Goal: Task Accomplishment & Management: Use online tool/utility

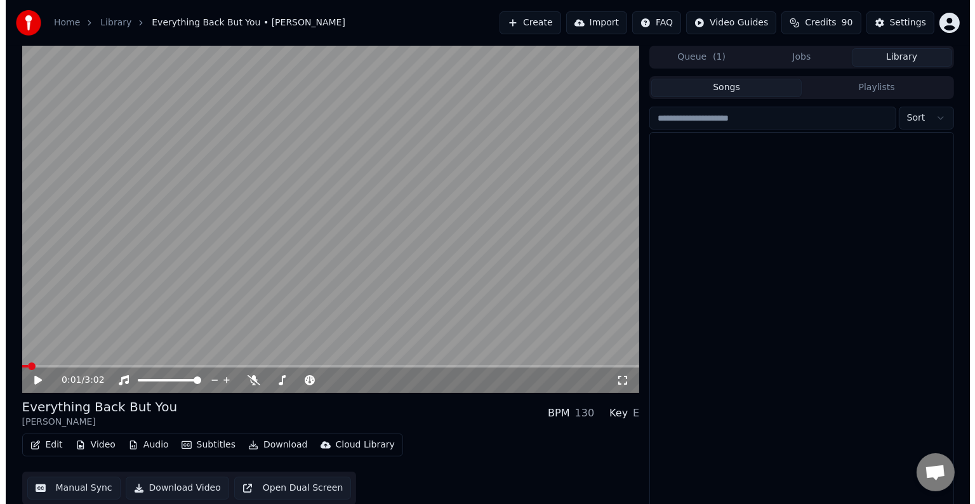
scroll to position [556, 0]
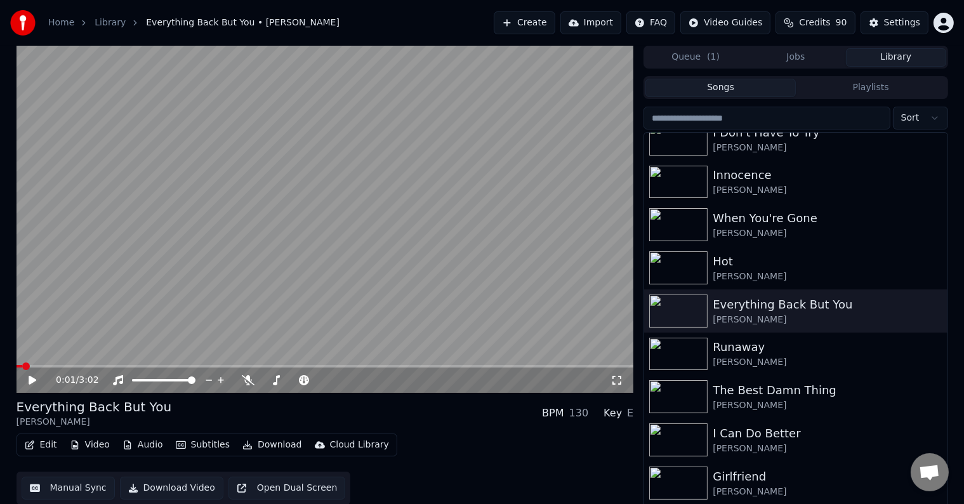
click at [46, 442] on button "Edit" at bounding box center [41, 445] width 43 height 18
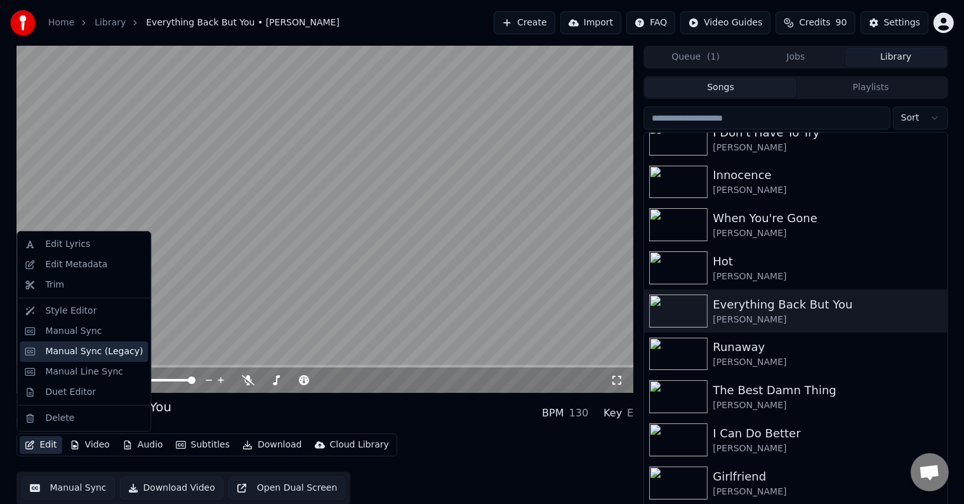
click at [72, 350] on div "Manual Sync (Legacy)" at bounding box center [94, 351] width 98 height 13
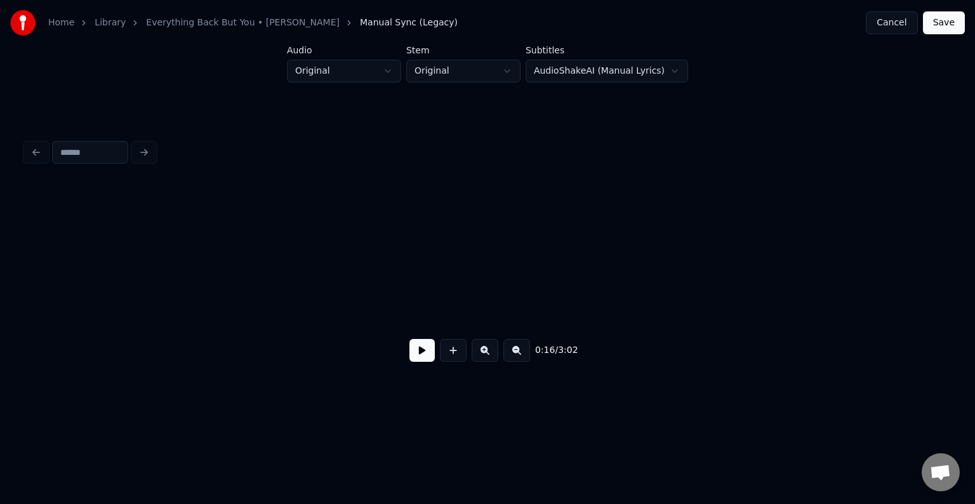
scroll to position [0, 1604]
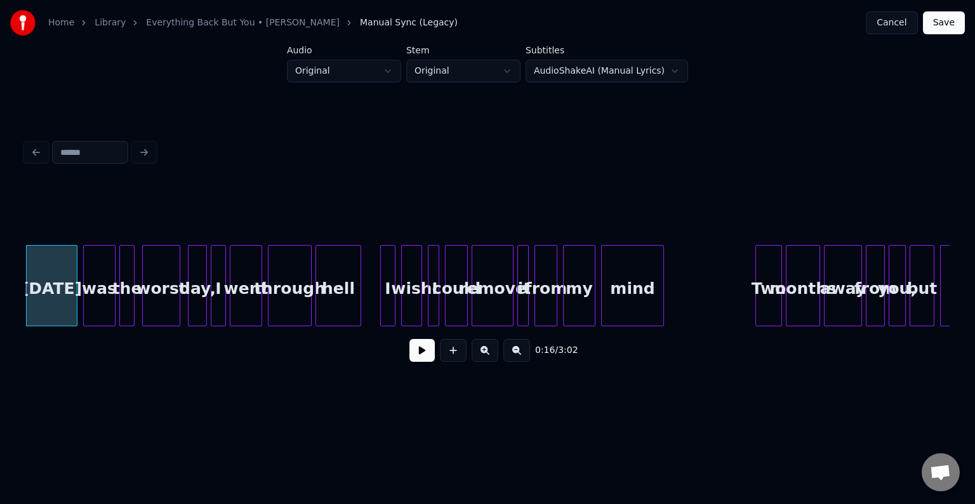
click at [420, 357] on button at bounding box center [421, 350] width 25 height 23
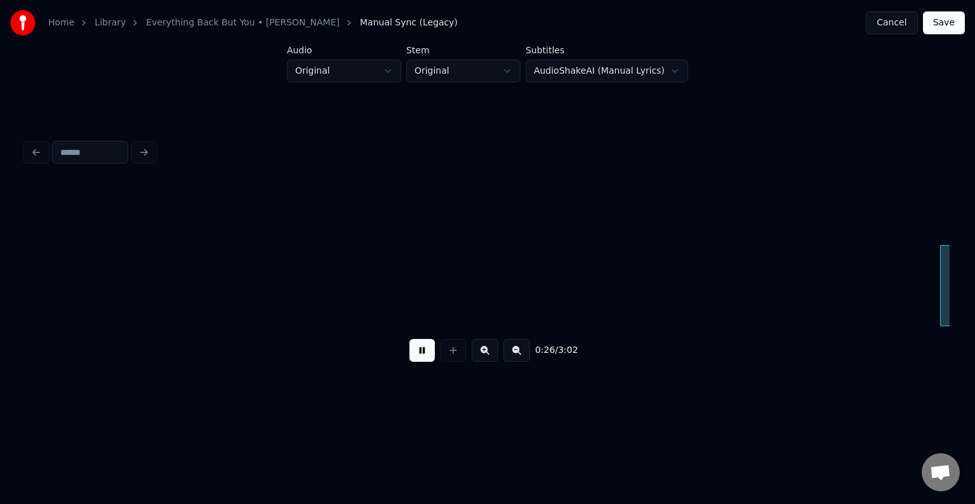
scroll to position [0, 2530]
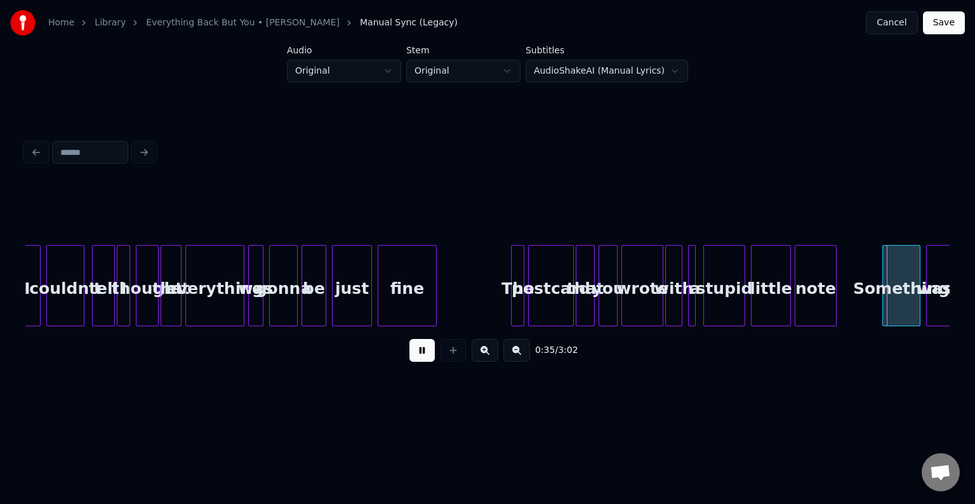
click at [420, 357] on button at bounding box center [421, 350] width 25 height 23
click at [417, 362] on button at bounding box center [421, 350] width 25 height 23
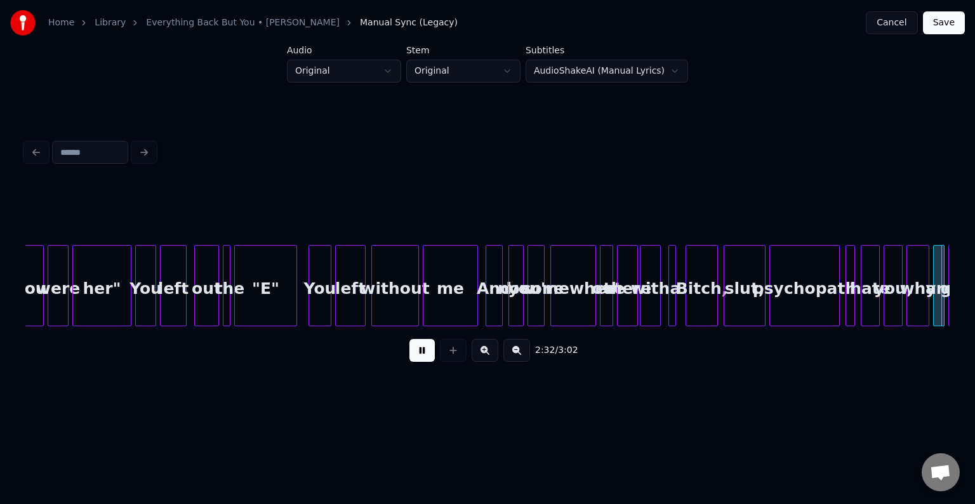
scroll to position [0, 14546]
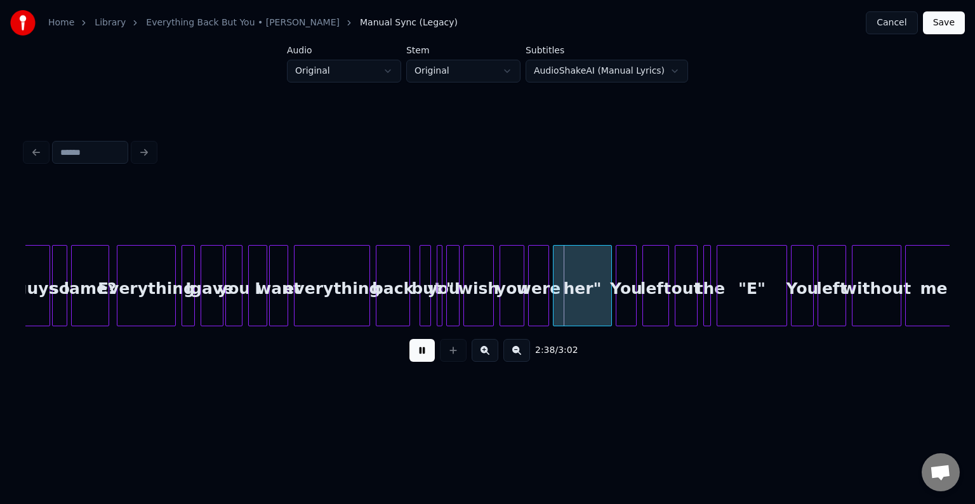
click at [418, 353] on button at bounding box center [421, 350] width 25 height 23
click at [442, 298] on div "you" at bounding box center [443, 289] width 13 height 86
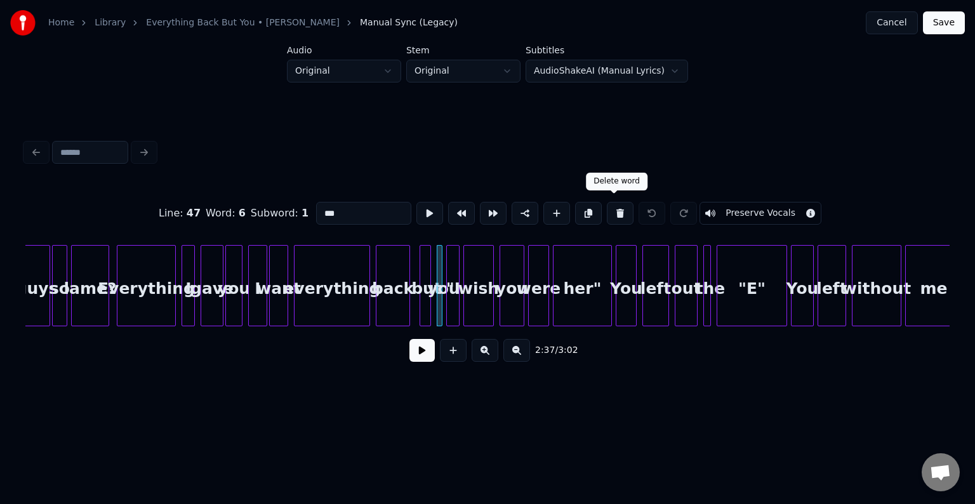
click at [607, 213] on button at bounding box center [620, 213] width 27 height 23
type input "***"
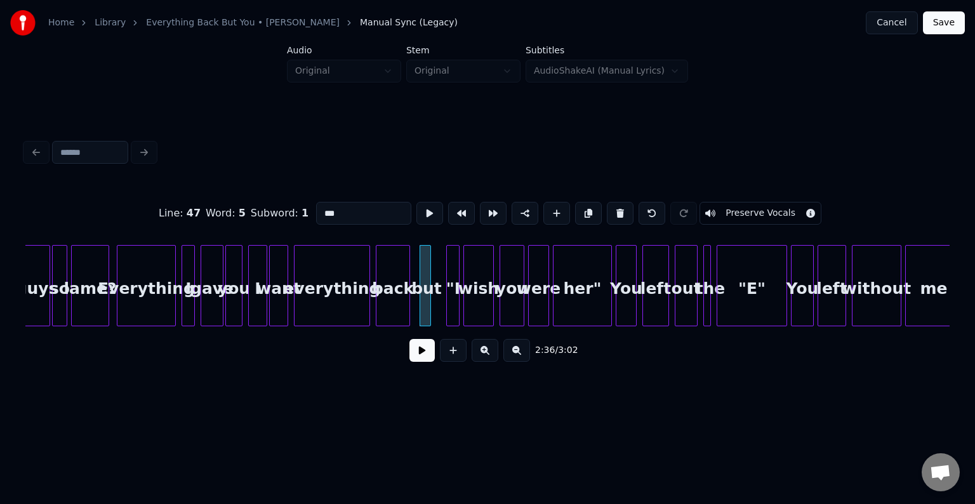
click at [411, 355] on button at bounding box center [421, 350] width 25 height 23
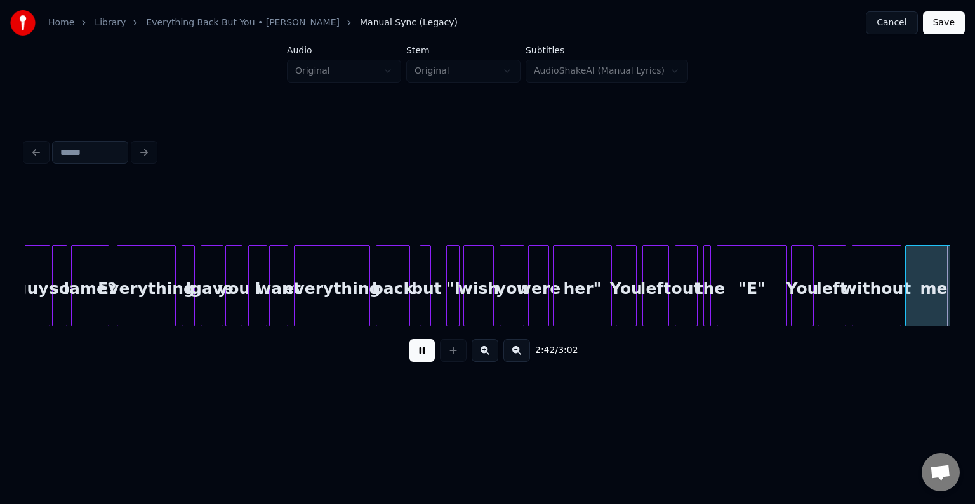
scroll to position [0, 15471]
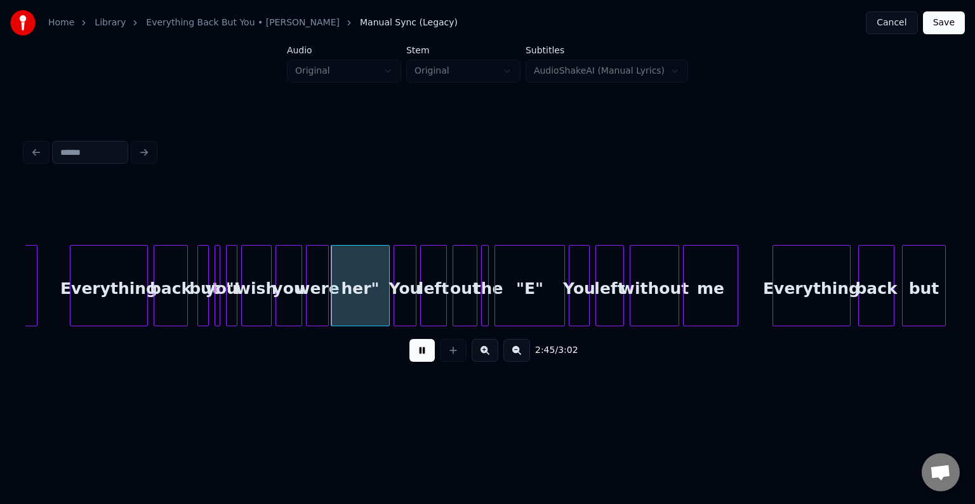
click at [411, 355] on button at bounding box center [421, 350] width 25 height 23
click at [418, 360] on button at bounding box center [421, 350] width 25 height 23
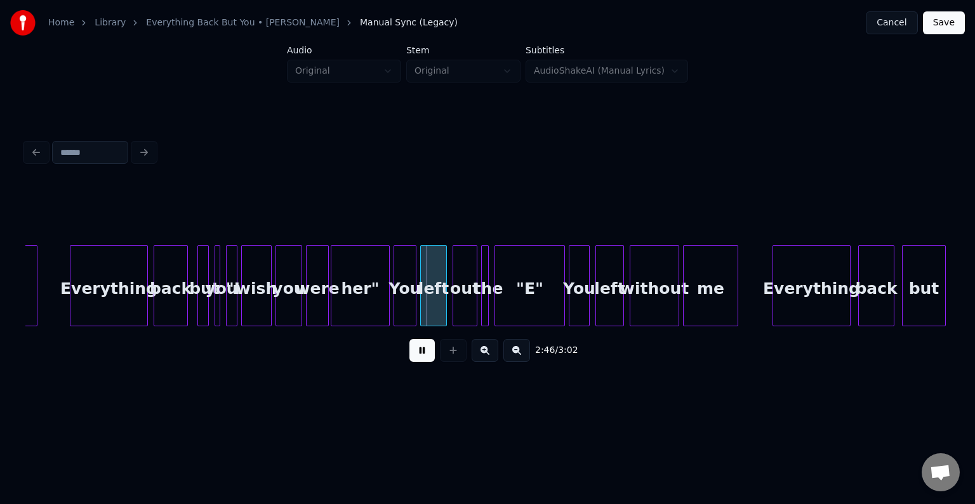
click at [417, 358] on button at bounding box center [421, 350] width 25 height 23
click at [355, 306] on div "her"" at bounding box center [360, 289] width 58 height 86
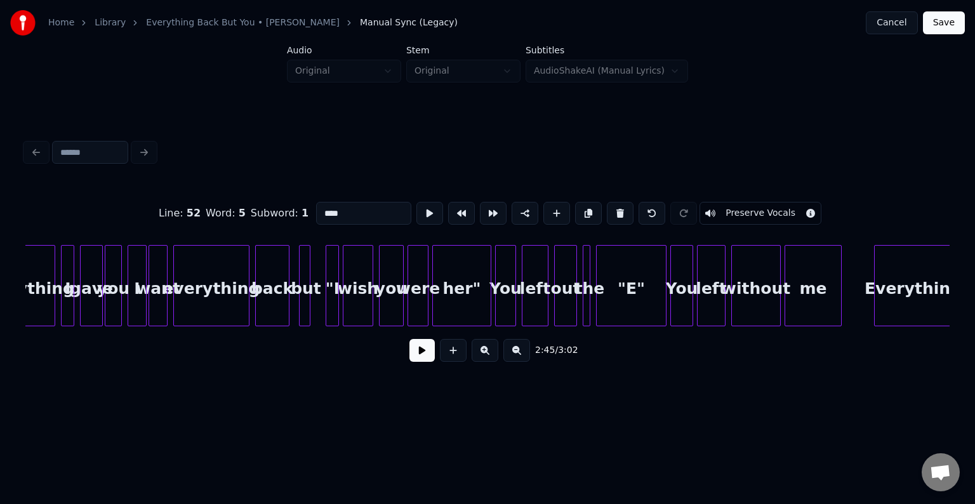
scroll to position [0, 14659]
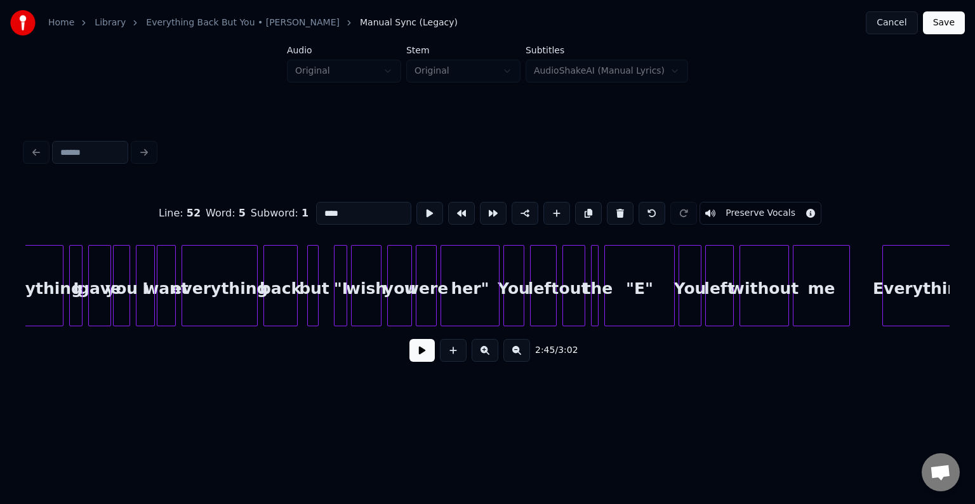
click at [278, 292] on div "back" at bounding box center [280, 289] width 33 height 86
type input "****"
click at [638, 209] on button at bounding box center [651, 213] width 27 height 23
click at [421, 355] on button at bounding box center [421, 350] width 25 height 23
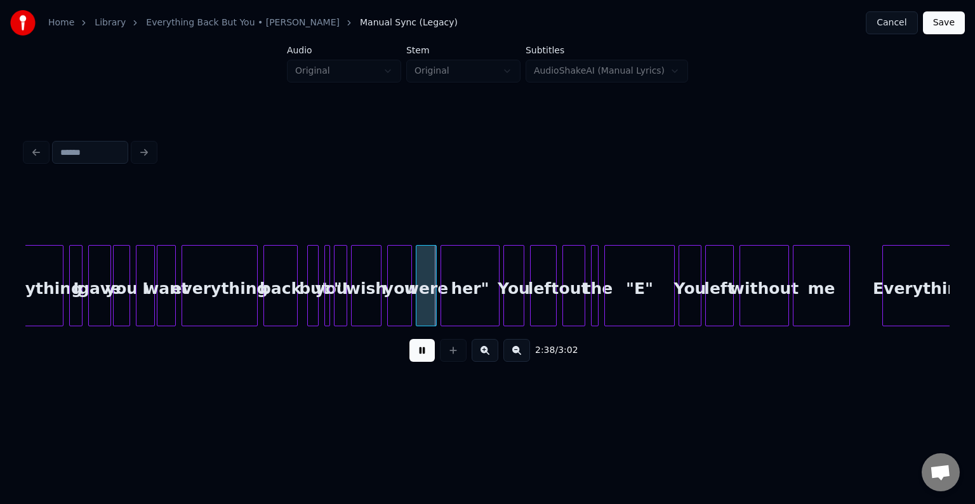
click at [421, 355] on button at bounding box center [421, 350] width 25 height 23
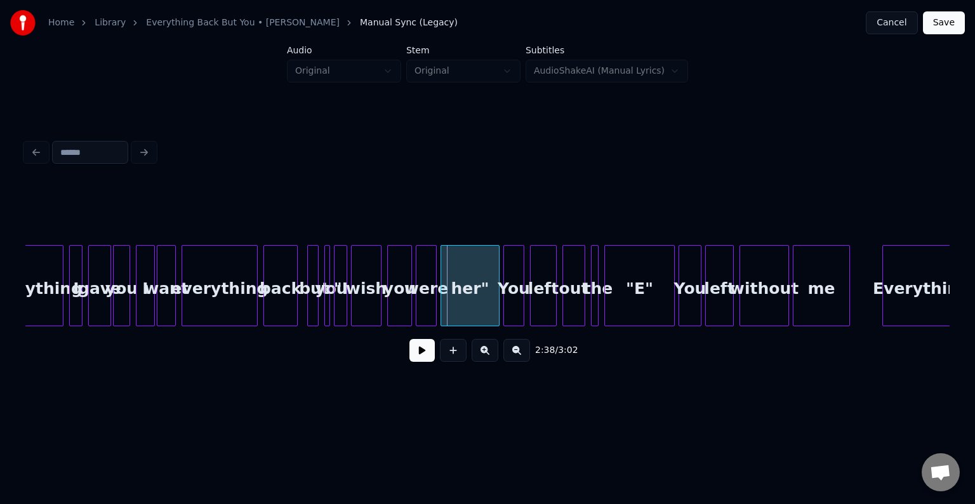
click at [338, 306] on div at bounding box center [336, 286] width 4 height 80
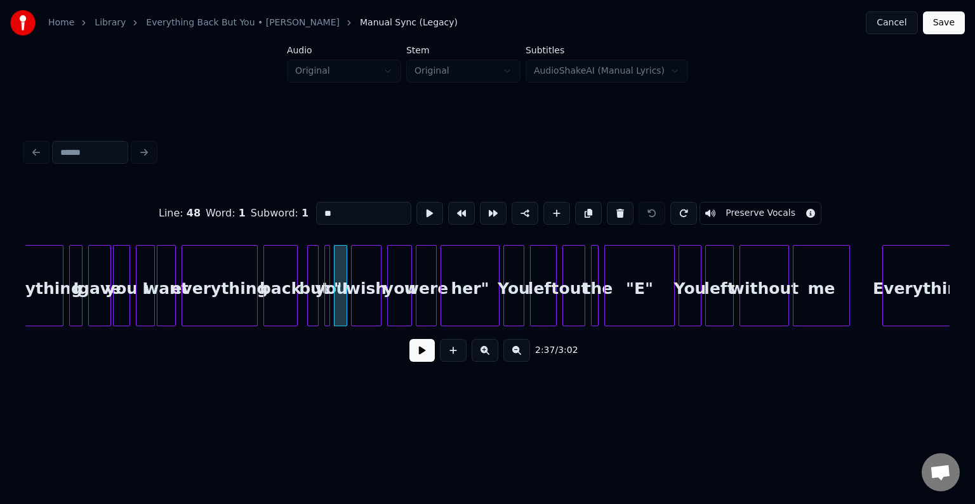
click at [412, 351] on button at bounding box center [421, 350] width 25 height 23
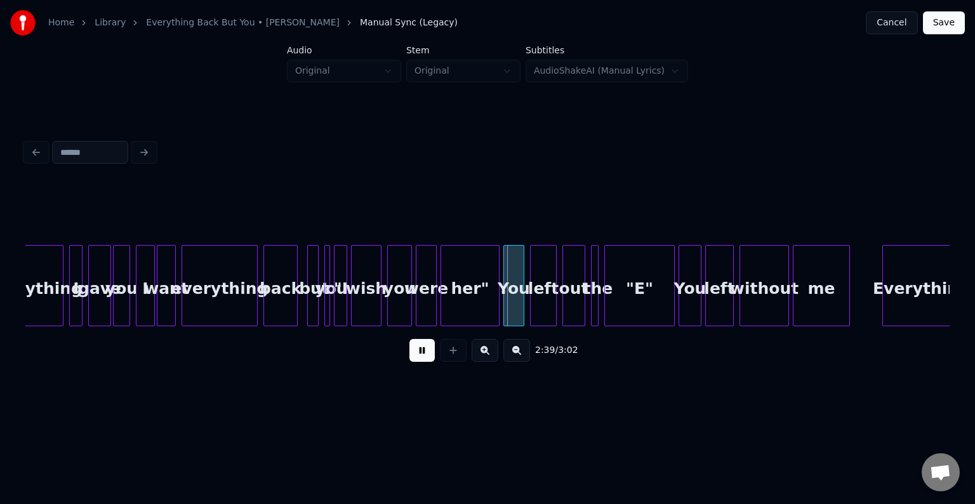
click at [328, 311] on div at bounding box center [327, 286] width 4 height 80
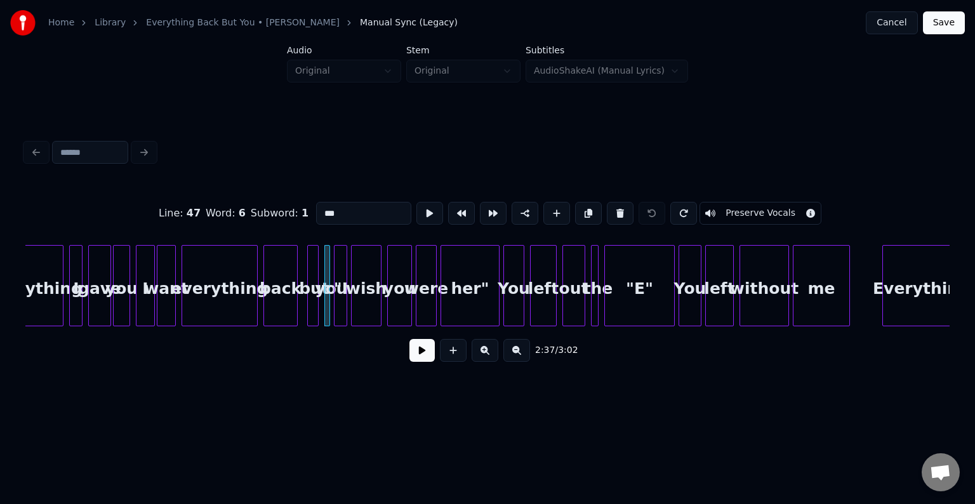
click at [415, 354] on button at bounding box center [421, 350] width 25 height 23
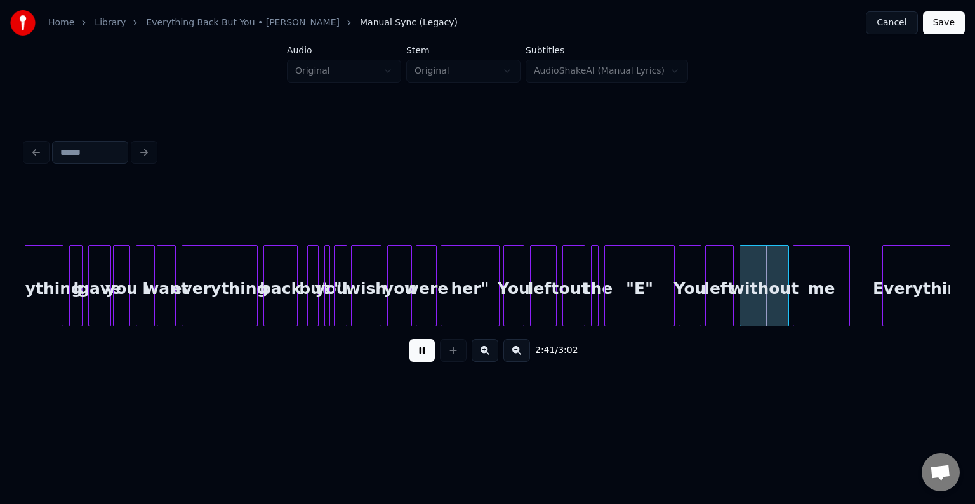
click at [341, 304] on div ""I" at bounding box center [340, 289] width 13 height 86
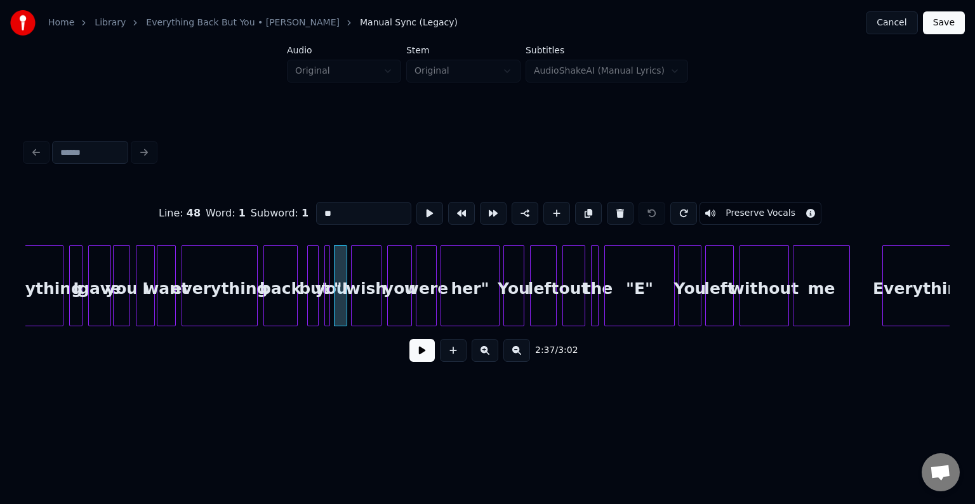
click at [418, 358] on button at bounding box center [421, 350] width 25 height 23
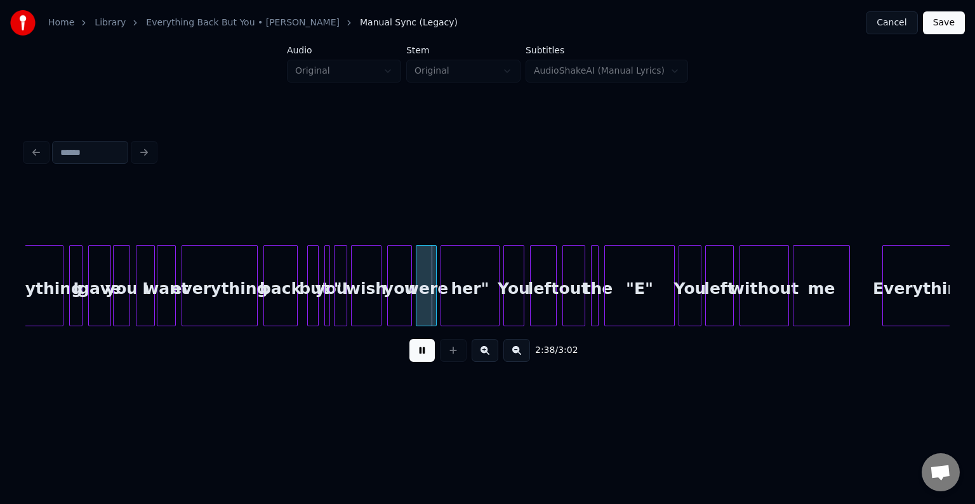
click at [364, 296] on div "wish" at bounding box center [366, 289] width 29 height 86
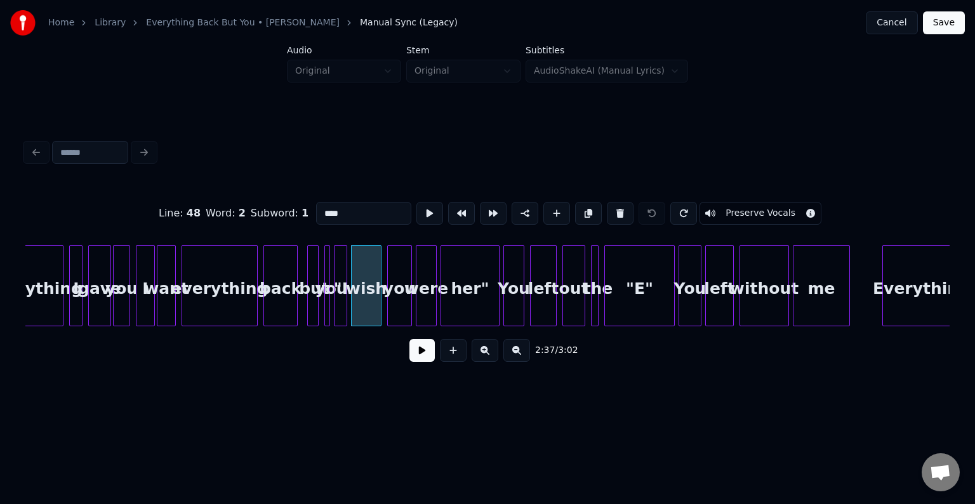
click at [422, 362] on button at bounding box center [421, 350] width 25 height 23
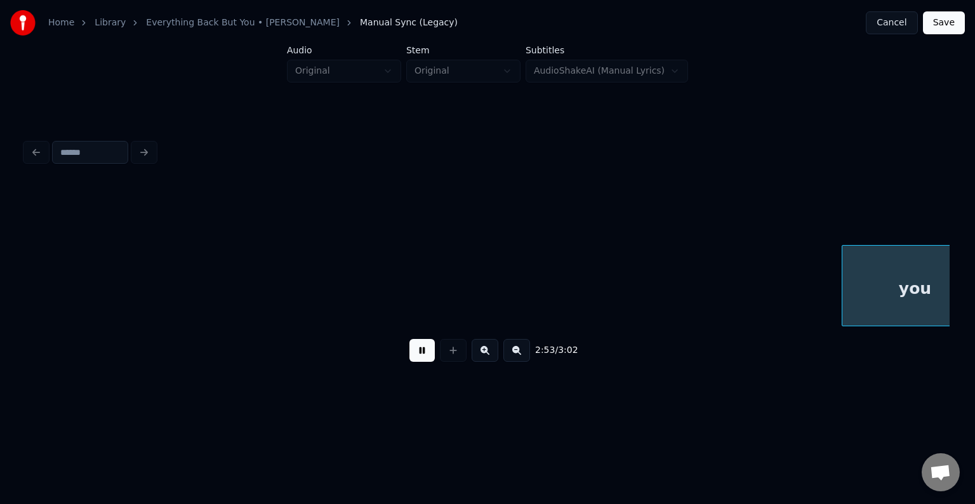
scroll to position [0, 16413]
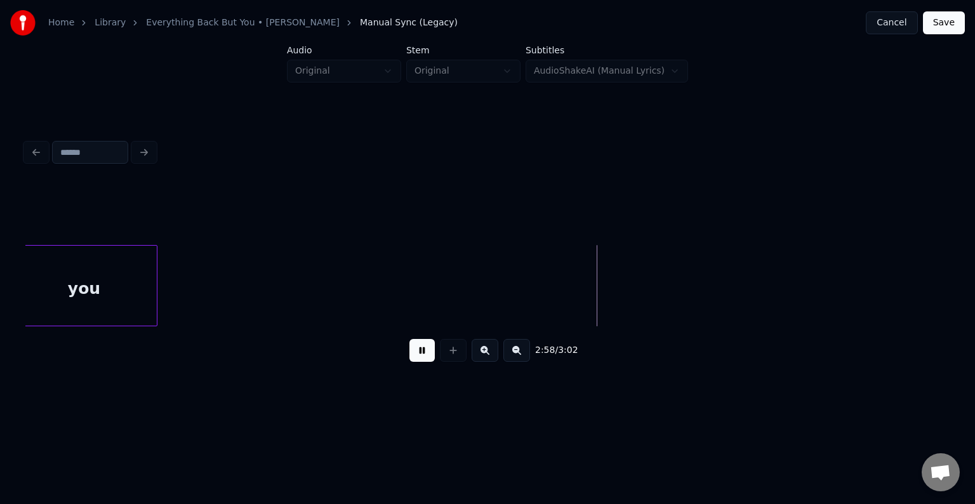
click at [421, 352] on button at bounding box center [421, 350] width 25 height 23
click at [132, 314] on div "you" at bounding box center [83, 289] width 145 height 86
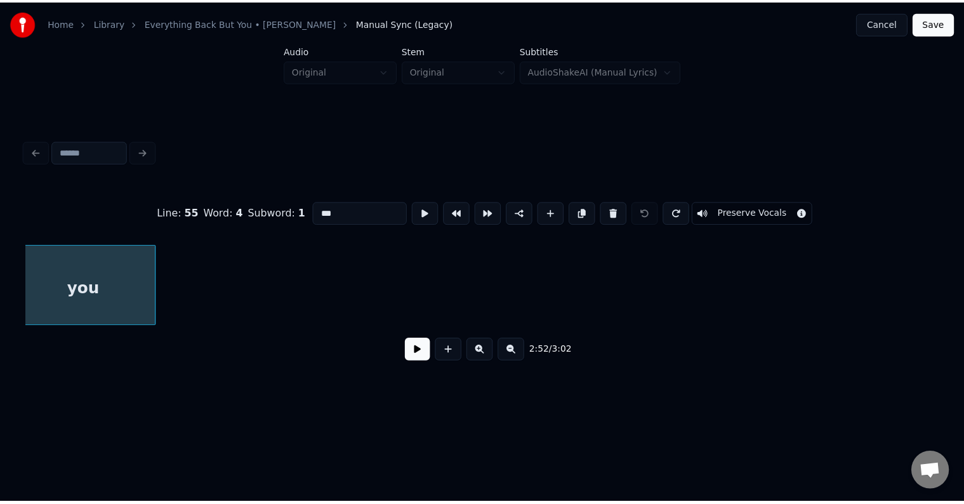
scroll to position [0, 16398]
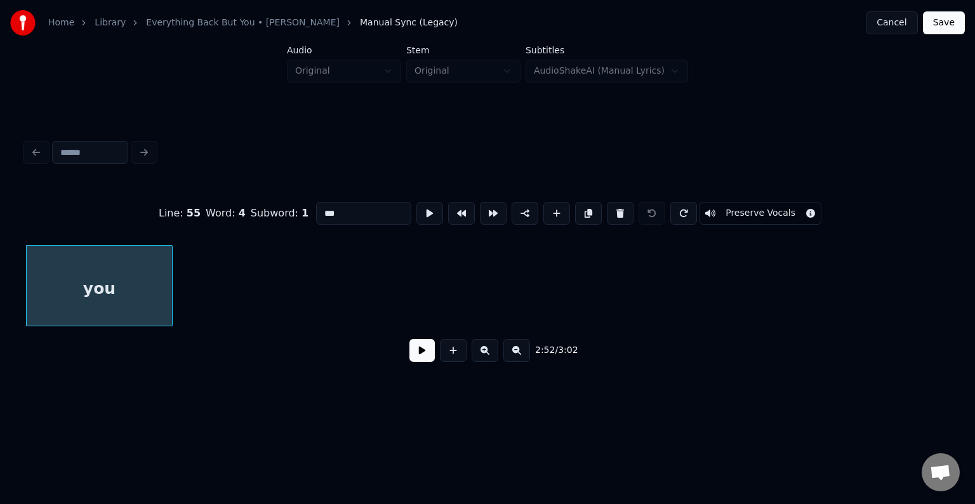
click at [426, 358] on button at bounding box center [421, 350] width 25 height 23
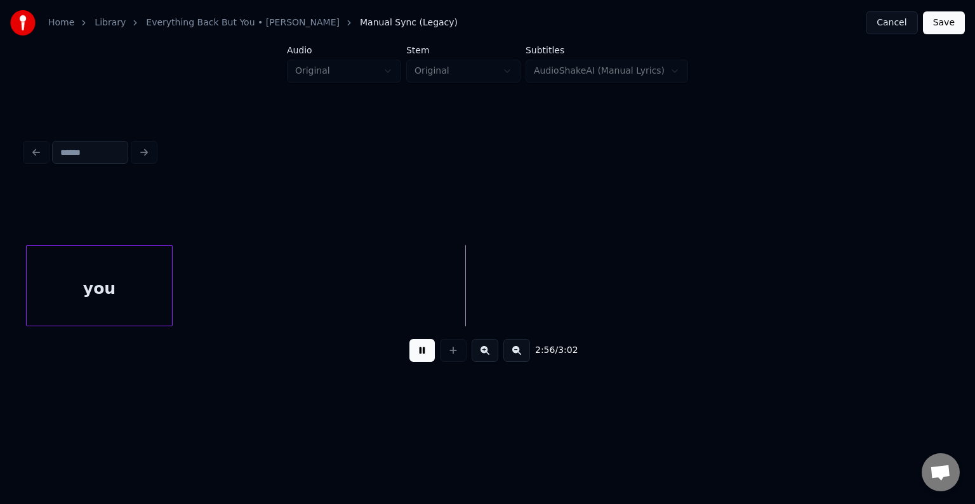
click at [421, 352] on button at bounding box center [421, 350] width 25 height 23
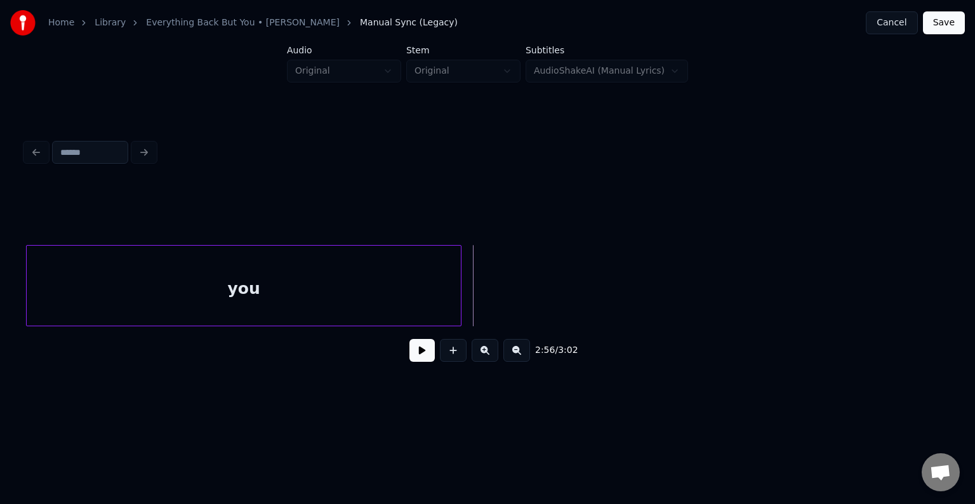
click at [459, 301] on div at bounding box center [459, 286] width 4 height 80
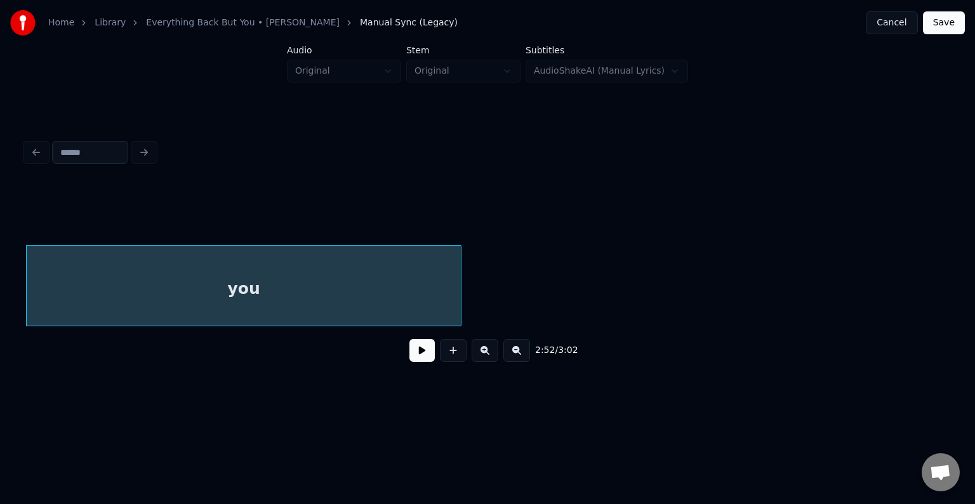
click at [423, 353] on button at bounding box center [421, 350] width 25 height 23
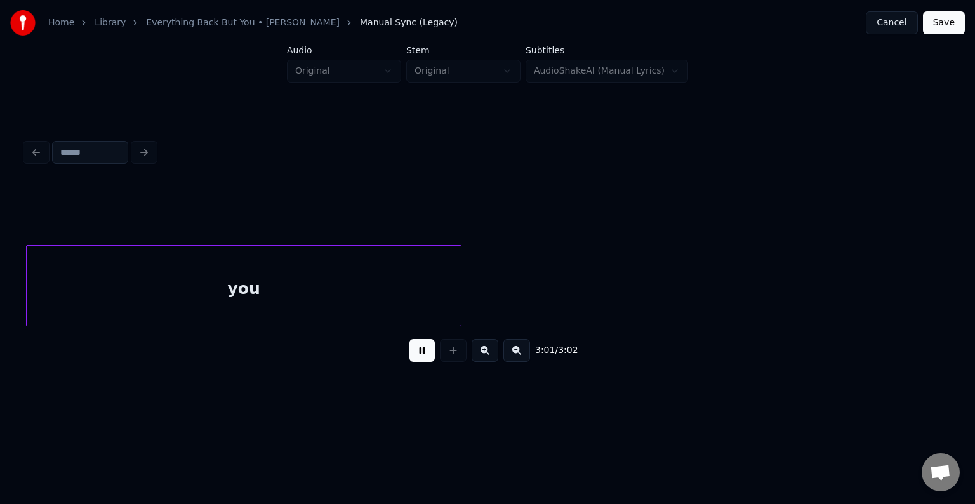
click at [934, 26] on button "Save" at bounding box center [944, 22] width 42 height 23
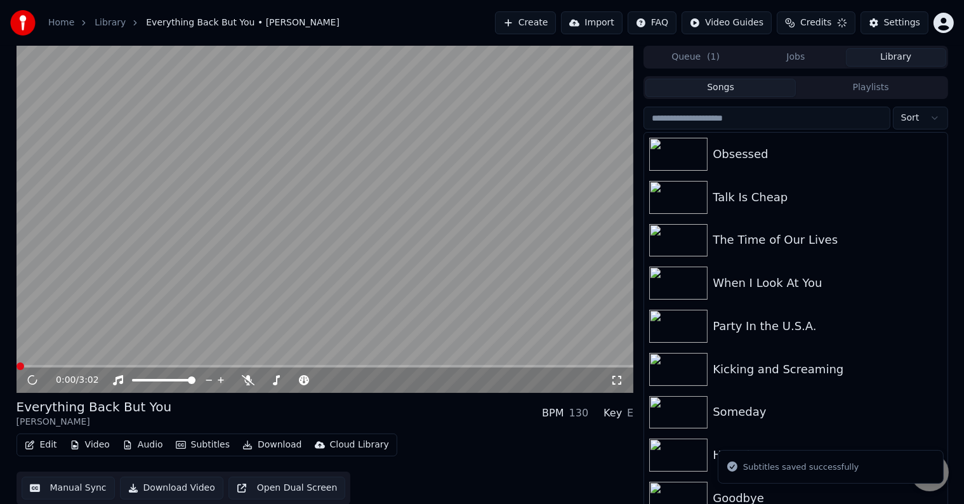
click at [266, 446] on button "Download" at bounding box center [272, 445] width 70 height 18
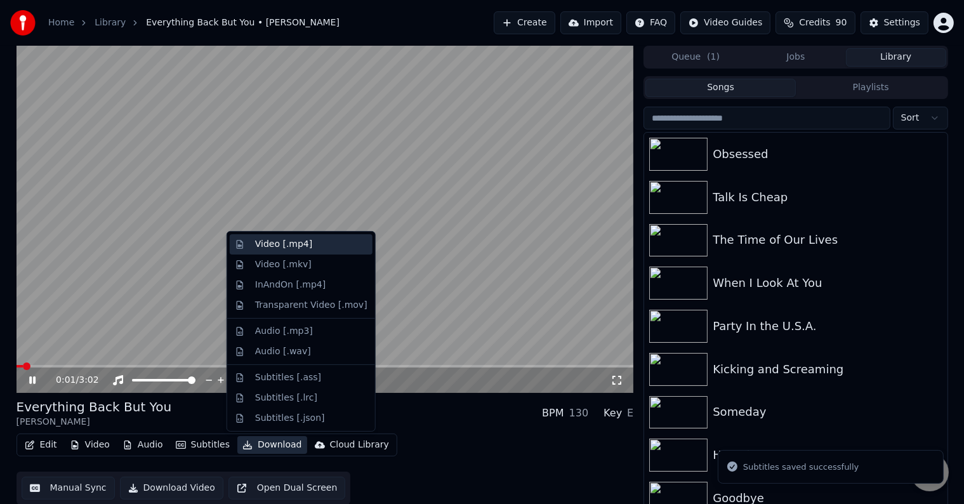
click at [260, 243] on div "Video [.mp4]" at bounding box center [283, 244] width 57 height 13
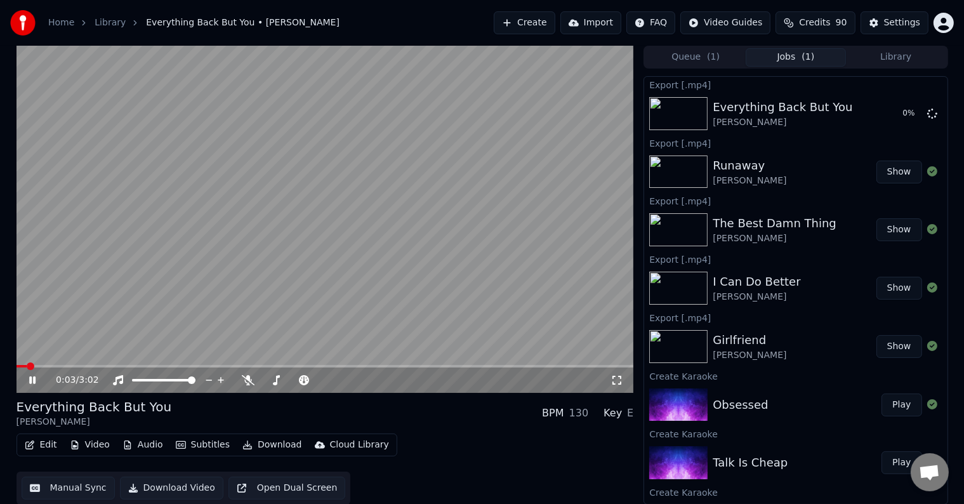
click at [30, 380] on icon at bounding box center [32, 380] width 6 height 8
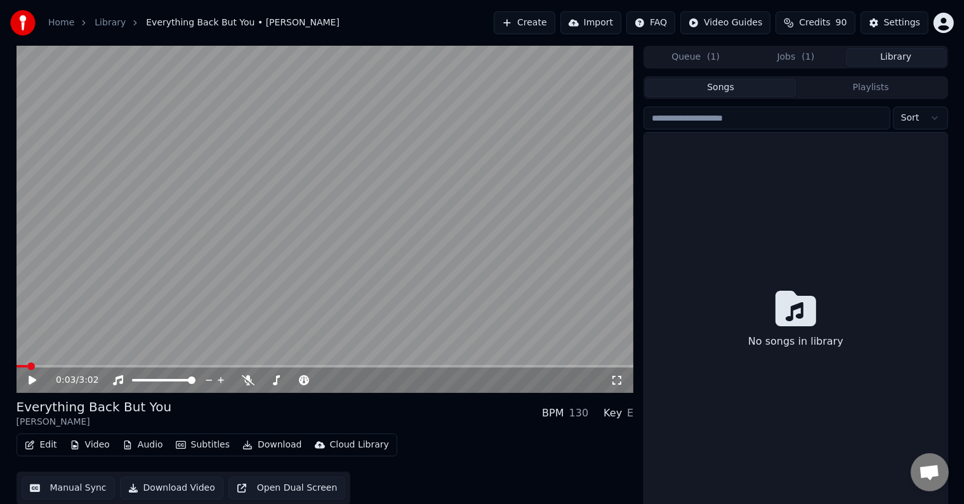
click at [883, 58] on button "Library" at bounding box center [896, 57] width 100 height 18
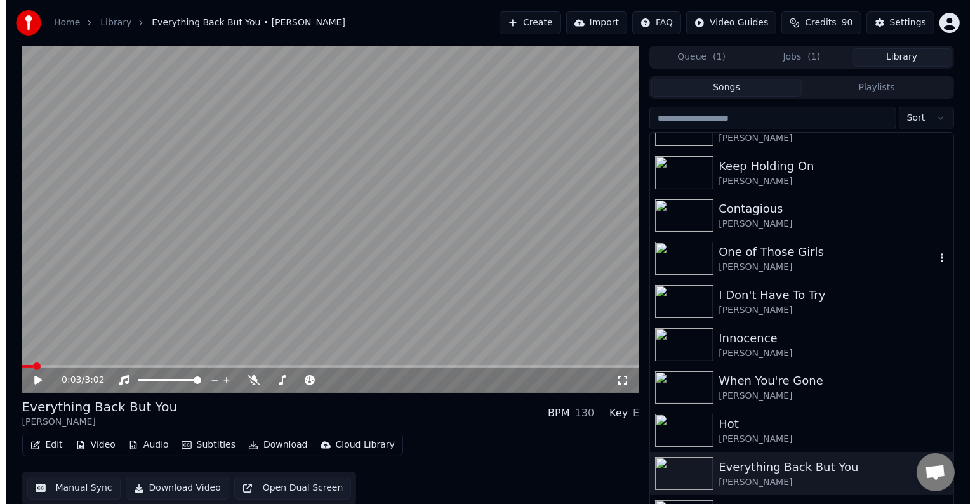
scroll to position [19616, 0]
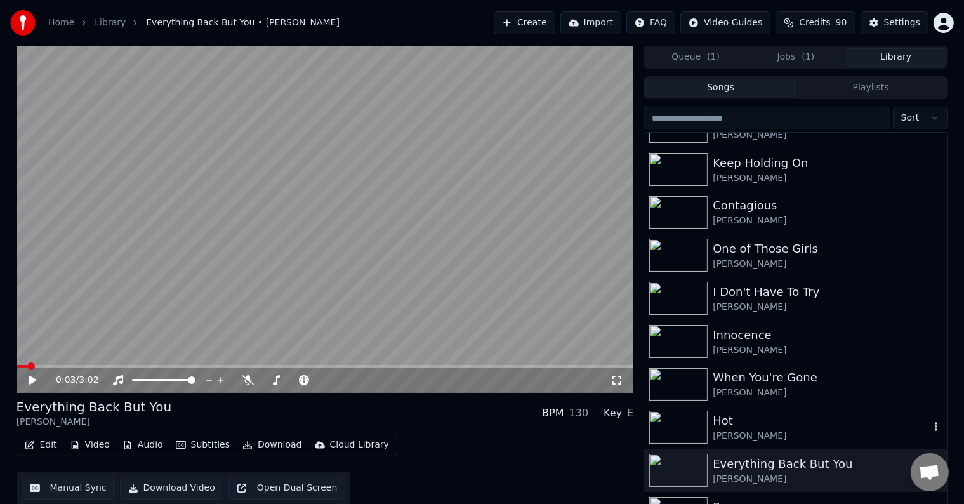
click at [747, 421] on div "Hot" at bounding box center [821, 421] width 216 height 18
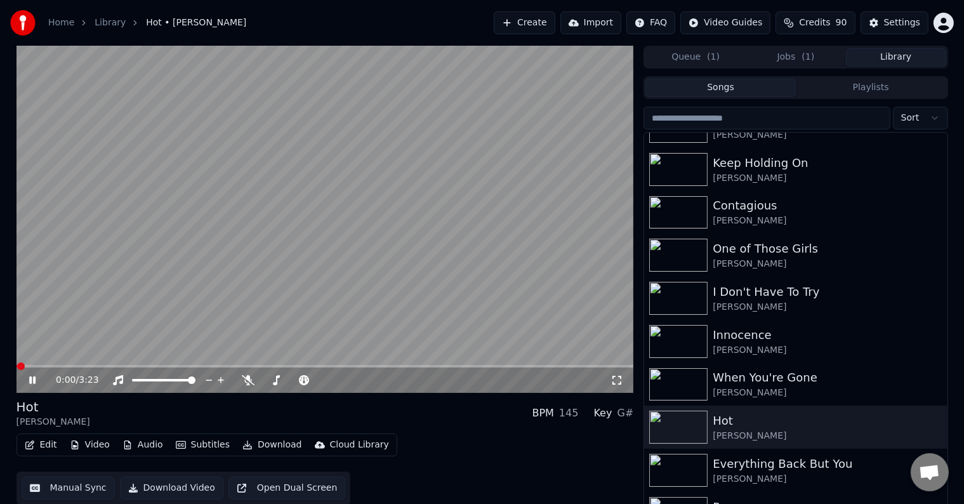
click at [36, 451] on button "Edit" at bounding box center [41, 445] width 43 height 18
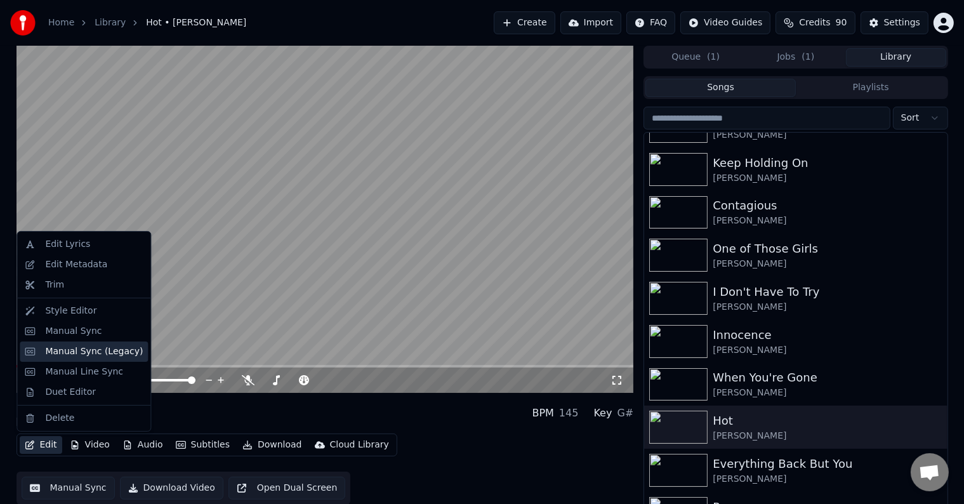
click at [76, 348] on div "Manual Sync (Legacy)" at bounding box center [94, 351] width 98 height 13
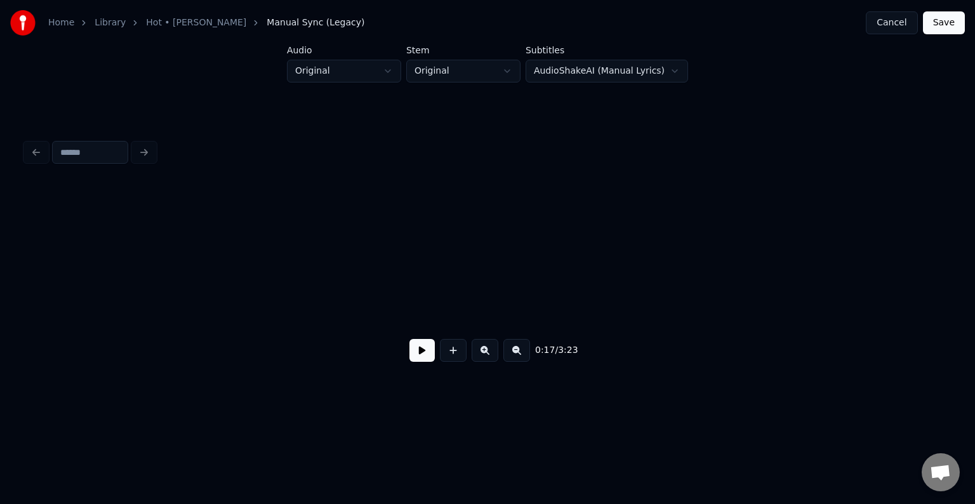
scroll to position [0, 1661]
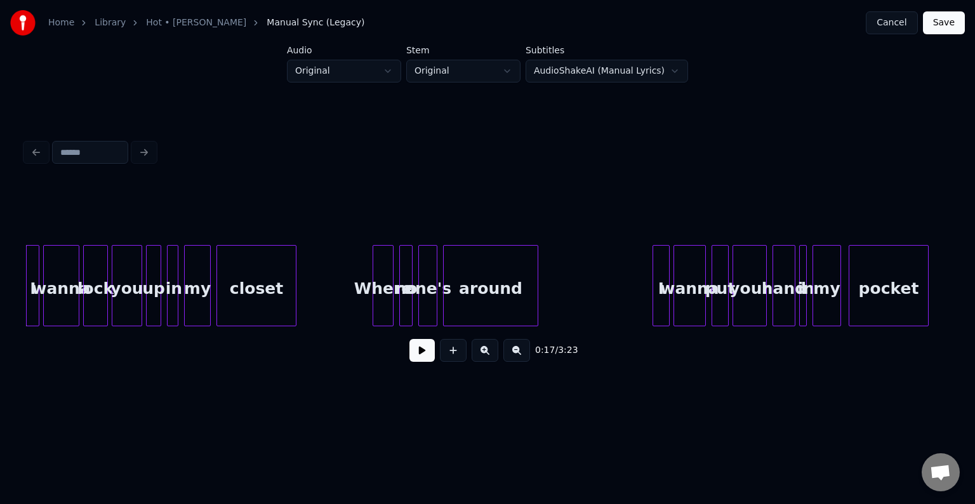
click at [418, 359] on button at bounding box center [421, 350] width 25 height 23
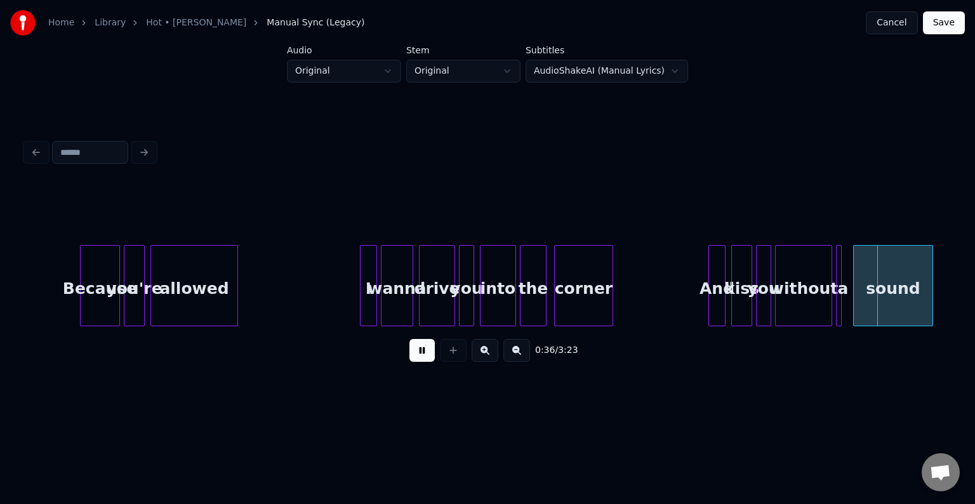
click at [418, 359] on button at bounding box center [421, 350] width 25 height 23
click at [847, 302] on div at bounding box center [847, 286] width 4 height 80
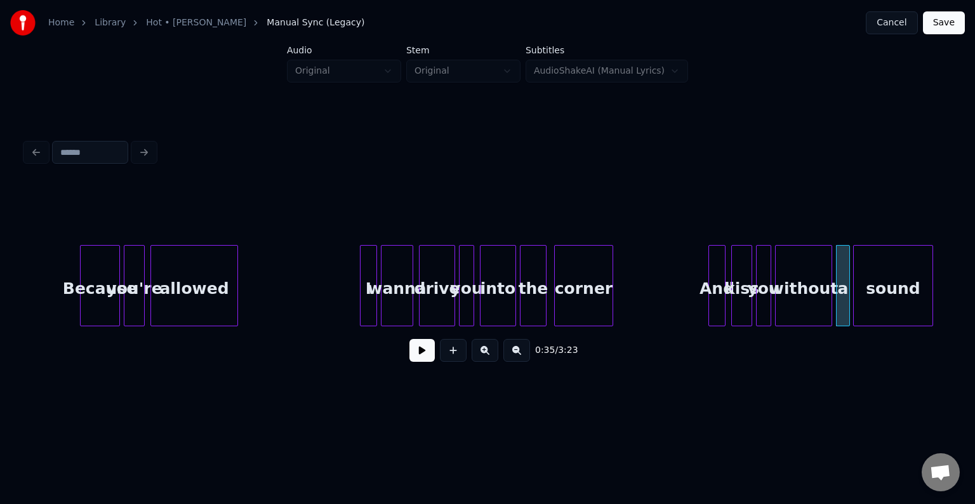
click at [430, 362] on button at bounding box center [421, 350] width 25 height 23
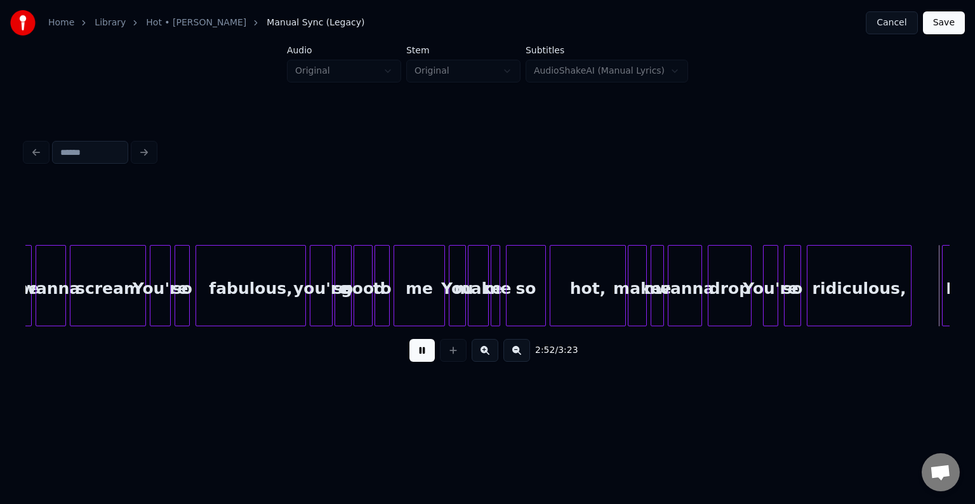
scroll to position [0, 16455]
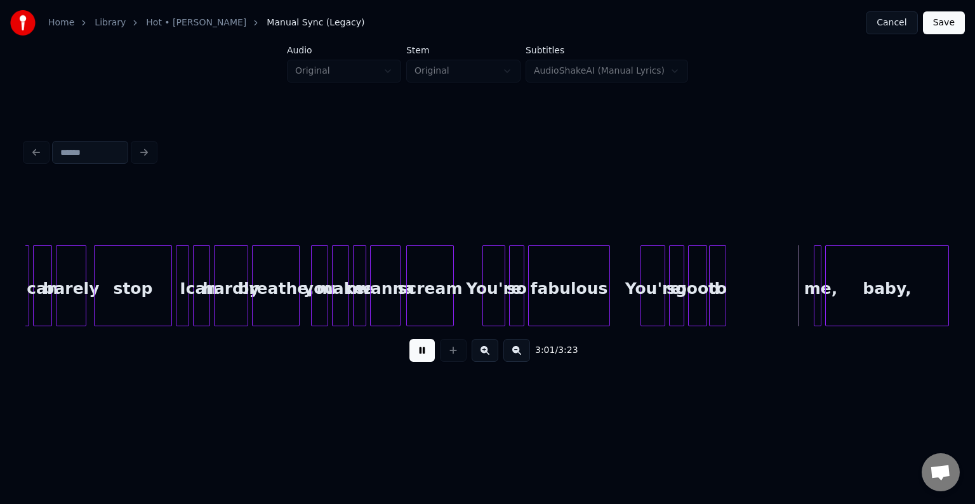
click at [419, 352] on button at bounding box center [421, 350] width 25 height 23
click at [728, 306] on div at bounding box center [730, 286] width 4 height 80
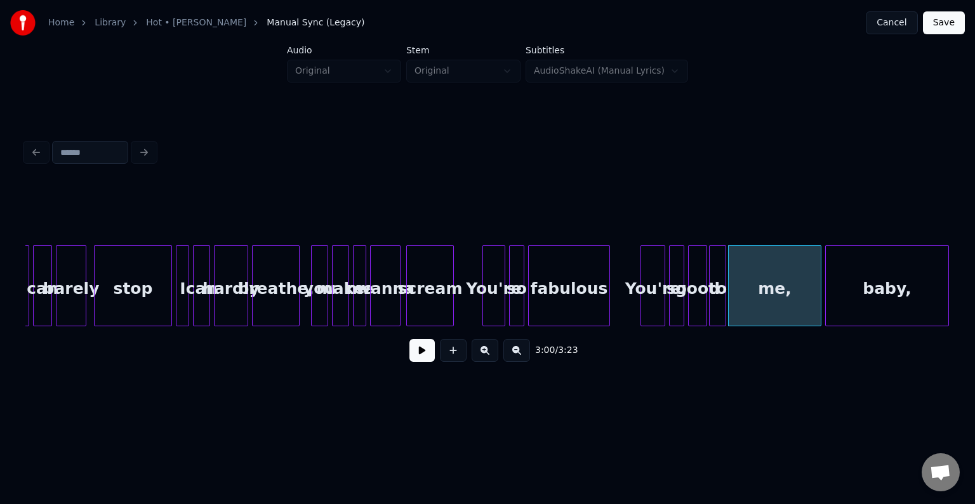
click at [426, 348] on button at bounding box center [421, 350] width 25 height 23
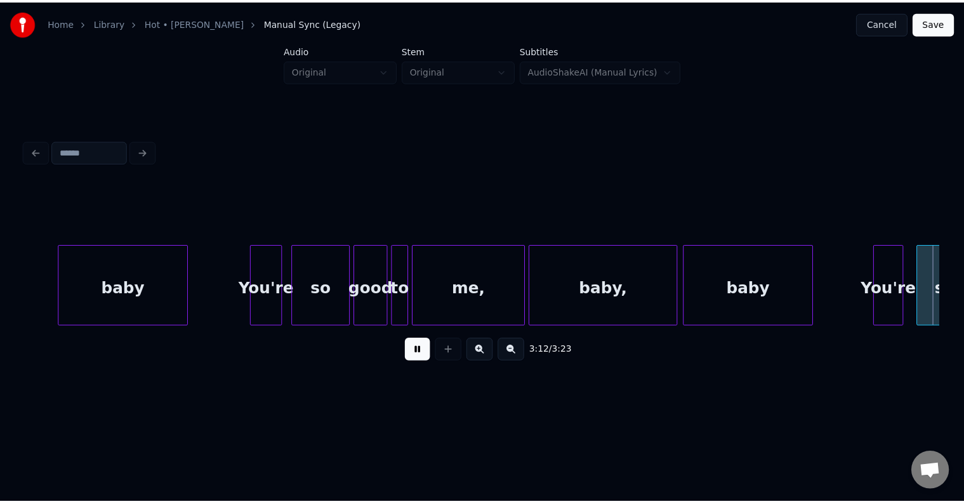
scroll to position [0, 18304]
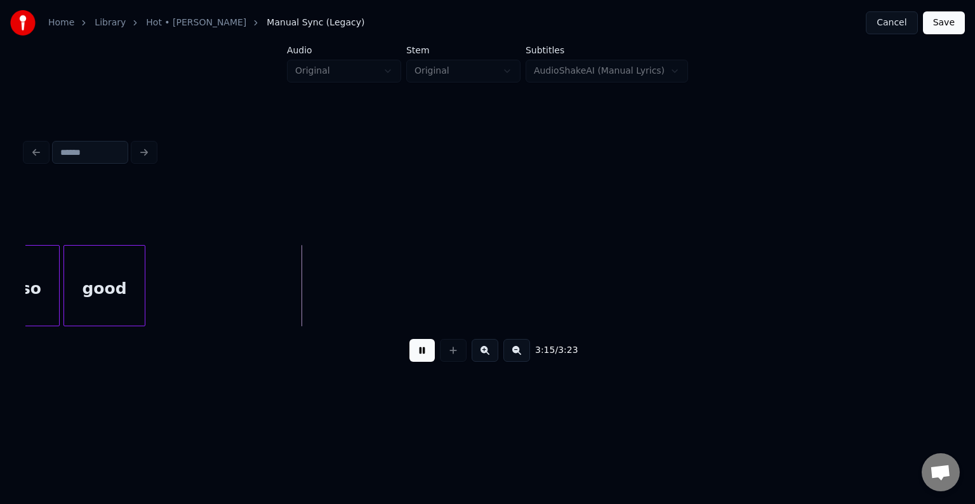
click at [934, 25] on button "Save" at bounding box center [944, 22] width 42 height 23
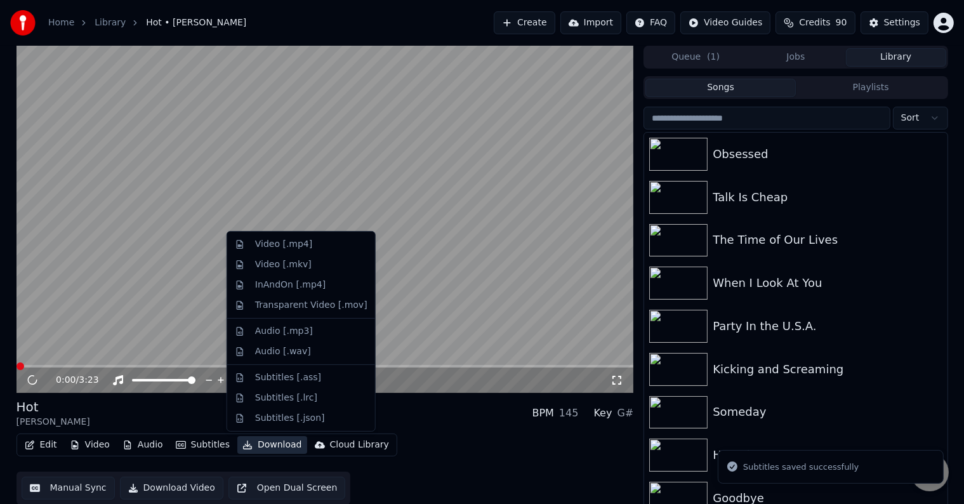
click at [258, 444] on button "Download" at bounding box center [272, 445] width 70 height 18
click at [279, 246] on div "Video [.mp4]" at bounding box center [283, 244] width 57 height 13
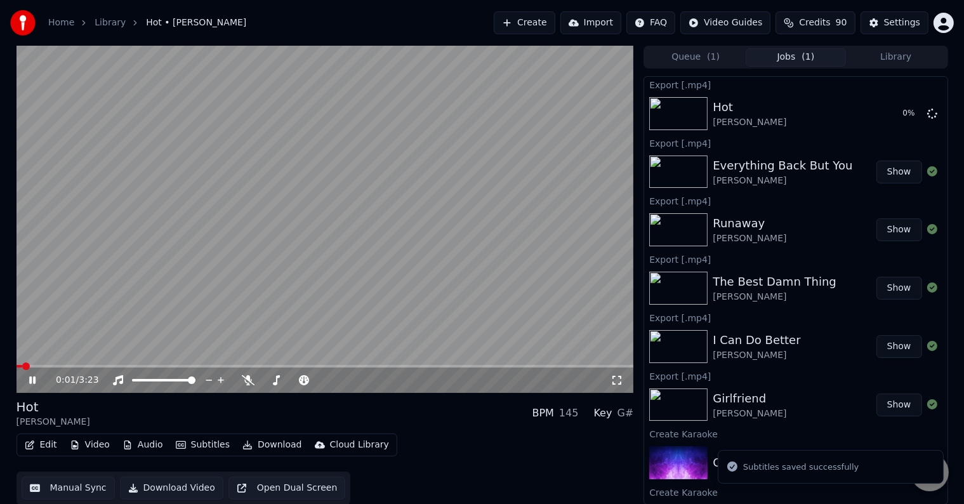
click at [28, 383] on icon at bounding box center [42, 380] width 30 height 10
click at [888, 58] on button "Library" at bounding box center [896, 57] width 100 height 18
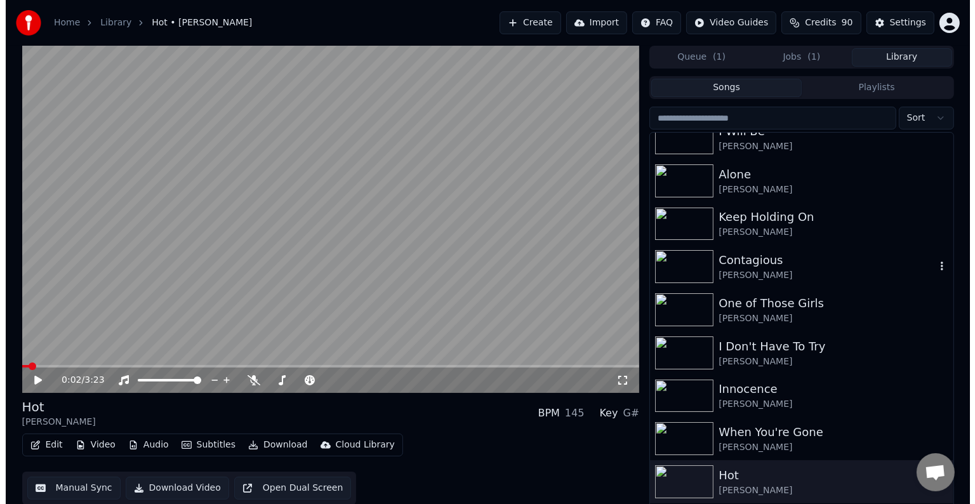
scroll to position [19563, 0]
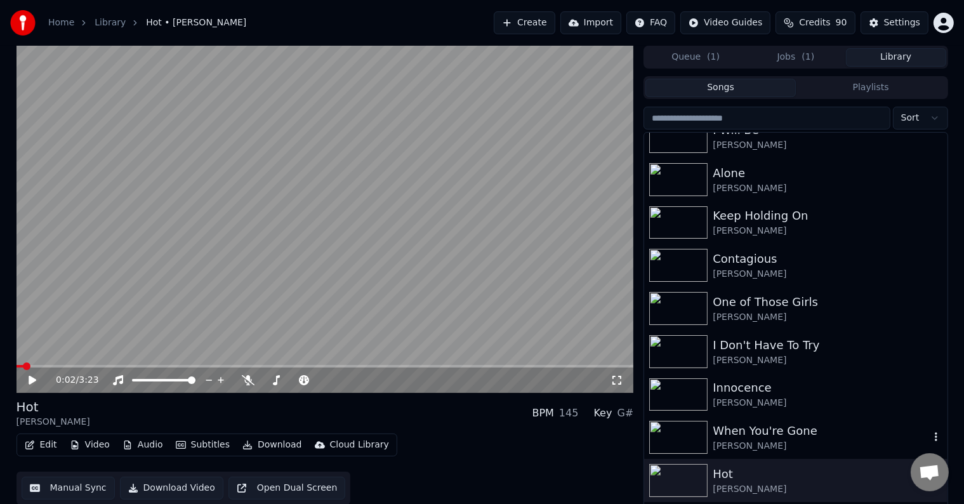
click at [754, 434] on div "When You're Gone" at bounding box center [821, 431] width 216 height 18
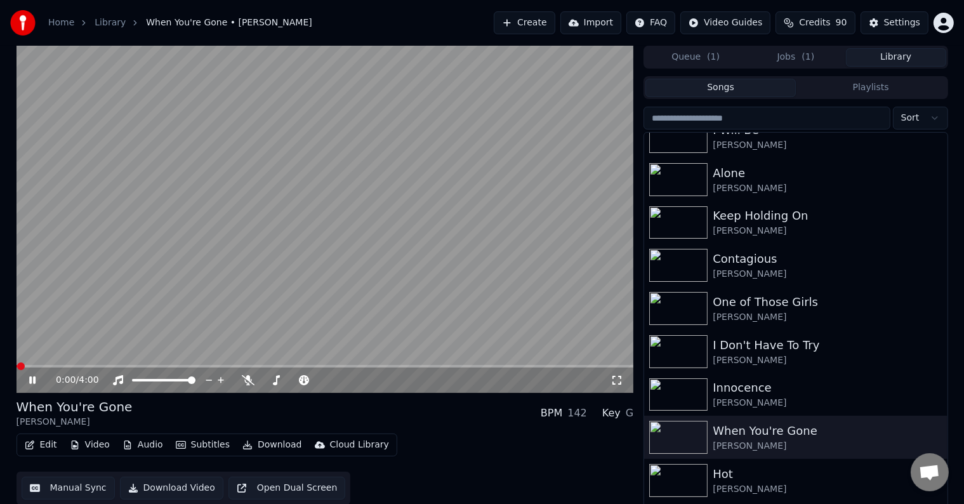
click at [37, 447] on button "Edit" at bounding box center [41, 445] width 43 height 18
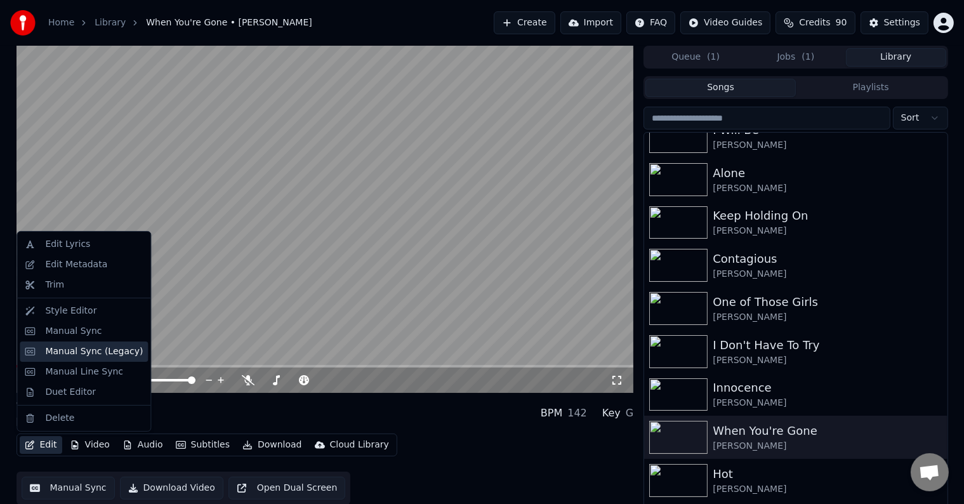
click at [66, 352] on div "Manual Sync (Legacy)" at bounding box center [94, 351] width 98 height 13
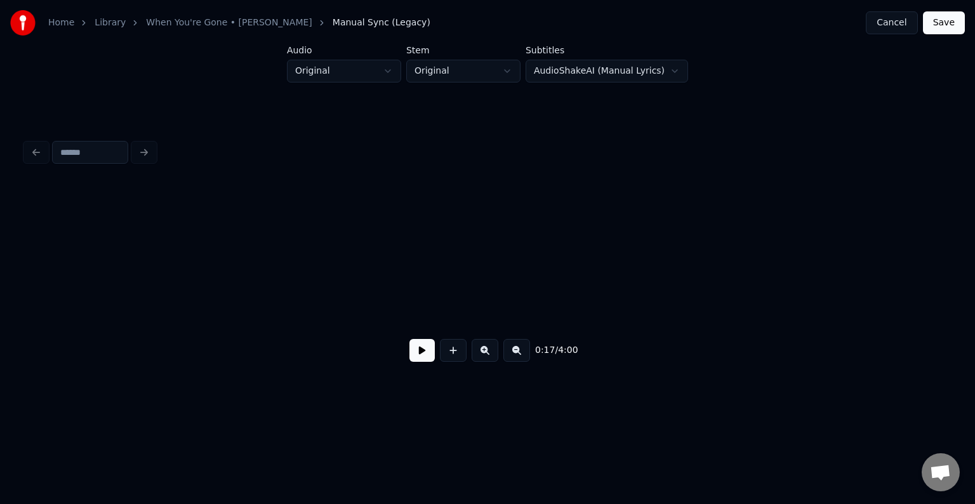
scroll to position [0, 1642]
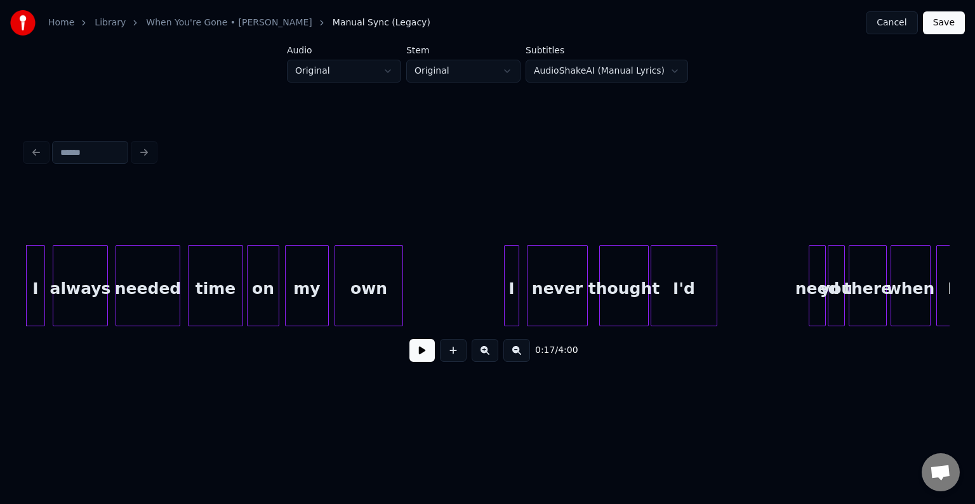
click at [421, 355] on button at bounding box center [421, 350] width 25 height 23
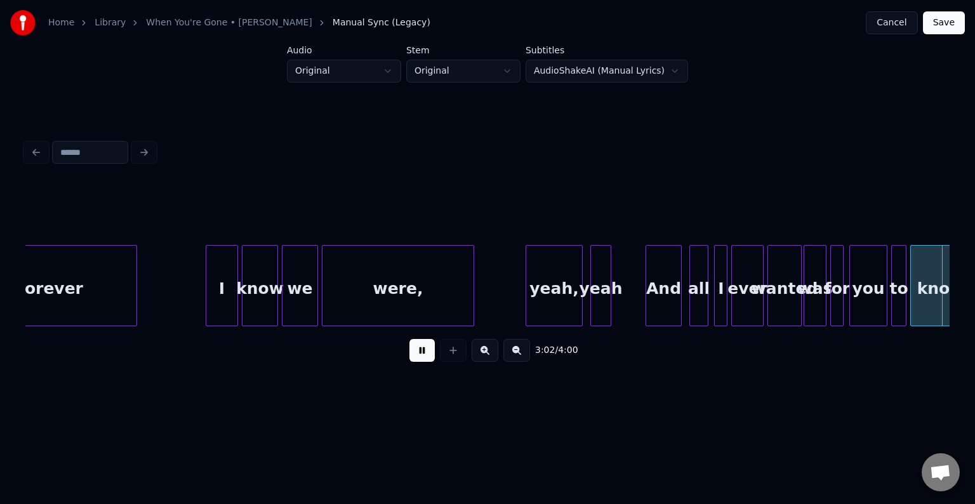
scroll to position [0, 17365]
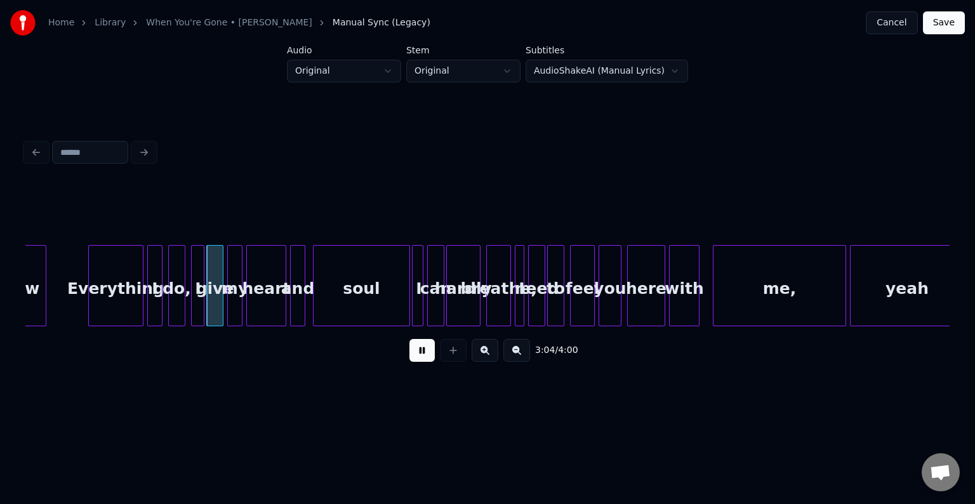
click at [421, 355] on button at bounding box center [421, 350] width 25 height 23
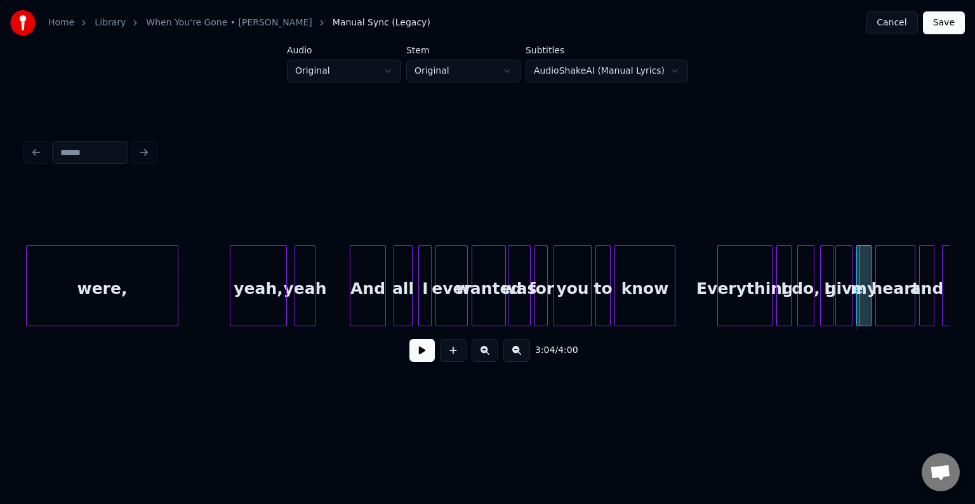
scroll to position [0, 16731]
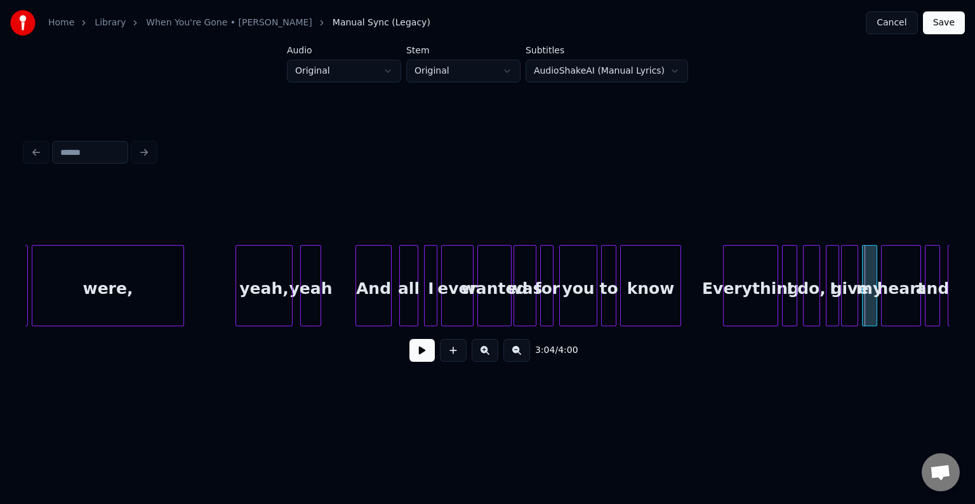
click at [423, 357] on button at bounding box center [421, 350] width 25 height 23
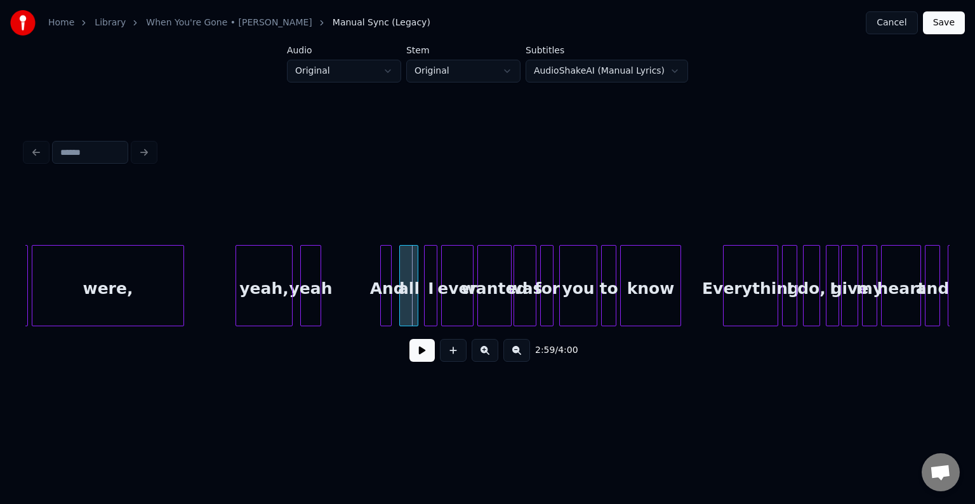
click at [381, 308] on div at bounding box center [383, 286] width 4 height 80
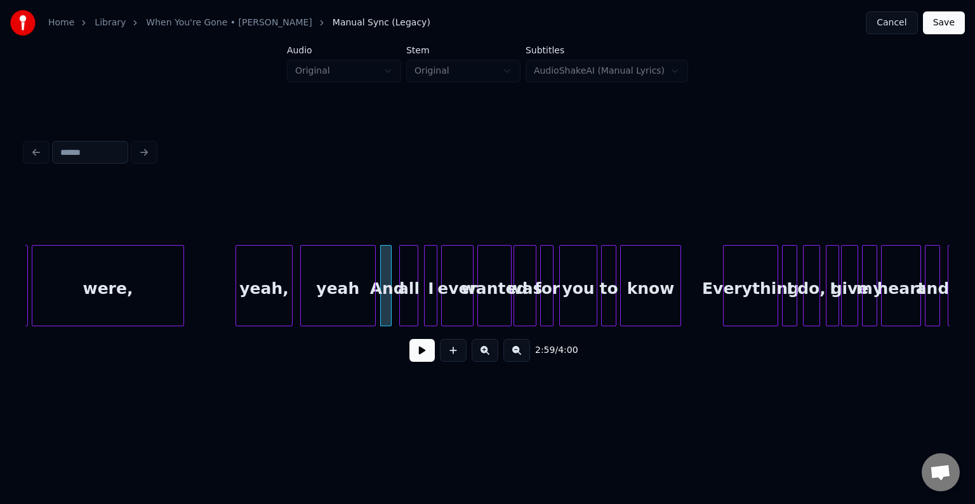
click at [371, 313] on div at bounding box center [373, 286] width 4 height 80
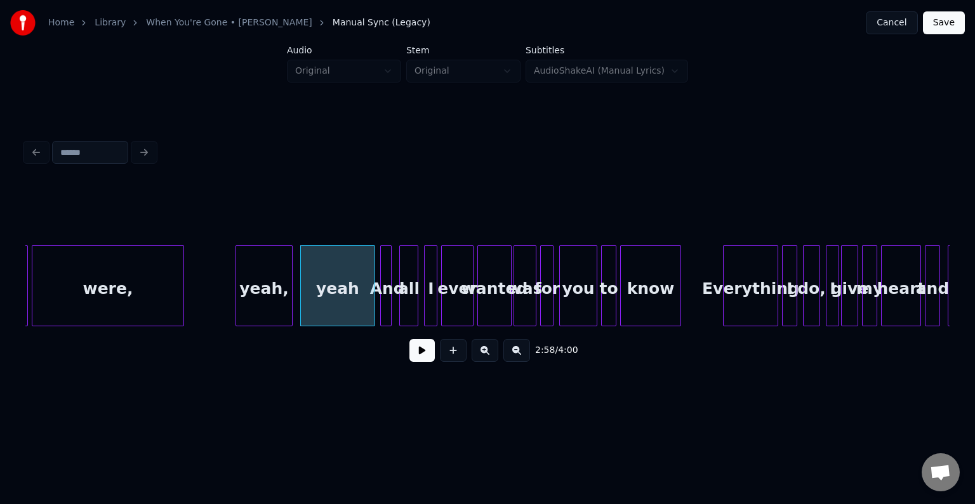
click at [419, 351] on button at bounding box center [421, 350] width 25 height 23
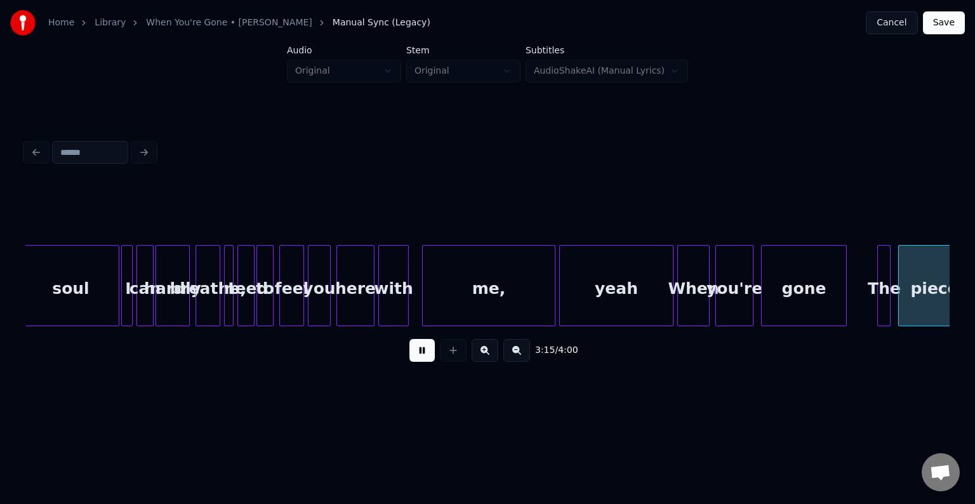
scroll to position [0, 18580]
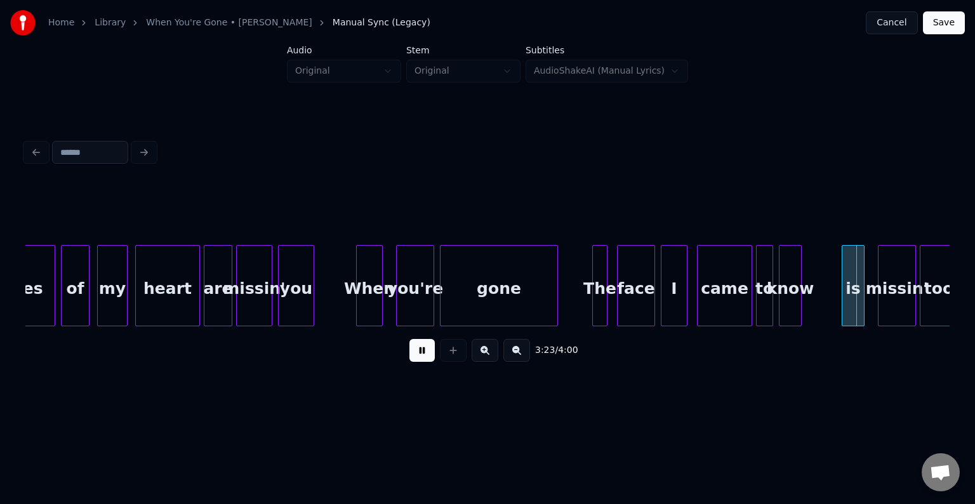
click at [419, 351] on button at bounding box center [421, 350] width 25 height 23
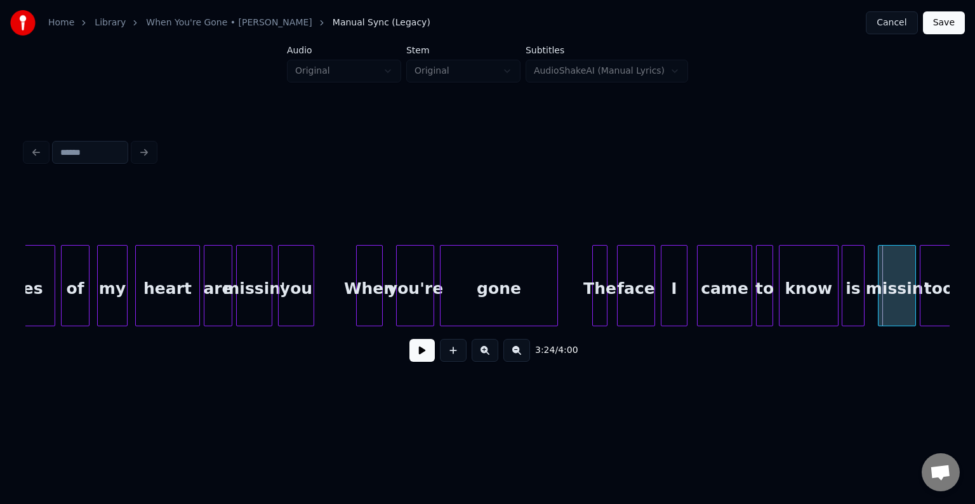
click at [835, 314] on div at bounding box center [836, 286] width 4 height 80
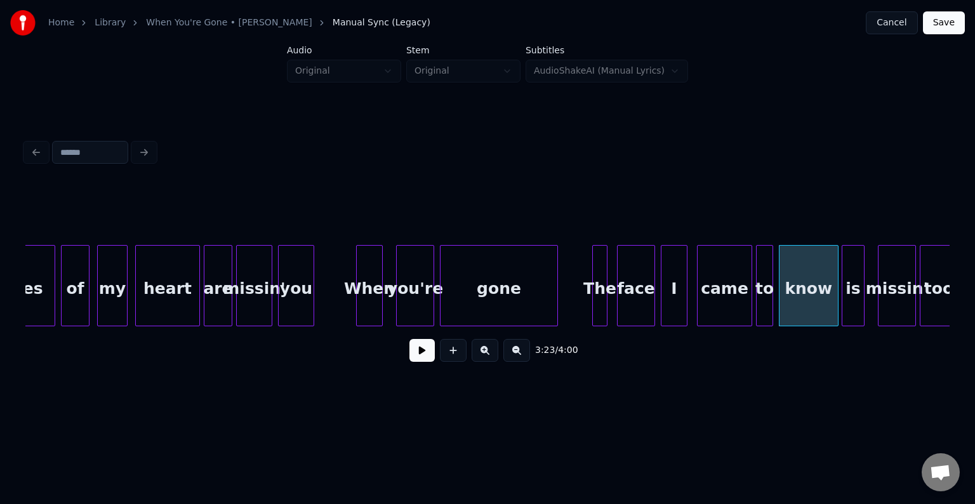
click at [412, 362] on button at bounding box center [421, 350] width 25 height 23
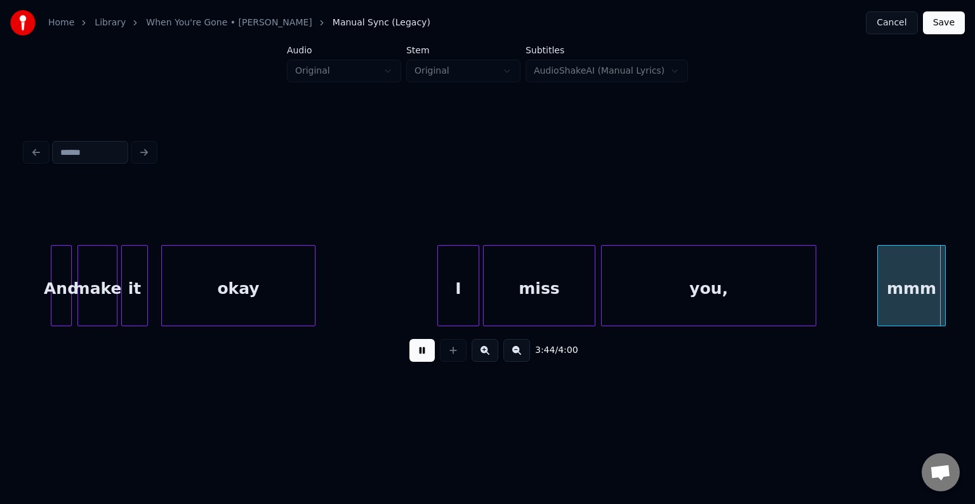
scroll to position [0, 21354]
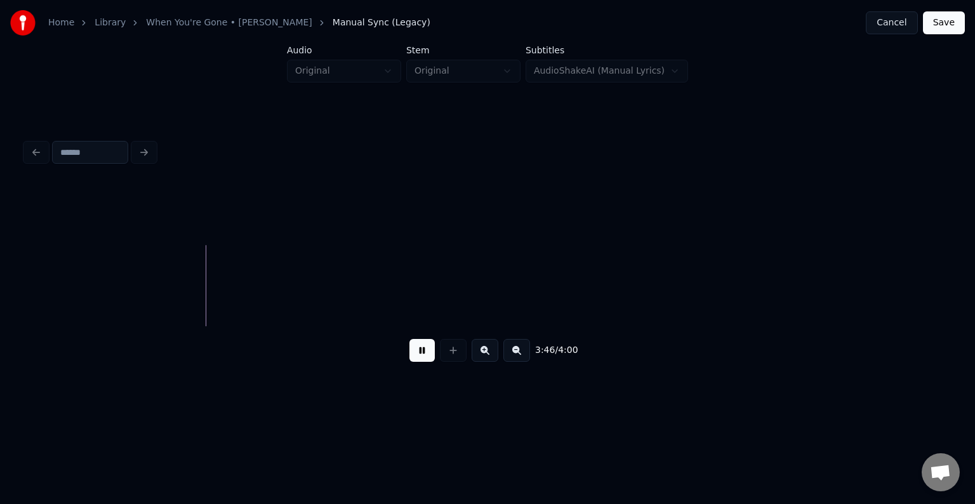
click at [423, 355] on button at bounding box center [421, 350] width 25 height 23
click at [129, 283] on div "mmm" at bounding box center [138, 289] width 67 height 86
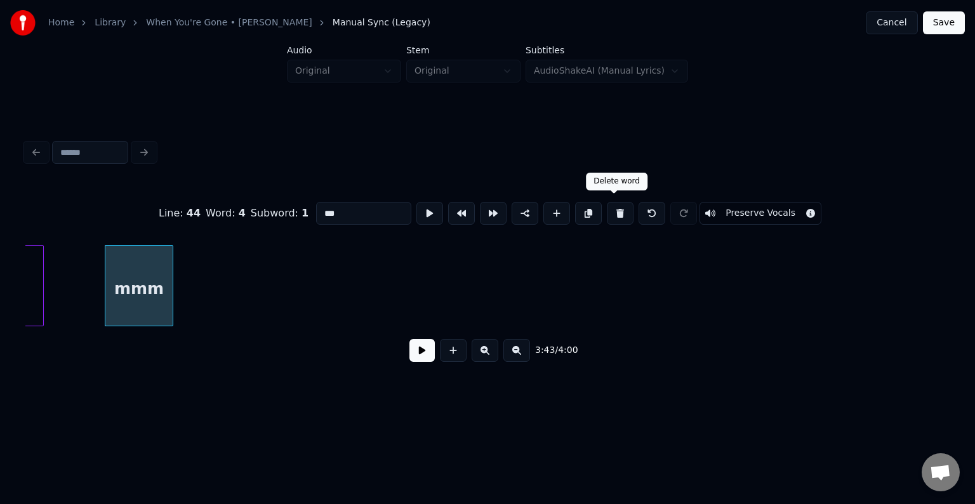
click at [607, 209] on button at bounding box center [620, 213] width 27 height 23
type input "****"
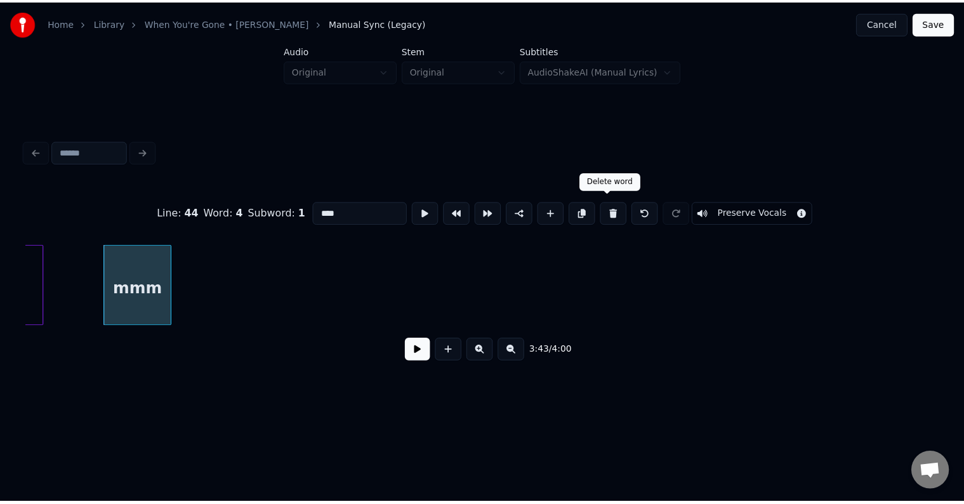
scroll to position [0, 21004]
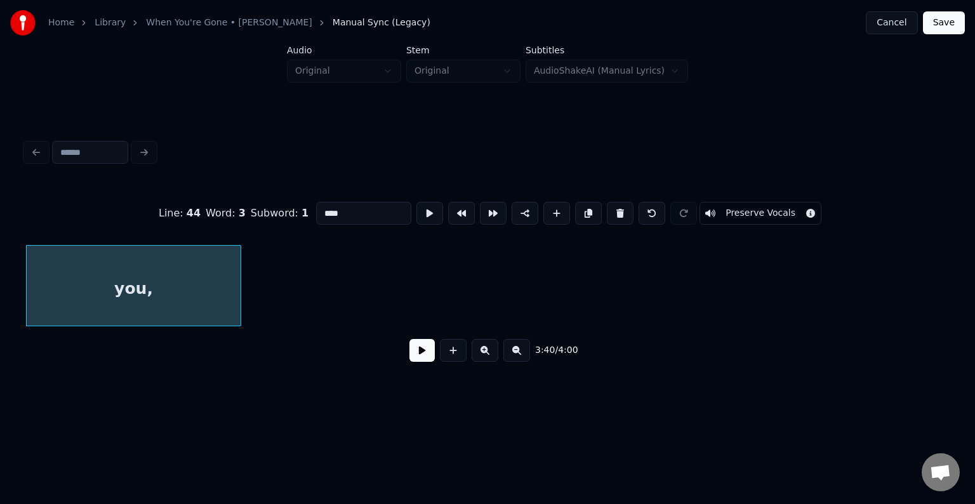
click at [952, 24] on button "Save" at bounding box center [944, 22] width 42 height 23
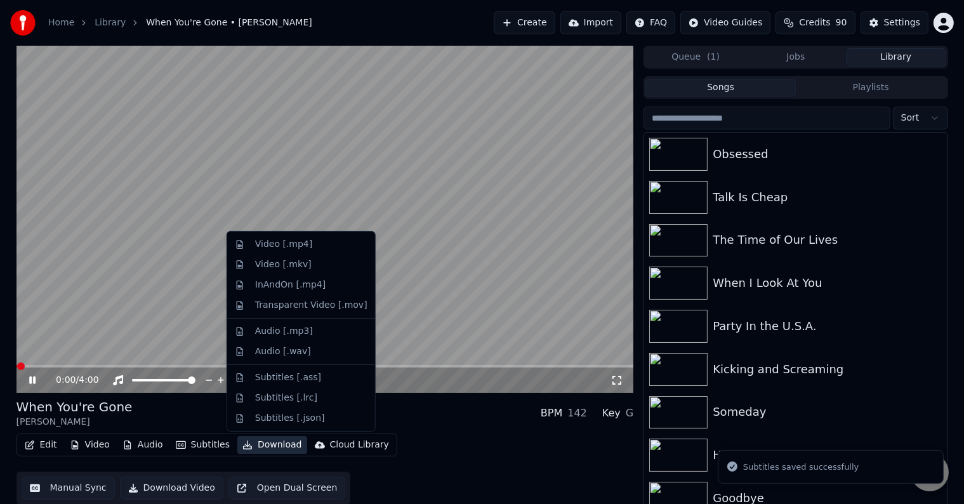
click at [266, 448] on button "Download" at bounding box center [272, 445] width 70 height 18
click at [275, 249] on div "Video [.mp4]" at bounding box center [283, 244] width 57 height 13
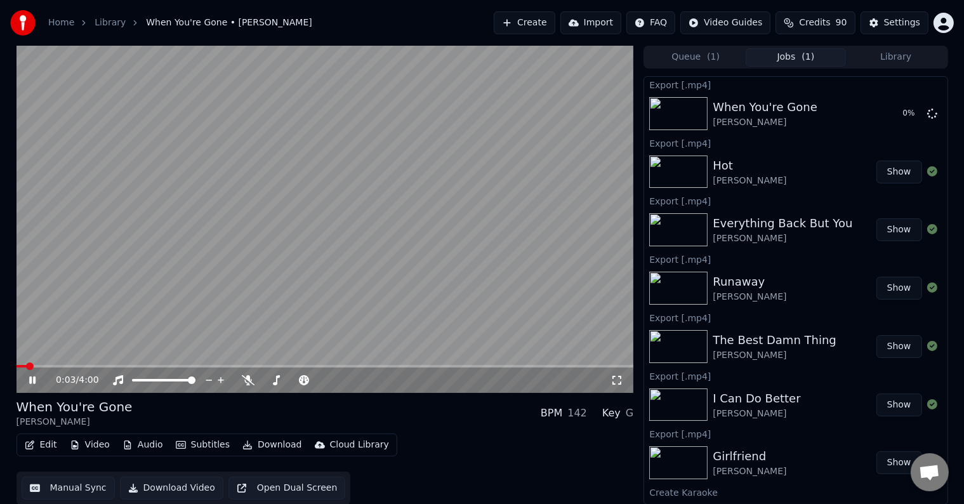
click at [882, 58] on button "Library" at bounding box center [896, 57] width 100 height 18
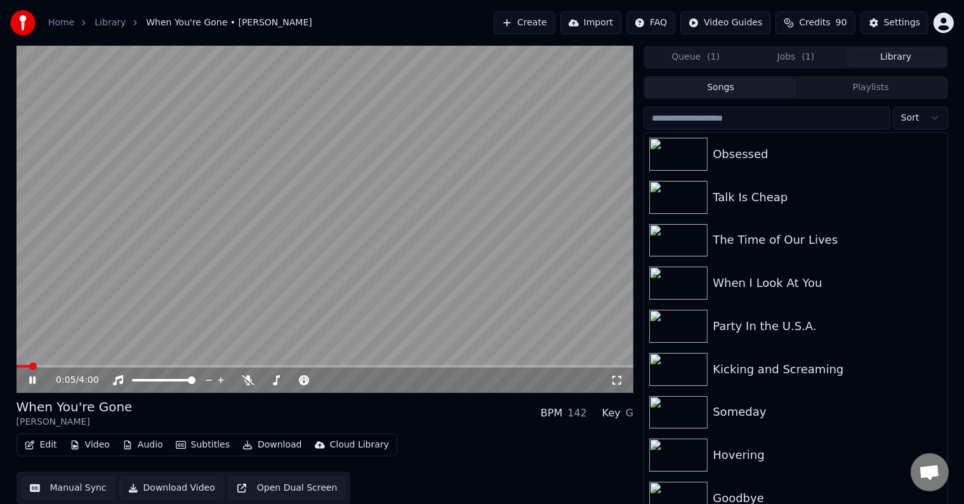
click at [36, 381] on icon at bounding box center [42, 380] width 30 height 10
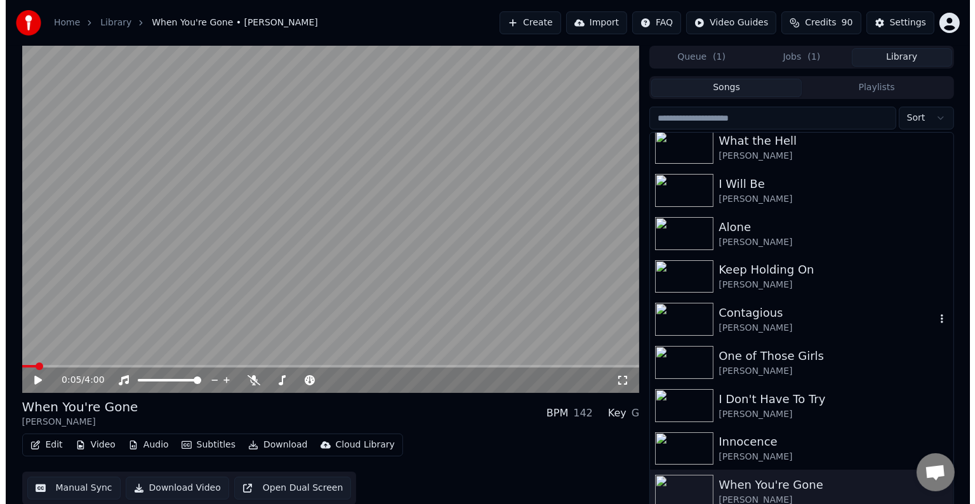
scroll to position [19509, 0]
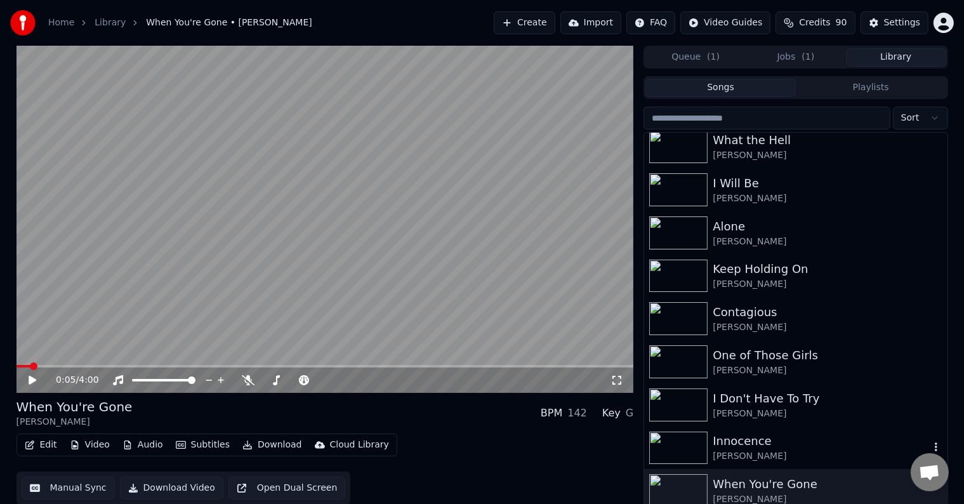
click at [735, 442] on div "Innocence" at bounding box center [821, 441] width 216 height 18
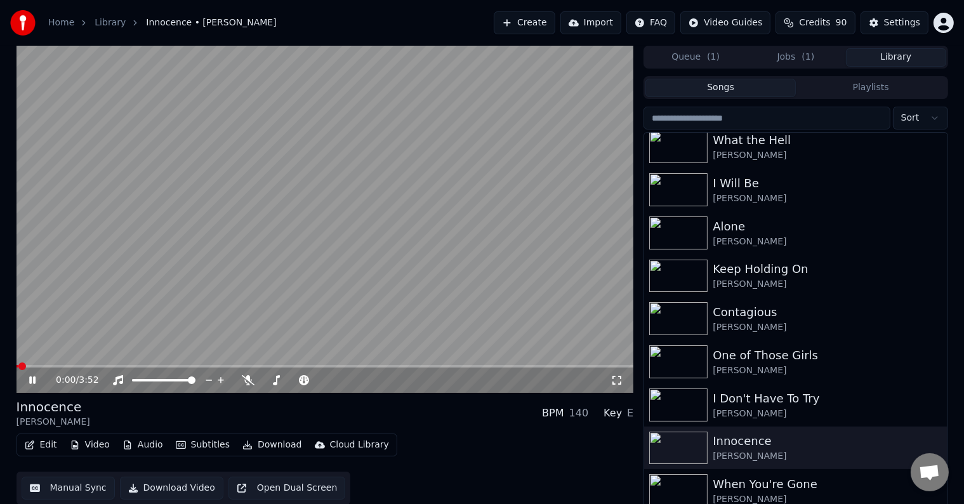
click at [30, 376] on icon at bounding box center [42, 380] width 30 height 10
click at [32, 446] on icon "button" at bounding box center [29, 444] width 9 height 9
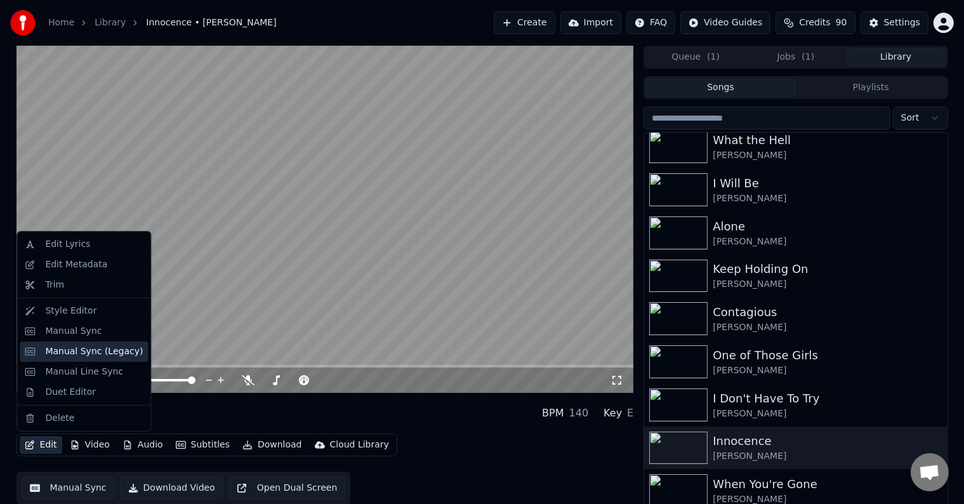
click at [68, 353] on div "Manual Sync (Legacy)" at bounding box center [94, 351] width 98 height 13
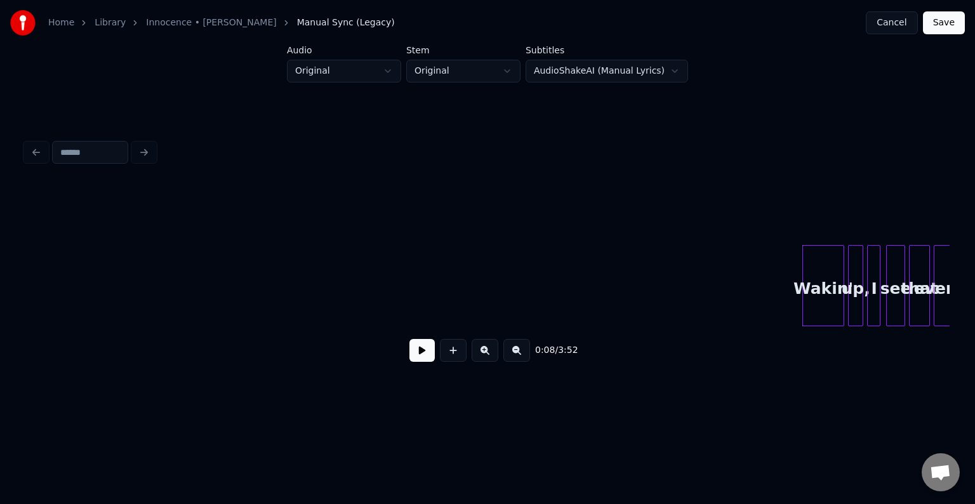
click at [415, 355] on button at bounding box center [421, 350] width 25 height 23
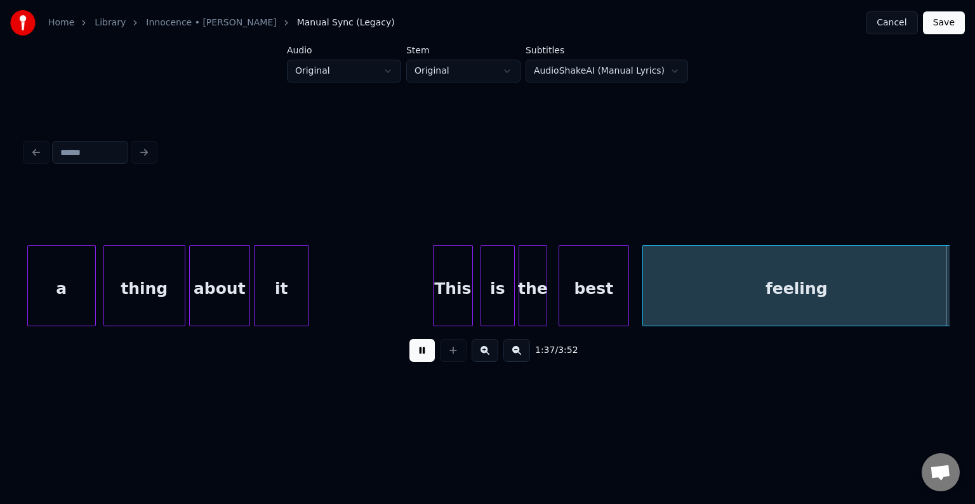
scroll to position [0, 9248]
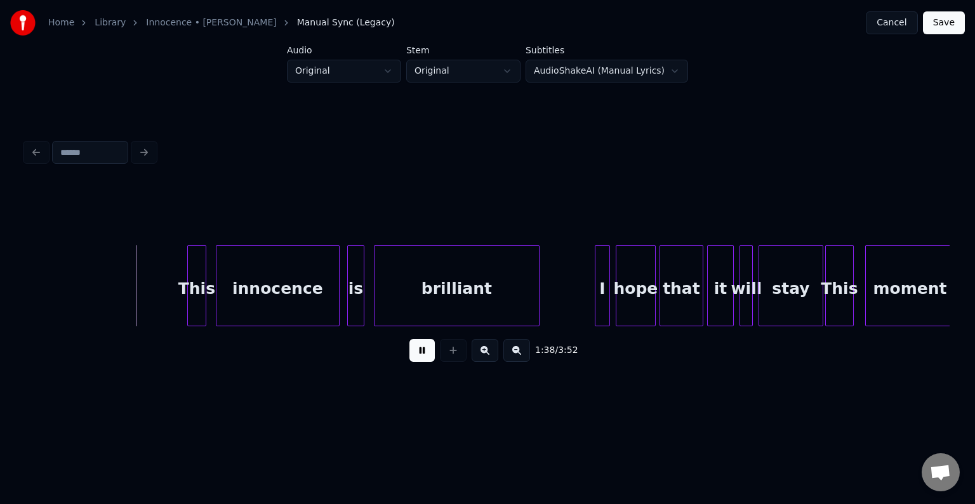
click at [415, 355] on button at bounding box center [421, 350] width 25 height 23
click at [30, 332] on div "1:38 / 3:52" at bounding box center [487, 350] width 924 height 48
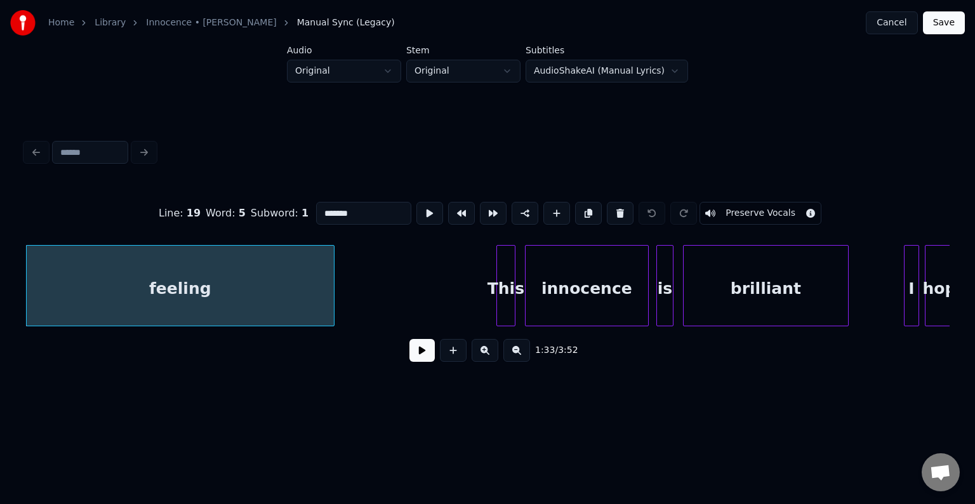
click at [424, 355] on button at bounding box center [421, 350] width 25 height 23
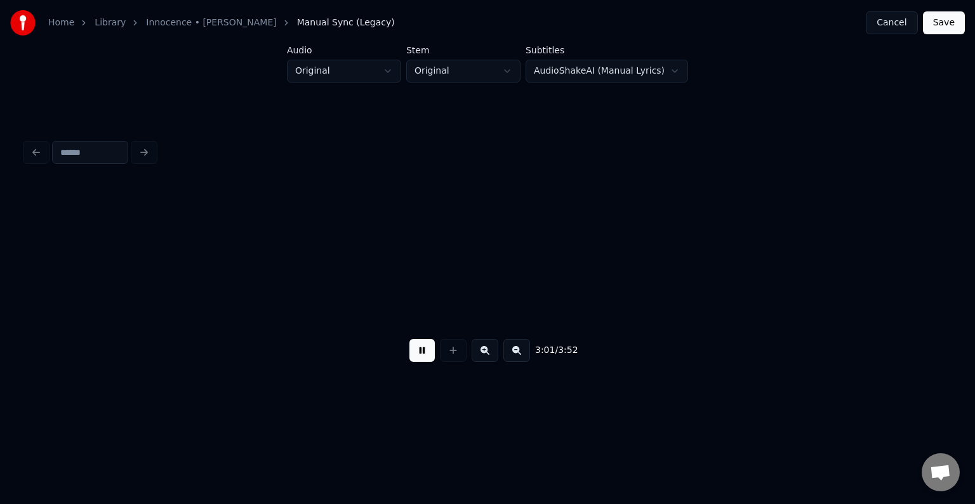
scroll to position [0, 17261]
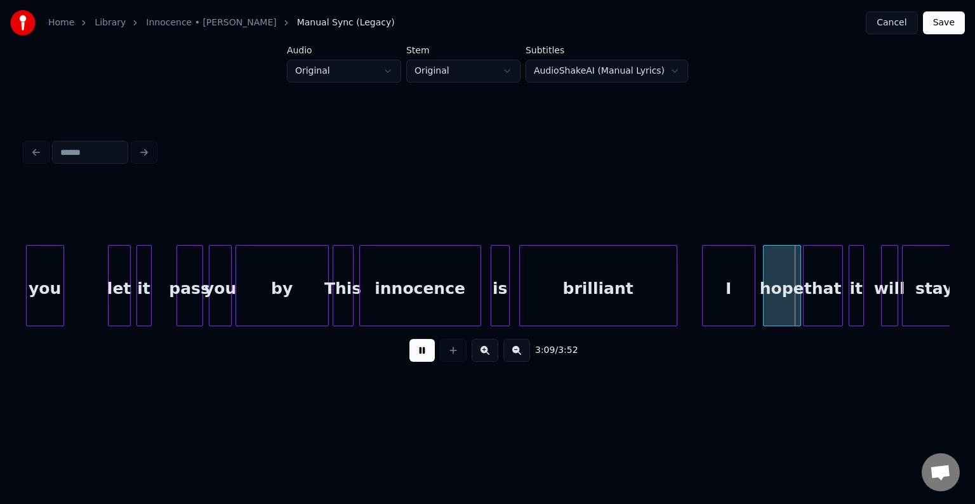
click at [424, 355] on button at bounding box center [421, 350] width 25 height 23
click at [733, 294] on div at bounding box center [735, 286] width 4 height 80
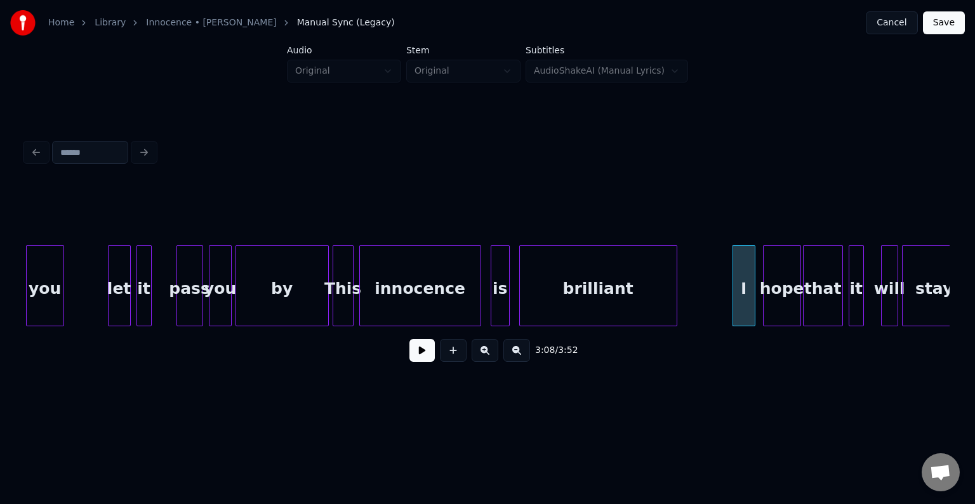
click at [411, 353] on button at bounding box center [421, 350] width 25 height 23
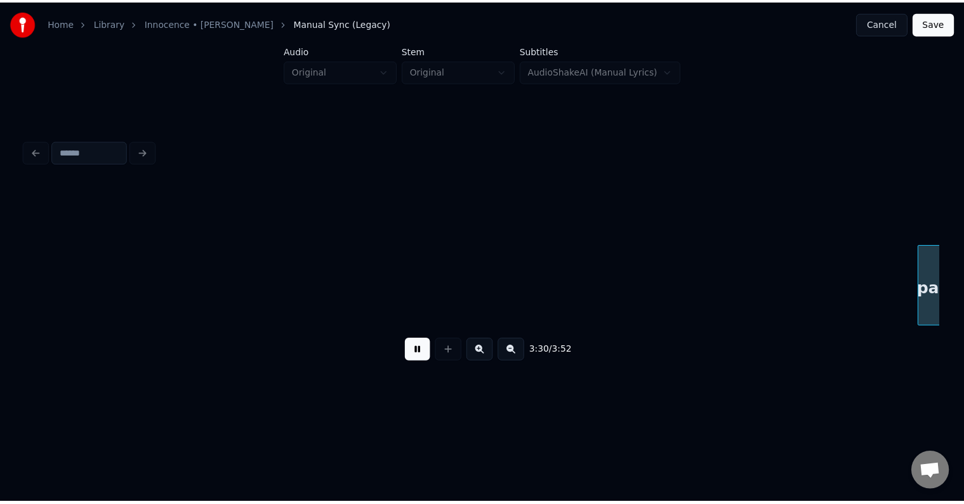
scroll to position [0, 20037]
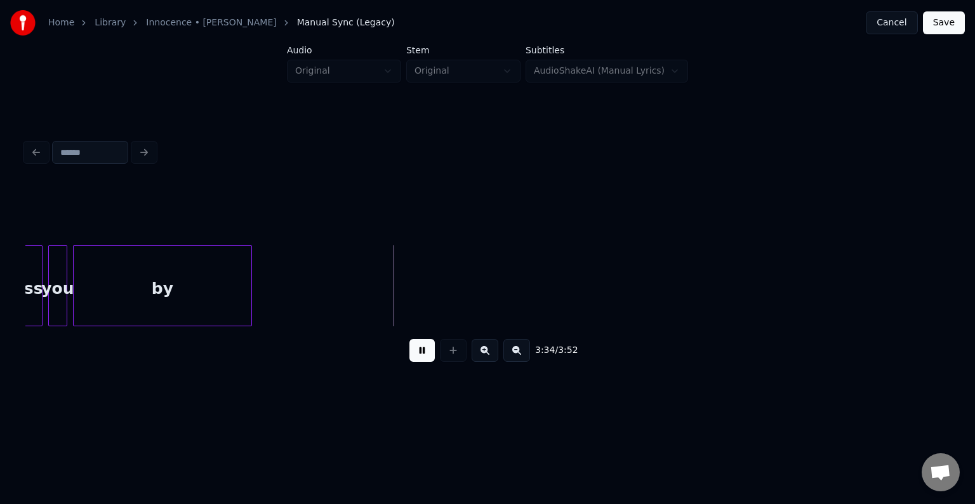
click at [944, 25] on button "Save" at bounding box center [944, 22] width 42 height 23
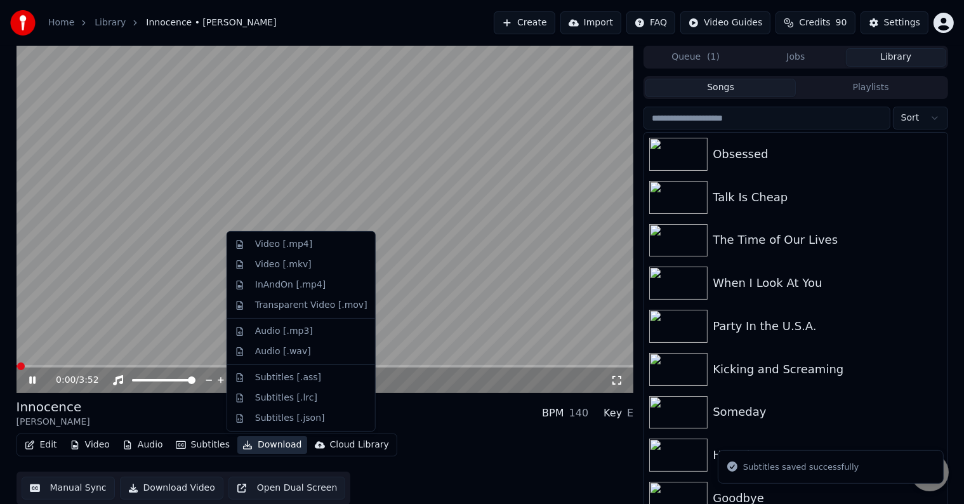
click at [256, 451] on button "Download" at bounding box center [272, 445] width 70 height 18
click at [279, 246] on div "Video [.mp4]" at bounding box center [283, 244] width 57 height 13
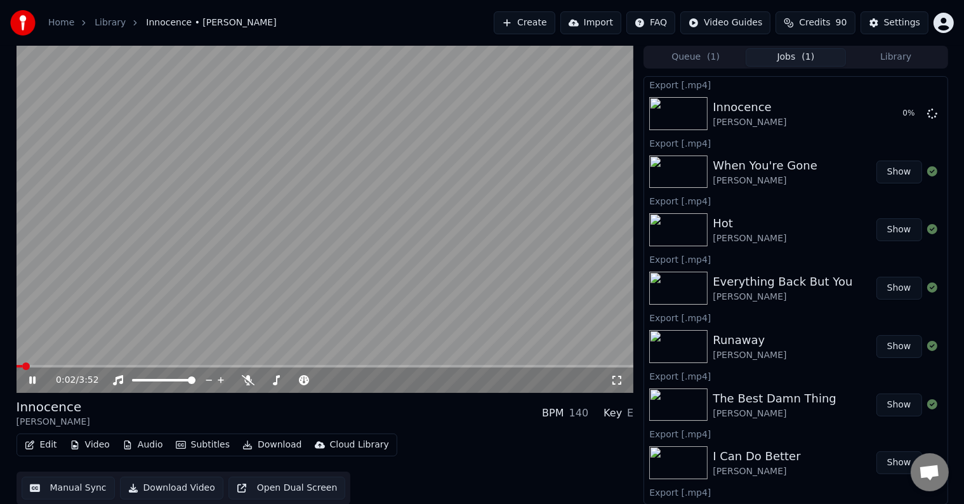
click at [27, 382] on icon at bounding box center [42, 380] width 30 height 10
click at [862, 56] on button "Library" at bounding box center [896, 57] width 100 height 18
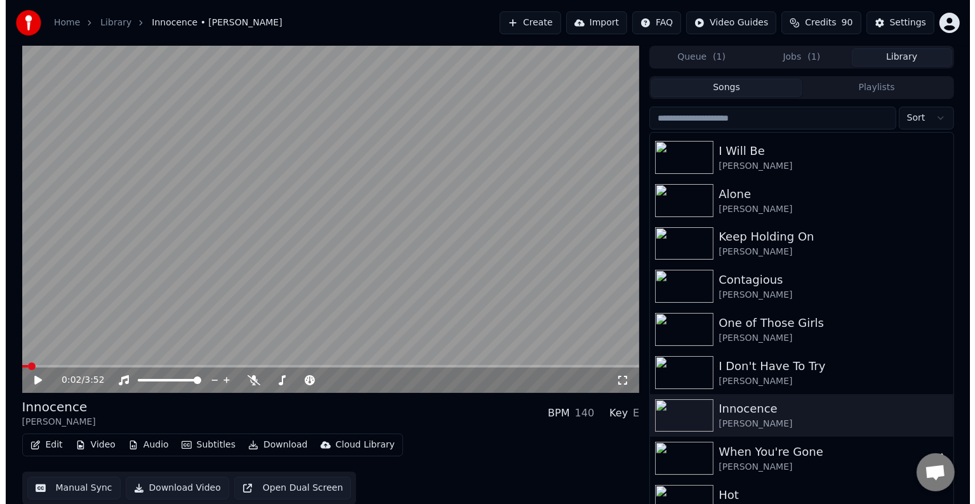
scroll to position [19562, 0]
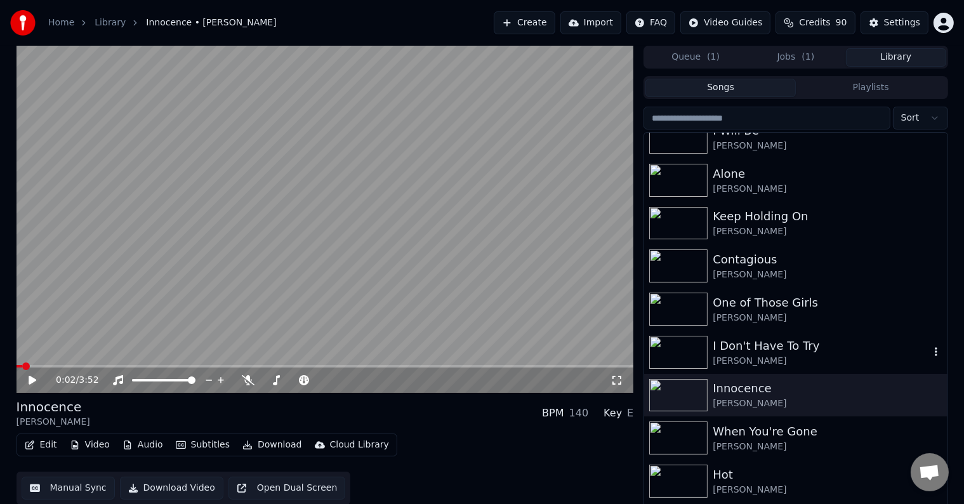
click at [770, 350] on div "I Don't Have To Try" at bounding box center [821, 346] width 216 height 18
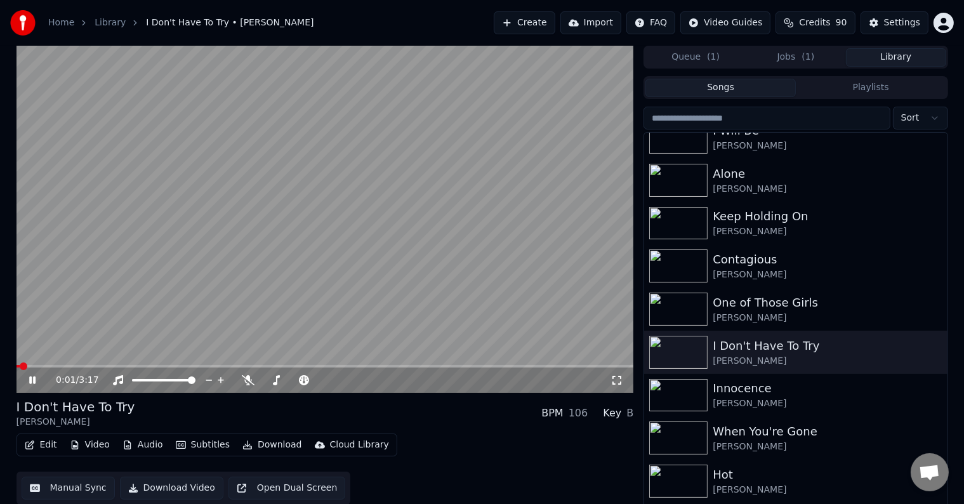
click at [30, 382] on icon at bounding box center [32, 380] width 6 height 8
click at [34, 447] on icon "button" at bounding box center [30, 444] width 10 height 9
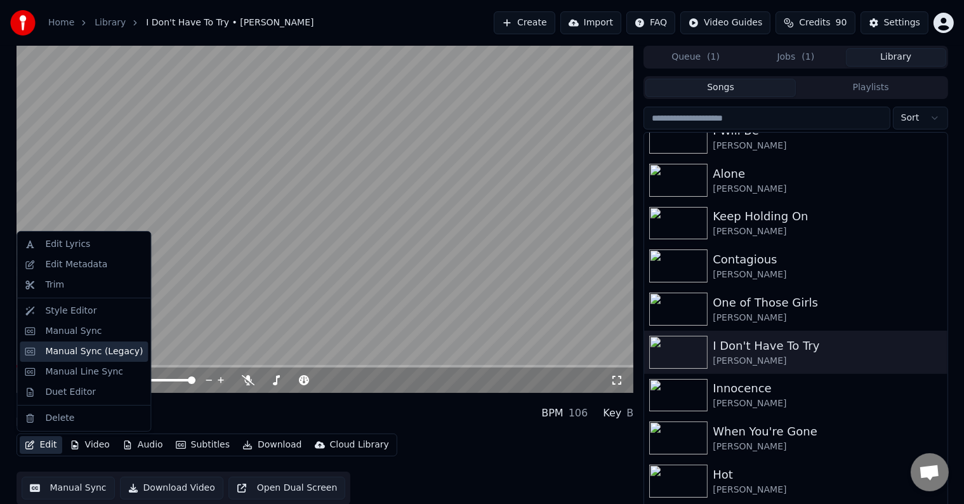
click at [79, 355] on div "Manual Sync (Legacy)" at bounding box center [94, 351] width 98 height 13
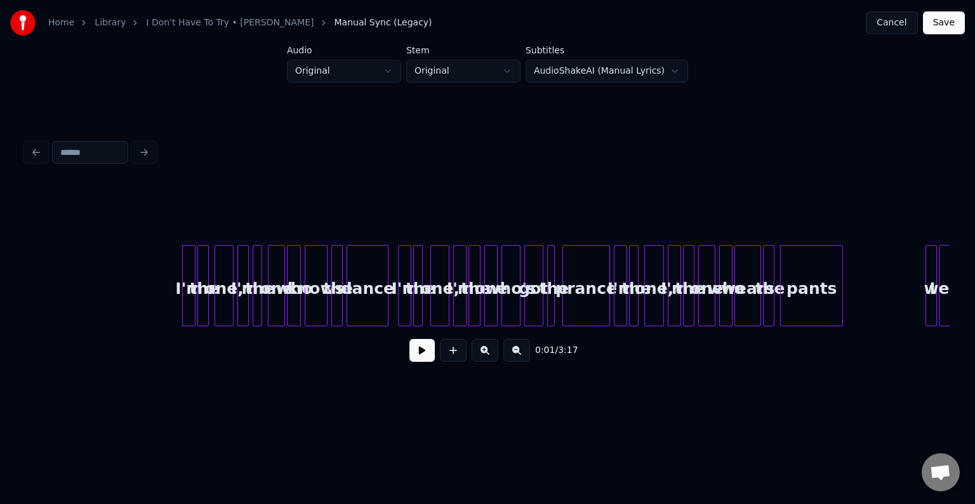
click at [418, 357] on button at bounding box center [421, 350] width 25 height 23
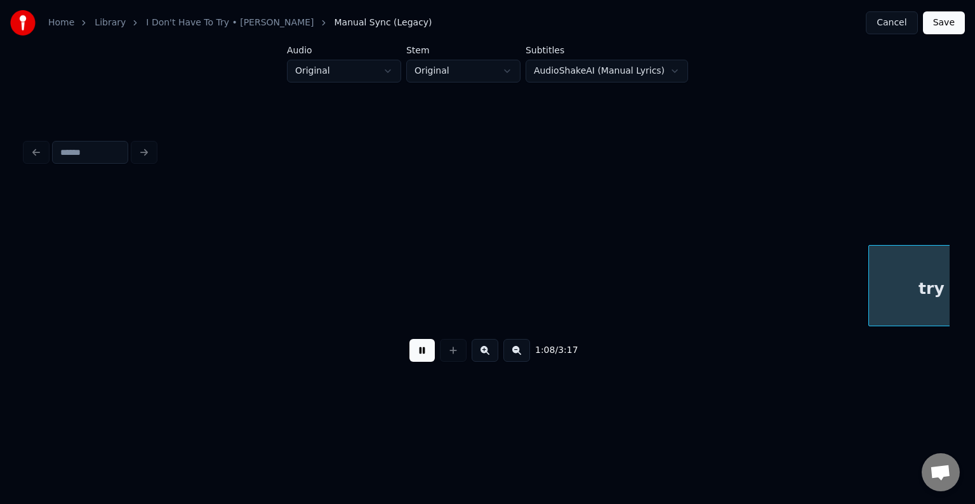
scroll to position [0, 6474]
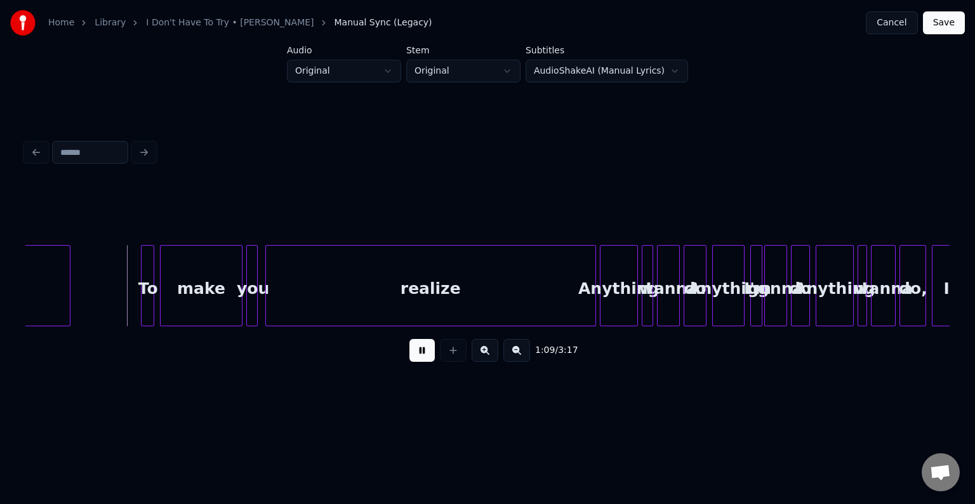
click at [418, 357] on button at bounding box center [421, 350] width 25 height 23
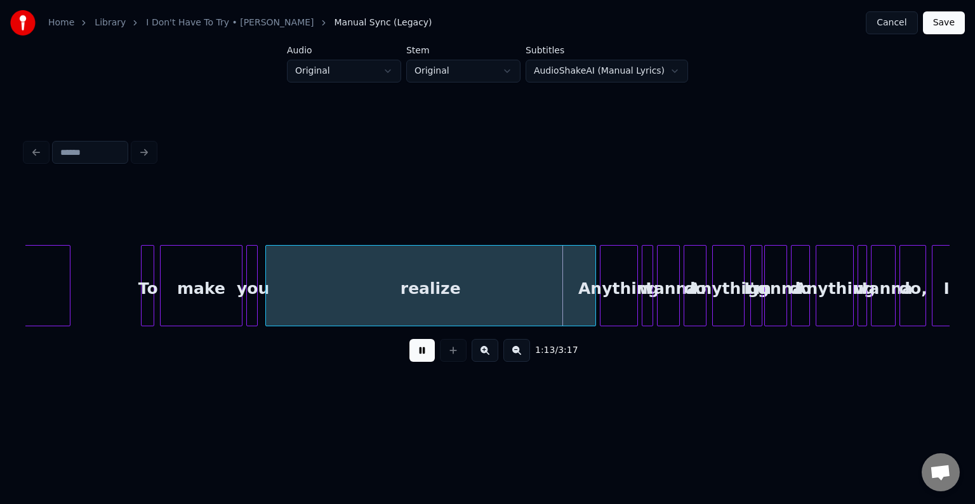
click at [418, 357] on button at bounding box center [421, 350] width 25 height 23
click at [536, 308] on div at bounding box center [538, 286] width 4 height 80
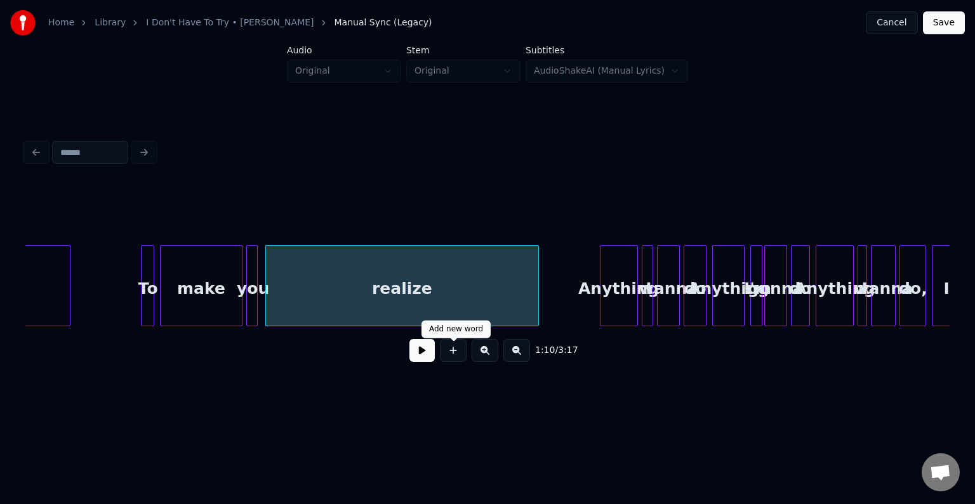
click at [420, 356] on button at bounding box center [421, 350] width 25 height 23
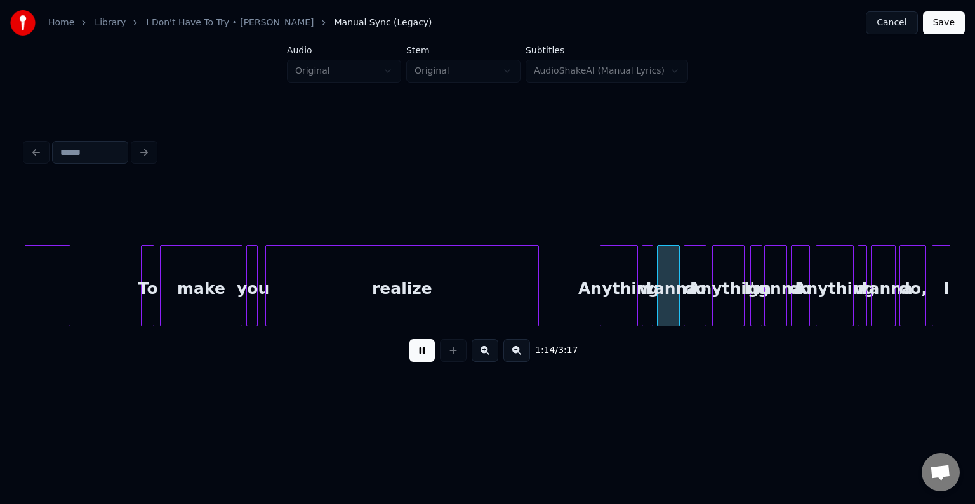
click at [420, 356] on button at bounding box center [421, 350] width 25 height 23
click at [576, 311] on div at bounding box center [574, 286] width 4 height 80
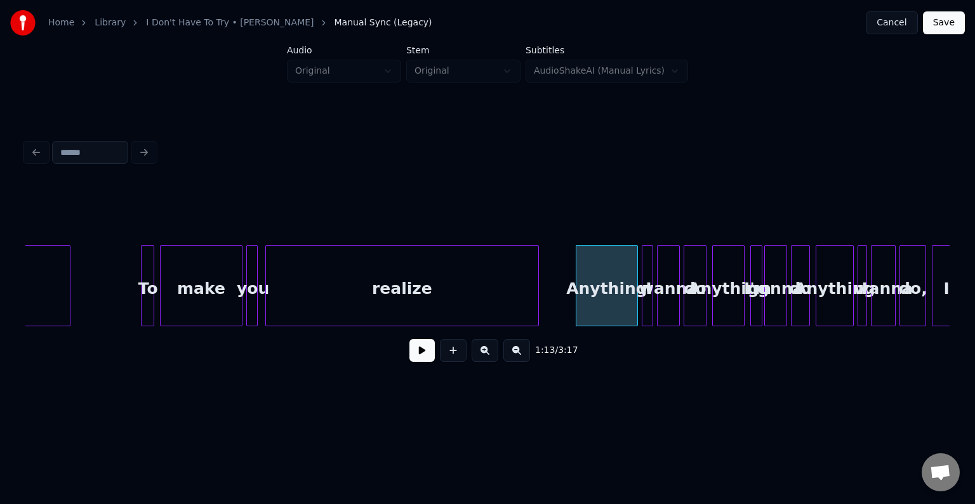
click at [421, 359] on button at bounding box center [421, 350] width 25 height 23
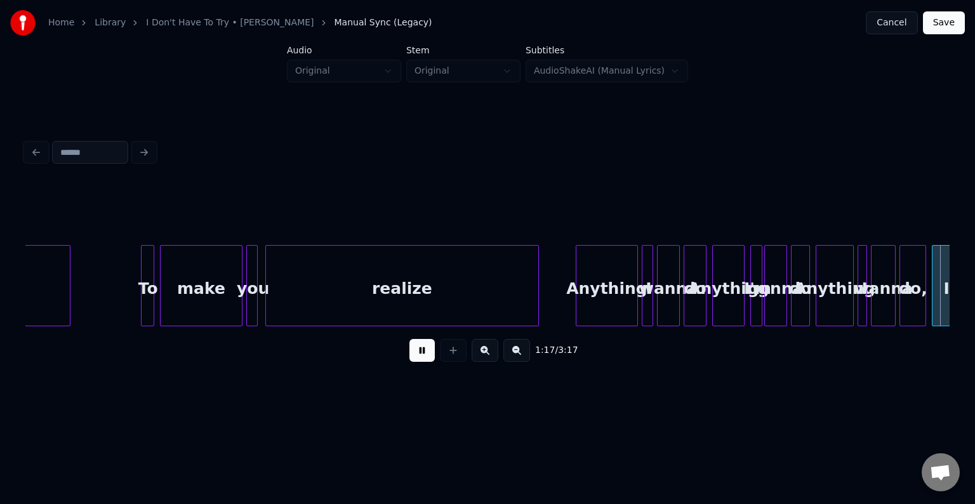
click at [421, 359] on button at bounding box center [421, 350] width 25 height 23
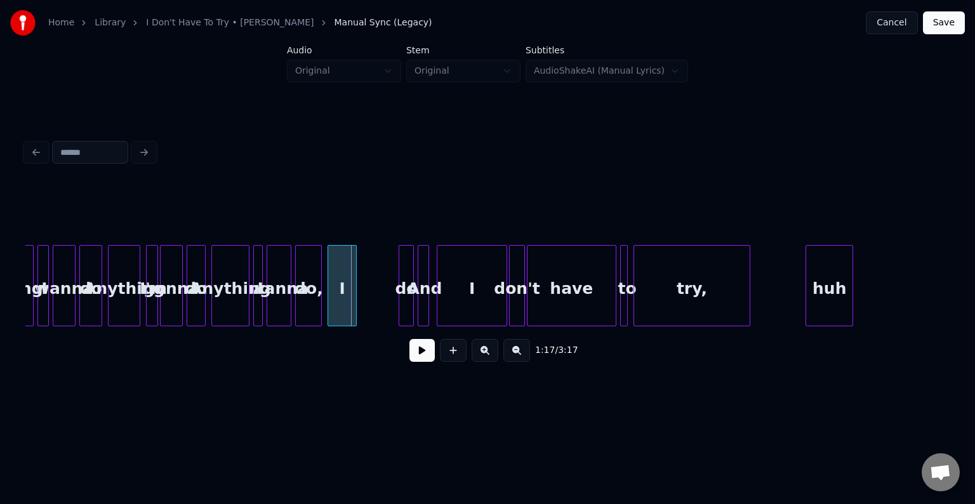
scroll to position [0, 7019]
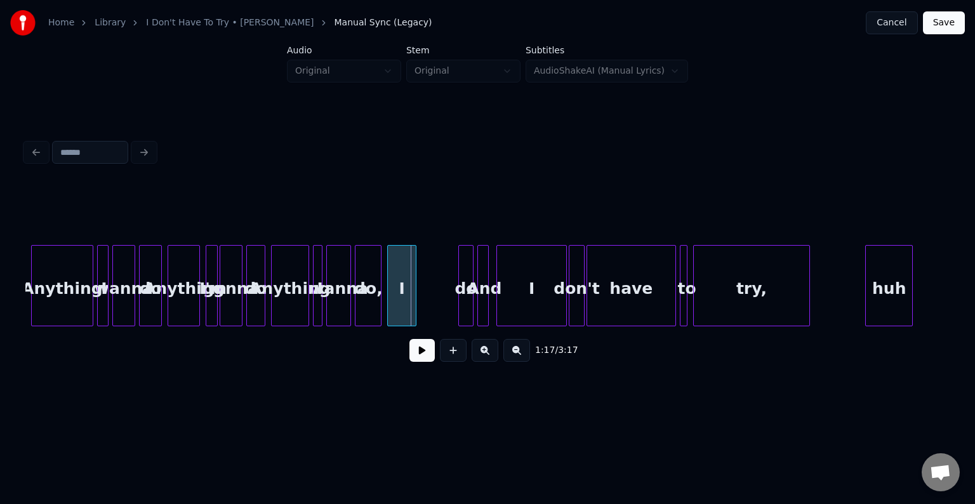
click at [38, 317] on div "Anything" at bounding box center [62, 289] width 61 height 86
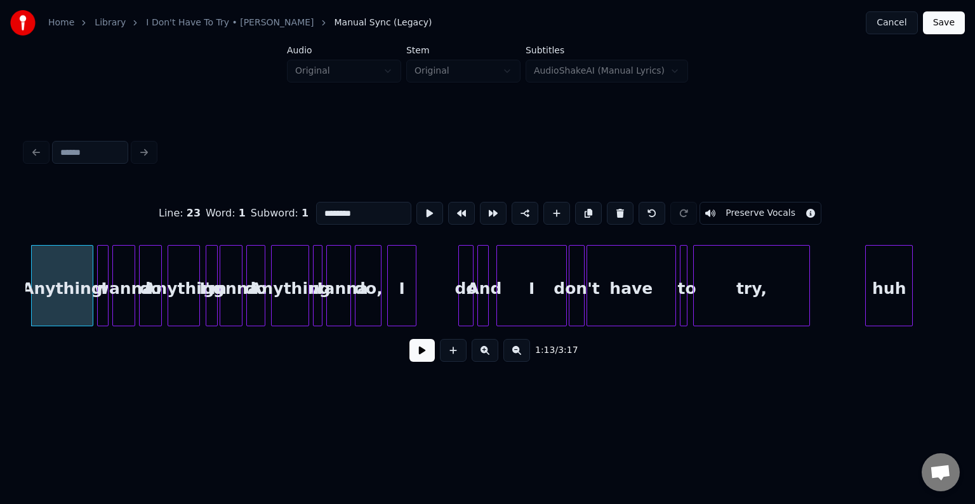
click at [417, 362] on button at bounding box center [421, 350] width 25 height 23
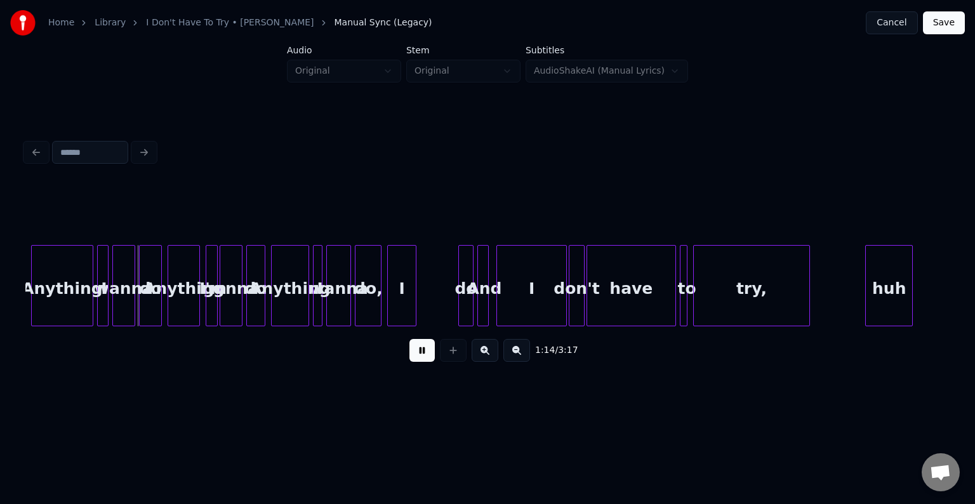
click at [417, 362] on button at bounding box center [421, 350] width 25 height 23
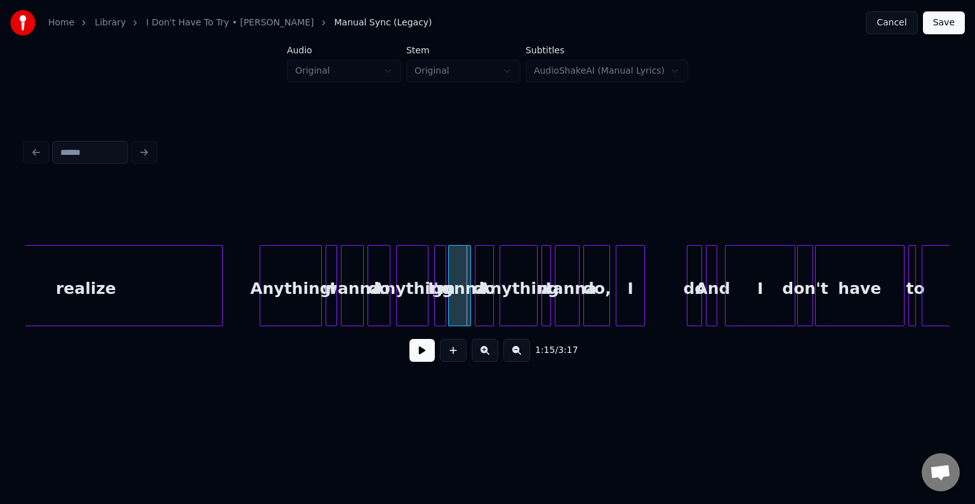
click at [221, 305] on div at bounding box center [220, 286] width 4 height 80
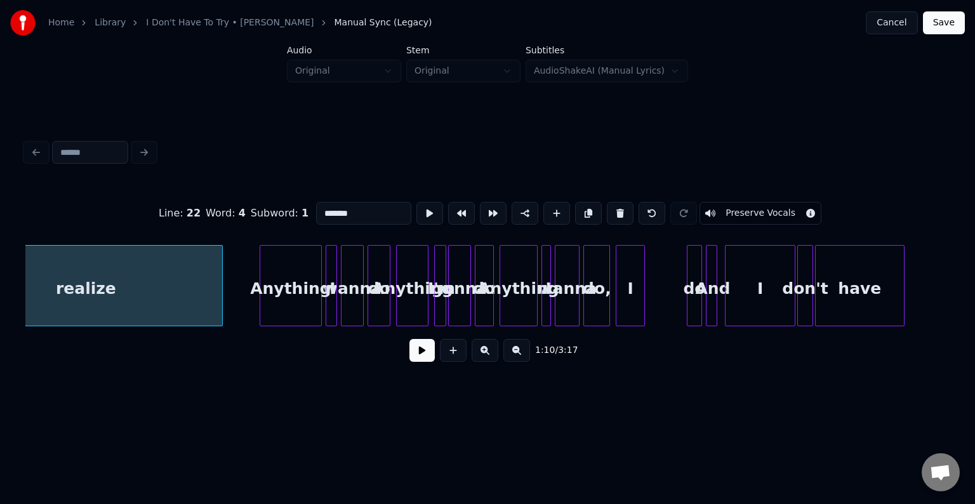
scroll to position [0, 6714]
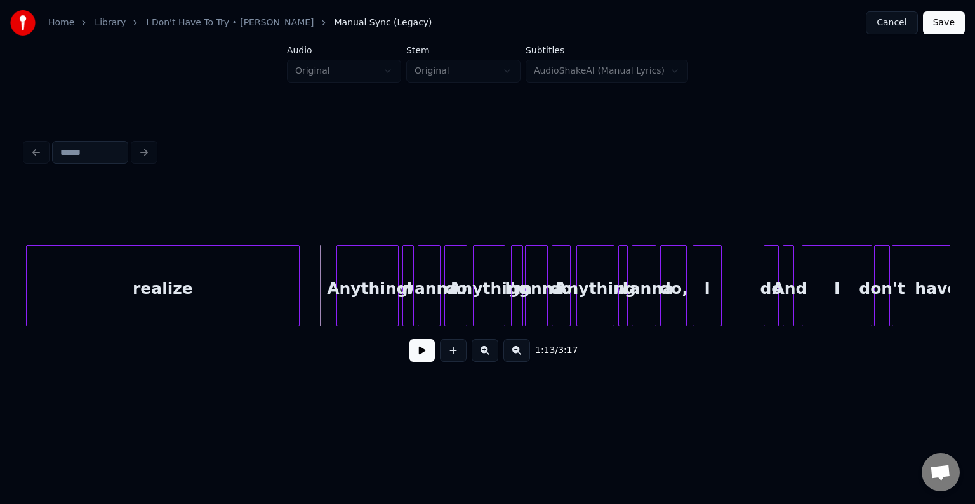
click at [423, 358] on button at bounding box center [421, 350] width 25 height 23
click at [424, 311] on div at bounding box center [425, 286] width 4 height 80
click at [437, 313] on div "do" at bounding box center [441, 289] width 22 height 86
click at [440, 312] on div at bounding box center [441, 286] width 4 height 80
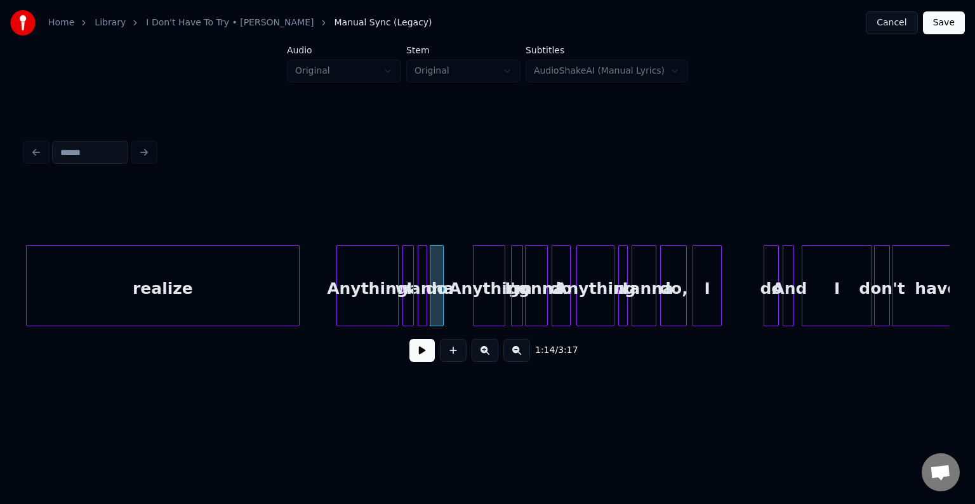
click at [419, 354] on button at bounding box center [421, 350] width 25 height 23
click at [348, 312] on div "Anything" at bounding box center [367, 289] width 61 height 86
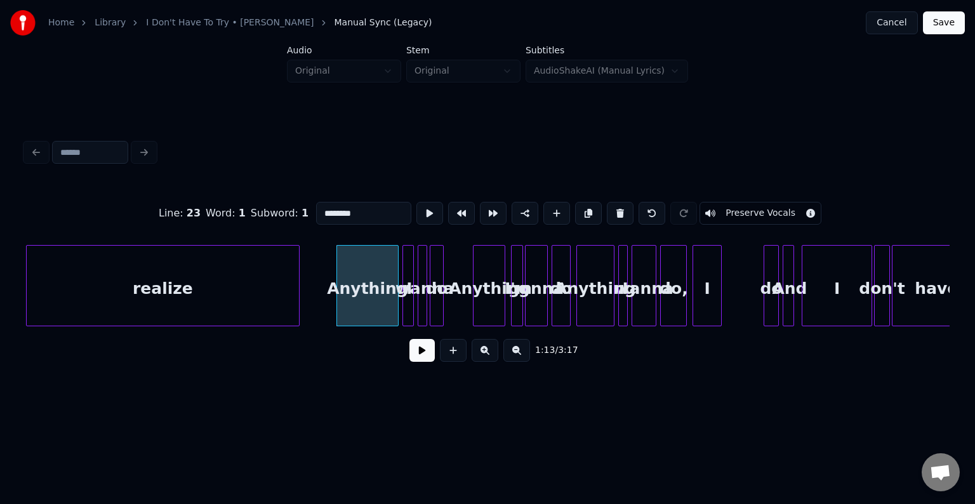
click at [417, 359] on button at bounding box center [421, 350] width 25 height 23
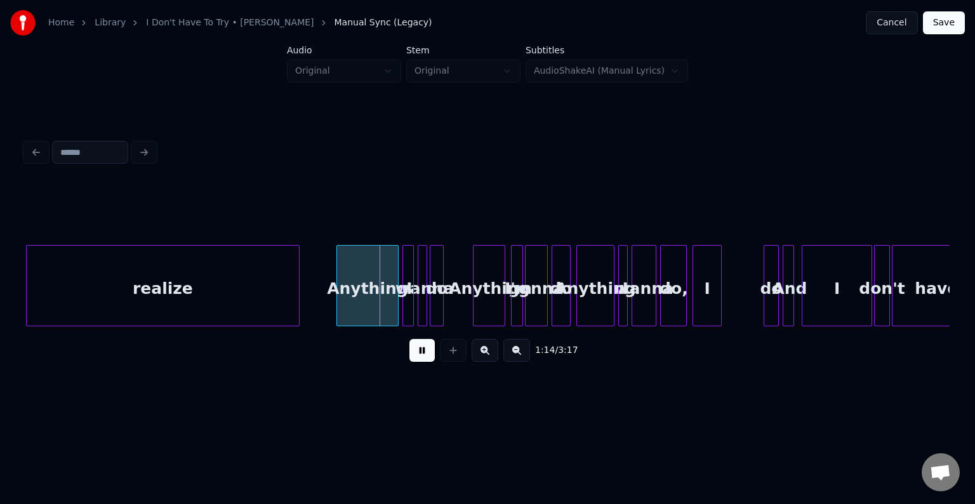
click at [417, 359] on button at bounding box center [421, 350] width 25 height 23
click at [377, 307] on div at bounding box center [379, 286] width 4 height 80
click at [421, 362] on button at bounding box center [421, 350] width 25 height 23
click at [421, 360] on button at bounding box center [421, 350] width 25 height 23
click at [406, 316] on div at bounding box center [406, 286] width 4 height 80
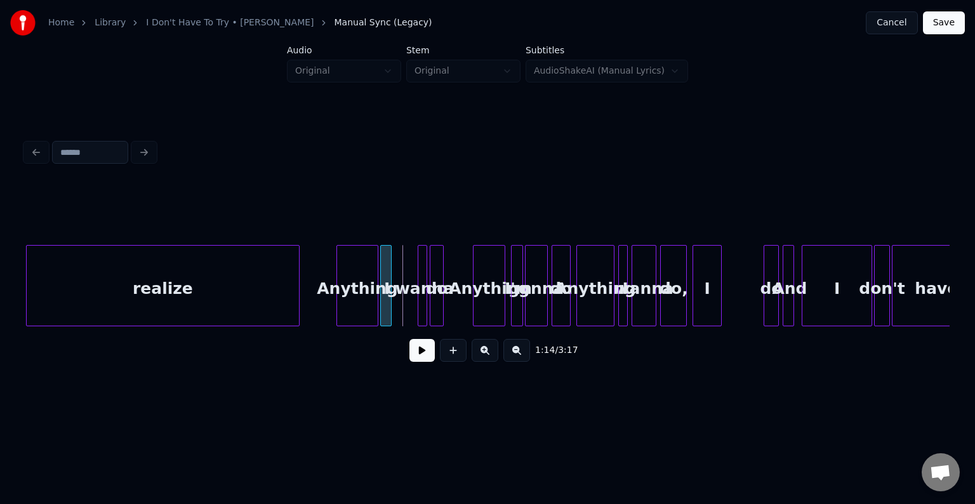
click at [384, 312] on div "I" at bounding box center [387, 289] width 13 height 86
click at [416, 358] on button at bounding box center [421, 350] width 25 height 23
click at [395, 316] on div at bounding box center [397, 286] width 4 height 80
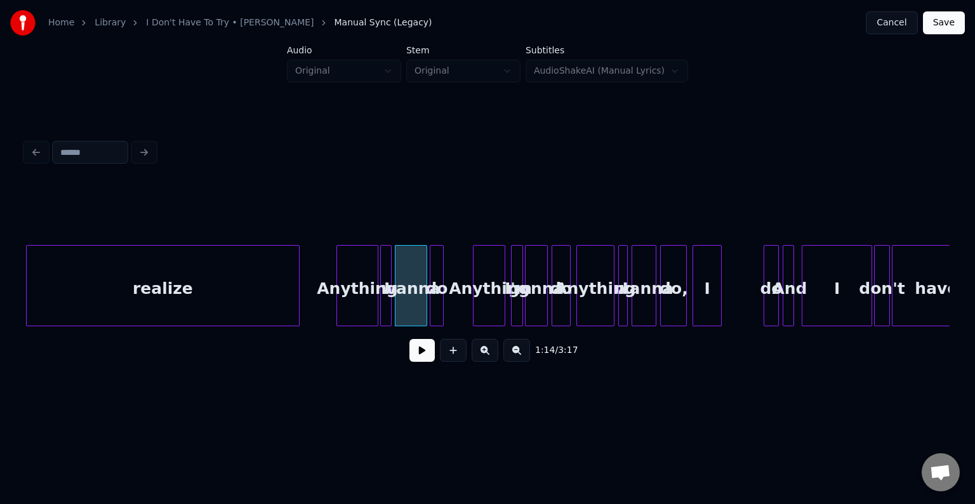
click at [419, 359] on button at bounding box center [421, 350] width 25 height 23
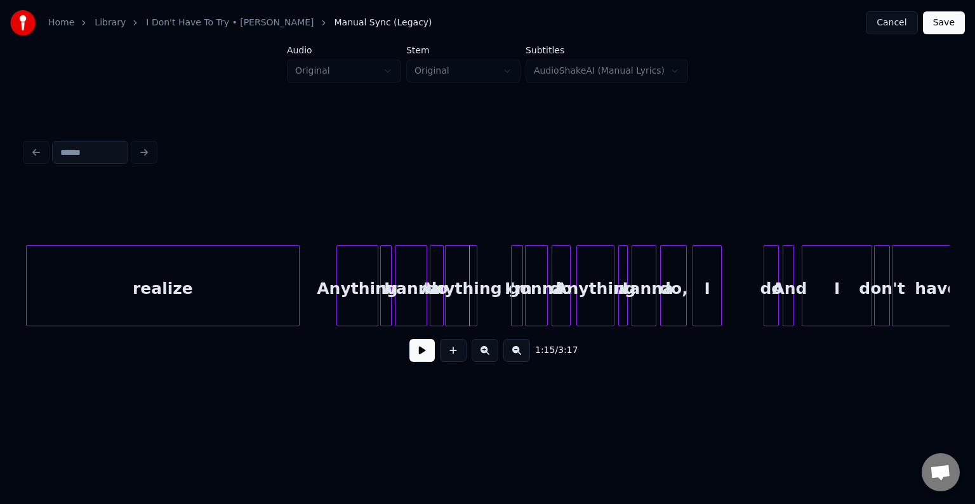
click at [459, 313] on div "Anything" at bounding box center [460, 289] width 31 height 86
click at [416, 360] on button at bounding box center [421, 350] width 25 height 23
click at [487, 317] on div "I'm" at bounding box center [488, 289] width 13 height 86
click at [503, 314] on div "gonna" at bounding box center [508, 289] width 22 height 86
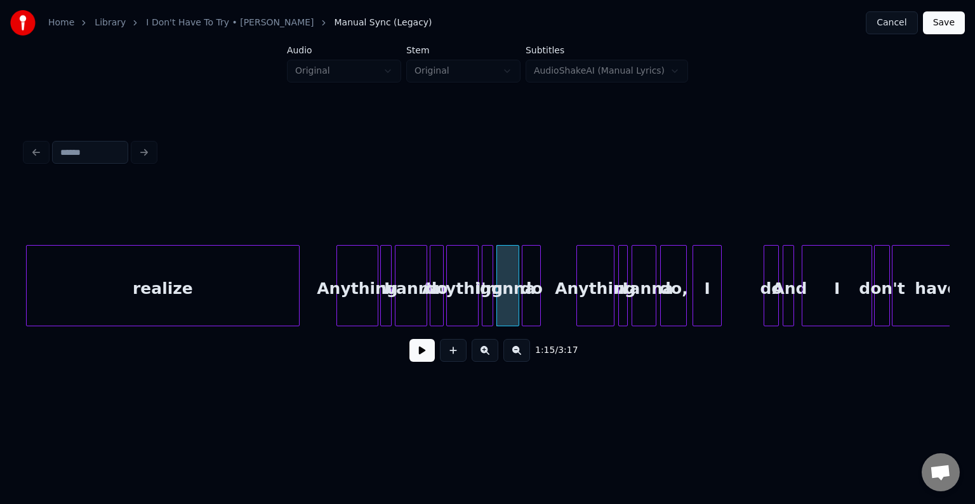
click at [532, 306] on div "do" at bounding box center [531, 289] width 18 height 86
click at [531, 308] on div at bounding box center [532, 286] width 4 height 80
click at [412, 361] on button at bounding box center [421, 350] width 25 height 23
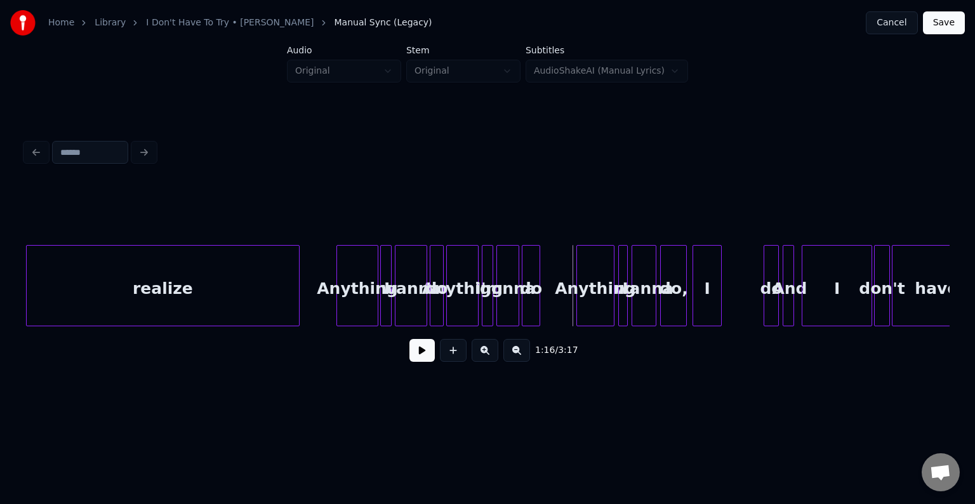
click at [536, 312] on div at bounding box center [538, 286] width 4 height 80
click at [424, 353] on button at bounding box center [421, 350] width 25 height 23
click at [423, 356] on button at bounding box center [421, 350] width 25 height 23
click at [569, 301] on div "Anything" at bounding box center [574, 289] width 37 height 86
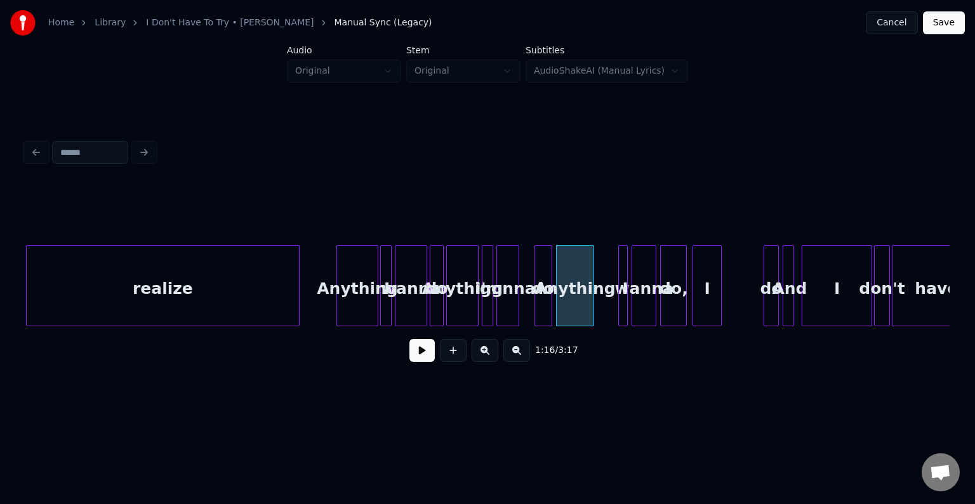
click at [543, 310] on div "do" at bounding box center [543, 289] width 17 height 86
click at [528, 317] on div at bounding box center [528, 286] width 4 height 80
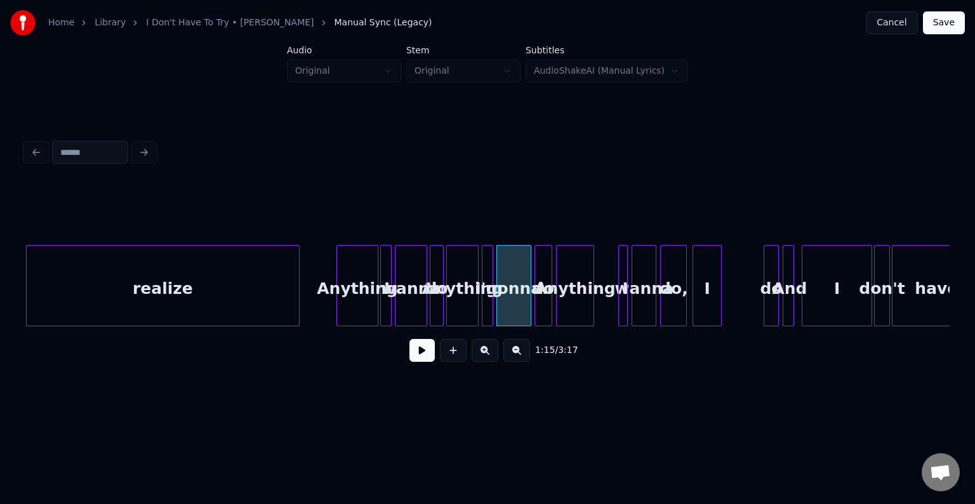
click at [430, 353] on button at bounding box center [421, 350] width 25 height 23
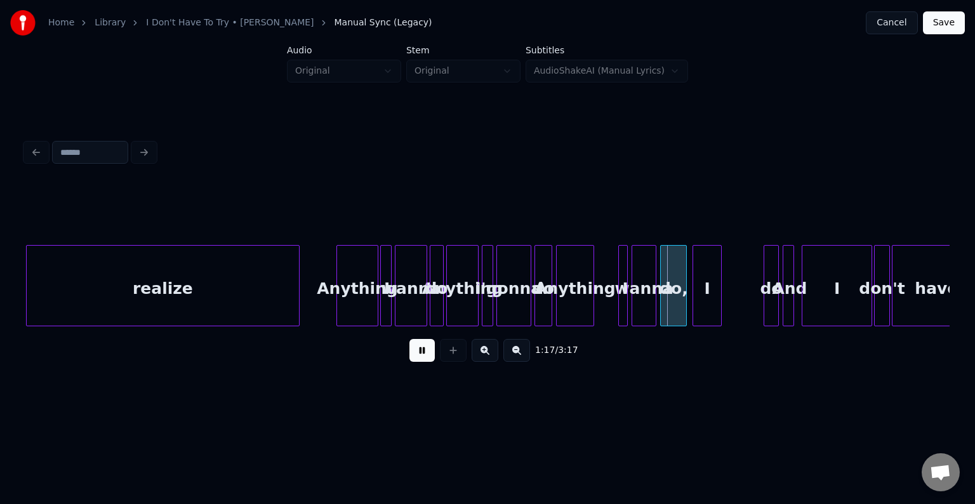
click at [430, 353] on button at bounding box center [421, 350] width 25 height 23
click at [624, 296] on div at bounding box center [625, 286] width 4 height 80
click at [626, 305] on div at bounding box center [628, 286] width 4 height 80
click at [601, 304] on div "I" at bounding box center [603, 289] width 13 height 86
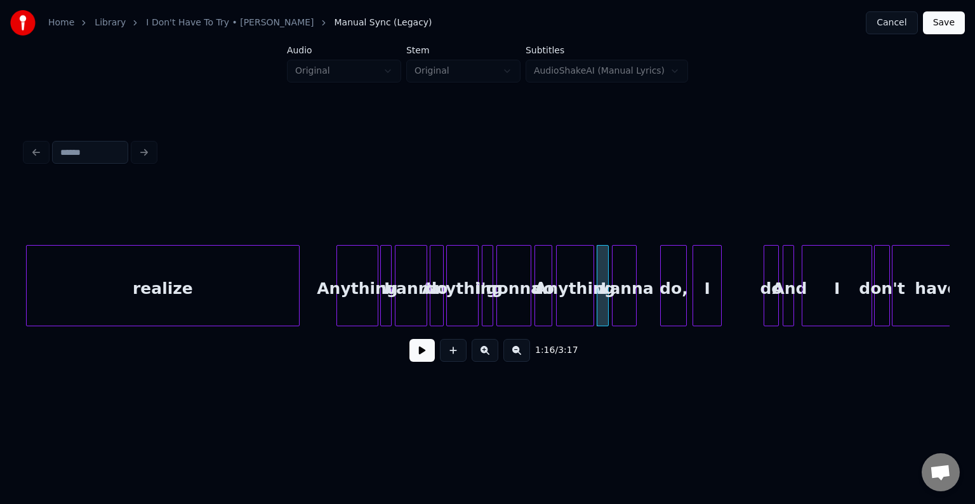
click at [626, 307] on div "wanna" at bounding box center [623, 289] width 23 height 86
click at [539, 310] on div "do" at bounding box center [543, 289] width 17 height 86
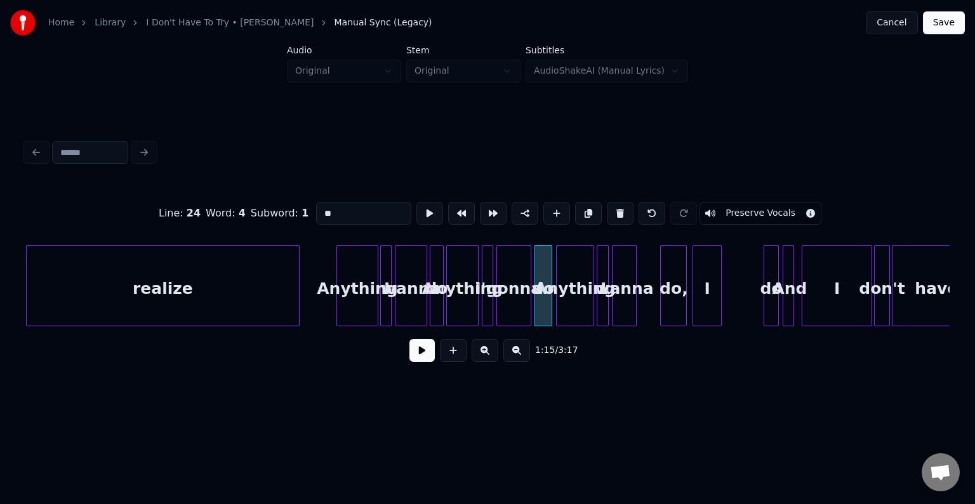
click at [426, 353] on button at bounding box center [421, 350] width 25 height 23
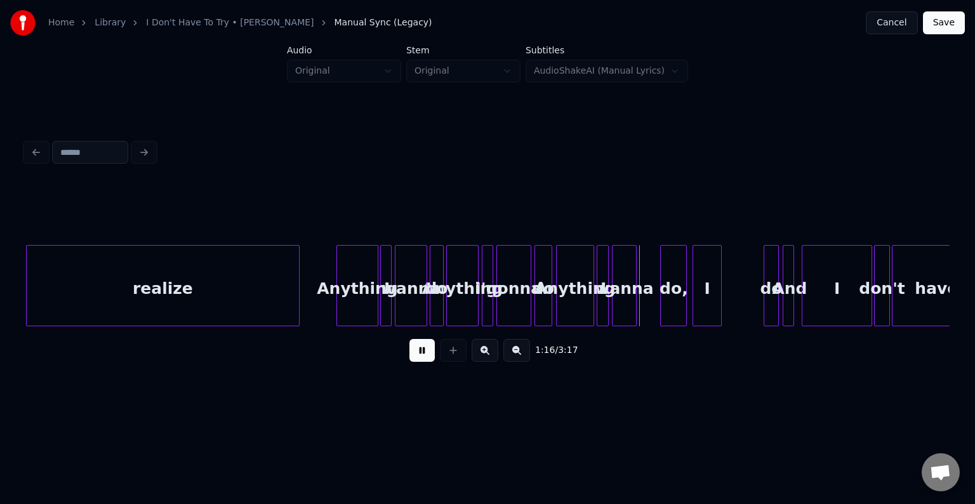
click at [424, 353] on button at bounding box center [421, 350] width 25 height 23
click at [647, 299] on div "do," at bounding box center [653, 289] width 25 height 86
click at [652, 301] on div at bounding box center [654, 286] width 4 height 80
click at [673, 310] on div "I" at bounding box center [673, 289] width 27 height 86
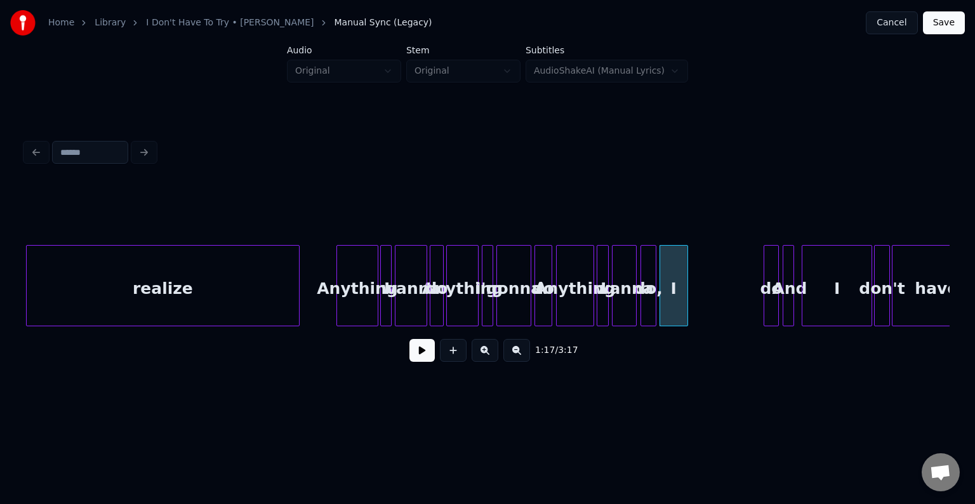
click at [414, 358] on button at bounding box center [421, 350] width 25 height 23
click at [673, 308] on div at bounding box center [673, 286] width 4 height 80
click at [685, 302] on div "do" at bounding box center [685, 289] width 14 height 86
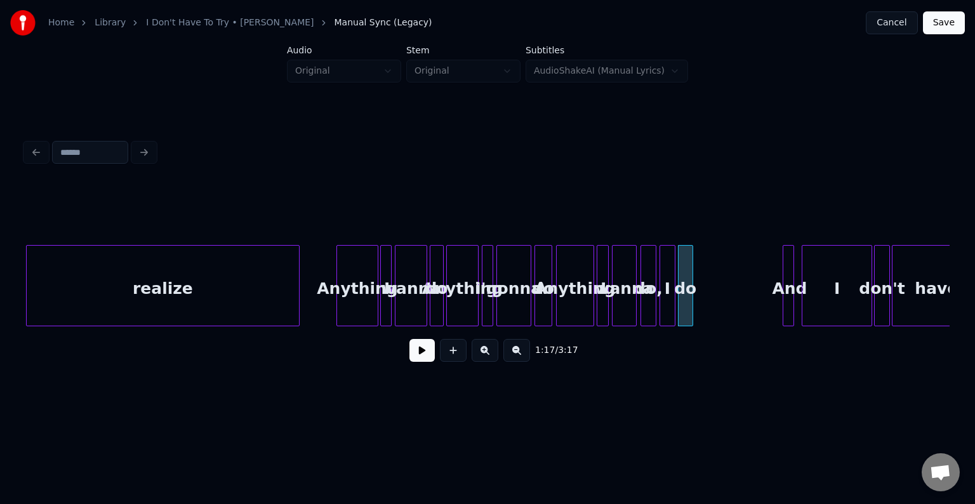
click at [573, 311] on div "Anything" at bounding box center [574, 289] width 37 height 86
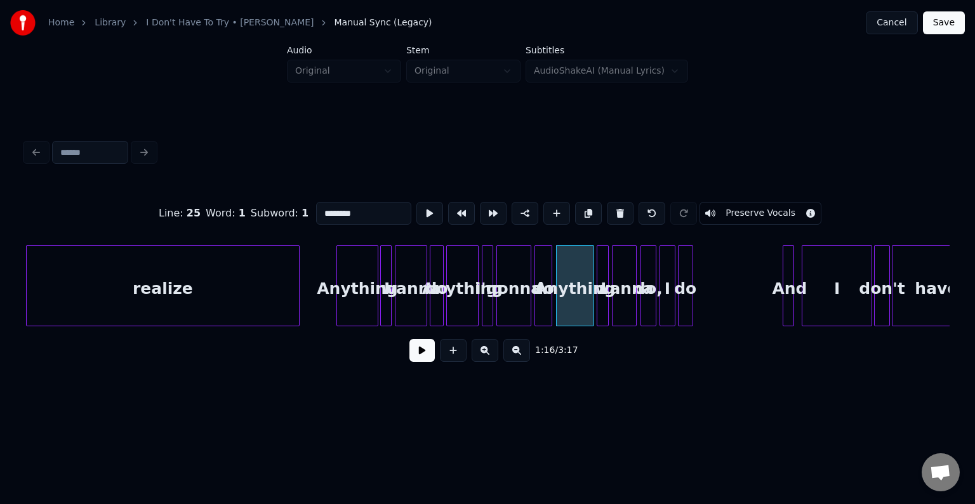
click at [419, 357] on button at bounding box center [421, 350] width 25 height 23
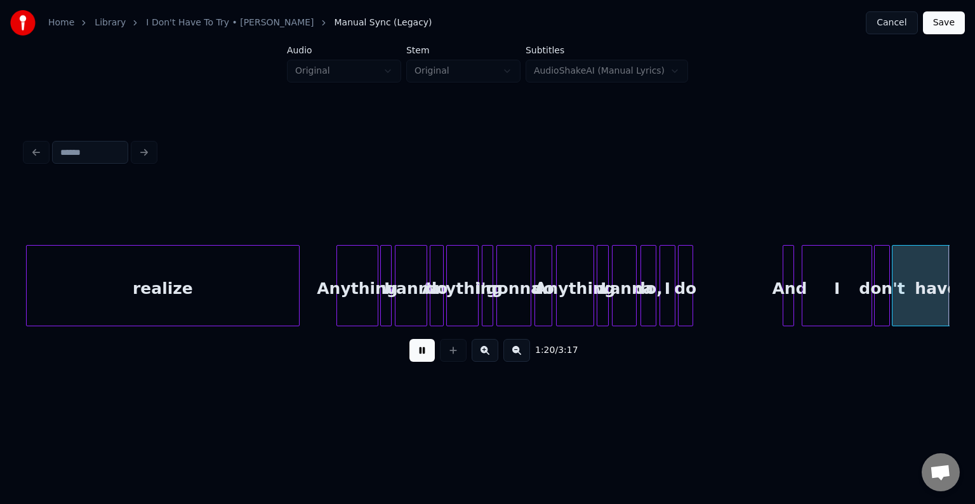
scroll to position [0, 7639]
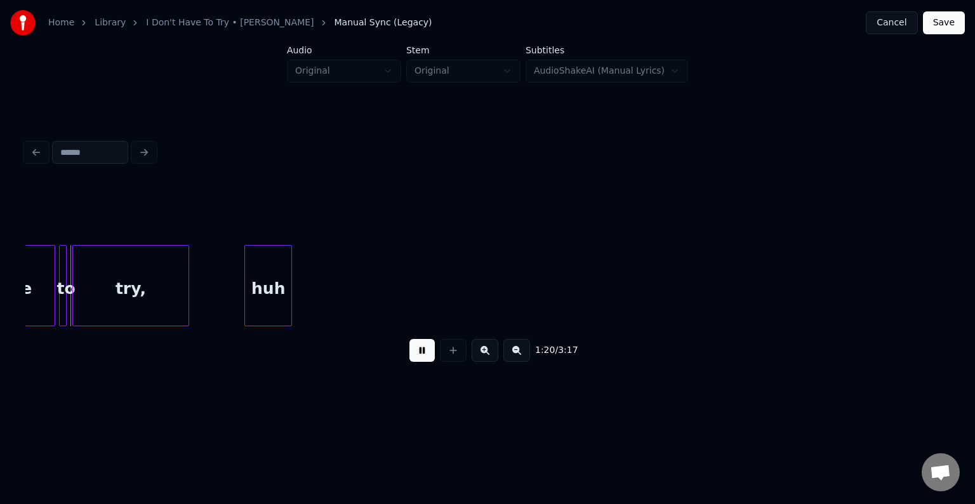
click at [419, 358] on button at bounding box center [421, 350] width 25 height 23
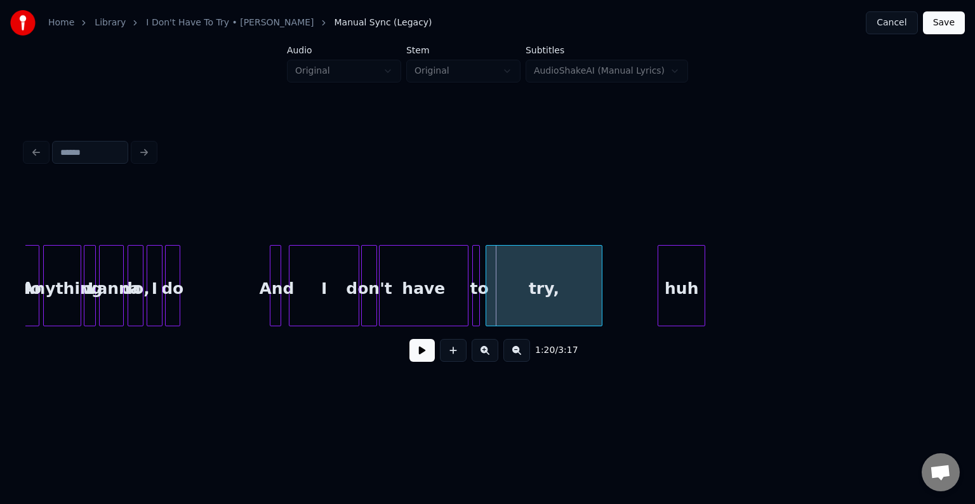
scroll to position [0, 7208]
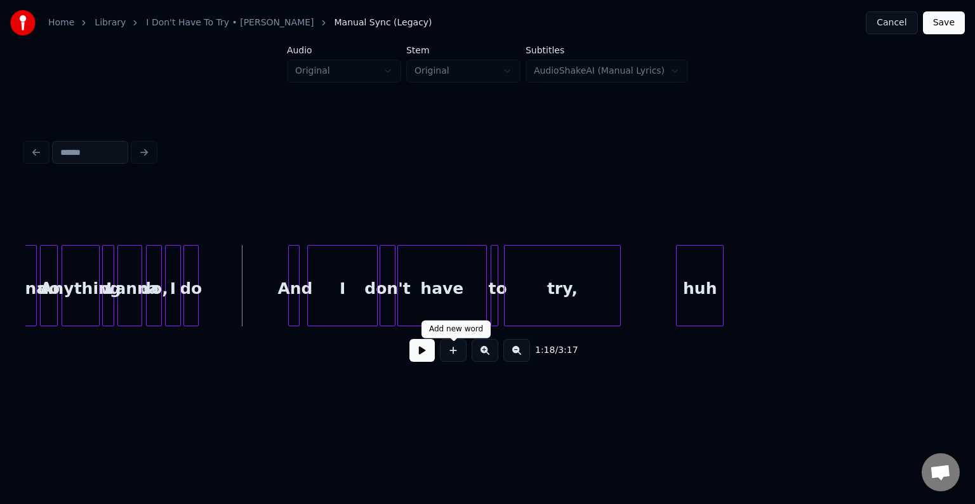
click at [435, 360] on div "1:18 / 3:17" at bounding box center [488, 350] width 904 height 28
click at [419, 356] on button at bounding box center [421, 350] width 25 height 23
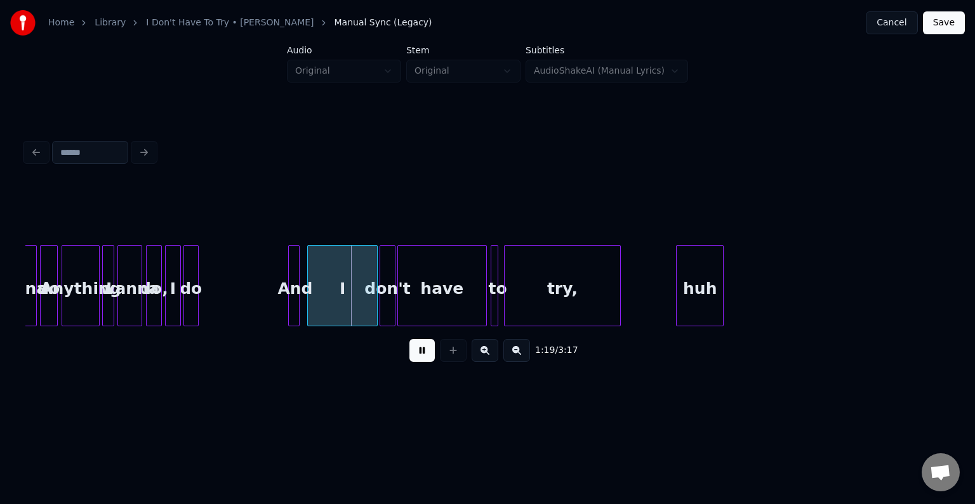
click at [419, 356] on button at bounding box center [421, 350] width 25 height 23
click at [304, 304] on div at bounding box center [306, 286] width 4 height 80
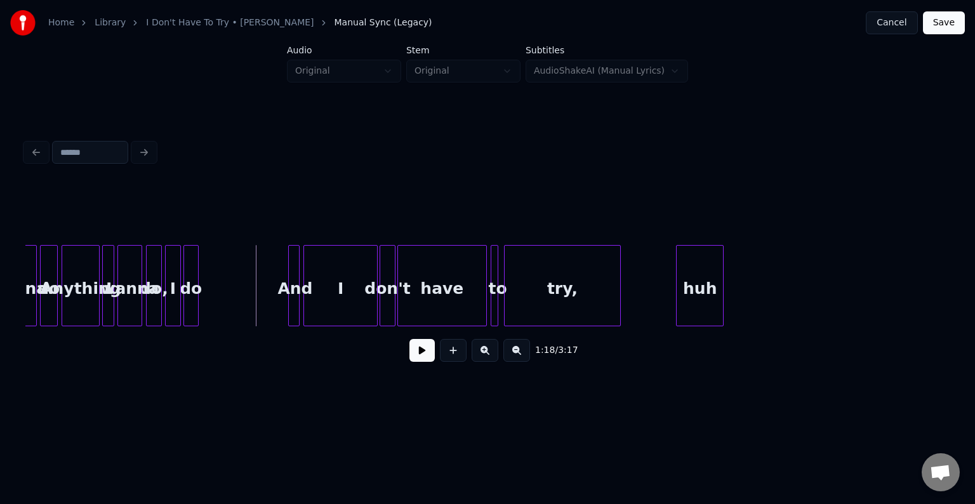
click at [417, 351] on button at bounding box center [421, 350] width 25 height 23
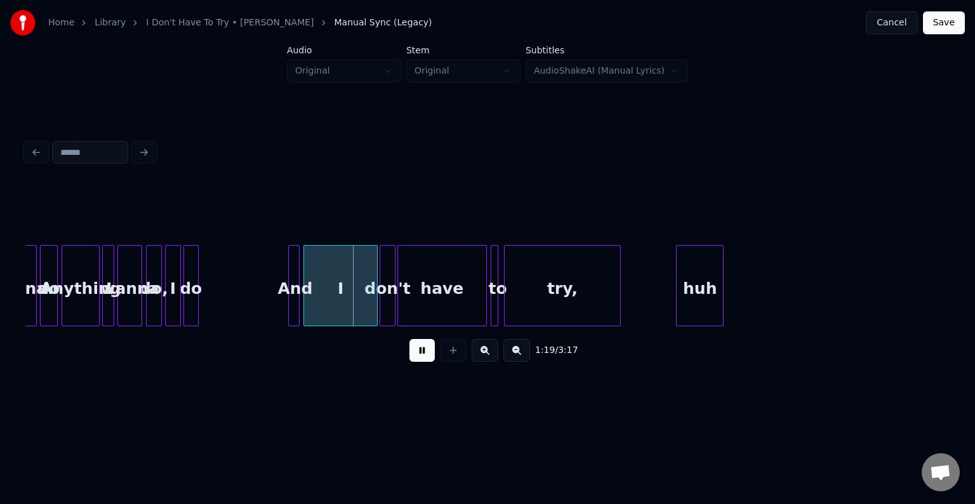
click at [417, 351] on button at bounding box center [421, 350] width 25 height 23
click at [282, 304] on div at bounding box center [283, 286] width 4 height 80
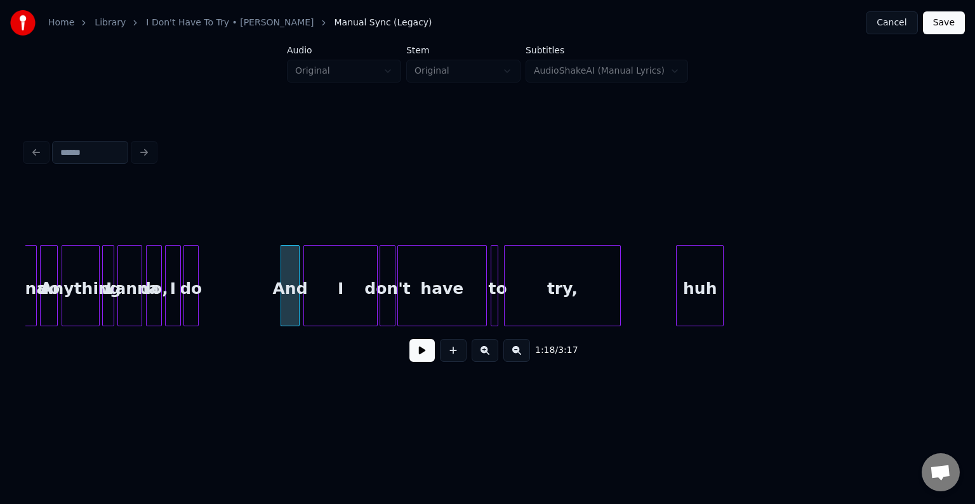
click at [424, 355] on button at bounding box center [421, 350] width 25 height 23
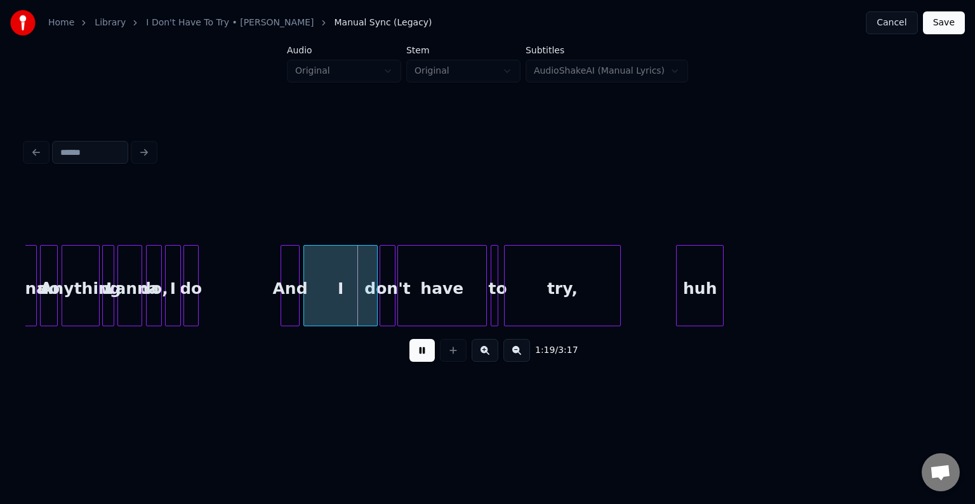
click at [414, 352] on button at bounding box center [421, 350] width 25 height 23
click at [274, 312] on div at bounding box center [275, 286] width 4 height 80
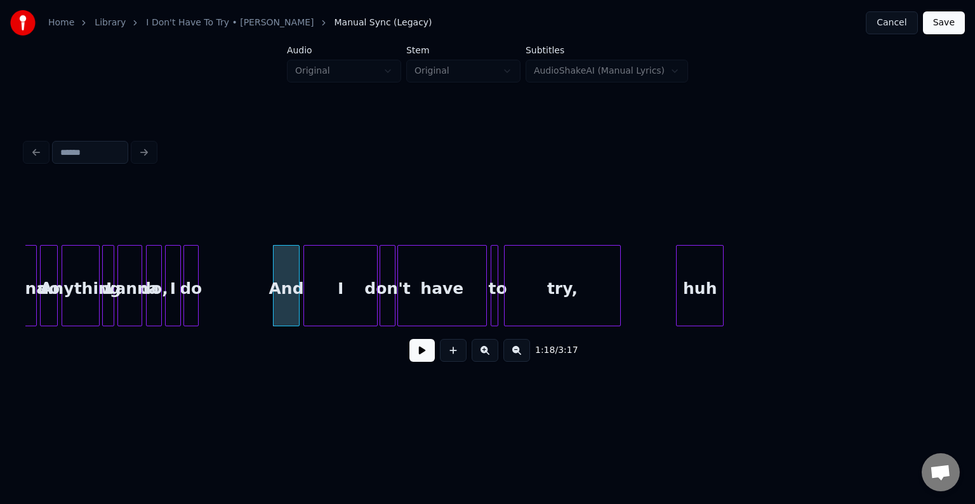
click at [418, 358] on button at bounding box center [421, 350] width 25 height 23
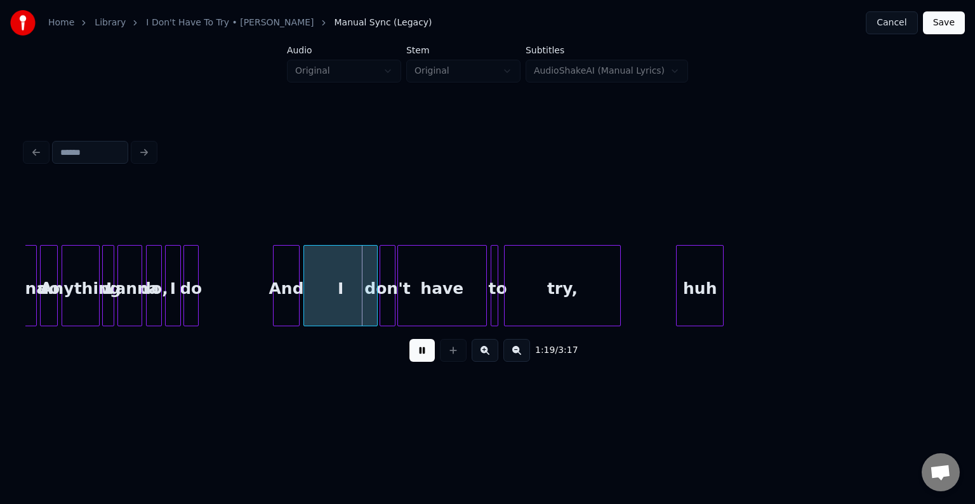
click at [418, 358] on button at bounding box center [421, 350] width 25 height 23
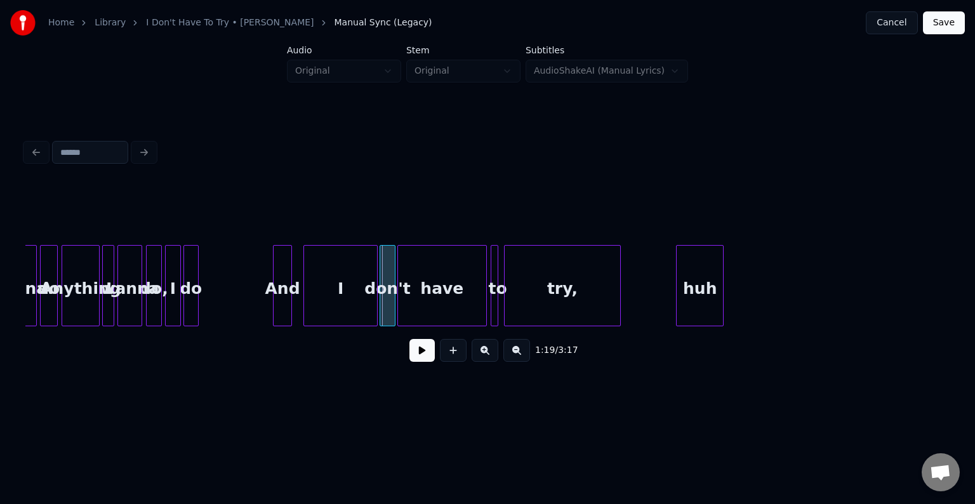
click at [289, 310] on div at bounding box center [289, 286] width 4 height 80
click at [297, 310] on div at bounding box center [297, 286] width 4 height 80
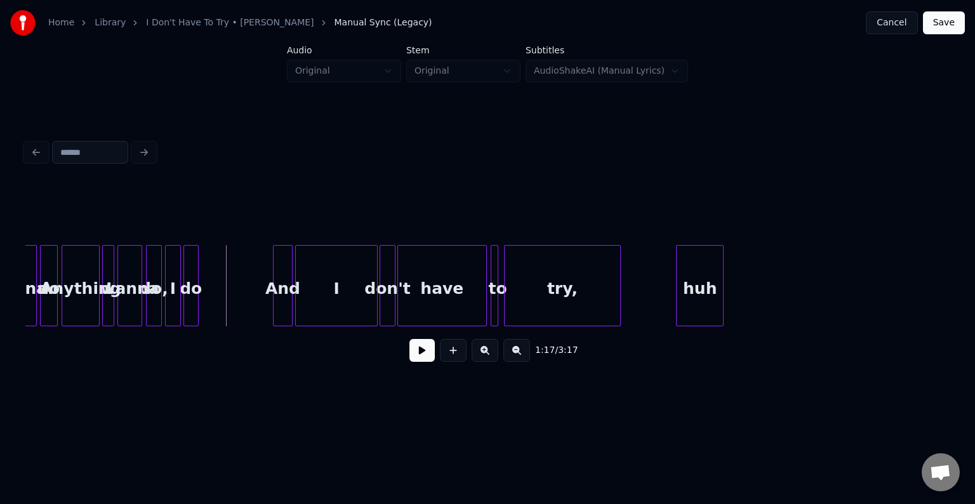
click at [429, 362] on button at bounding box center [421, 350] width 25 height 23
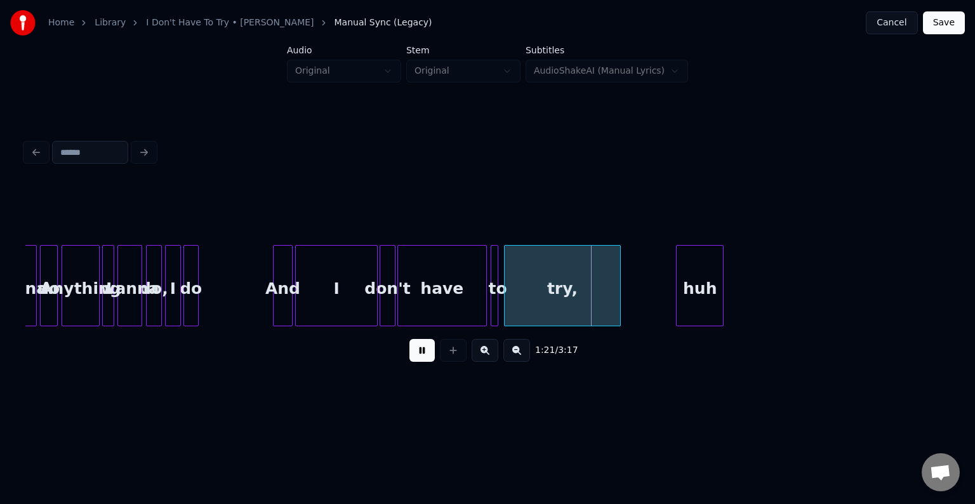
click at [426, 362] on button at bounding box center [421, 350] width 25 height 23
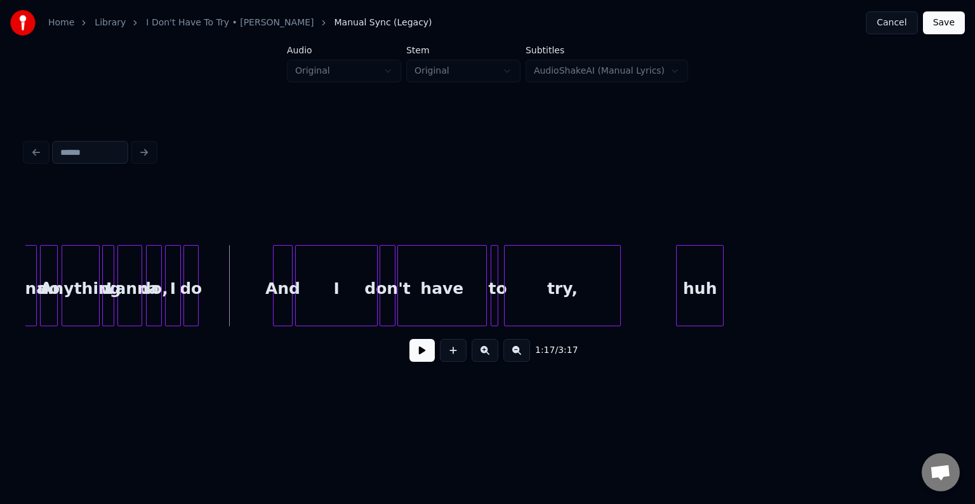
click at [419, 357] on button at bounding box center [421, 350] width 25 height 23
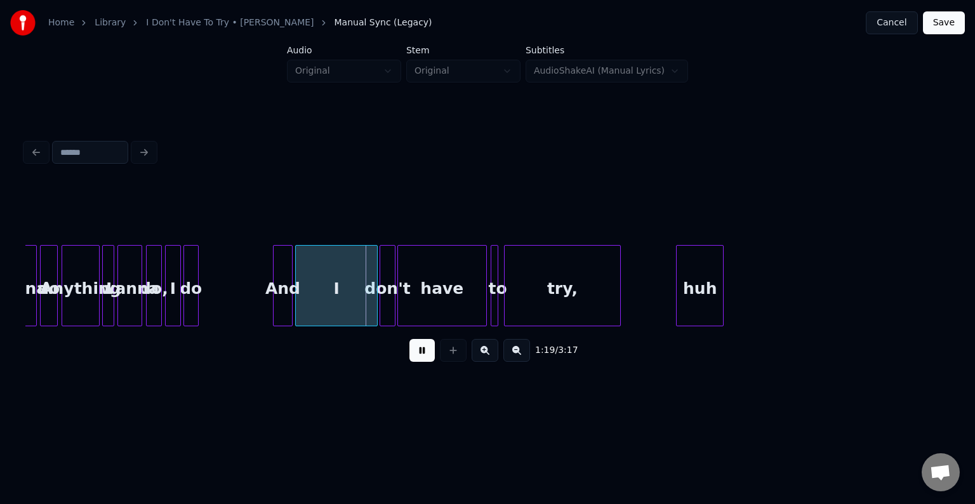
click at [419, 357] on button at bounding box center [421, 350] width 25 height 23
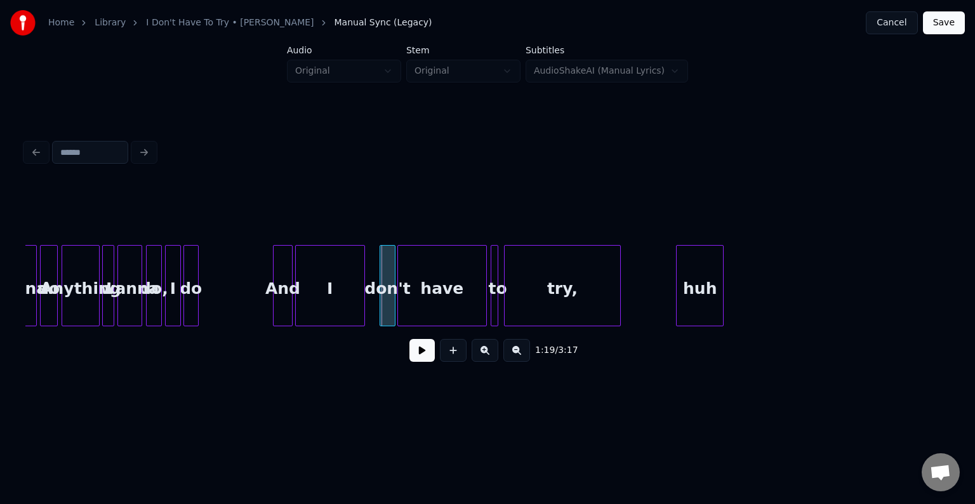
click at [364, 311] on div at bounding box center [362, 286] width 4 height 80
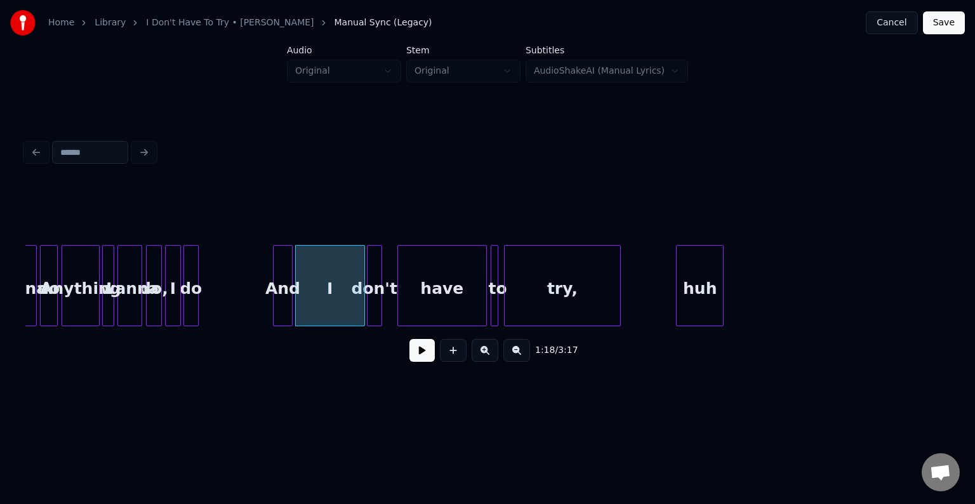
click at [374, 310] on div "don't" at bounding box center [374, 289] width 14 height 86
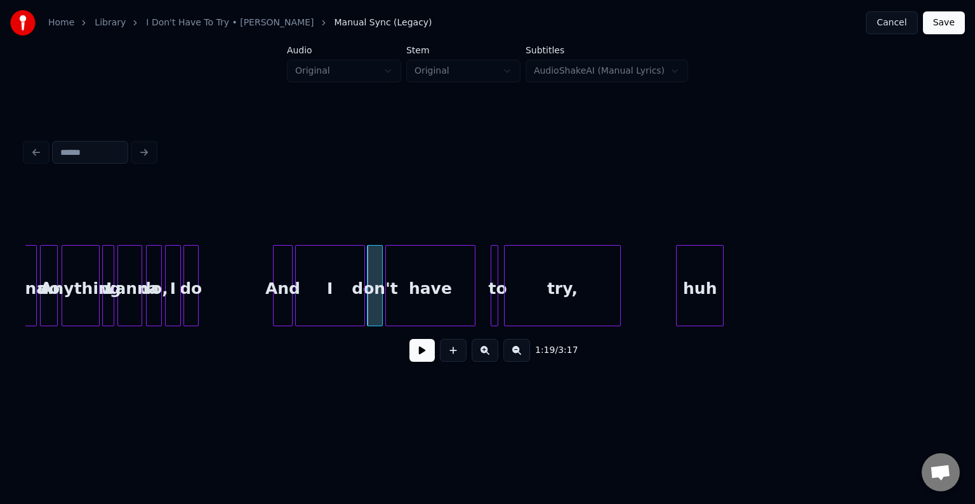
click at [423, 305] on div "have" at bounding box center [430, 289] width 89 height 86
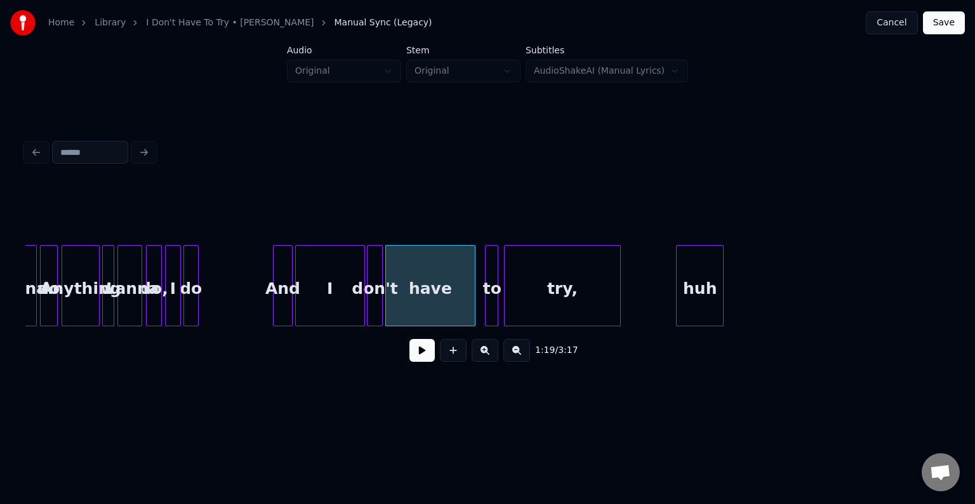
click at [486, 305] on div at bounding box center [487, 286] width 4 height 80
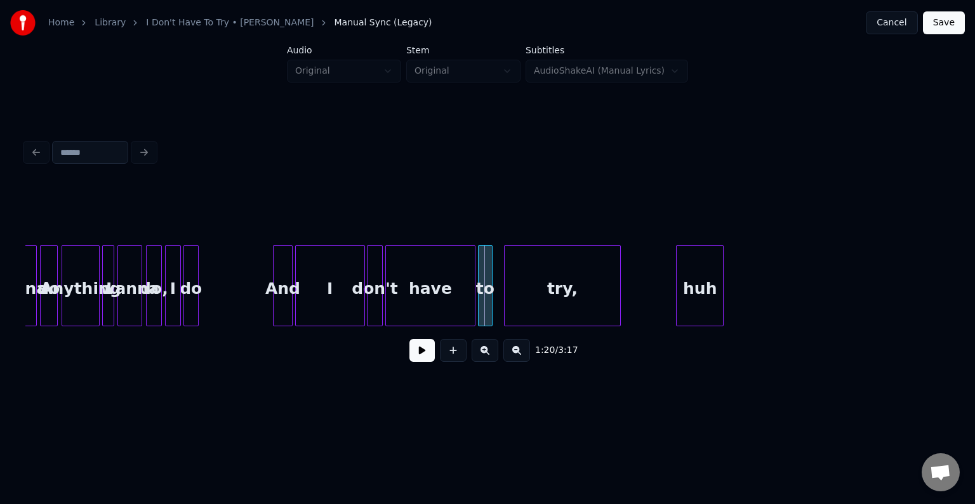
click at [485, 304] on div "to" at bounding box center [484, 289] width 13 height 86
click at [527, 302] on div "try," at bounding box center [551, 289] width 115 height 86
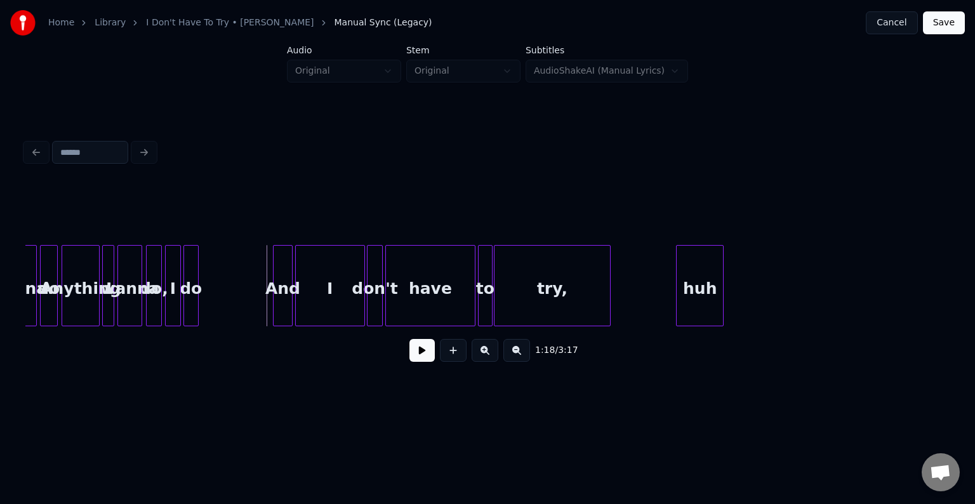
click at [423, 355] on button at bounding box center [421, 350] width 25 height 23
click at [673, 305] on div "huh" at bounding box center [668, 289] width 46 height 86
click at [413, 355] on button at bounding box center [421, 350] width 25 height 23
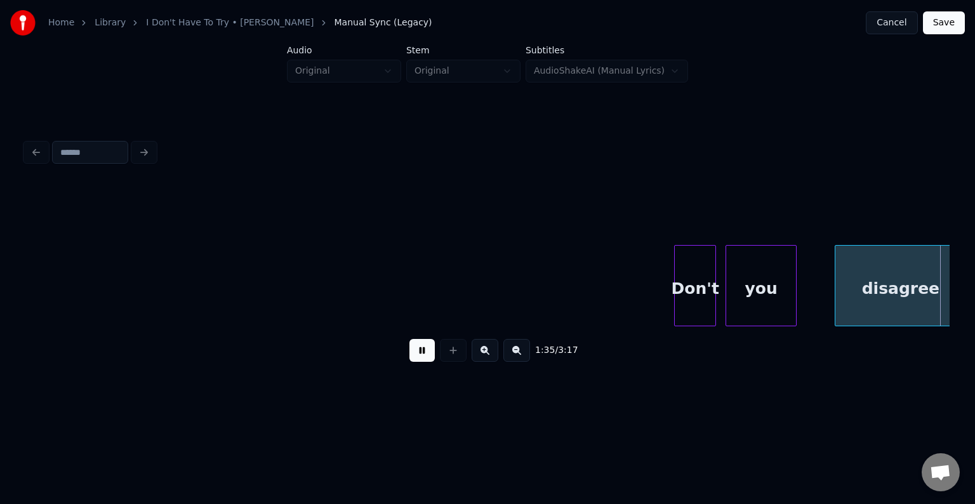
scroll to position [0, 9057]
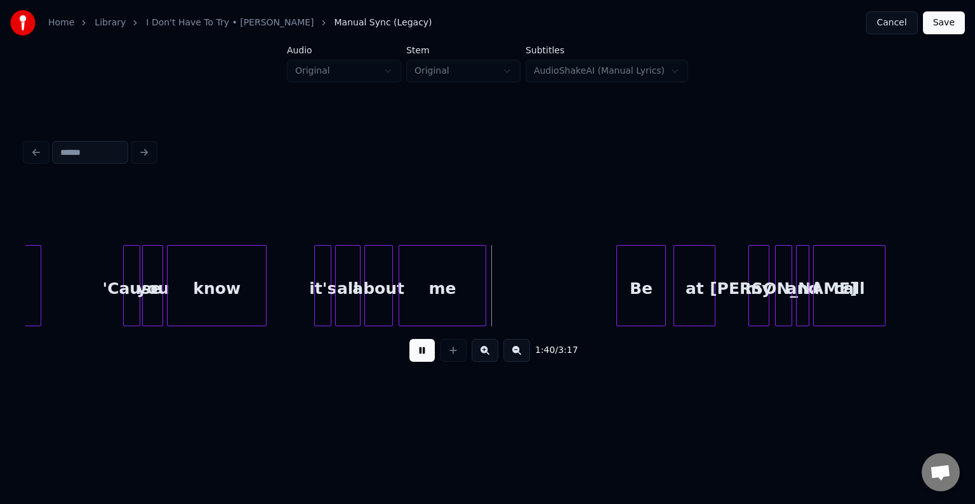
click at [413, 355] on button at bounding box center [421, 350] width 25 height 23
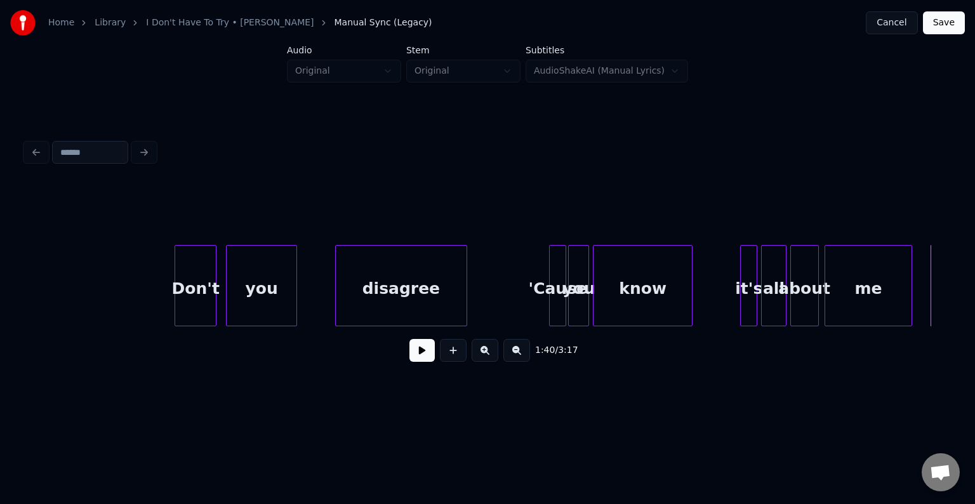
scroll to position [0, 8626]
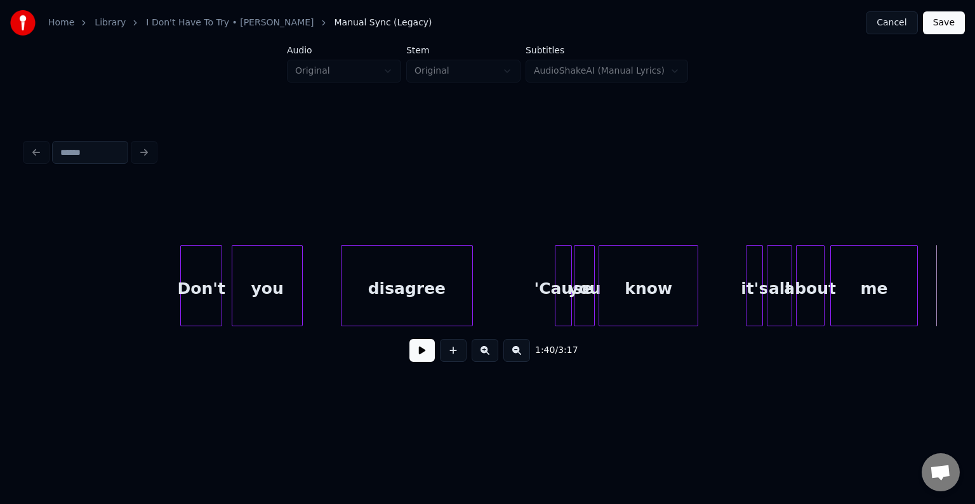
click at [81, 293] on div "disagree 'Cause you know it's all about me you Don't" at bounding box center [790, 285] width 18780 height 81
click at [416, 353] on button at bounding box center [421, 350] width 25 height 23
click at [173, 294] on div "Don't" at bounding box center [187, 289] width 41 height 86
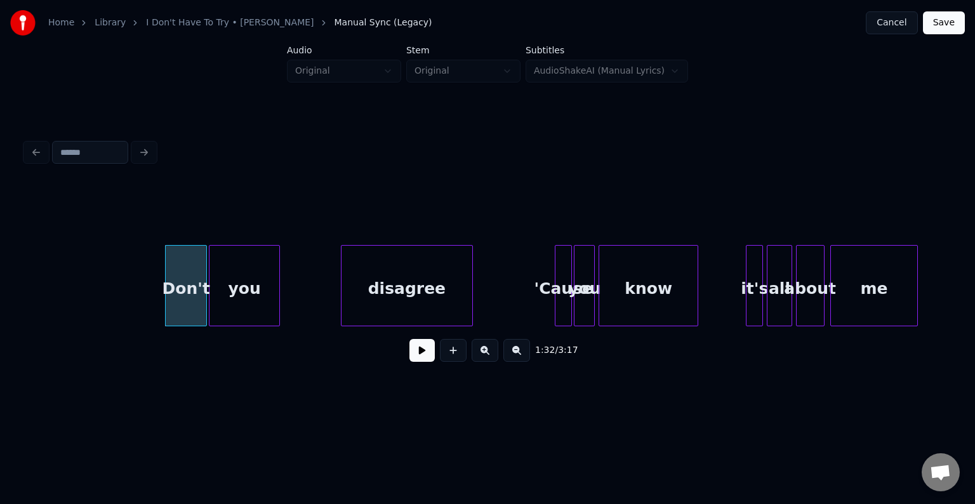
click at [230, 297] on div "you" at bounding box center [243, 289] width 69 height 86
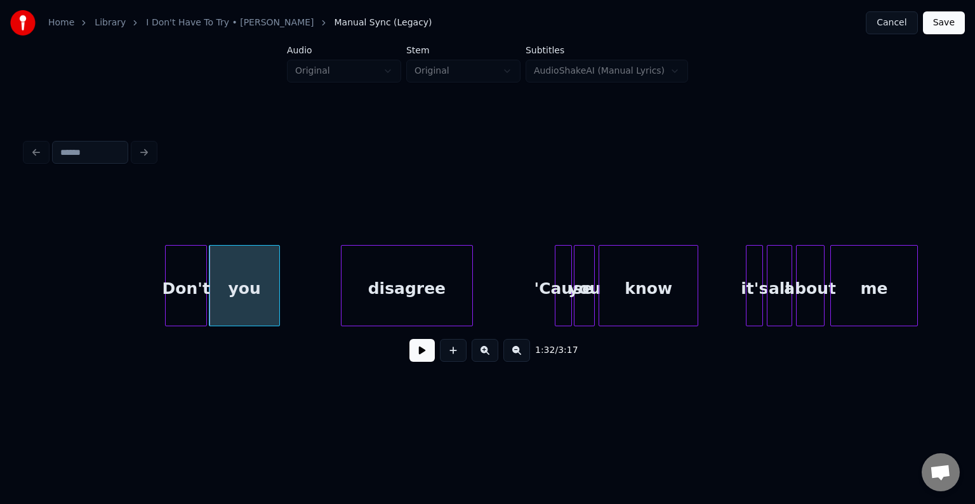
click at [137, 313] on div "disagree 'Cause you know it's all about me you Don't" at bounding box center [790, 285] width 18780 height 81
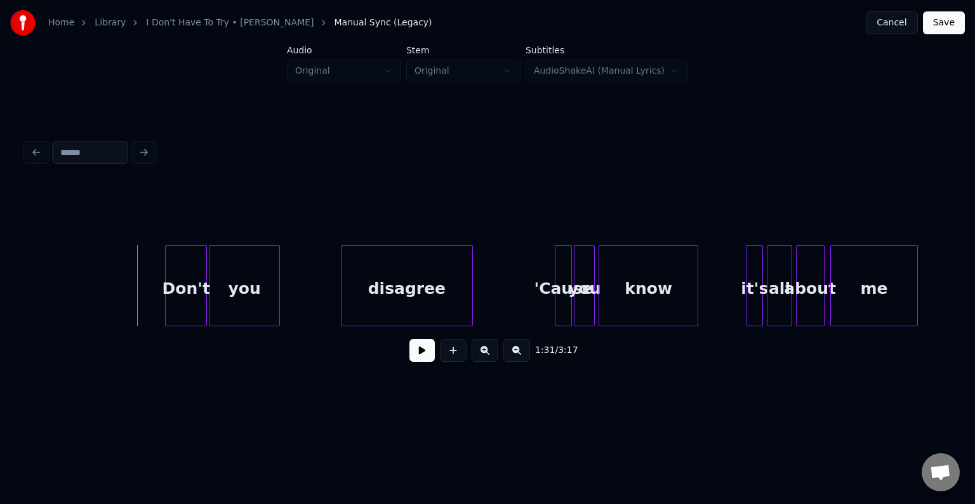
click at [408, 357] on div "1:31 / 3:17" at bounding box center [488, 350] width 904 height 28
click at [418, 359] on button at bounding box center [421, 350] width 25 height 23
click at [365, 286] on div "disagree" at bounding box center [385, 289] width 131 height 86
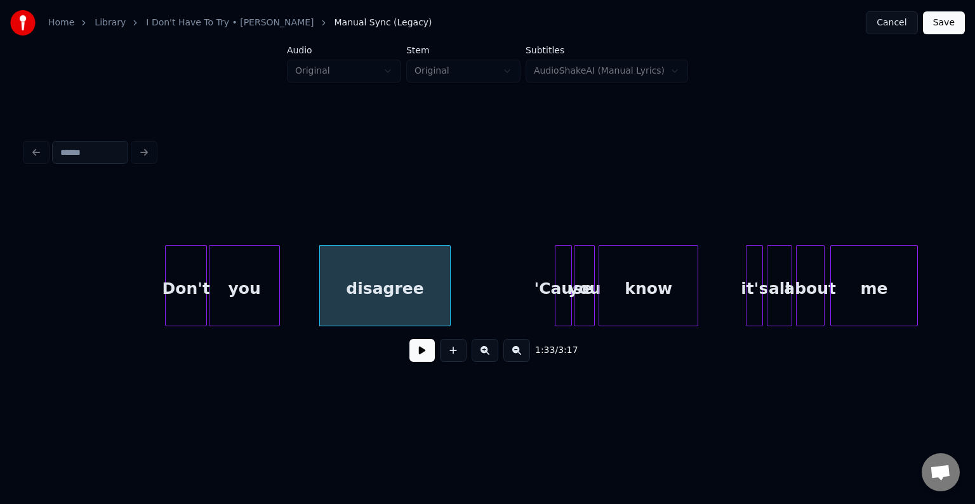
click at [420, 353] on button at bounding box center [421, 350] width 25 height 23
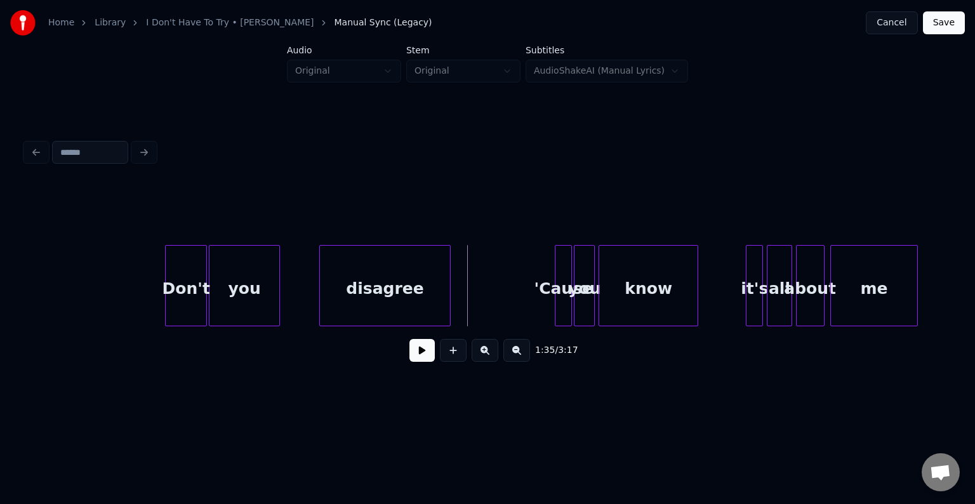
click at [290, 296] on div "disagree 'Cause you know it's all about me you Don't" at bounding box center [790, 285] width 18780 height 81
click at [420, 361] on button at bounding box center [421, 350] width 25 height 23
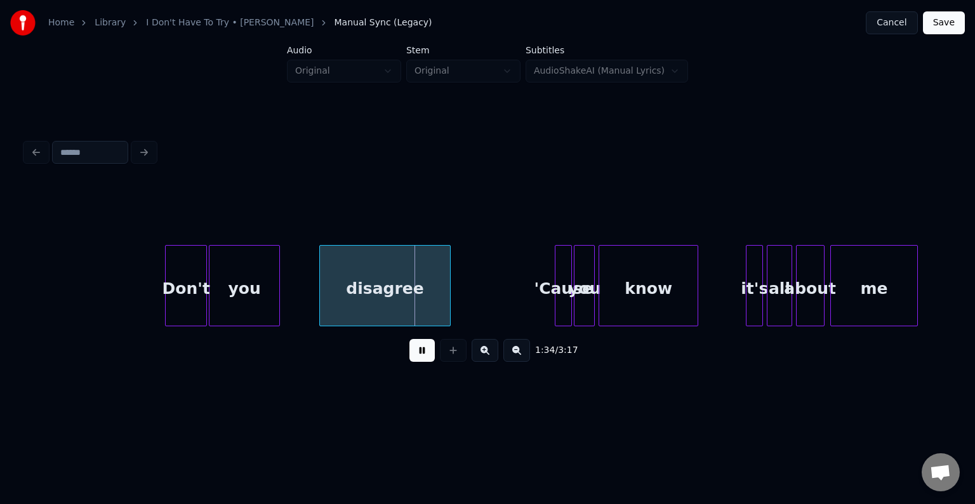
click at [420, 361] on button at bounding box center [421, 350] width 25 height 23
click at [352, 302] on div "disagree" at bounding box center [377, 289] width 131 height 86
click at [416, 360] on button at bounding box center [421, 350] width 25 height 23
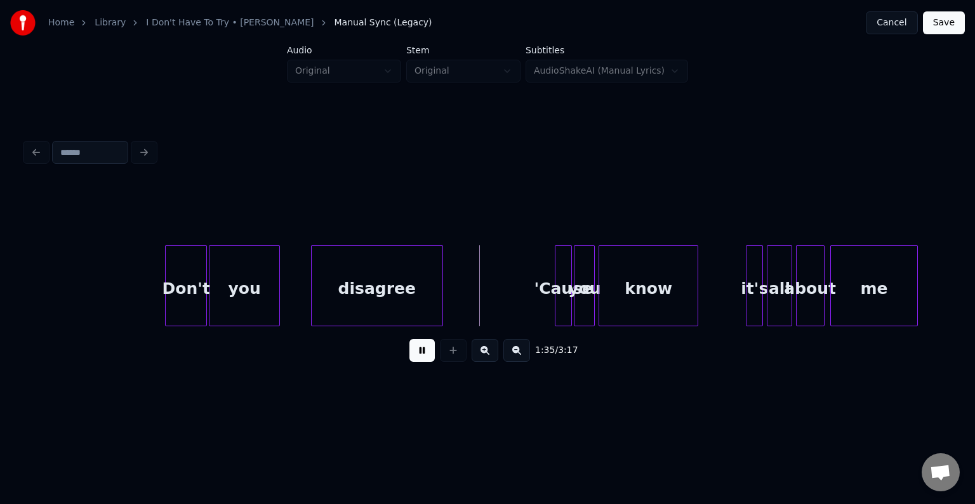
click at [416, 360] on button at bounding box center [421, 350] width 25 height 23
click at [368, 307] on div "disagree" at bounding box center [370, 289] width 131 height 86
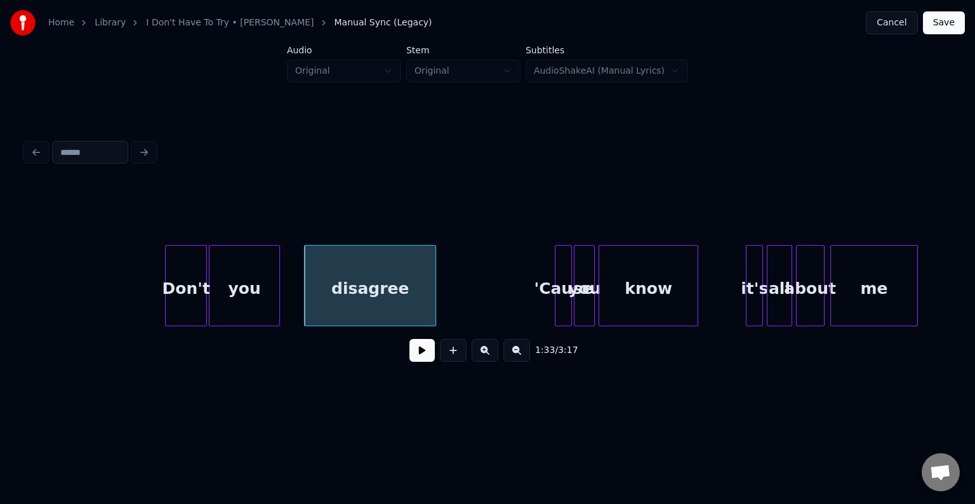
click at [413, 352] on button at bounding box center [421, 350] width 25 height 23
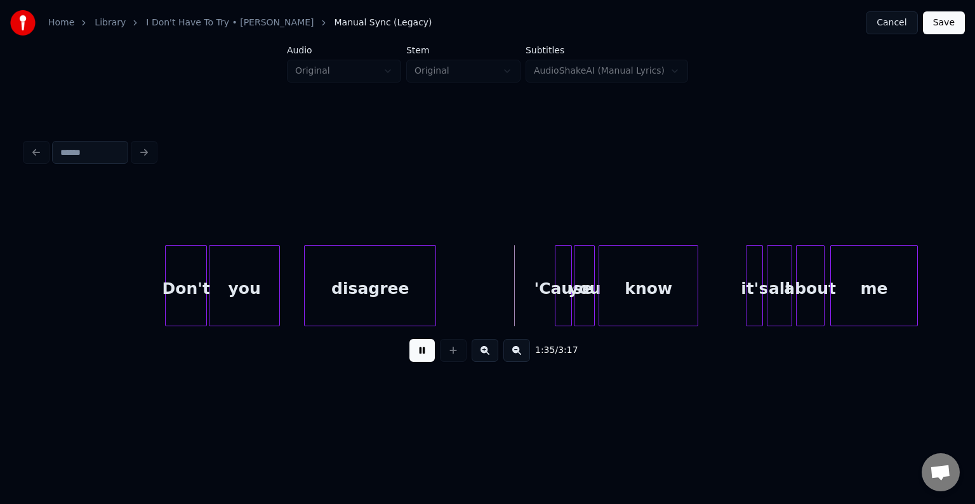
click at [413, 352] on button at bounding box center [421, 350] width 25 height 23
click at [442, 299] on div at bounding box center [442, 286] width 4 height 80
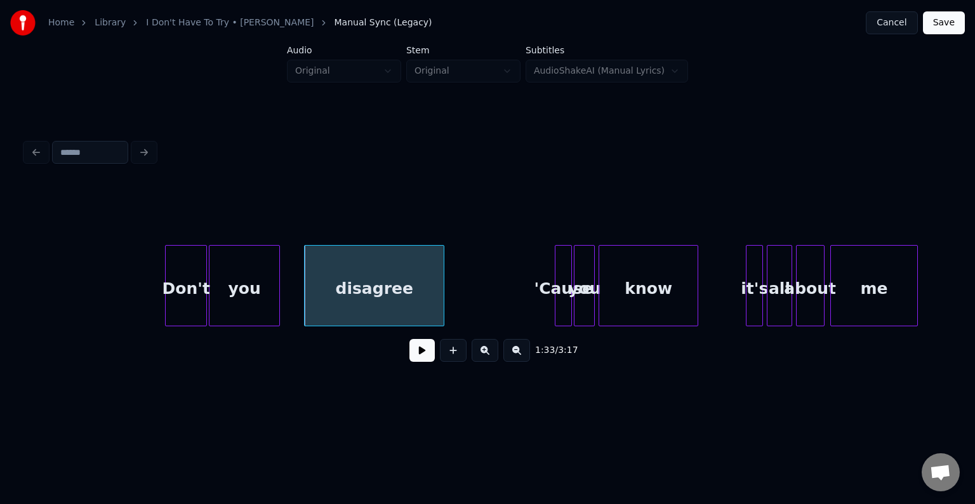
click at [426, 348] on button at bounding box center [421, 350] width 25 height 23
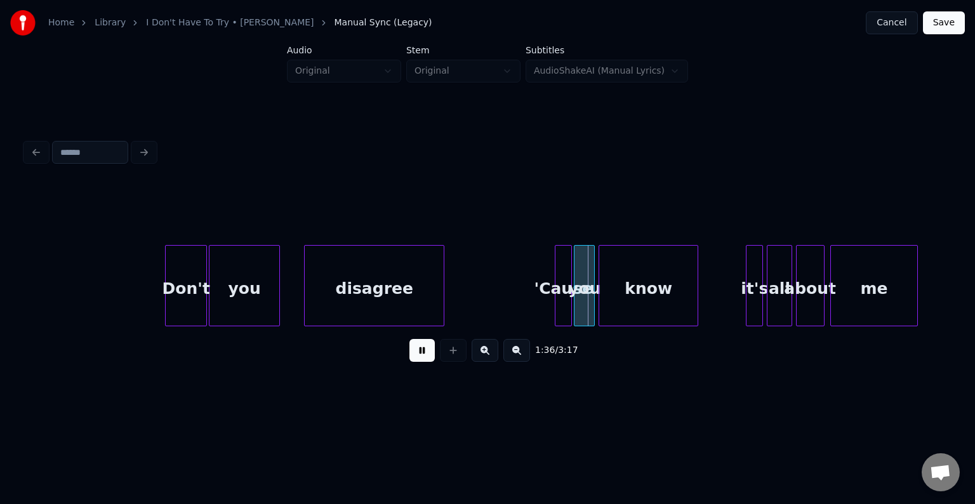
click at [426, 348] on button at bounding box center [421, 350] width 25 height 23
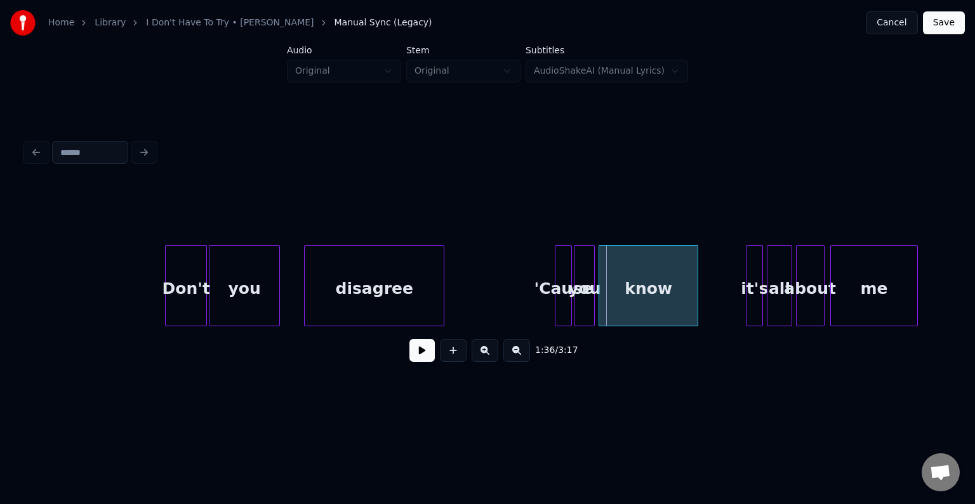
click at [562, 296] on div "'Cause" at bounding box center [563, 289] width 16 height 86
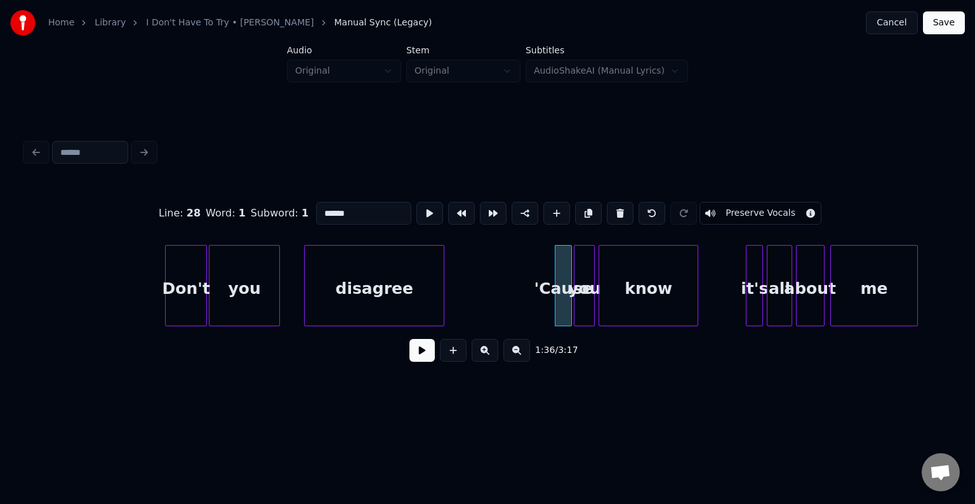
click at [519, 299] on div "disagree 'Cause you know it's all about me you Don't" at bounding box center [790, 285] width 18780 height 81
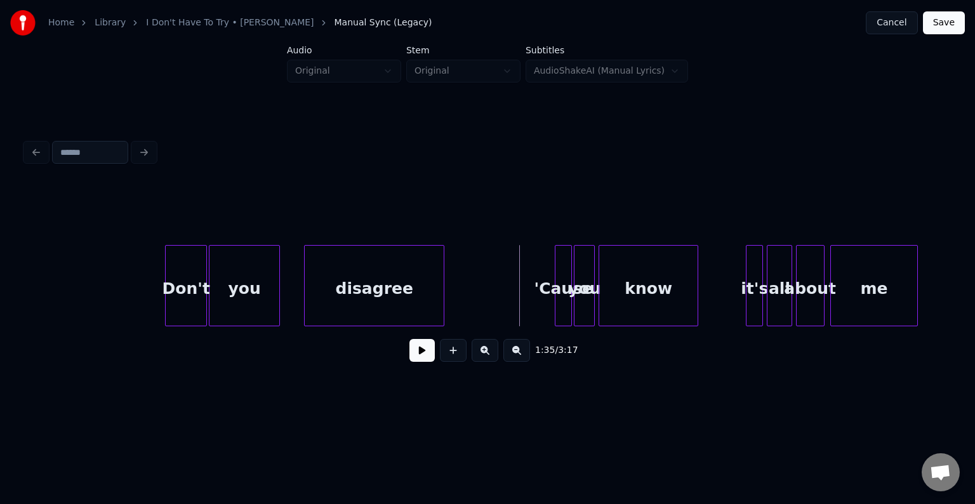
click at [404, 350] on div "1:35 / 3:17" at bounding box center [488, 350] width 904 height 28
click at [421, 357] on button at bounding box center [421, 350] width 25 height 23
click at [496, 306] on div "disagree 'Cause you know it's all about me you Don't" at bounding box center [790, 285] width 18780 height 81
click at [419, 362] on button at bounding box center [421, 350] width 25 height 23
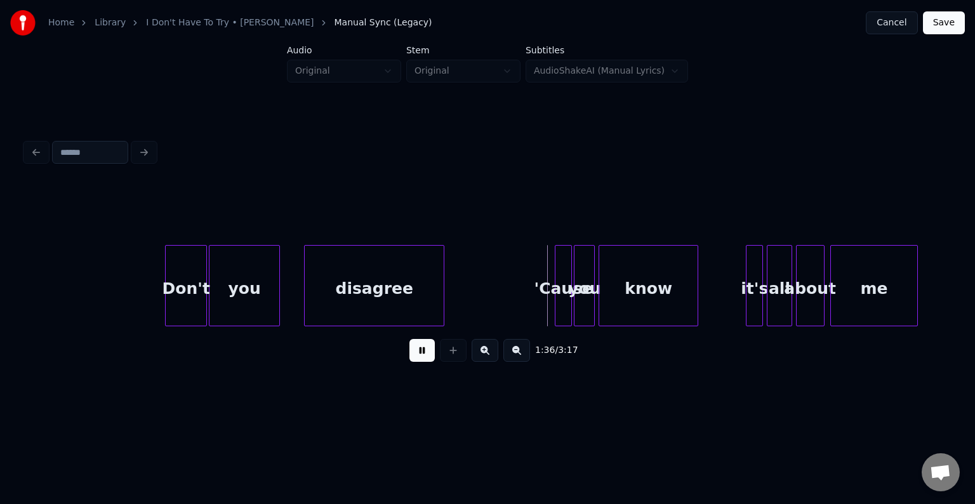
click at [419, 362] on button at bounding box center [421, 350] width 25 height 23
click at [558, 307] on div "'Cause" at bounding box center [557, 289] width 16 height 86
click at [579, 306] on div "you" at bounding box center [579, 289] width 20 height 86
click at [617, 298] on div "know" at bounding box center [640, 289] width 98 height 86
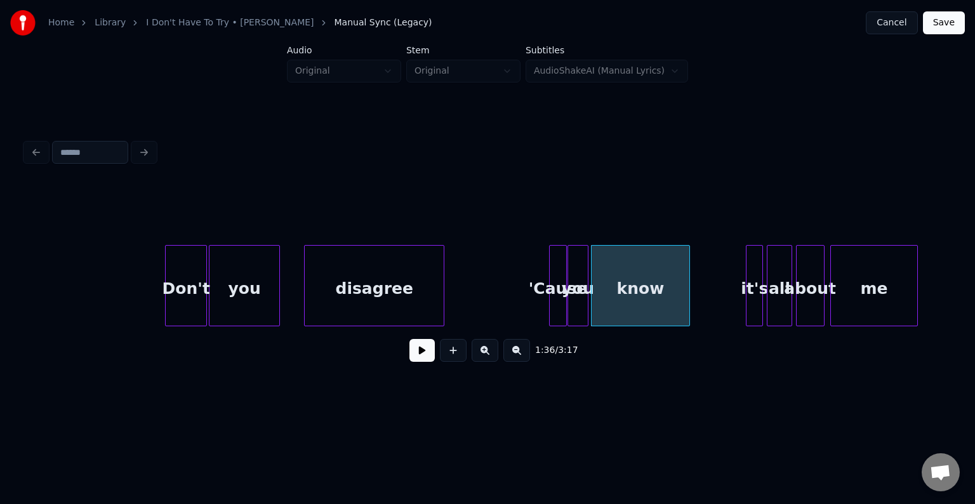
click at [503, 290] on div "disagree 'Cause you know it's all about me you Don't" at bounding box center [790, 285] width 18780 height 81
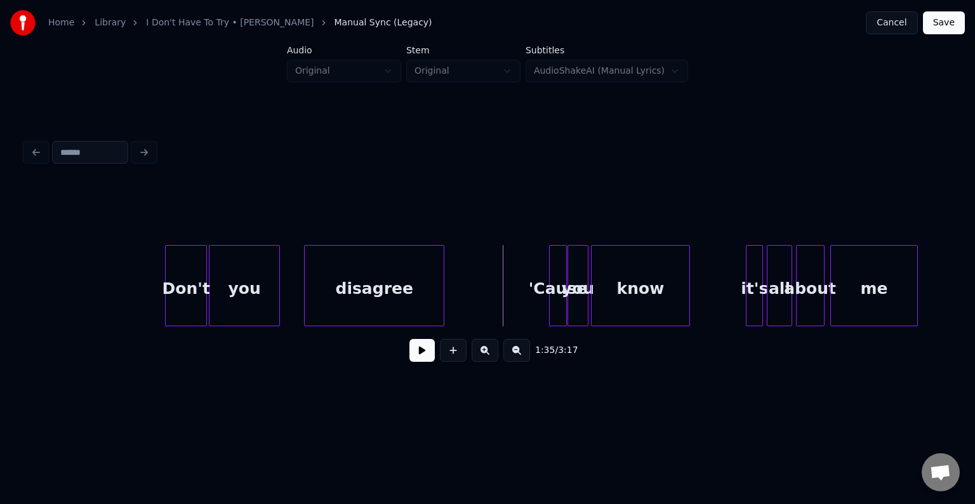
click at [416, 355] on button at bounding box center [421, 350] width 25 height 23
click at [496, 278] on div "disagree 'Cause you know it's all about me you Don't" at bounding box center [790, 285] width 18780 height 81
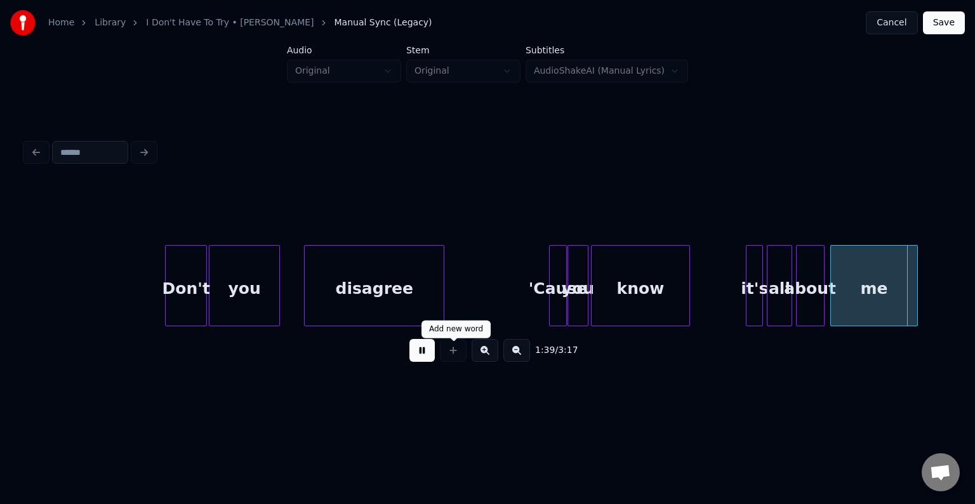
click at [428, 355] on button at bounding box center [421, 350] width 25 height 23
click at [802, 310] on div "about" at bounding box center [809, 289] width 27 height 86
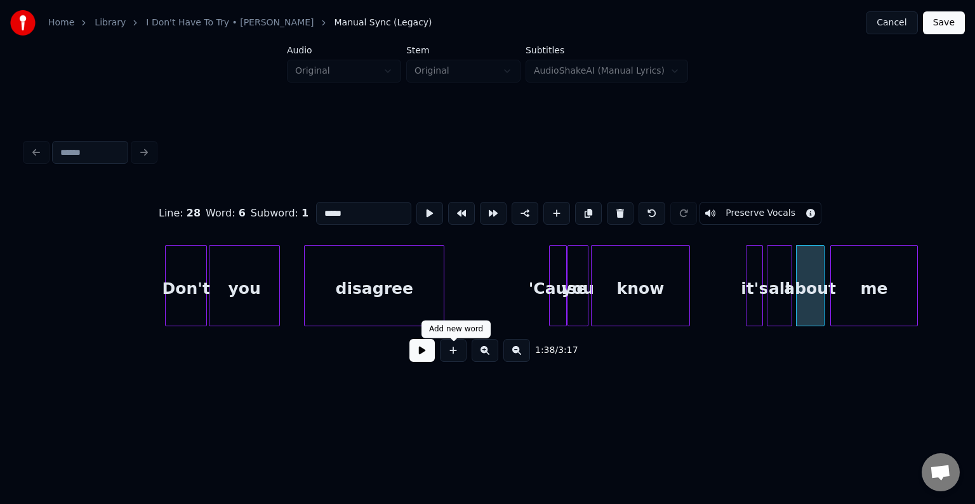
click at [419, 359] on button at bounding box center [421, 350] width 25 height 23
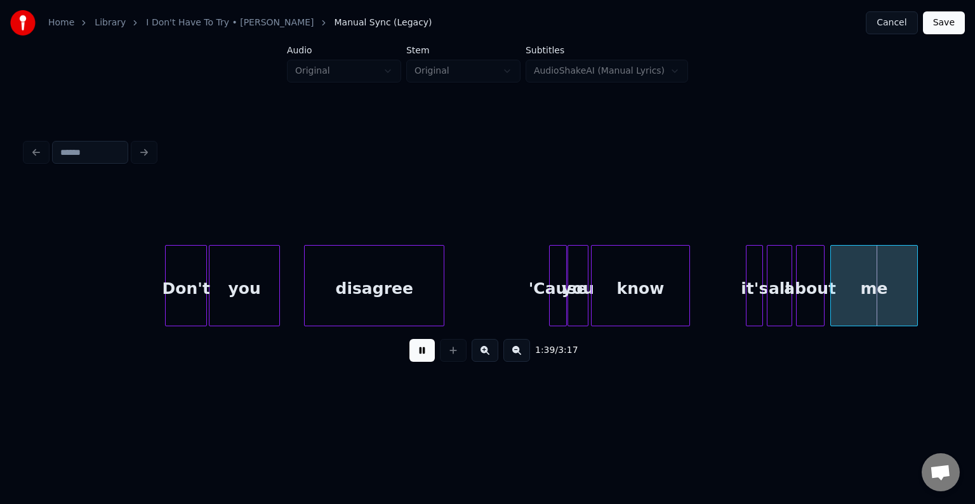
click at [810, 291] on div "about" at bounding box center [809, 289] width 27 height 86
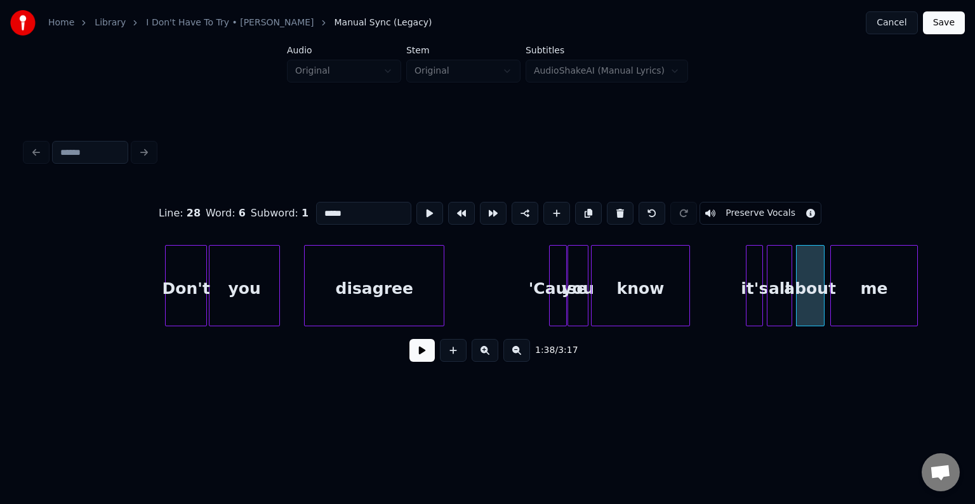
click at [773, 291] on div "all" at bounding box center [778, 289] width 23 height 86
type input "***"
click at [419, 353] on button at bounding box center [421, 350] width 25 height 23
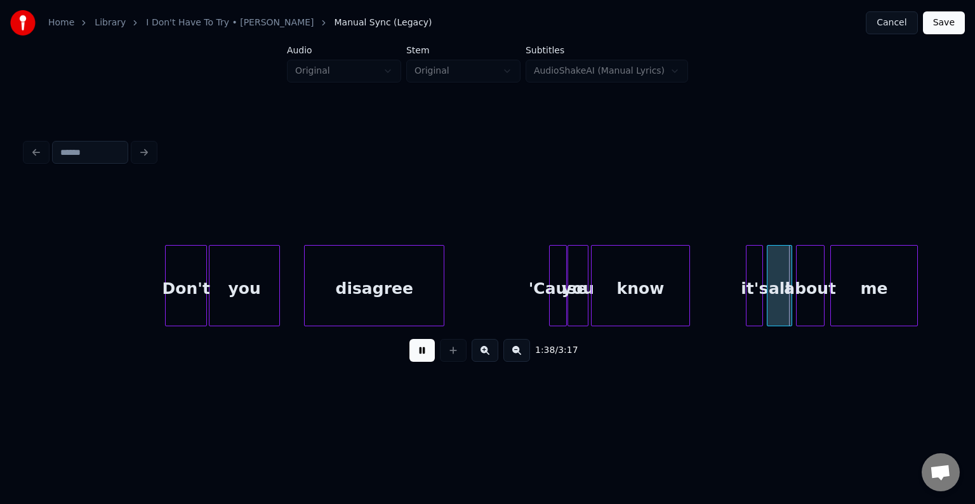
click at [419, 353] on button at bounding box center [421, 350] width 25 height 23
click at [687, 281] on div at bounding box center [687, 286] width 4 height 80
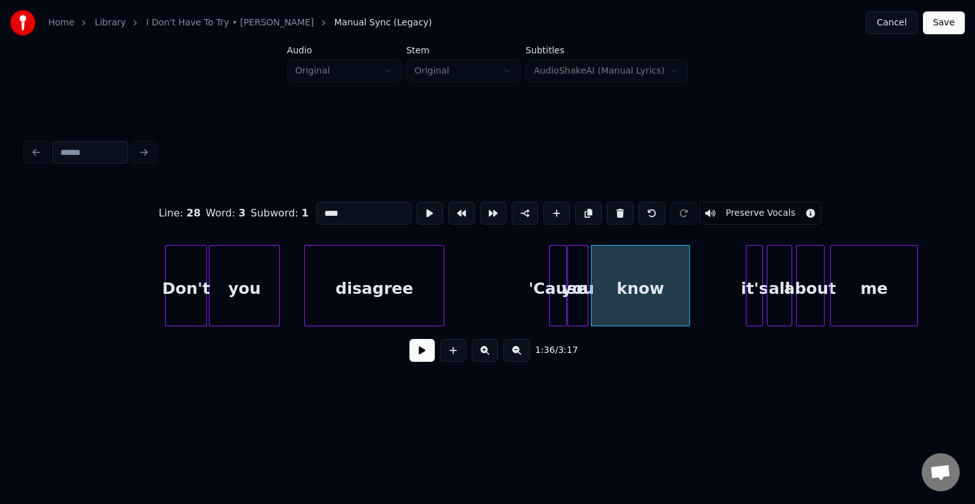
click at [416, 358] on button at bounding box center [421, 350] width 25 height 23
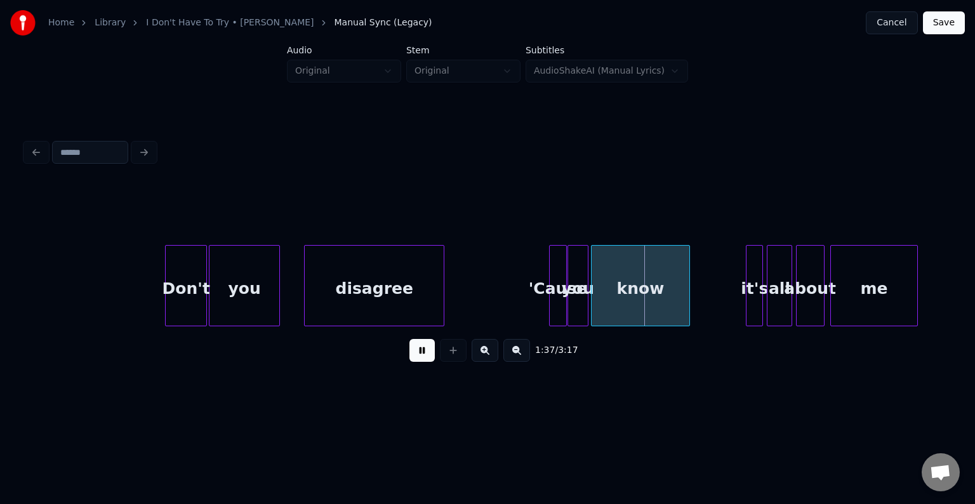
click at [771, 282] on div "all" at bounding box center [778, 289] width 23 height 86
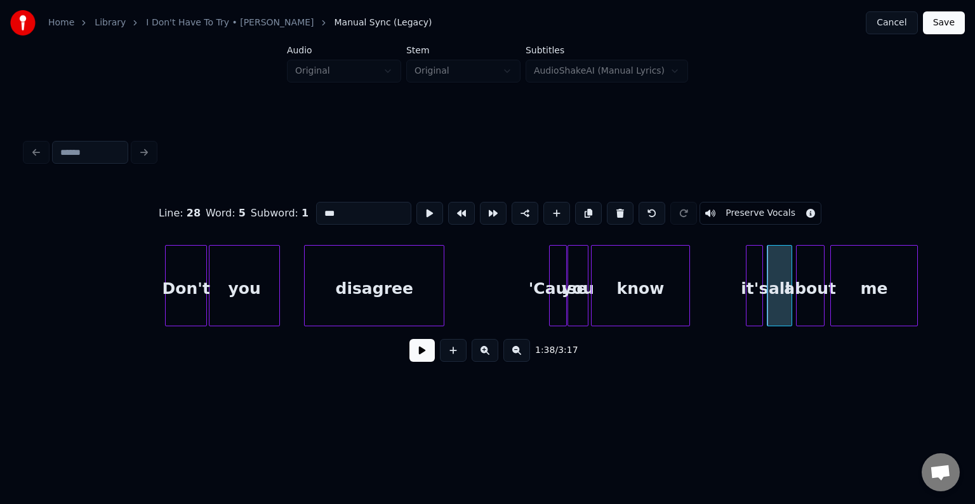
click at [711, 294] on div "disagree 'Cause you know it's all about me you Don't" at bounding box center [790, 285] width 18780 height 81
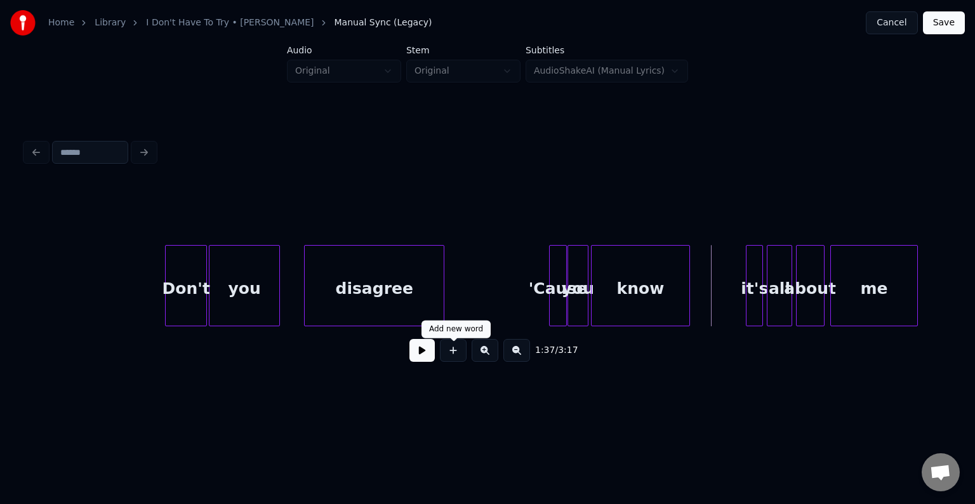
click at [422, 358] on button at bounding box center [421, 350] width 25 height 23
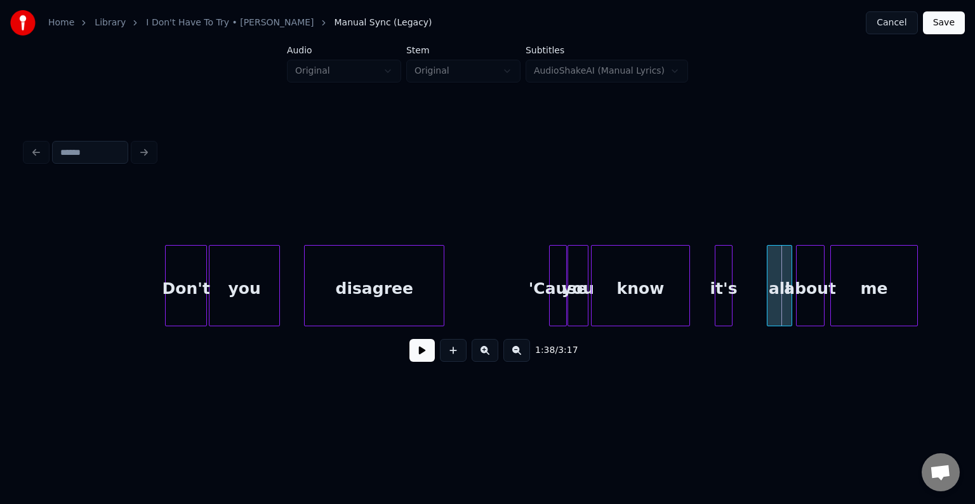
click at [724, 292] on div "it's" at bounding box center [723, 289] width 16 height 86
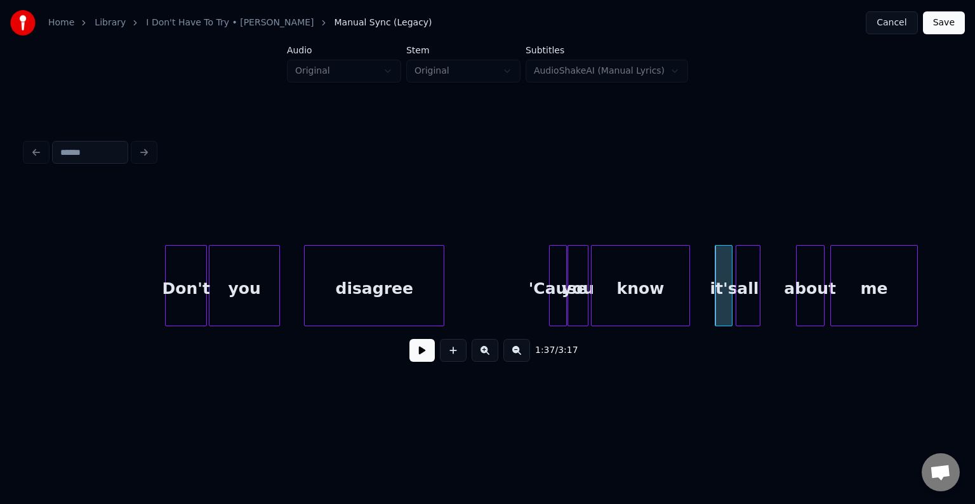
click at [754, 305] on div "all" at bounding box center [747, 289] width 23 height 86
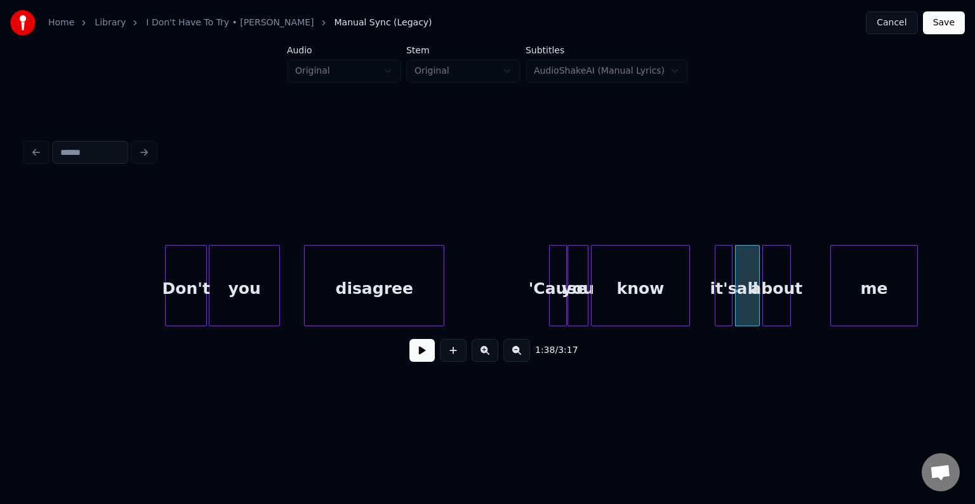
click at [777, 301] on div "about" at bounding box center [776, 289] width 27 height 86
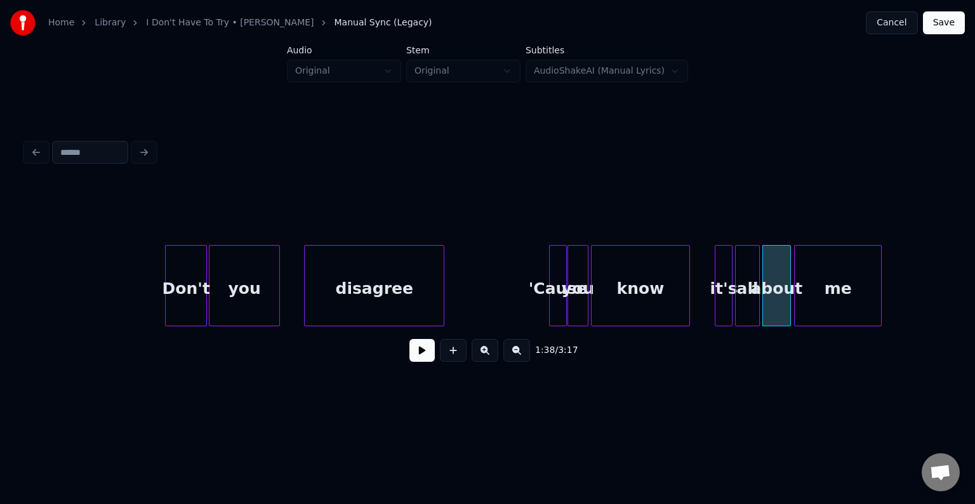
click at [839, 302] on div "me" at bounding box center [837, 289] width 87 height 86
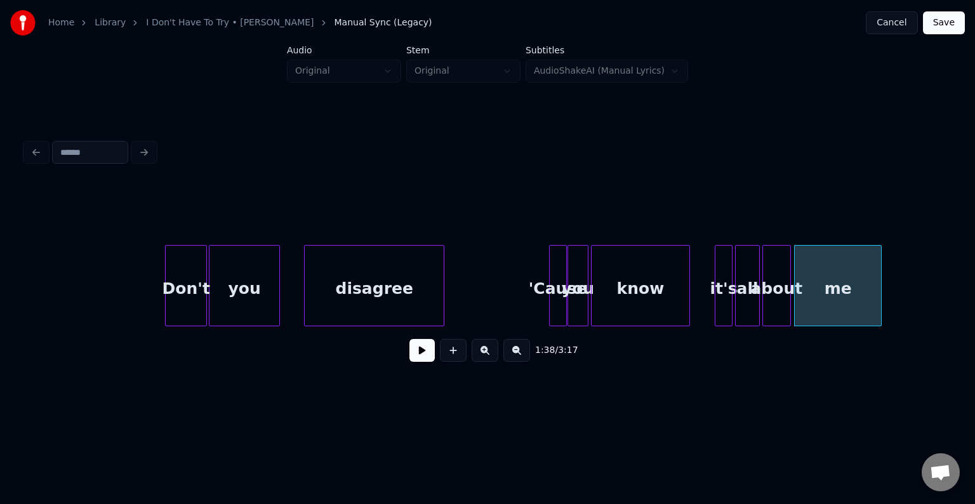
click at [693, 313] on div "disagree 'Cause you know it's all about me you Don't" at bounding box center [790, 285] width 18780 height 81
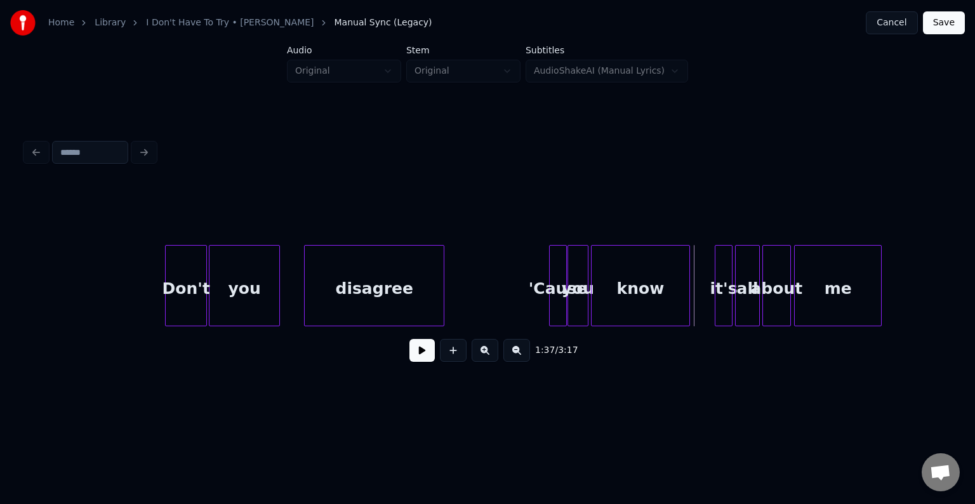
click at [411, 362] on button at bounding box center [421, 350] width 25 height 23
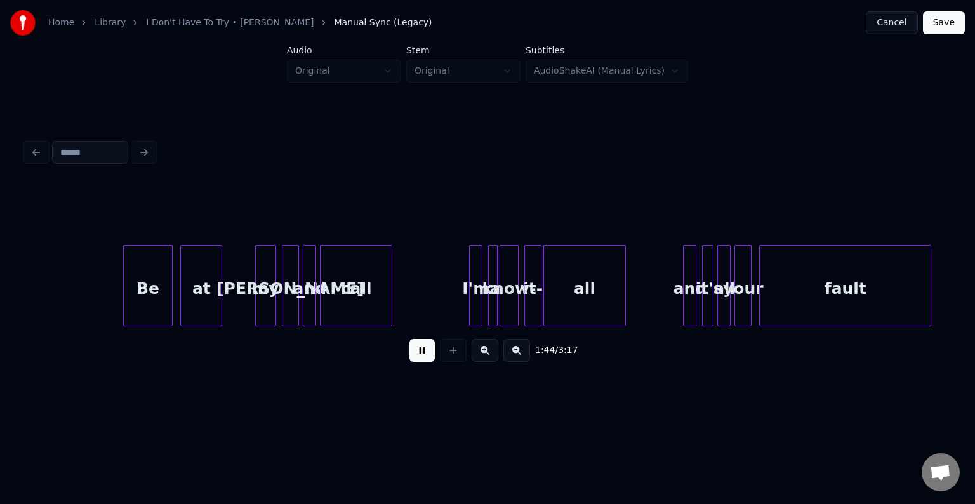
click at [411, 362] on button at bounding box center [421, 350] width 25 height 23
click at [114, 286] on div "Be" at bounding box center [115, 289] width 48 height 86
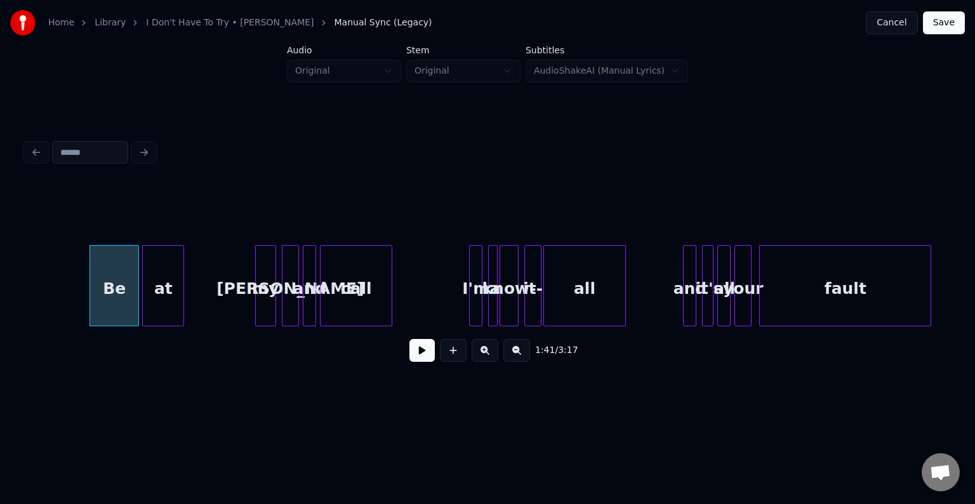
click at [167, 299] on div "at" at bounding box center [163, 289] width 41 height 86
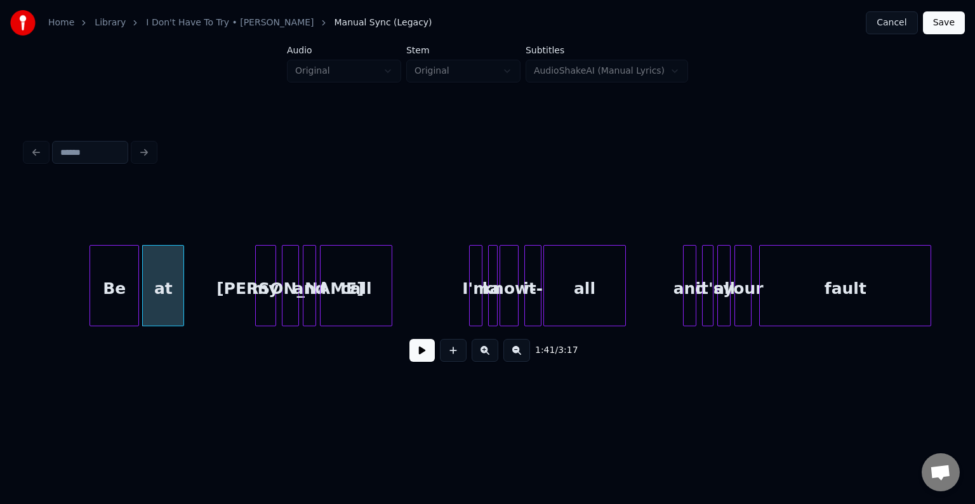
click at [417, 357] on button at bounding box center [421, 350] width 25 height 23
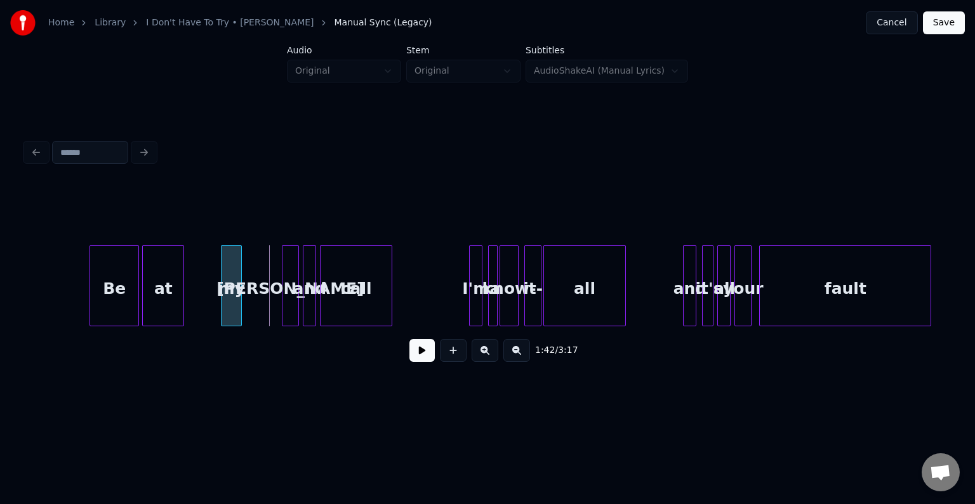
click at [228, 298] on div "my" at bounding box center [231, 289] width 20 height 86
click at [251, 303] on div "[PERSON_NAME]" at bounding box center [254, 289] width 16 height 86
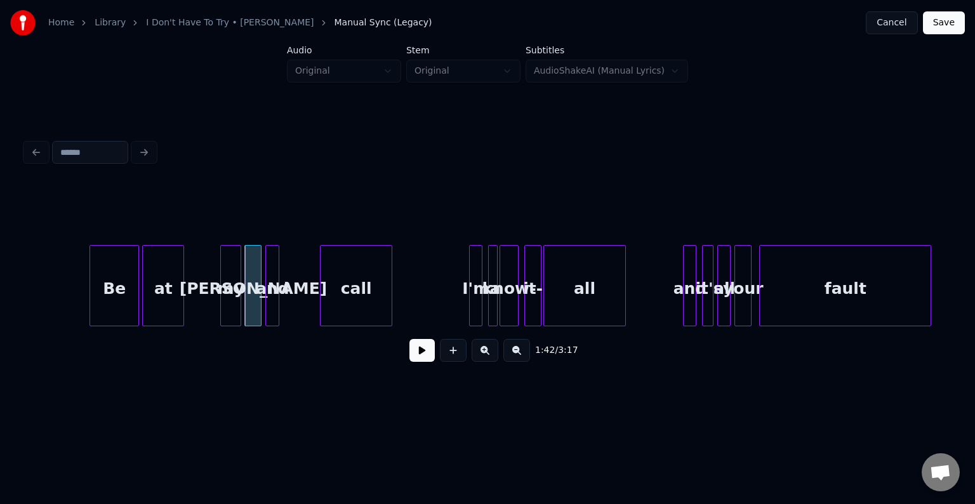
click at [272, 303] on div "and" at bounding box center [272, 289] width 13 height 86
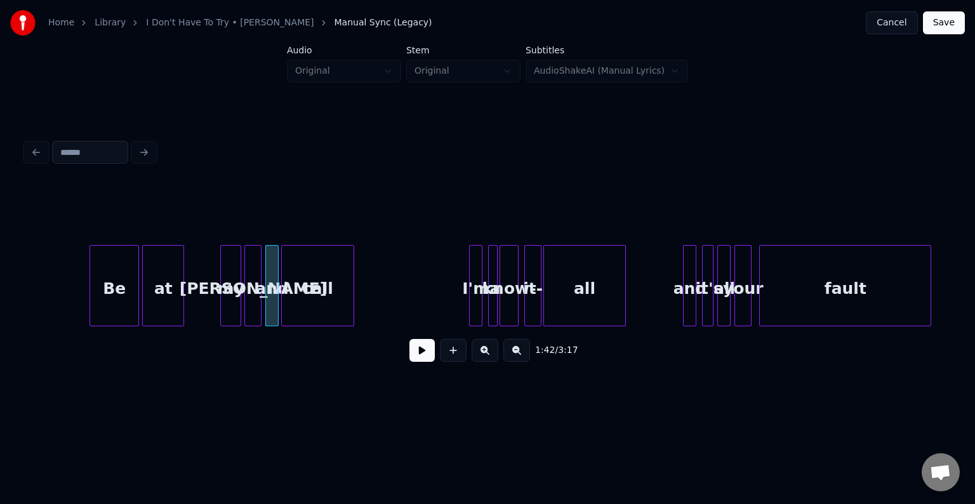
click at [335, 287] on div "call" at bounding box center [317, 289] width 71 height 86
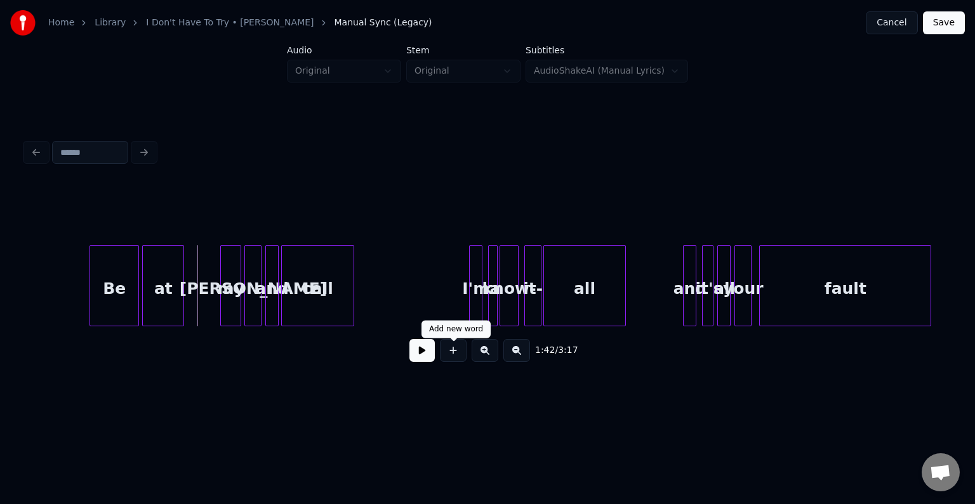
click at [428, 353] on button at bounding box center [421, 350] width 25 height 23
click at [332, 299] on div "call" at bounding box center [324, 289] width 71 height 86
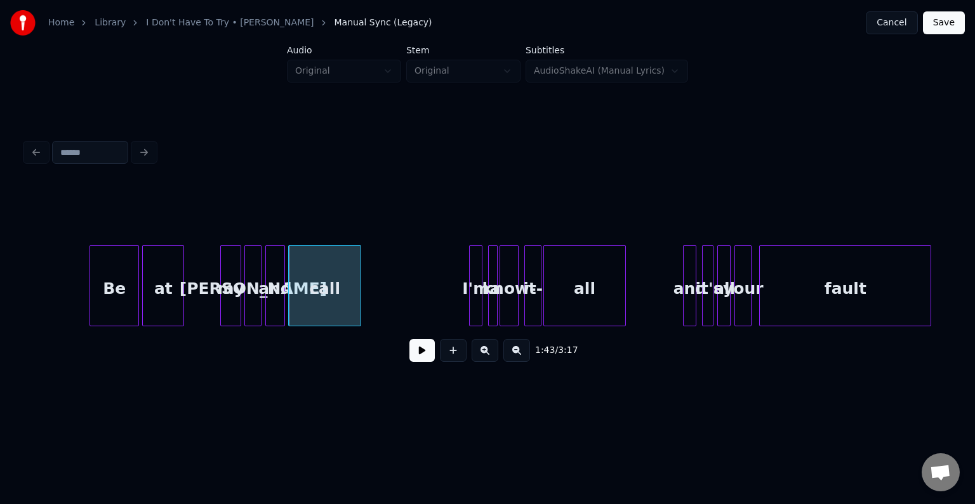
click at [284, 301] on div at bounding box center [282, 286] width 4 height 80
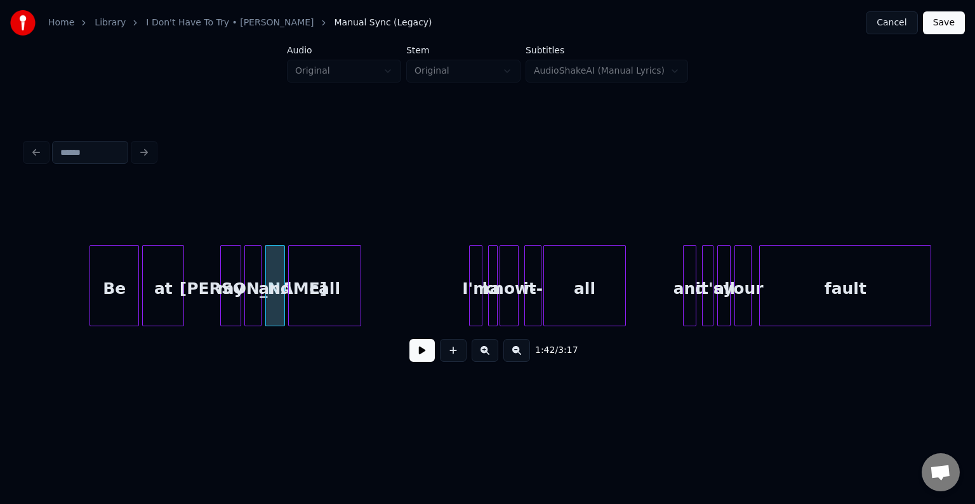
click at [417, 357] on button at bounding box center [421, 350] width 25 height 23
click at [416, 357] on button at bounding box center [421, 350] width 25 height 23
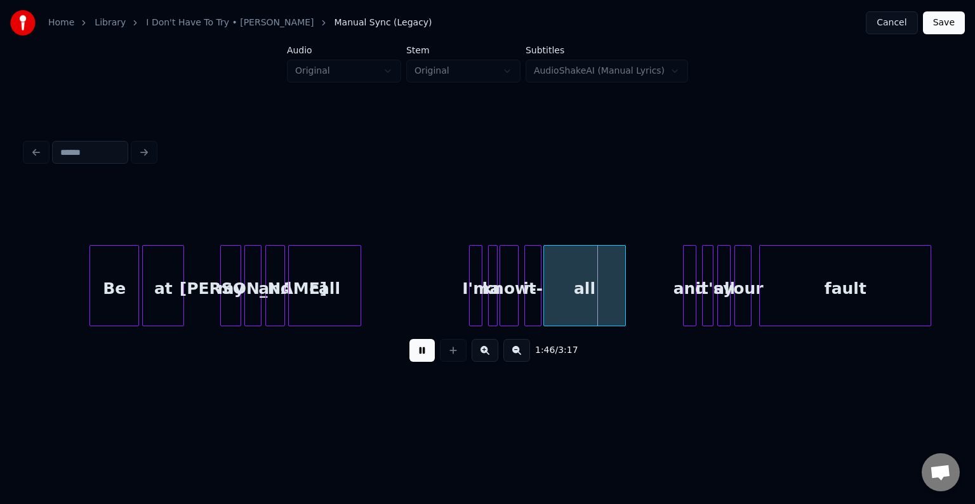
click at [416, 357] on button at bounding box center [421, 350] width 25 height 23
click at [439, 295] on div "I'm" at bounding box center [438, 289] width 13 height 86
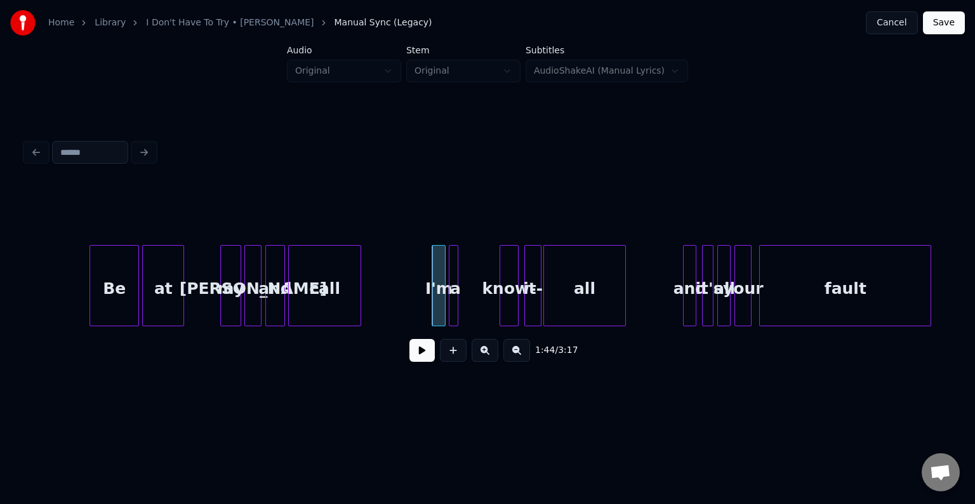
click at [452, 299] on div "a" at bounding box center [455, 289] width 13 height 86
click at [470, 299] on div "know-" at bounding box center [471, 289] width 18 height 86
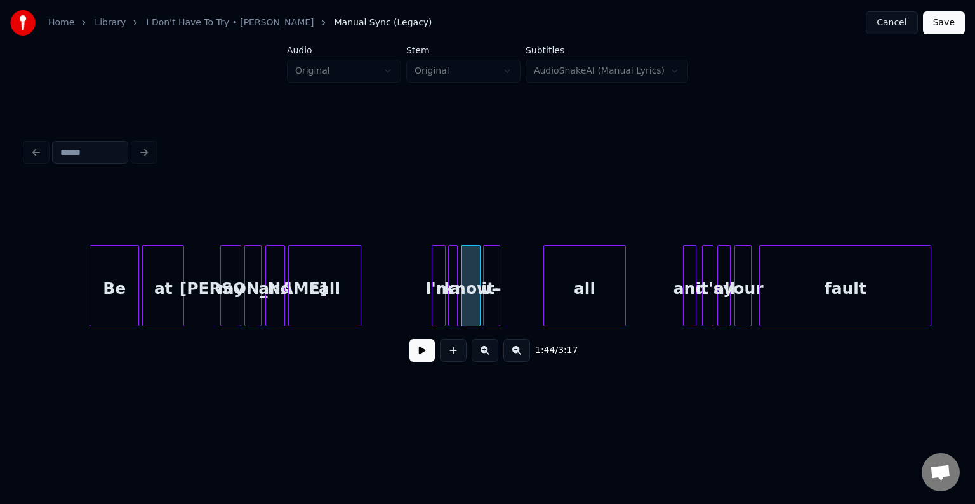
click at [495, 294] on div "it-" at bounding box center [491, 289] width 16 height 86
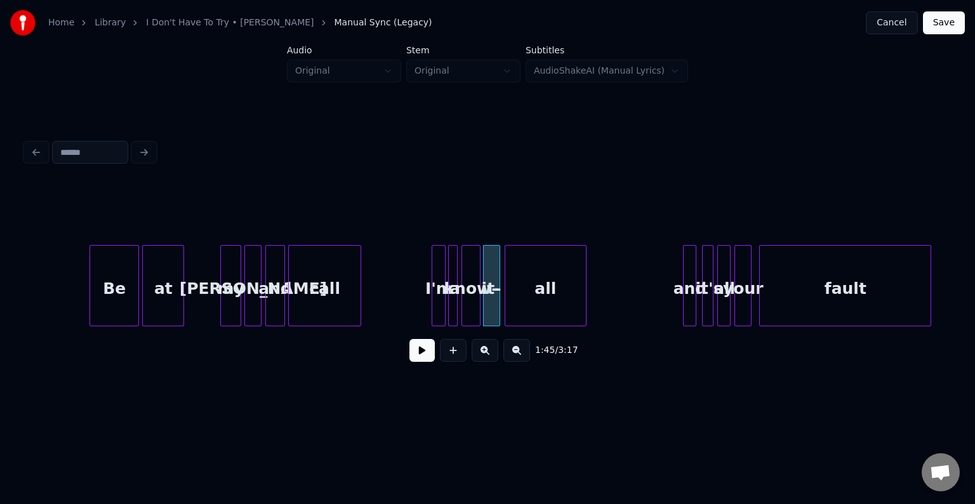
click at [520, 301] on div "all" at bounding box center [545, 289] width 81 height 86
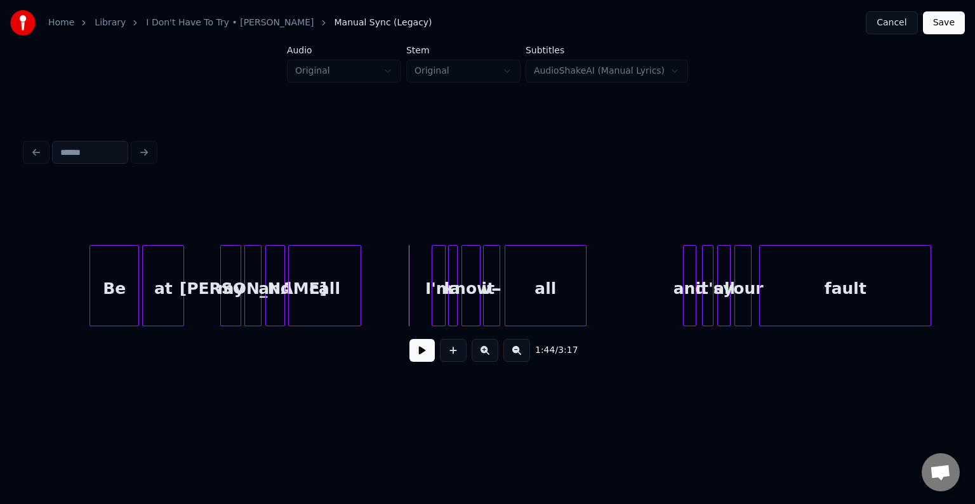
click at [422, 357] on button at bounding box center [421, 350] width 25 height 23
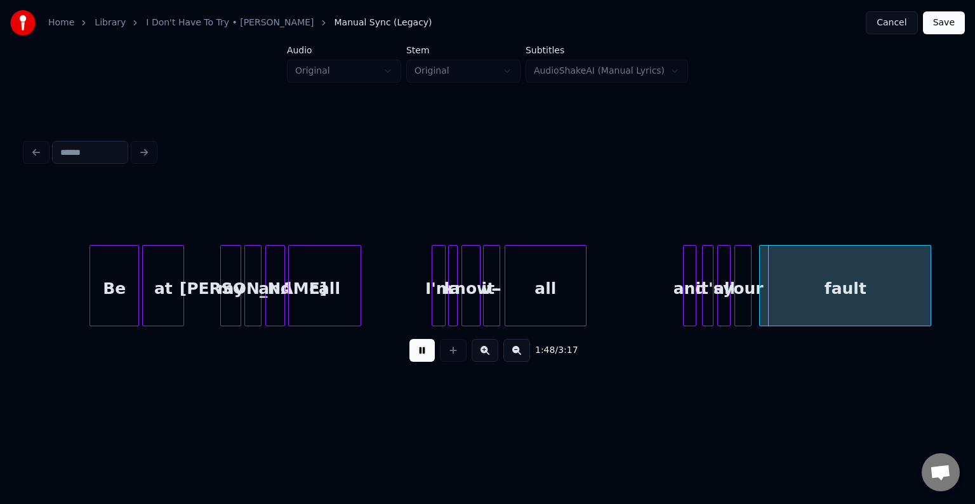
click at [409, 360] on button at bounding box center [421, 350] width 25 height 23
click at [654, 298] on div "and" at bounding box center [655, 289] width 13 height 86
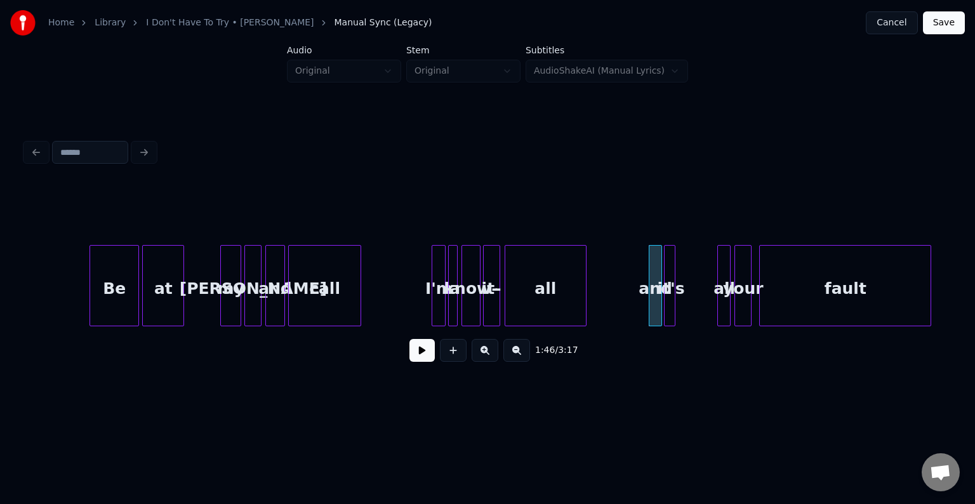
click at [669, 305] on div "it's" at bounding box center [670, 289] width 13 height 86
click at [683, 307] on div "all" at bounding box center [684, 289] width 13 height 86
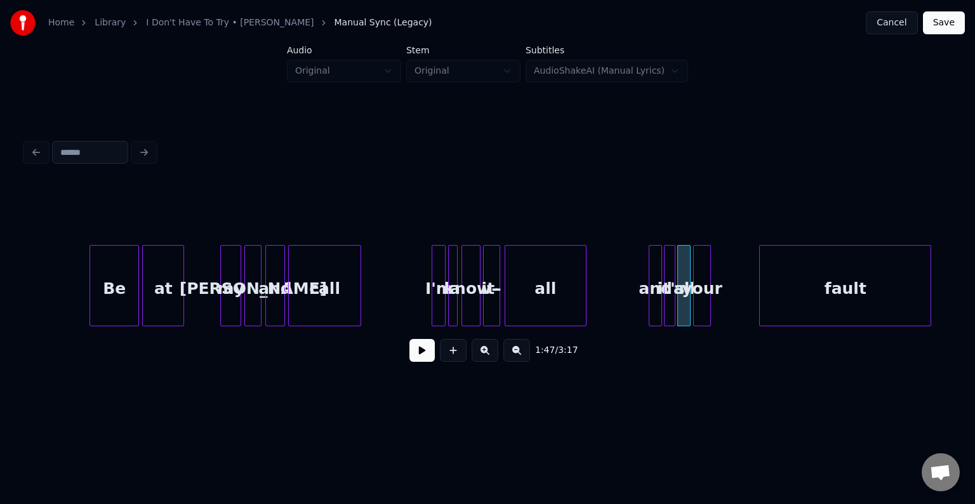
click at [702, 297] on div "your" at bounding box center [701, 289] width 16 height 86
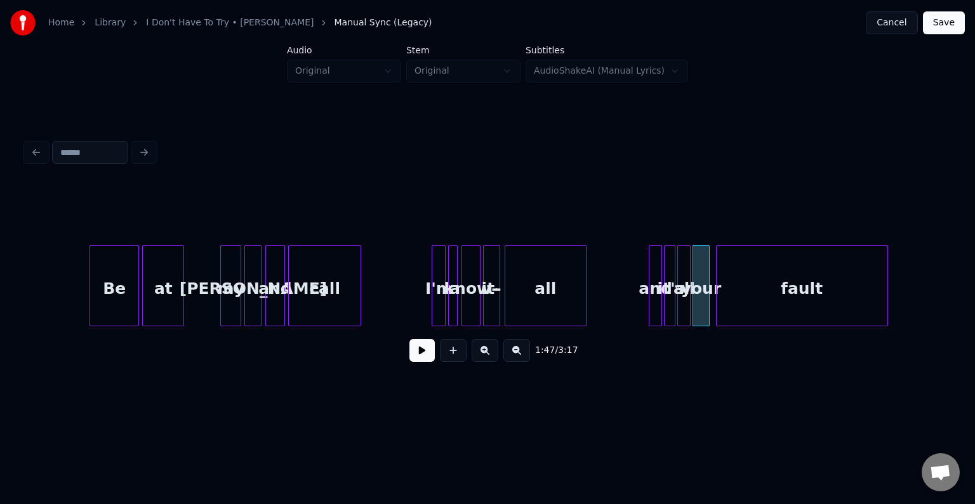
click at [751, 306] on div "fault" at bounding box center [801, 289] width 171 height 86
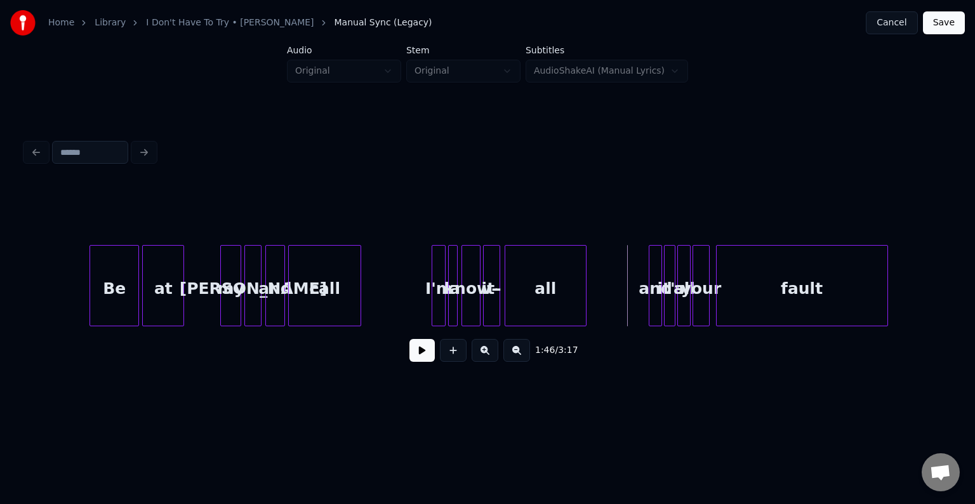
click at [427, 358] on button at bounding box center [421, 350] width 25 height 23
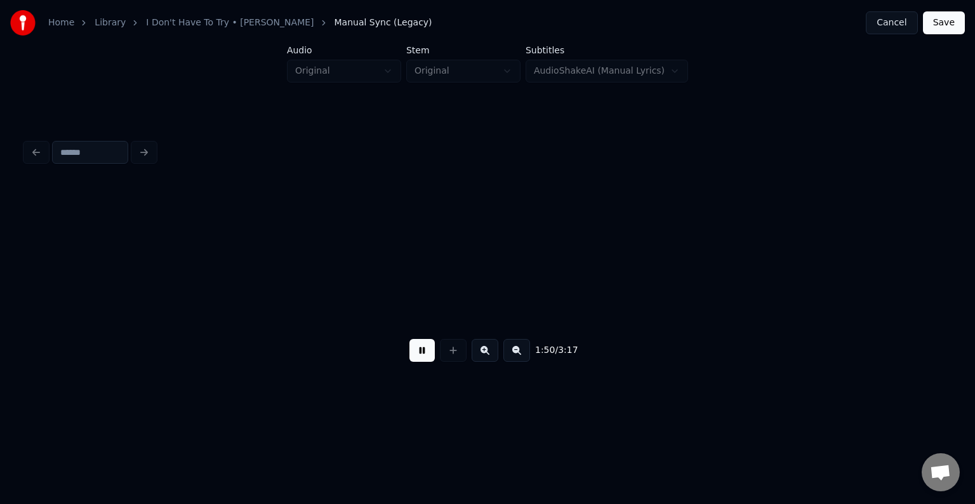
scroll to position [0, 10474]
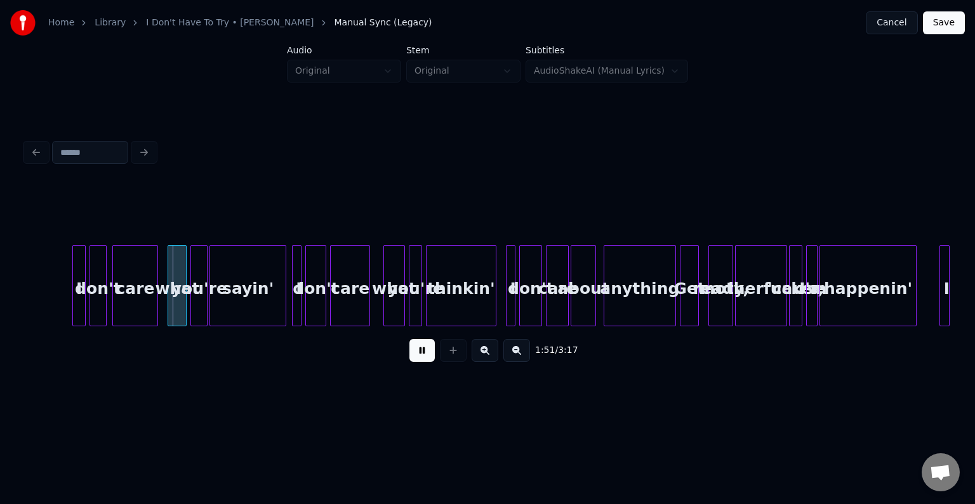
click at [427, 358] on button at bounding box center [421, 350] width 25 height 23
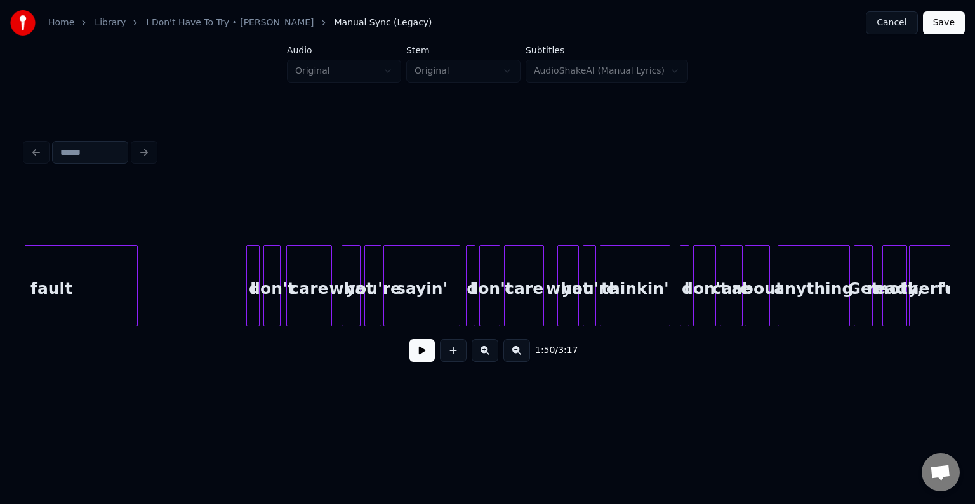
scroll to position [0, 10296]
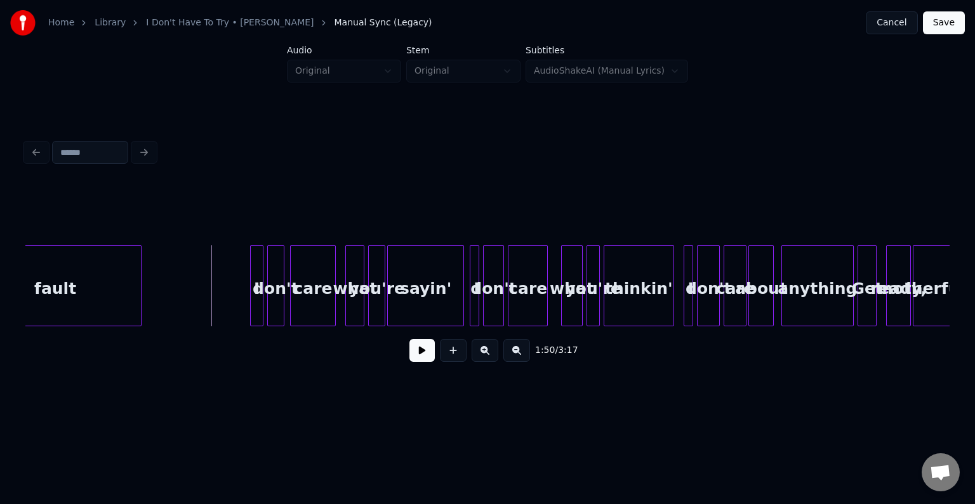
click at [429, 362] on button at bounding box center [421, 350] width 25 height 23
click at [253, 287] on div at bounding box center [253, 286] width 4 height 80
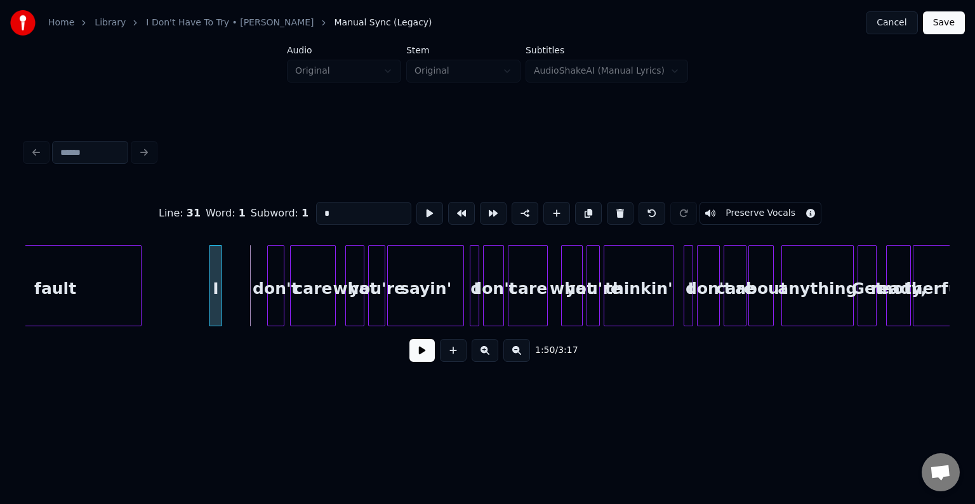
click at [213, 283] on div "I" at bounding box center [215, 289] width 13 height 86
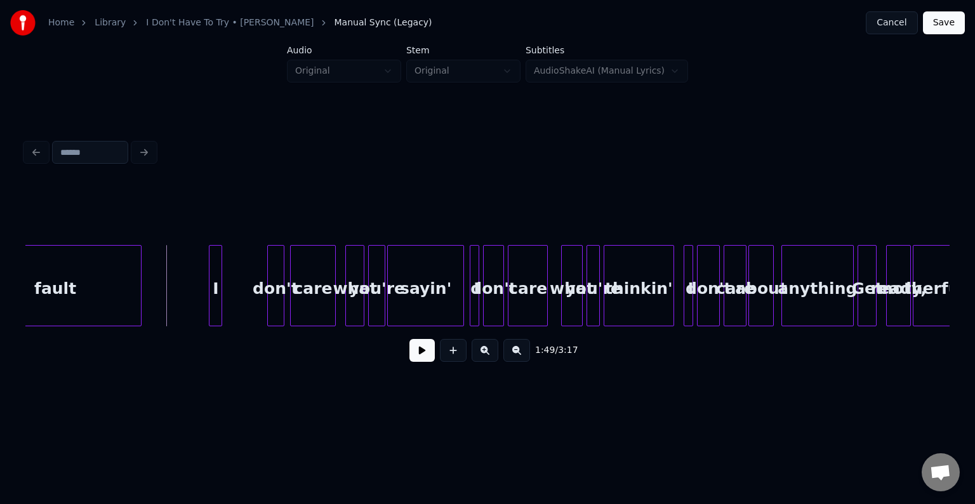
click at [421, 358] on button at bounding box center [421, 350] width 25 height 23
click at [227, 305] on div "I" at bounding box center [227, 289] width 13 height 86
click at [244, 303] on div "don't" at bounding box center [244, 289] width 16 height 86
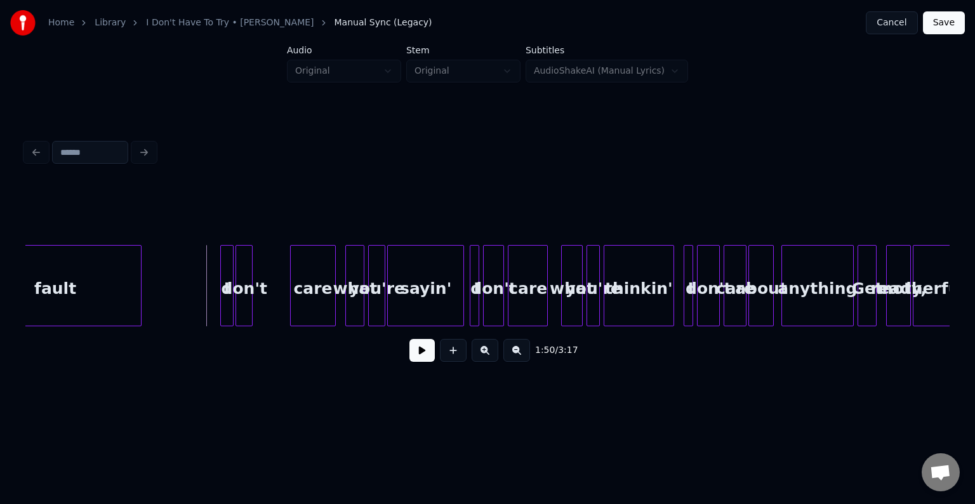
click at [420, 362] on button at bounding box center [421, 350] width 25 height 23
click at [284, 305] on div "care" at bounding box center [278, 289] width 44 height 86
click at [414, 355] on button at bounding box center [421, 350] width 25 height 23
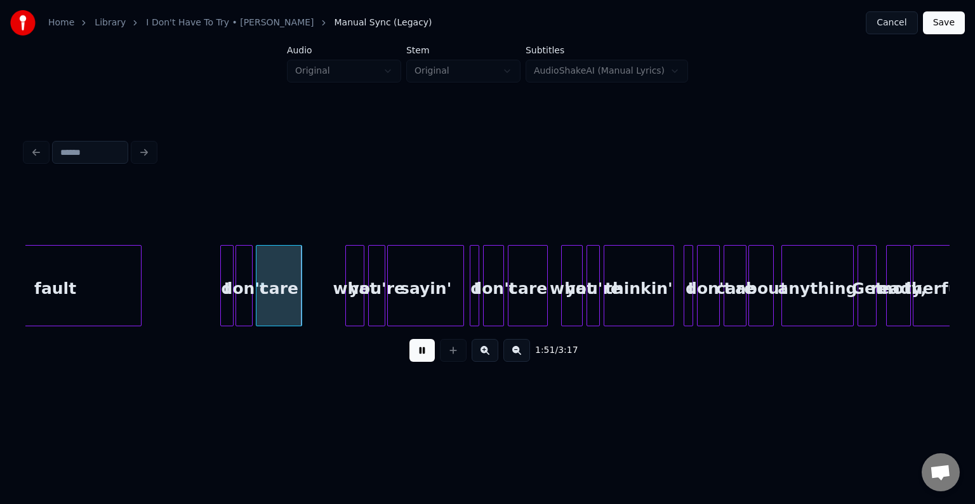
click at [414, 355] on button at bounding box center [421, 350] width 25 height 23
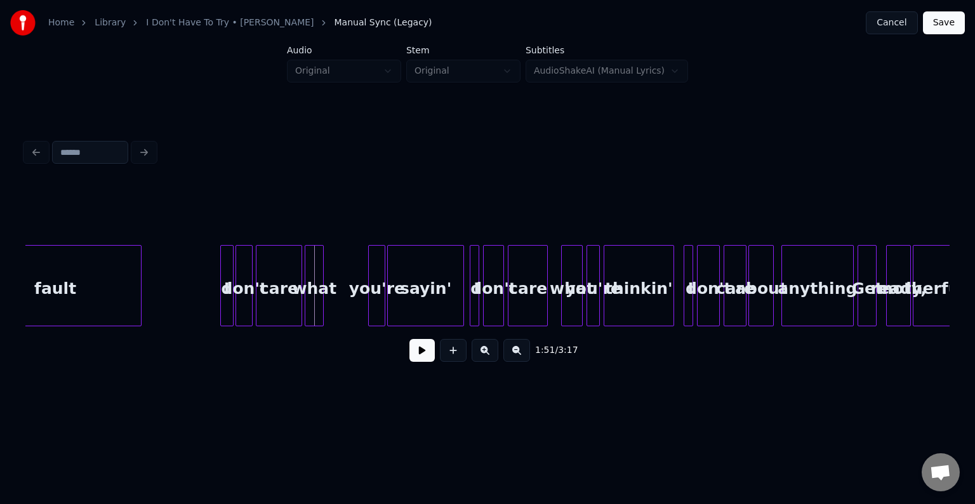
click at [312, 298] on div "what" at bounding box center [314, 289] width 18 height 86
click at [334, 294] on div "you're" at bounding box center [334, 289] width 16 height 86
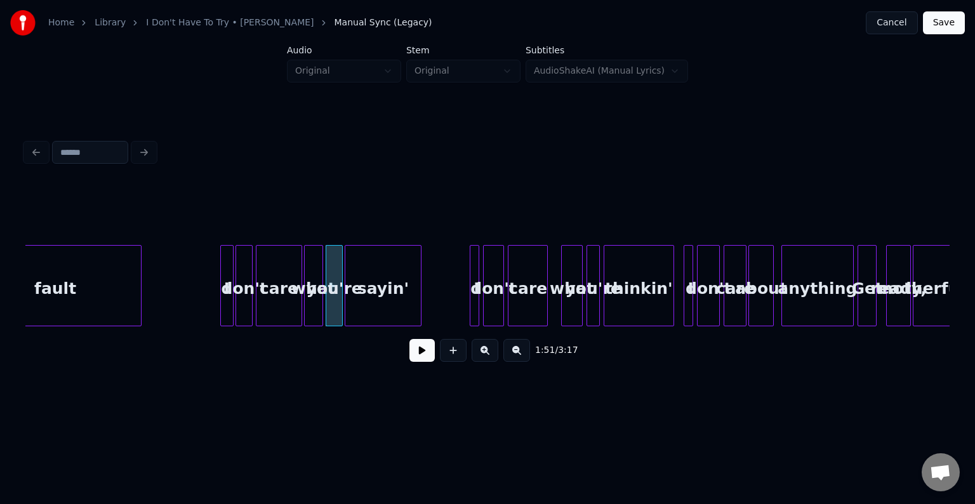
click at [383, 299] on div "sayin'" at bounding box center [382, 289] width 75 height 86
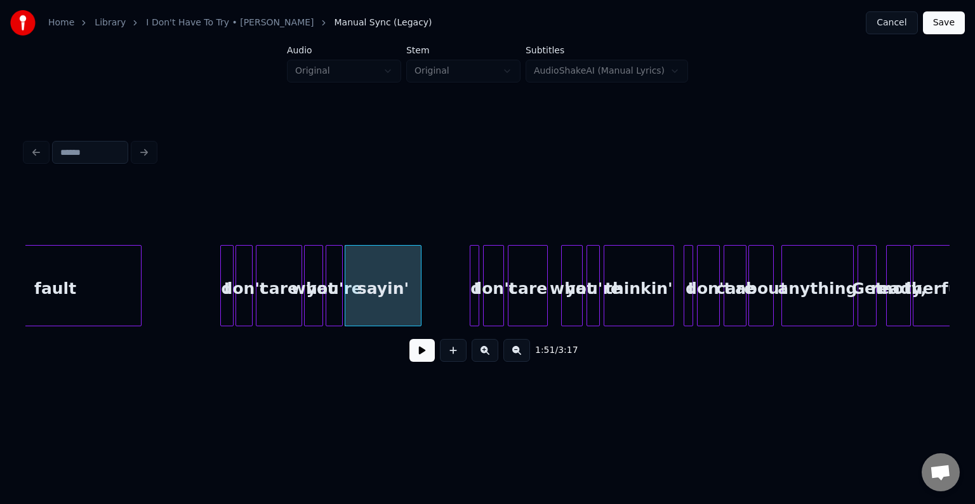
click at [421, 353] on button at bounding box center [421, 350] width 25 height 23
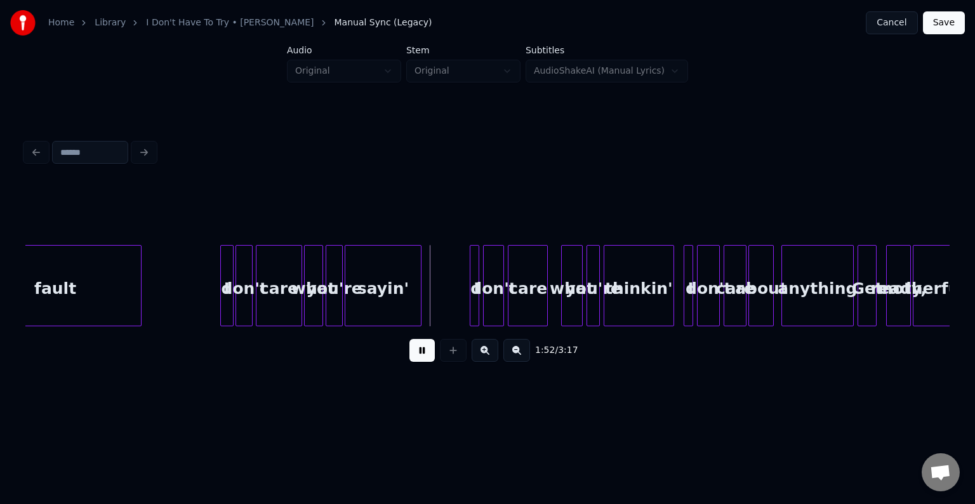
click at [421, 353] on button at bounding box center [421, 350] width 25 height 23
click at [434, 263] on div "I" at bounding box center [437, 289] width 13 height 86
click at [414, 350] on button at bounding box center [421, 350] width 25 height 23
click at [449, 289] on div "don't" at bounding box center [452, 289] width 20 height 86
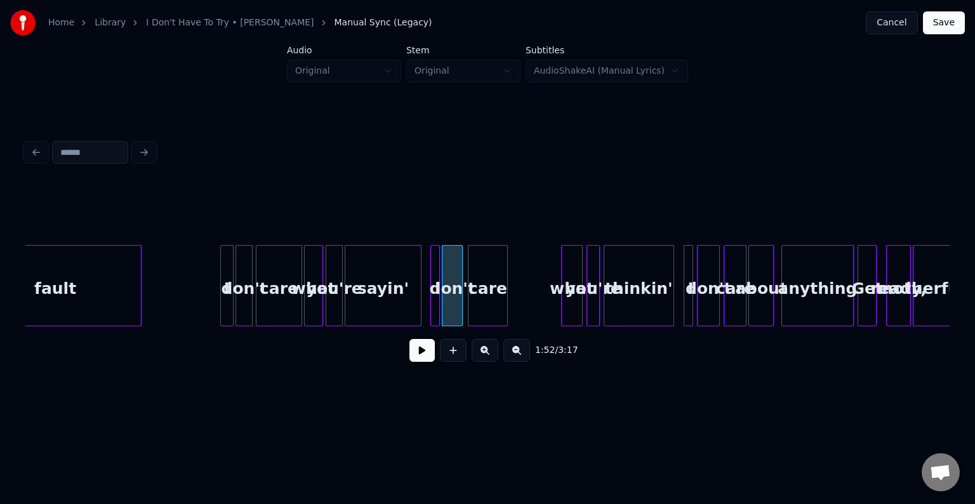
click at [494, 294] on div "care" at bounding box center [487, 289] width 39 height 86
click at [411, 358] on button at bounding box center [421, 350] width 25 height 23
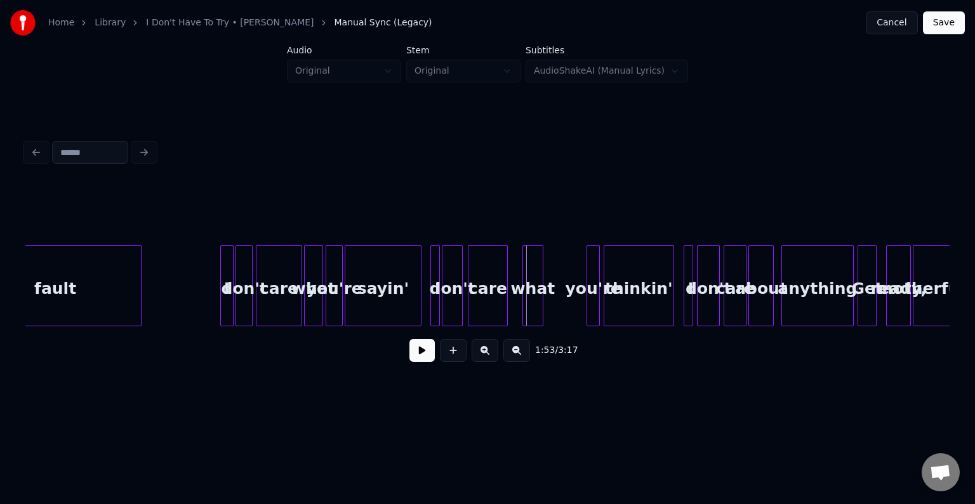
click at [530, 300] on div "what" at bounding box center [533, 289] width 20 height 86
click at [551, 298] on div "you're" at bounding box center [552, 289] width 13 height 86
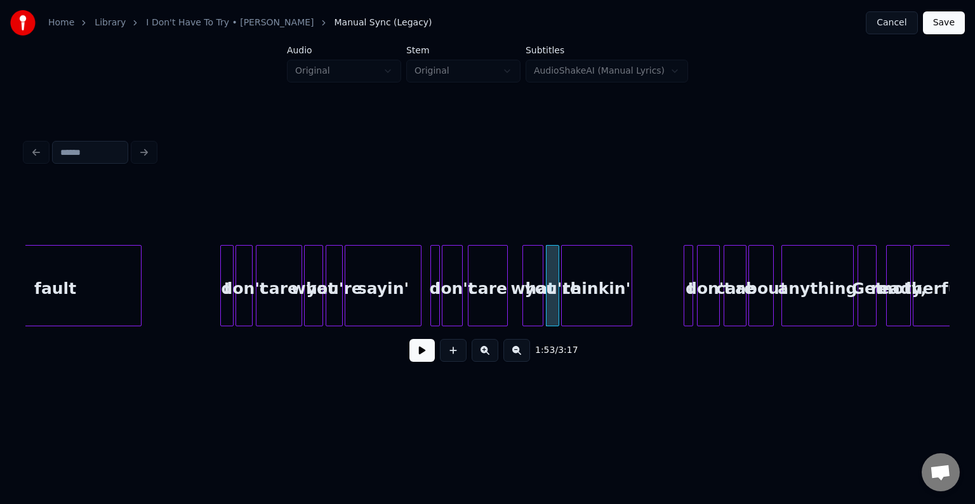
click at [595, 298] on div "thinkin'" at bounding box center [596, 289] width 69 height 86
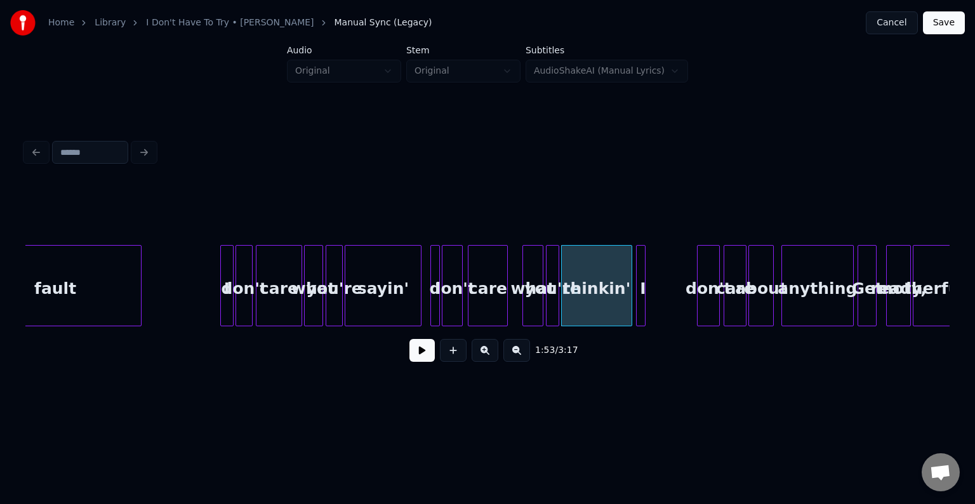
click at [640, 297] on div "I" at bounding box center [642, 289] width 13 height 86
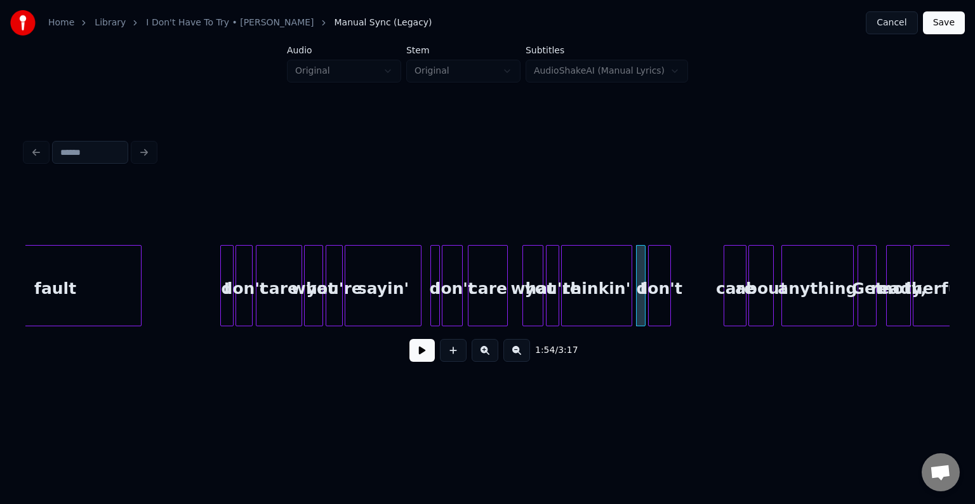
click at [661, 298] on div "don't" at bounding box center [659, 289] width 22 height 86
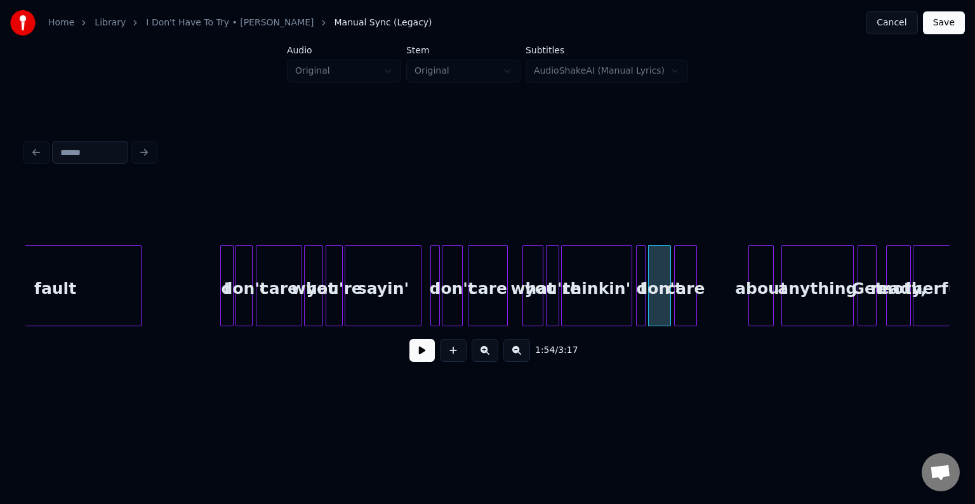
click at [685, 293] on div "care" at bounding box center [685, 289] width 22 height 86
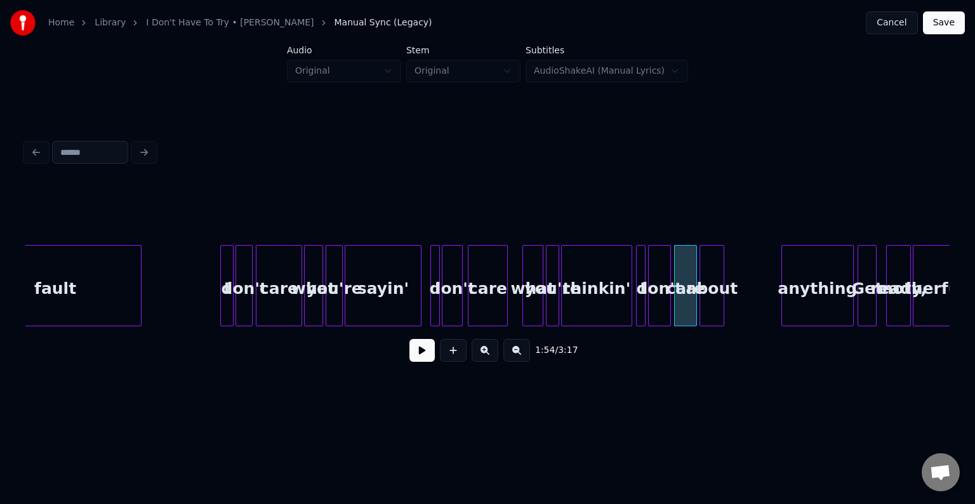
click at [713, 305] on div "about" at bounding box center [711, 289] width 23 height 86
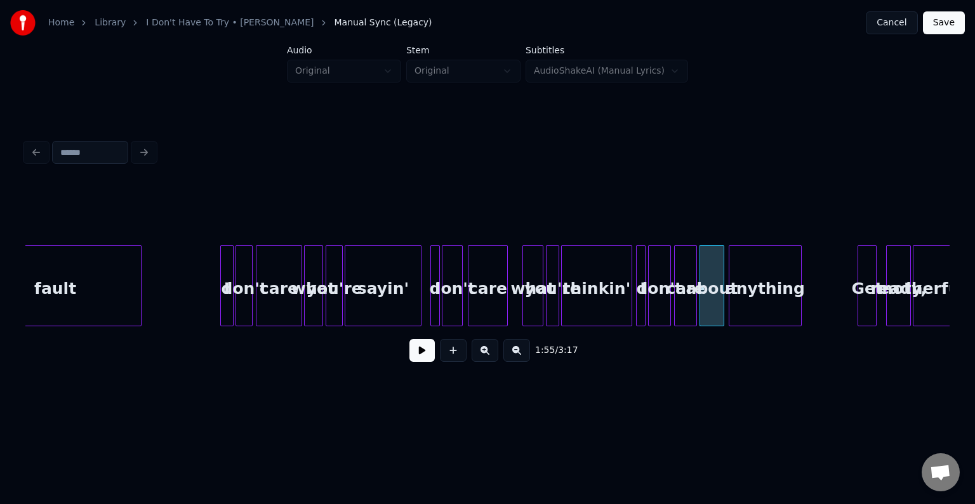
click at [752, 305] on div "anything" at bounding box center [764, 289] width 71 height 86
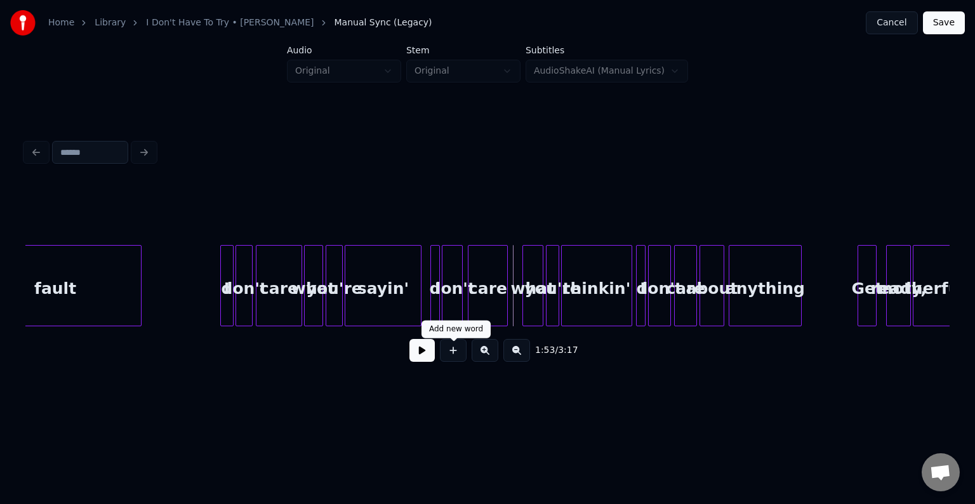
click at [426, 357] on button at bounding box center [421, 350] width 25 height 23
click at [419, 358] on button at bounding box center [421, 350] width 25 height 23
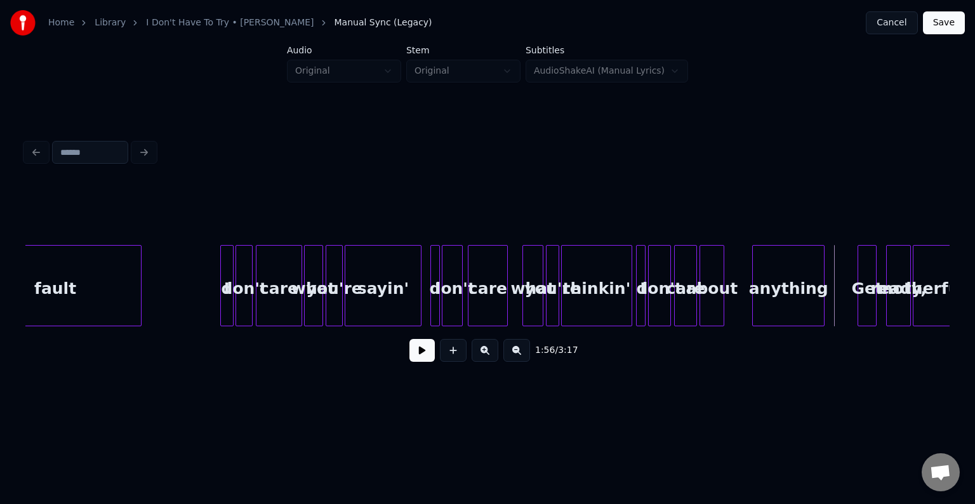
click at [777, 305] on div "anything" at bounding box center [788, 289] width 71 height 86
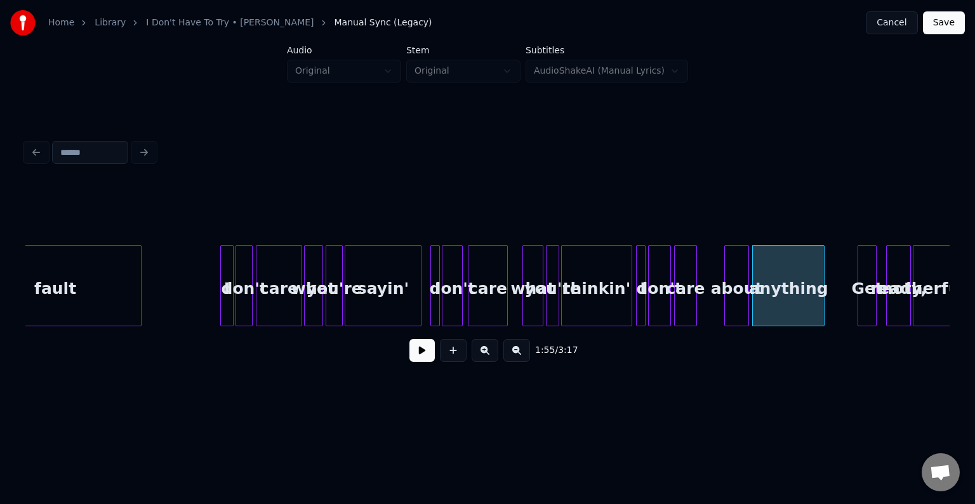
click at [735, 298] on div "about" at bounding box center [736, 289] width 23 height 86
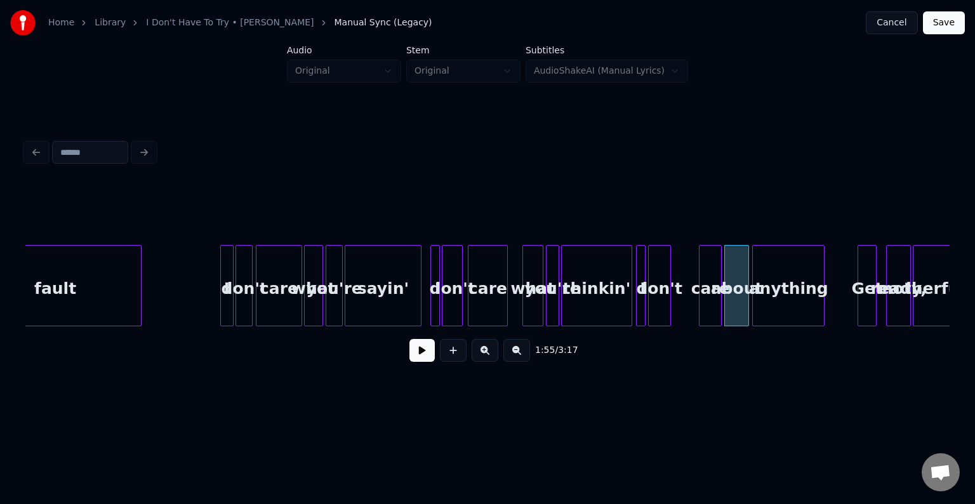
click at [706, 300] on div "care" at bounding box center [710, 289] width 22 height 86
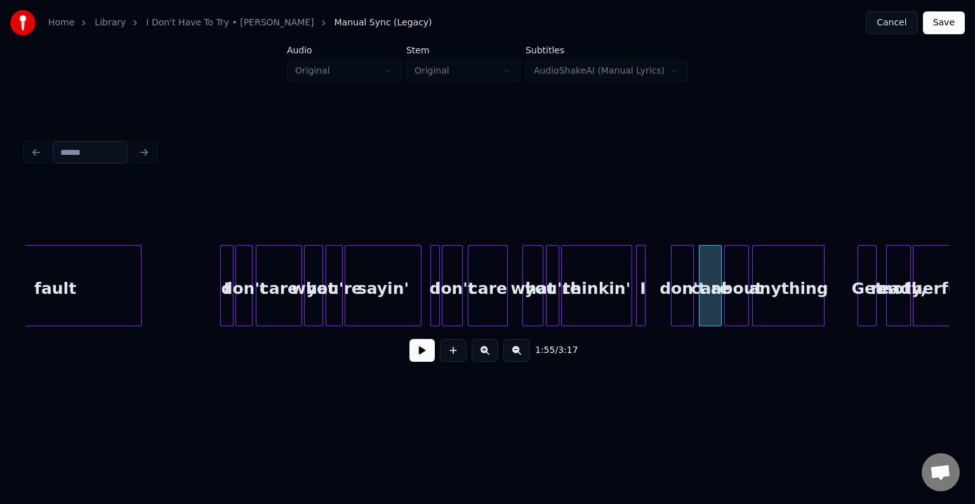
click at [681, 300] on div "don't" at bounding box center [682, 289] width 22 height 86
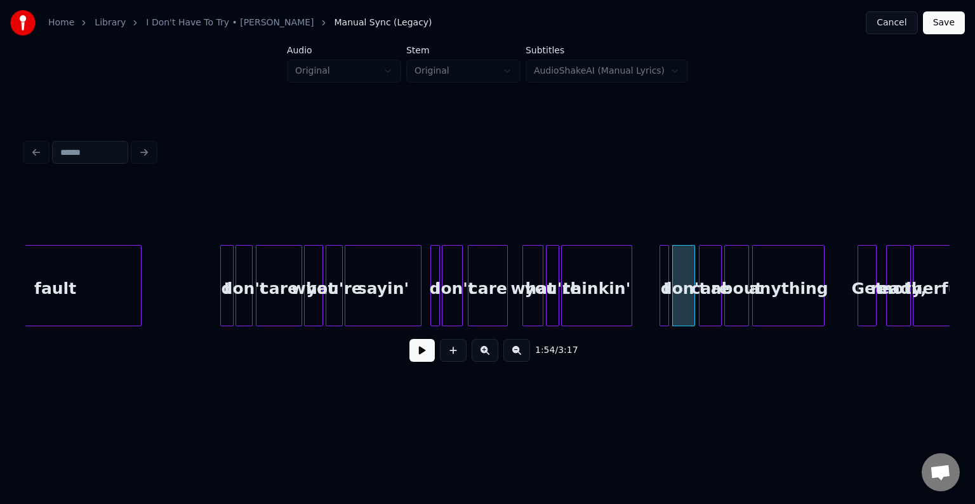
click at [659, 310] on div "I" at bounding box center [664, 285] width 10 height 81
click at [422, 353] on button at bounding box center [421, 350] width 25 height 23
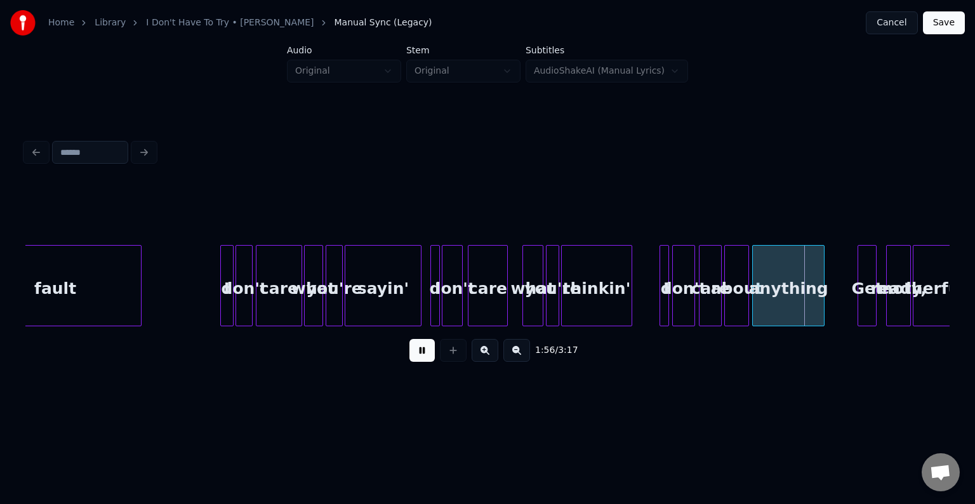
click at [422, 353] on button at bounding box center [421, 350] width 25 height 23
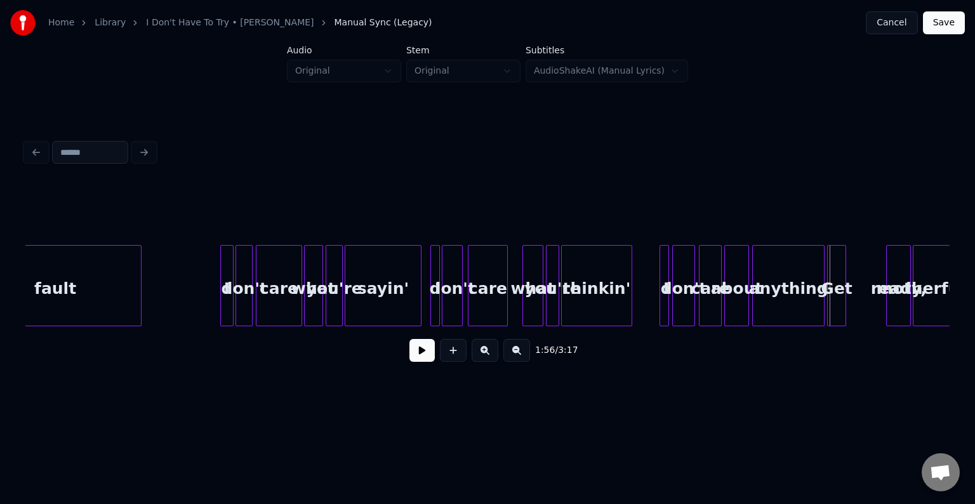
click at [835, 307] on div "Get" at bounding box center [836, 289] width 18 height 86
click at [864, 299] on div "ready," at bounding box center [861, 289] width 23 height 86
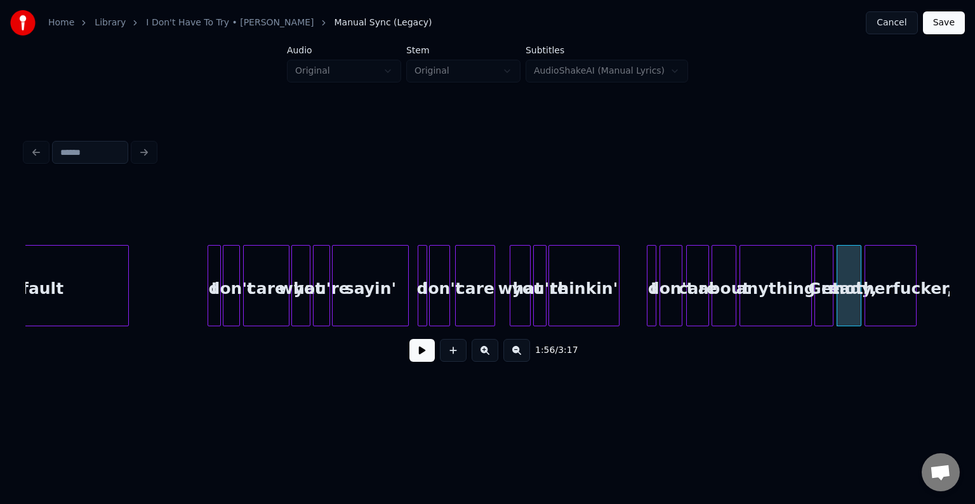
click at [893, 302] on div "motherfucker," at bounding box center [890, 289] width 50 height 86
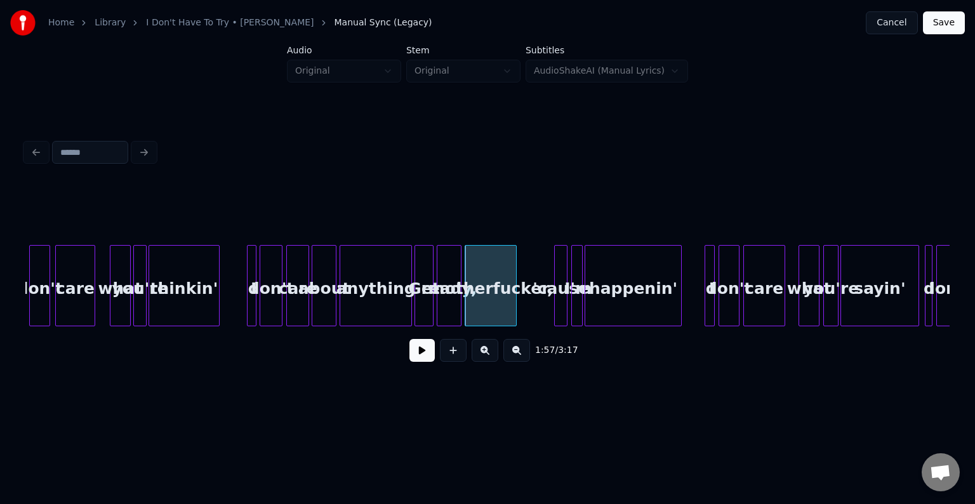
scroll to position [0, 10715]
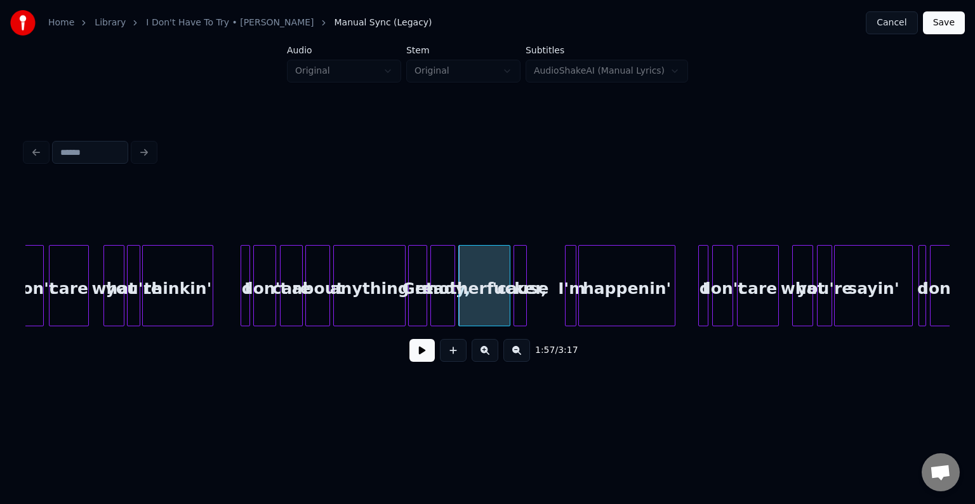
click at [516, 298] on div "'cause" at bounding box center [520, 289] width 13 height 86
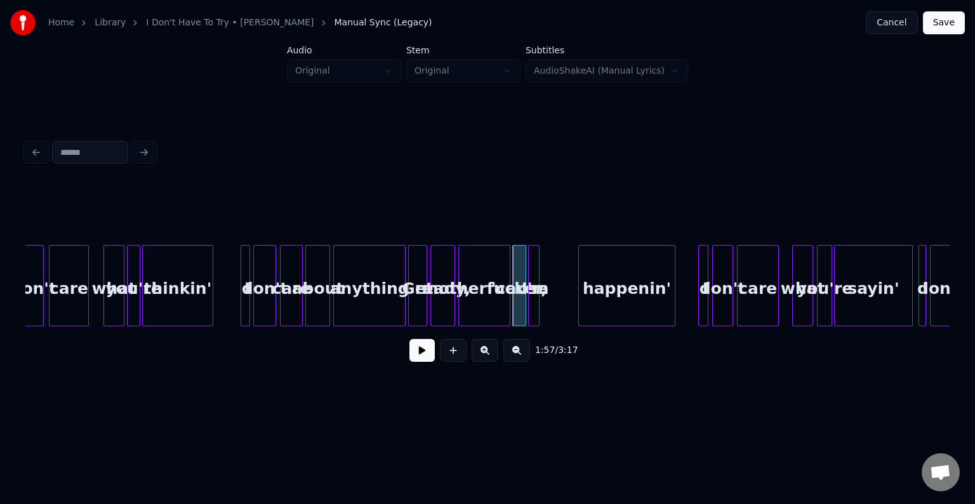
click at [534, 301] on div "I'm" at bounding box center [535, 289] width 13 height 86
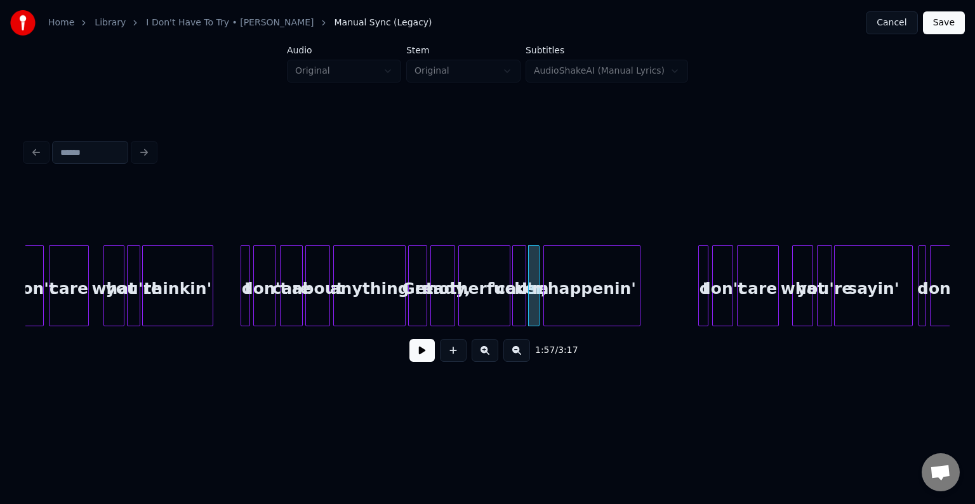
click at [572, 302] on div "happenin'" at bounding box center [592, 289] width 96 height 86
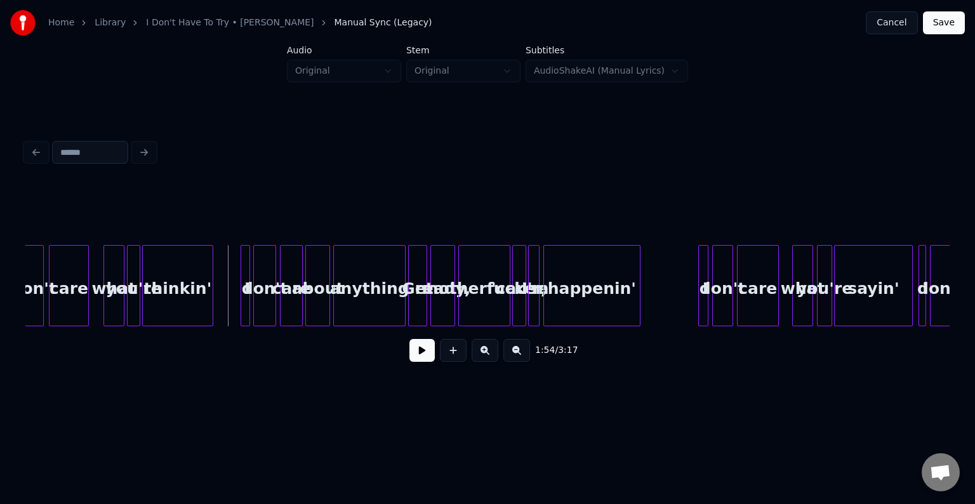
click at [417, 355] on button at bounding box center [421, 350] width 25 height 23
click at [697, 279] on div at bounding box center [699, 286] width 4 height 80
click at [712, 273] on div "don't" at bounding box center [722, 289] width 20 height 86
click at [663, 266] on div "I" at bounding box center [665, 289] width 13 height 86
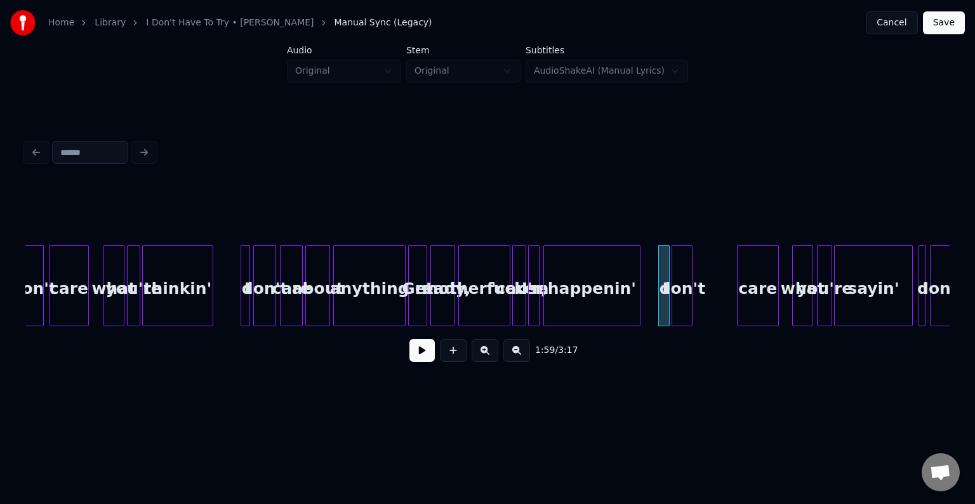
click at [685, 278] on div "don't" at bounding box center [682, 289] width 20 height 86
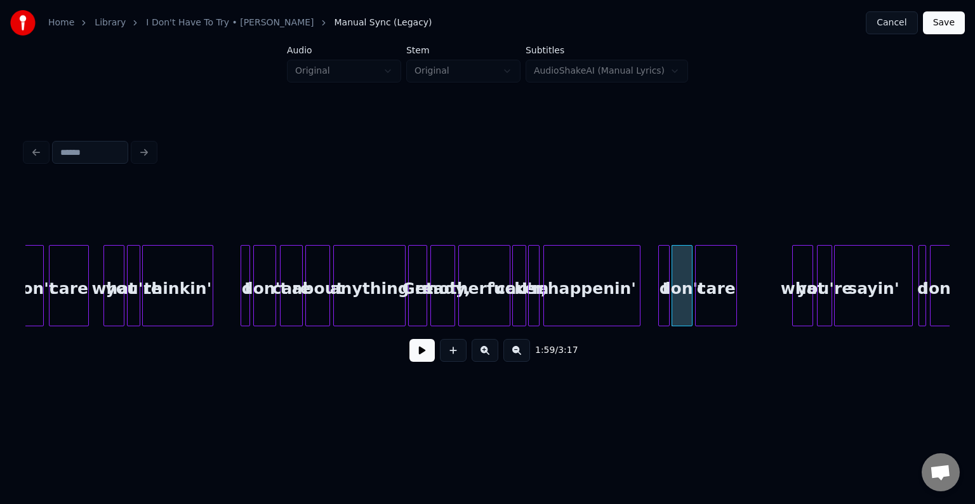
click at [725, 286] on div "care" at bounding box center [715, 289] width 41 height 86
click at [815, 291] on div "you're" at bounding box center [822, 289] width 14 height 86
click at [792, 291] on div at bounding box center [794, 286] width 4 height 80
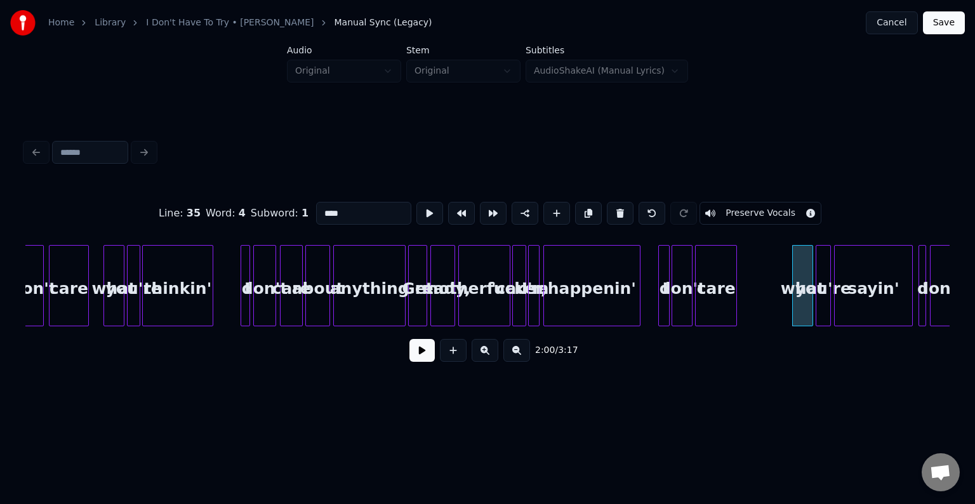
click at [816, 279] on div "you're" at bounding box center [823, 289] width 14 height 86
click at [744, 256] on div "what" at bounding box center [750, 289] width 20 height 86
click at [823, 284] on div "you're" at bounding box center [821, 289] width 14 height 86
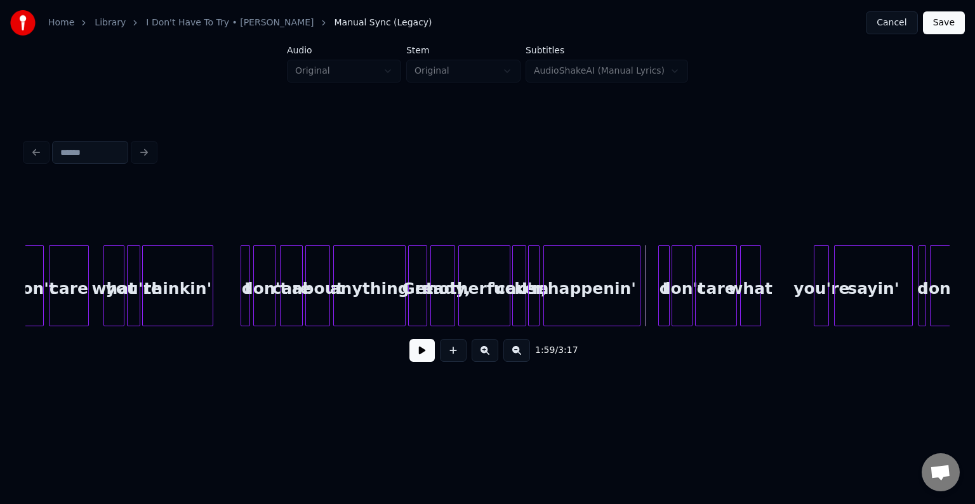
click at [418, 362] on button at bounding box center [421, 350] width 25 height 23
click at [753, 303] on div "what" at bounding box center [756, 289] width 20 height 86
click at [415, 358] on button at bounding box center [421, 350] width 25 height 23
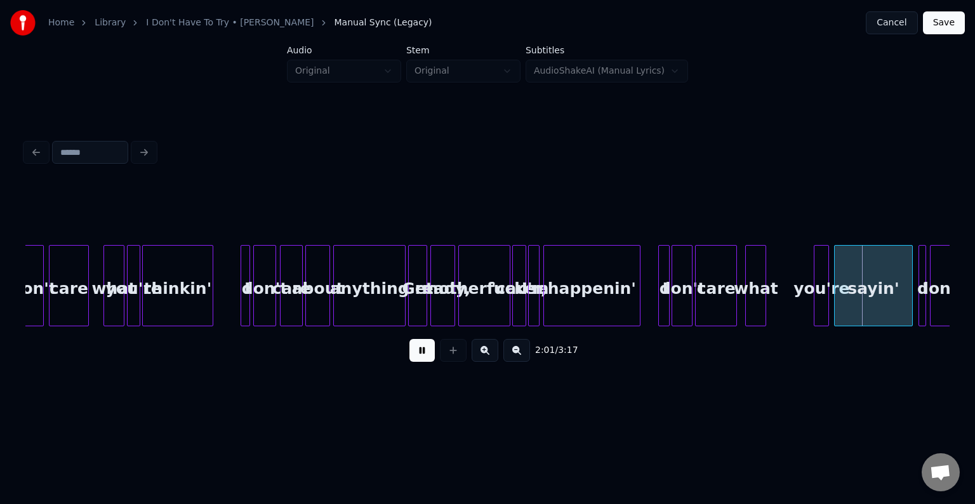
click at [415, 358] on button at bounding box center [421, 350] width 25 height 23
click at [777, 299] on div "you're" at bounding box center [775, 289] width 14 height 86
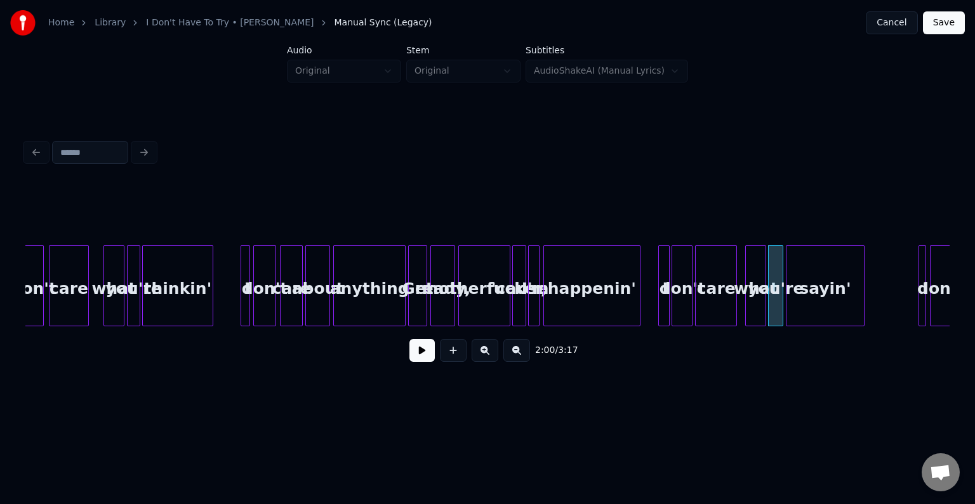
click at [814, 307] on div "sayin'" at bounding box center [824, 289] width 77 height 86
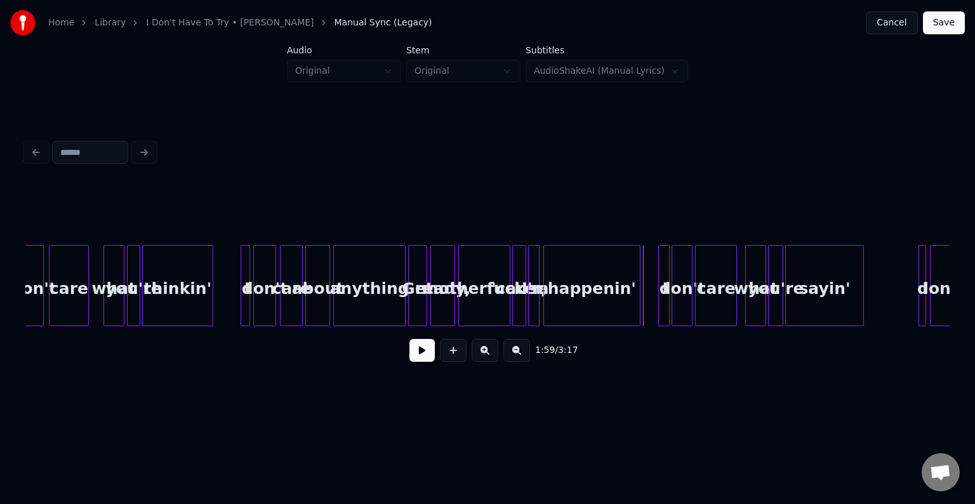
click at [404, 351] on div "1:59 / 3:17" at bounding box center [488, 350] width 904 height 28
click at [420, 357] on button at bounding box center [421, 350] width 25 height 23
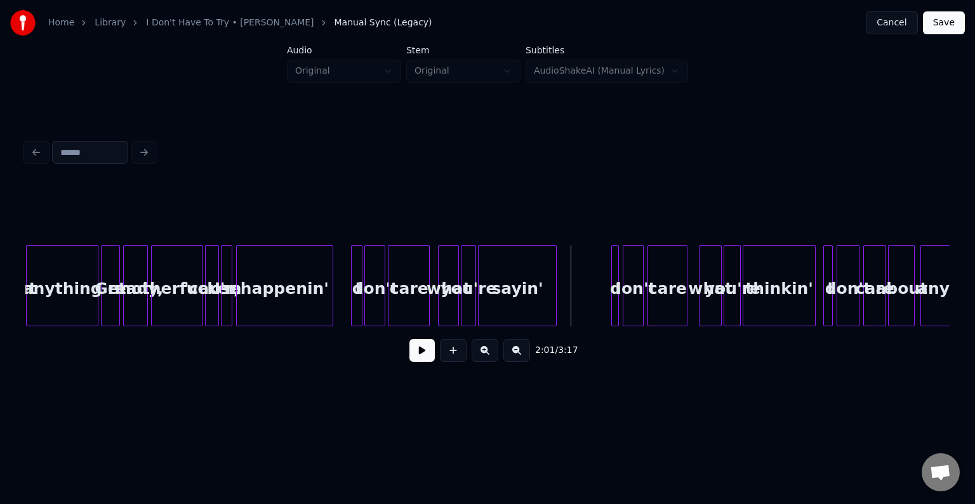
scroll to position [0, 11045]
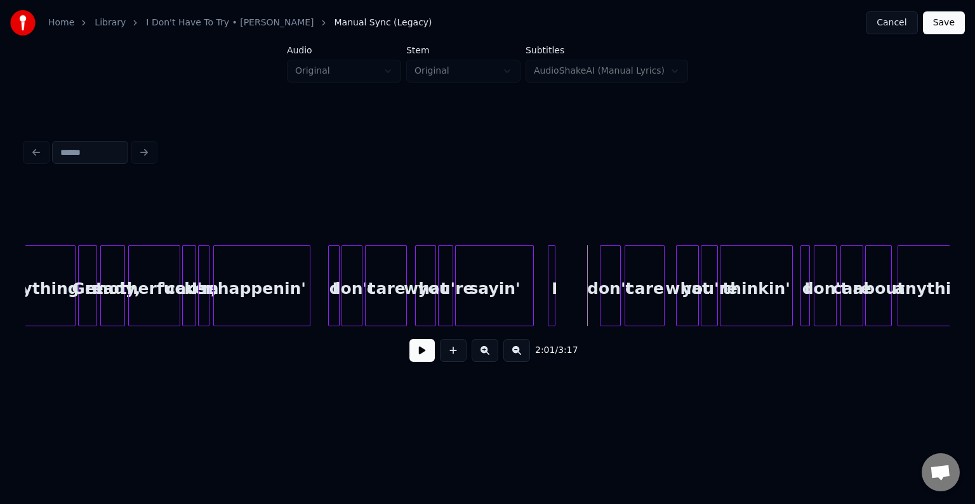
click at [548, 301] on div "I" at bounding box center [552, 285] width 8 height 81
click at [567, 292] on div "don't" at bounding box center [568, 289] width 20 height 86
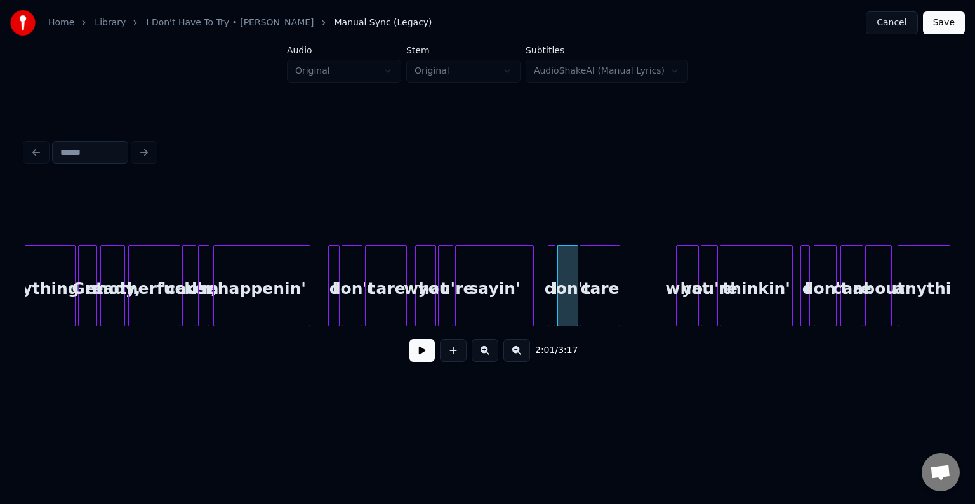
click at [601, 294] on div "care" at bounding box center [599, 289] width 39 height 86
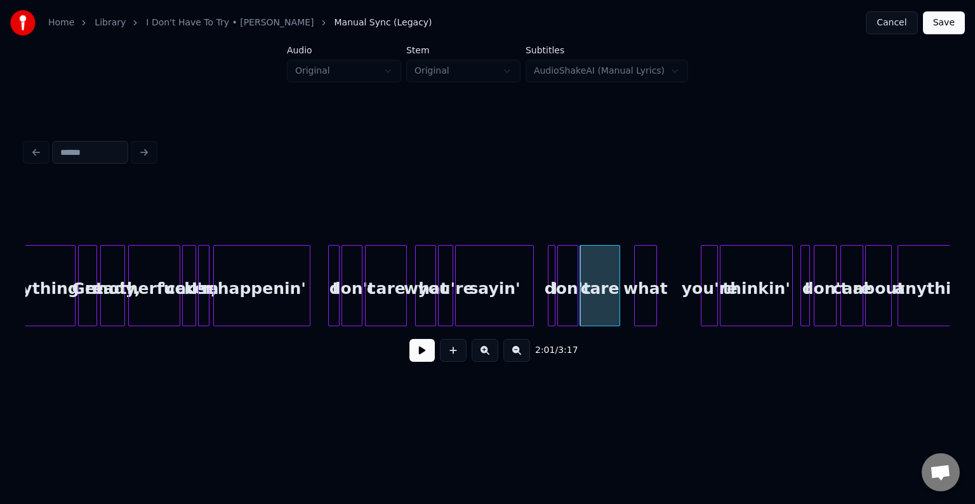
click at [649, 301] on div "what" at bounding box center [645, 289] width 22 height 86
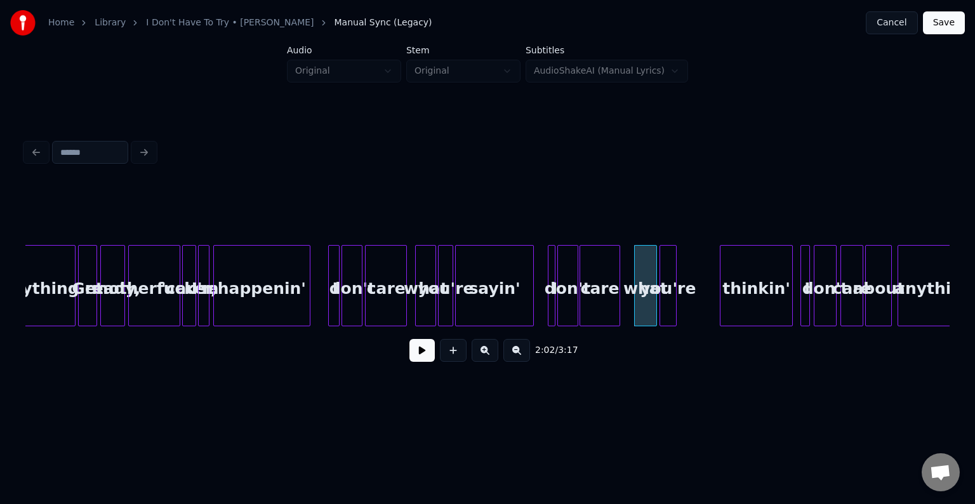
click at [669, 300] on div "you're" at bounding box center [668, 289] width 16 height 86
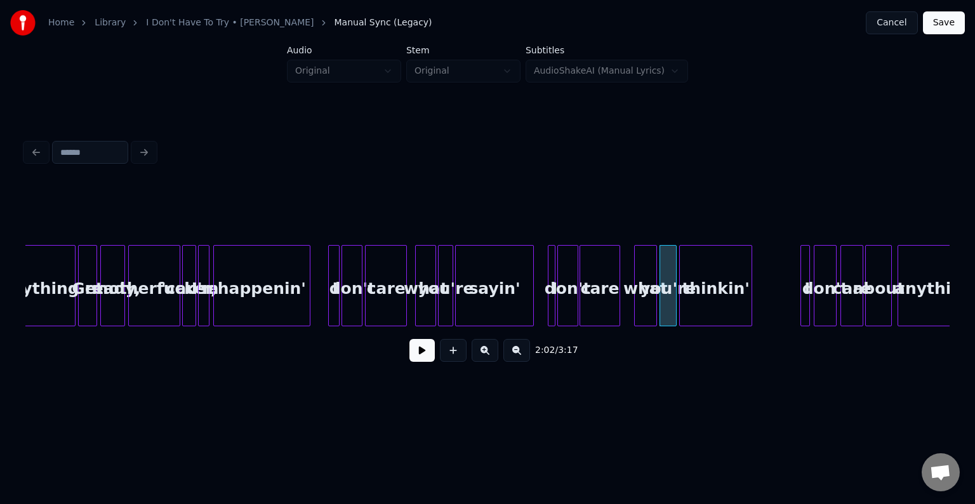
click at [723, 289] on div "thinkin'" at bounding box center [715, 289] width 71 height 86
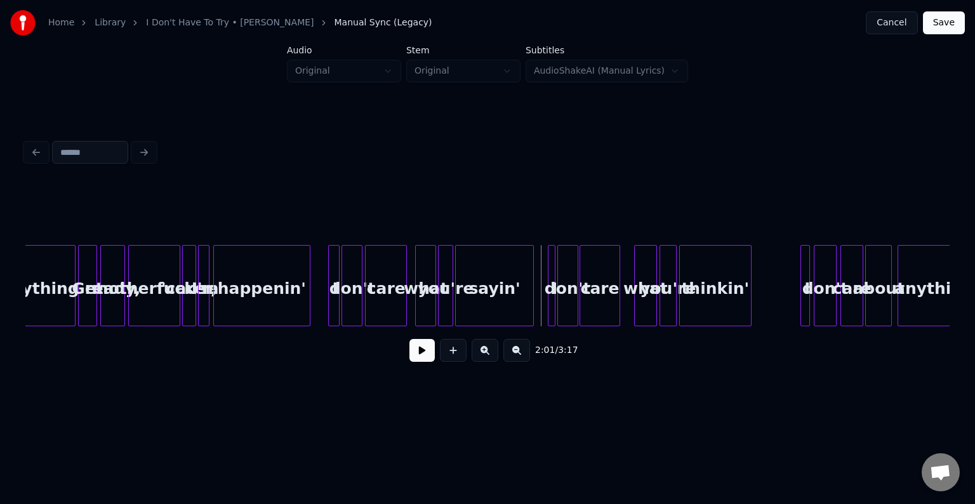
click at [413, 357] on button at bounding box center [421, 350] width 25 height 23
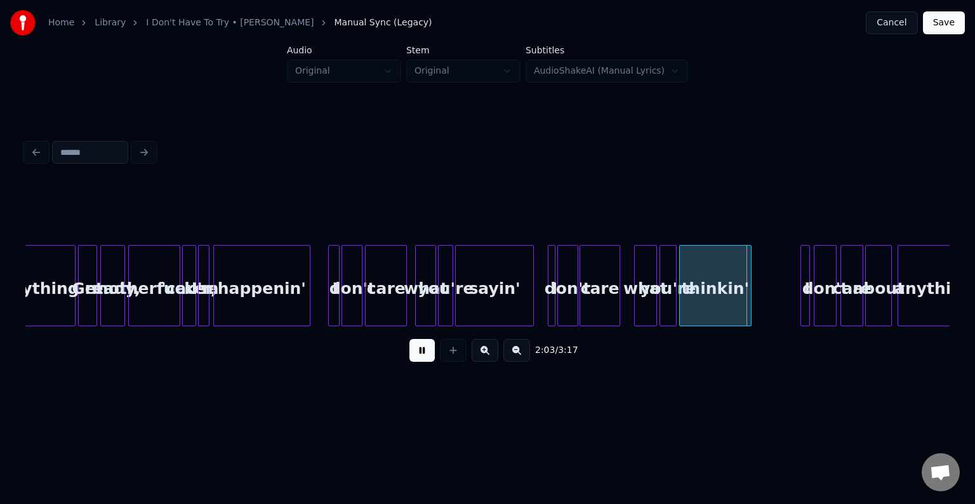
click at [413, 357] on button at bounding box center [421, 350] width 25 height 23
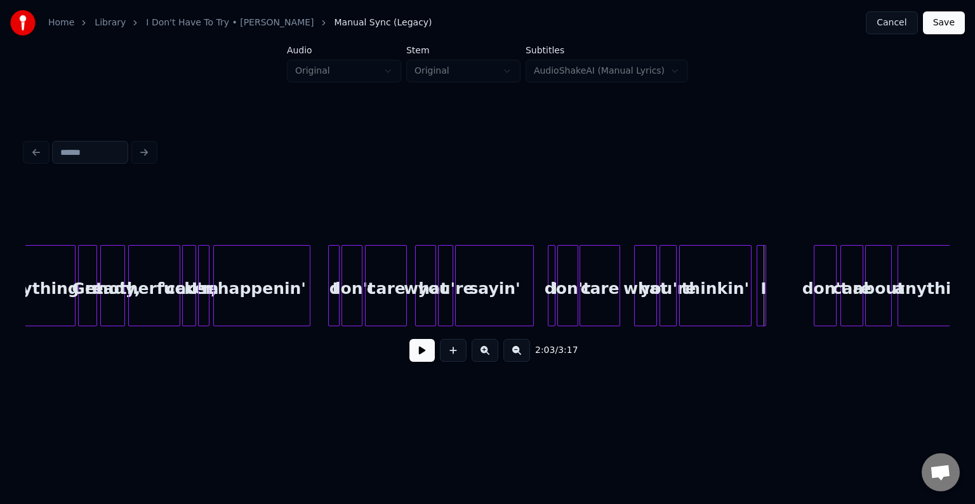
click at [766, 300] on div "I" at bounding box center [763, 289] width 13 height 86
click at [778, 294] on div "don't" at bounding box center [780, 289] width 22 height 86
click at [732, 296] on div "thinkin'" at bounding box center [715, 289] width 71 height 86
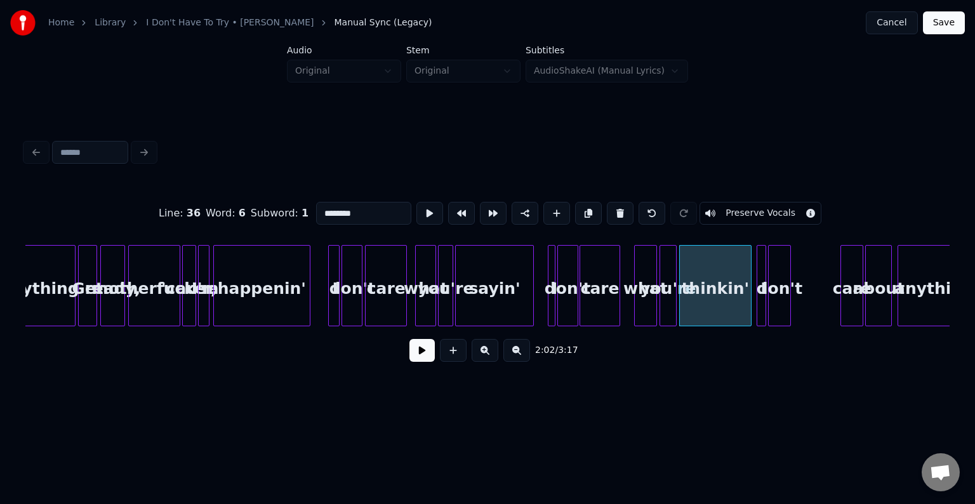
click at [419, 358] on button at bounding box center [421, 350] width 25 height 23
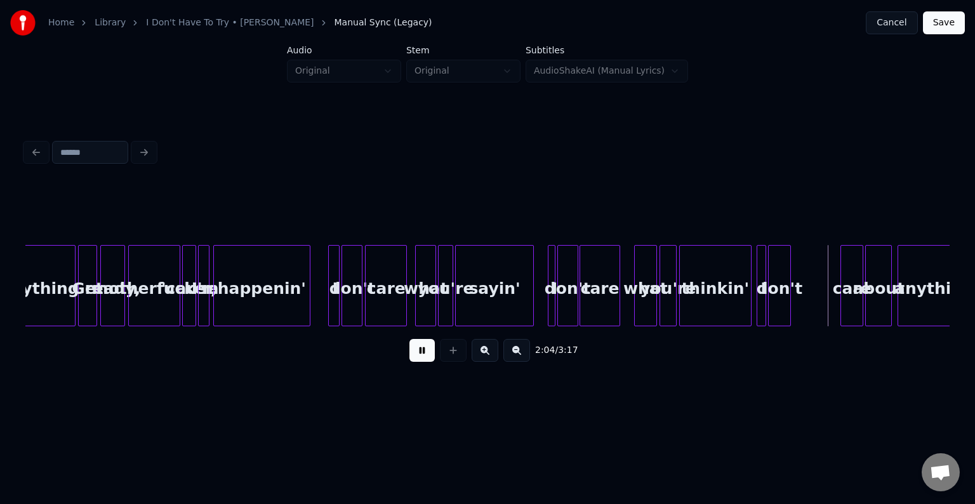
click at [419, 358] on button at bounding box center [421, 350] width 25 height 23
click at [805, 295] on div "care" at bounding box center [805, 289] width 22 height 86
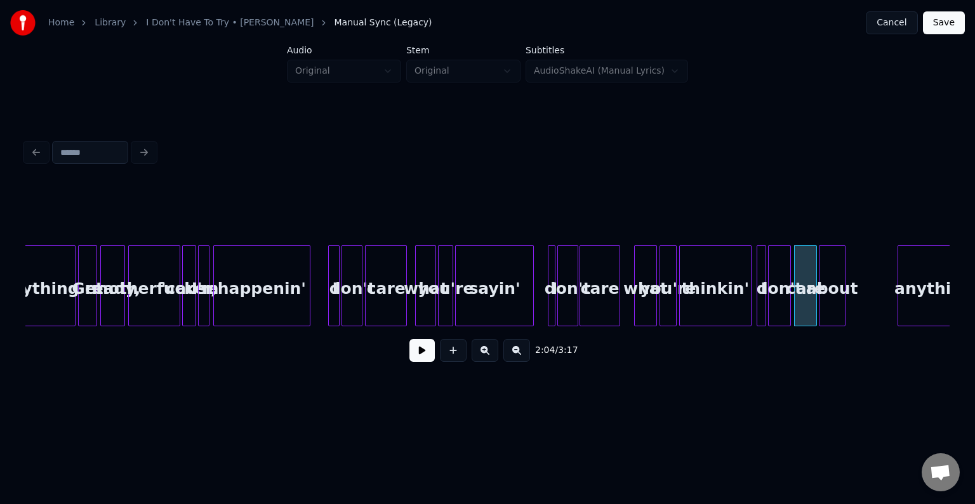
click at [835, 291] on div "about" at bounding box center [831, 289] width 25 height 86
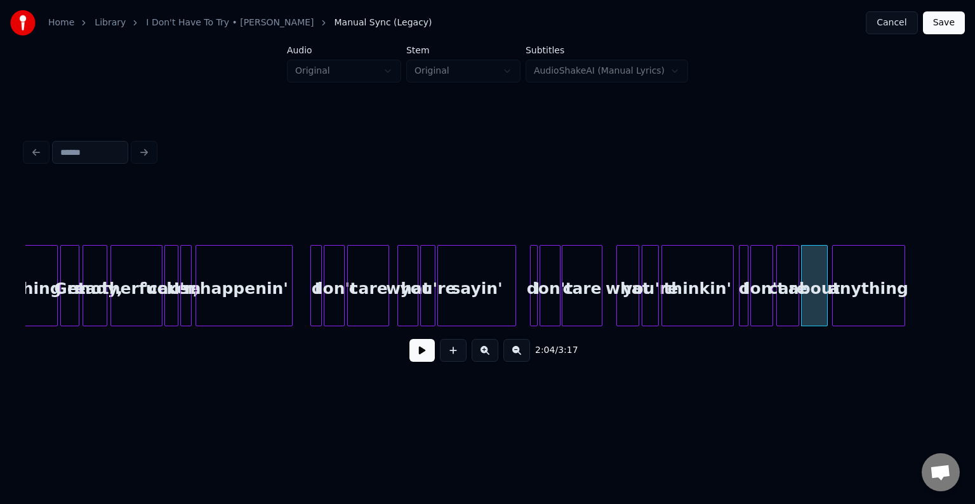
click at [876, 287] on div "anything" at bounding box center [867, 289] width 71 height 86
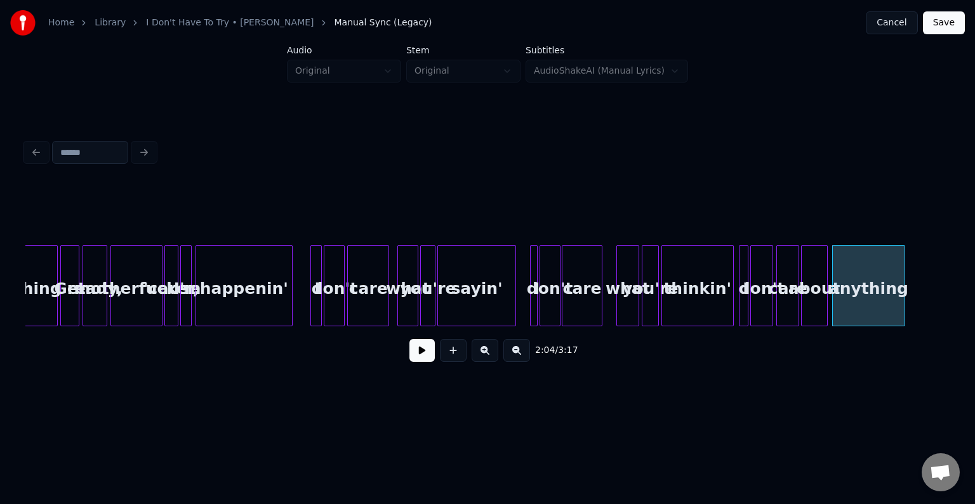
click at [424, 359] on button at bounding box center [421, 350] width 25 height 23
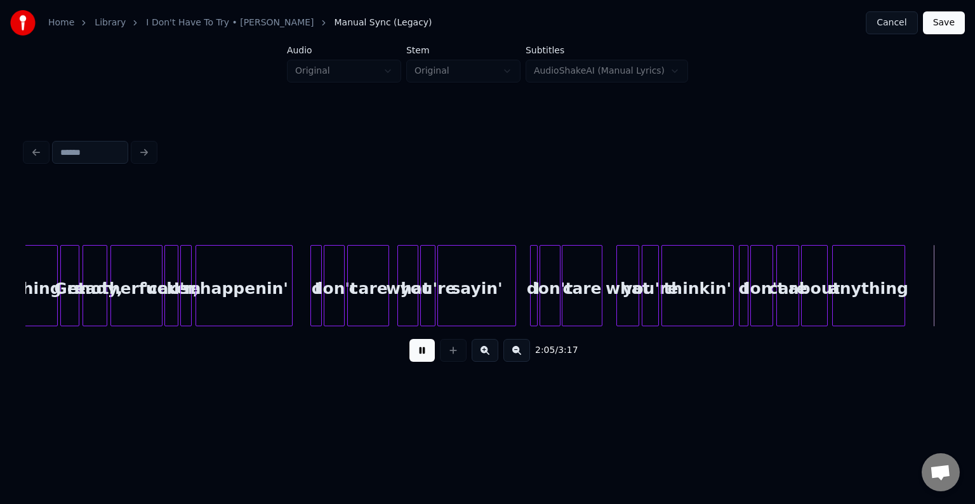
click at [424, 359] on button at bounding box center [421, 350] width 25 height 23
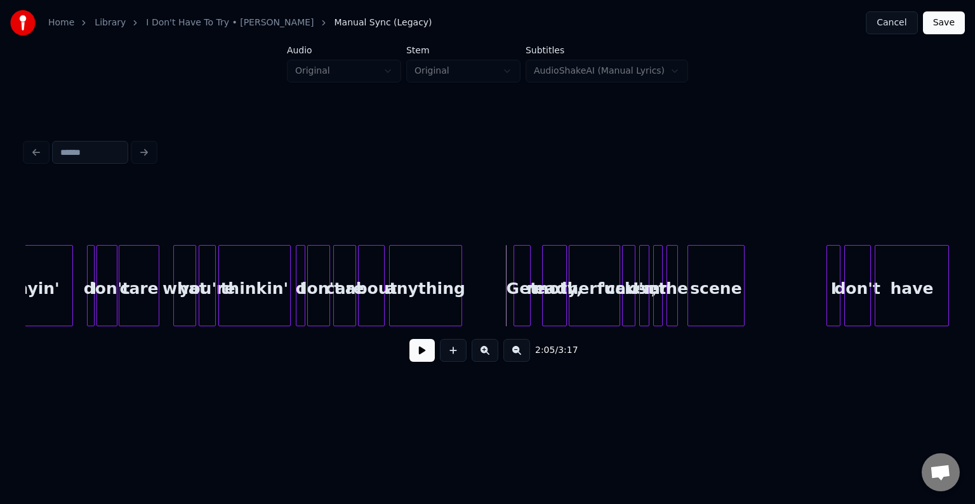
scroll to position [0, 11545]
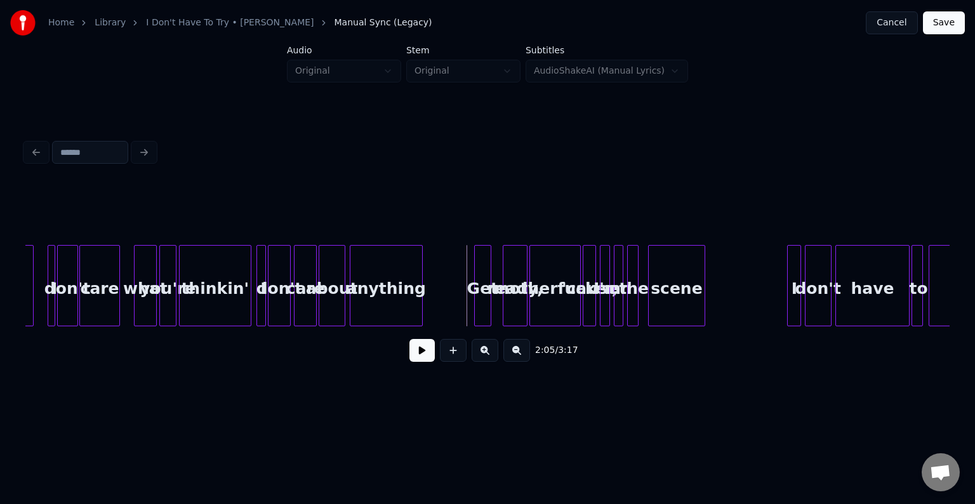
click at [379, 291] on div "anything" at bounding box center [385, 289] width 71 height 86
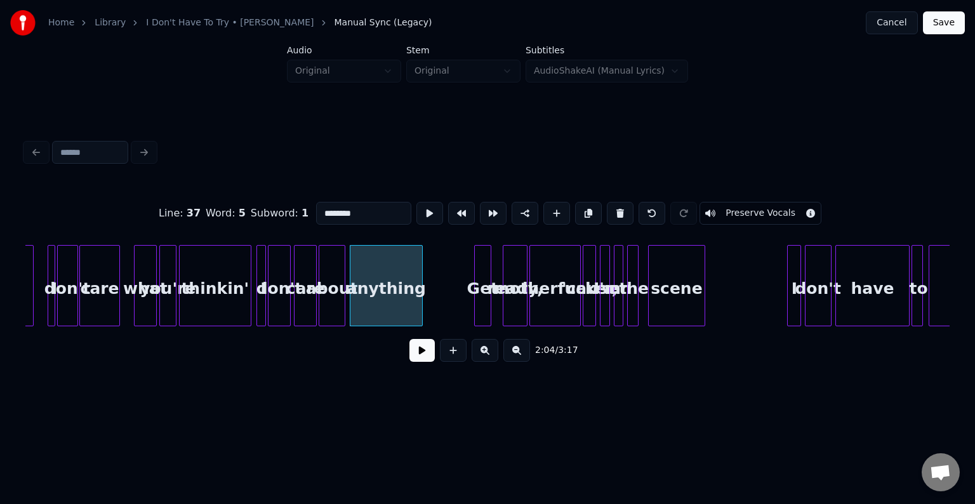
click at [415, 359] on button at bounding box center [421, 350] width 25 height 23
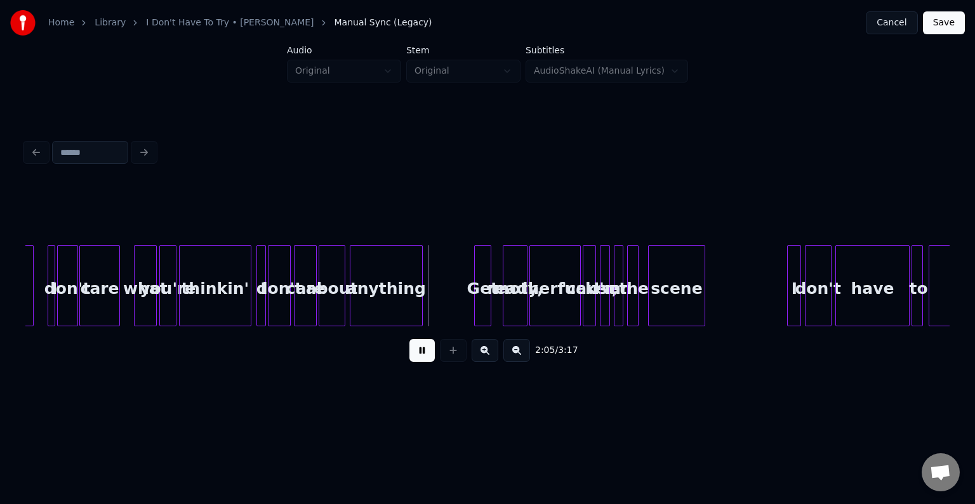
click at [415, 359] on button at bounding box center [421, 350] width 25 height 23
click at [426, 308] on div at bounding box center [426, 286] width 4 height 80
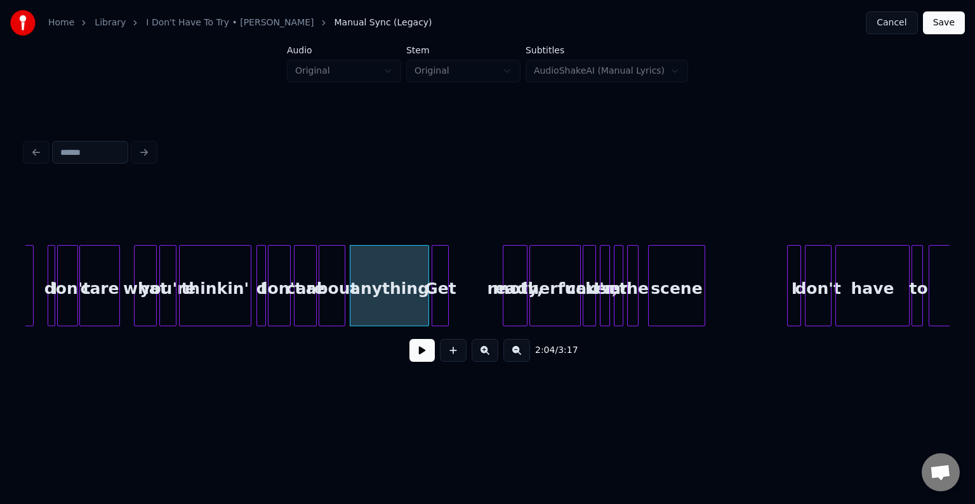
click at [439, 305] on div "Get" at bounding box center [440, 289] width 16 height 86
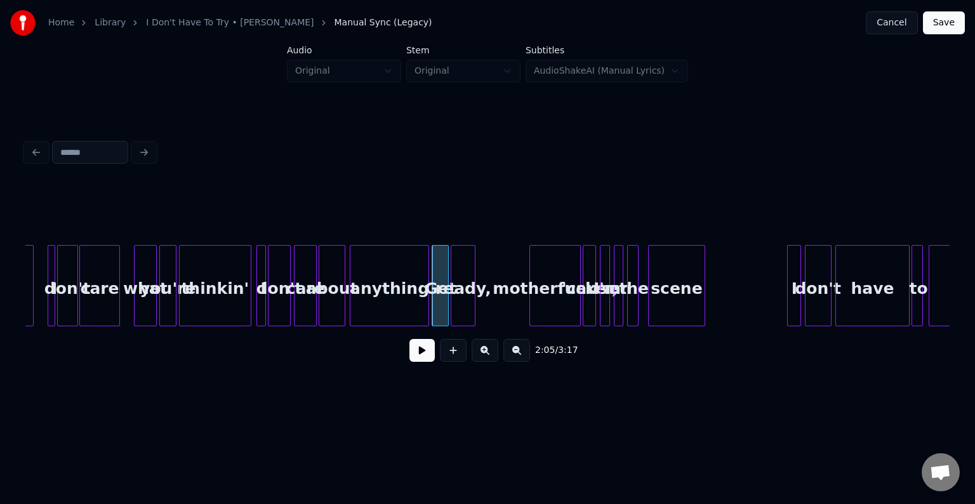
click at [462, 306] on div "ready," at bounding box center [462, 289] width 23 height 86
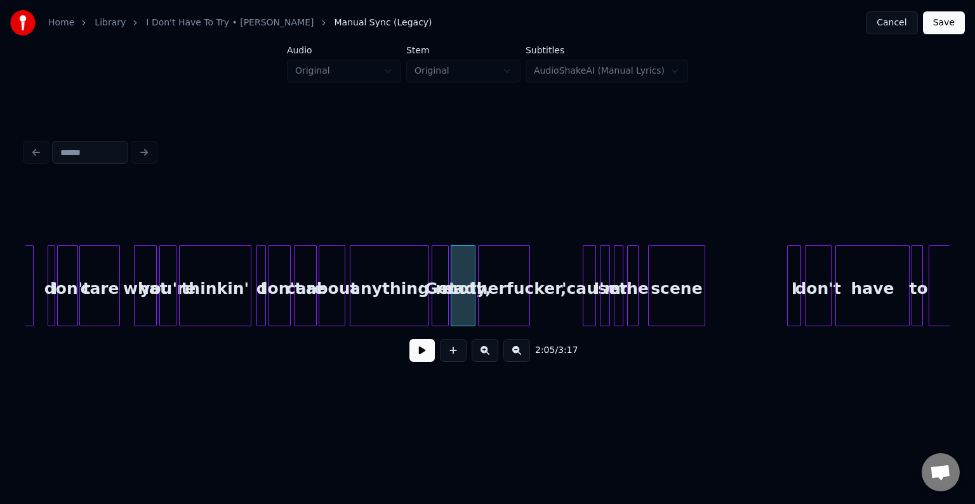
click at [507, 297] on div "motherfucker," at bounding box center [503, 289] width 50 height 86
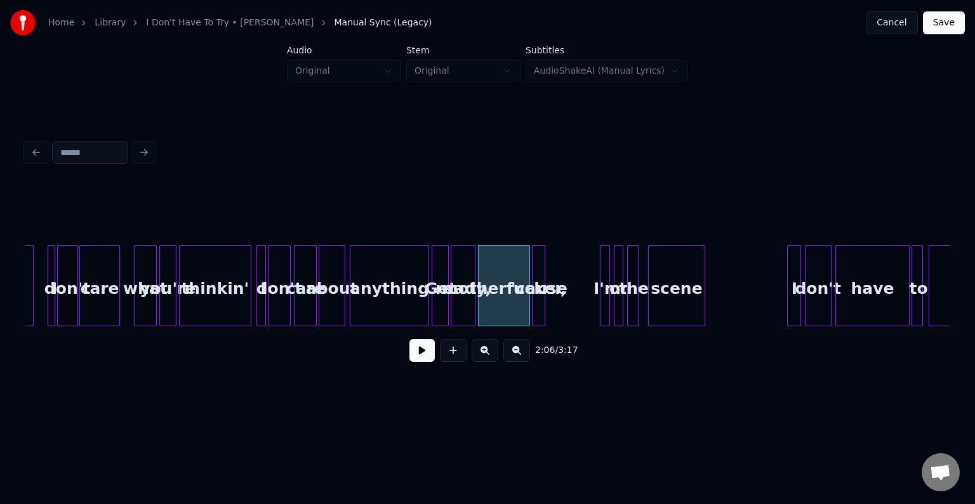
click at [538, 299] on div "'cause" at bounding box center [538, 289] width 13 height 86
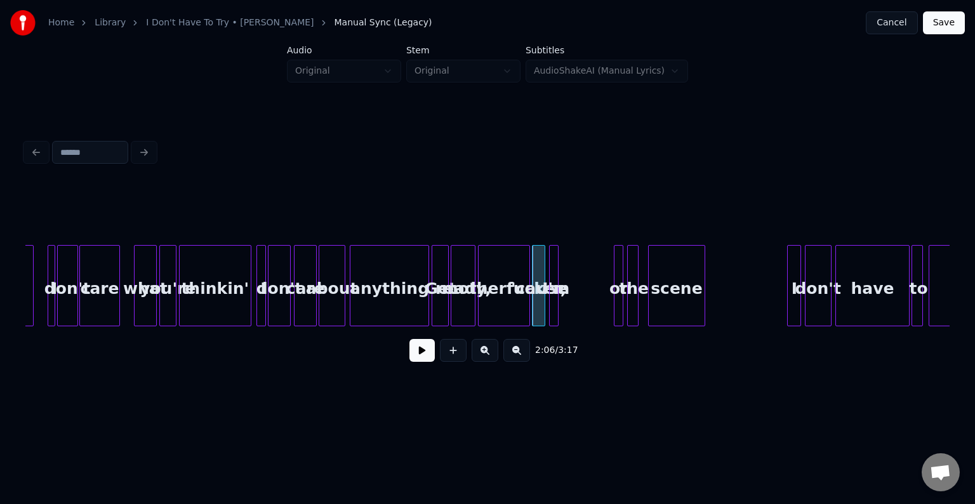
click at [549, 298] on div "I'm" at bounding box center [554, 285] width 10 height 81
click at [571, 302] on div "on" at bounding box center [567, 289] width 13 height 86
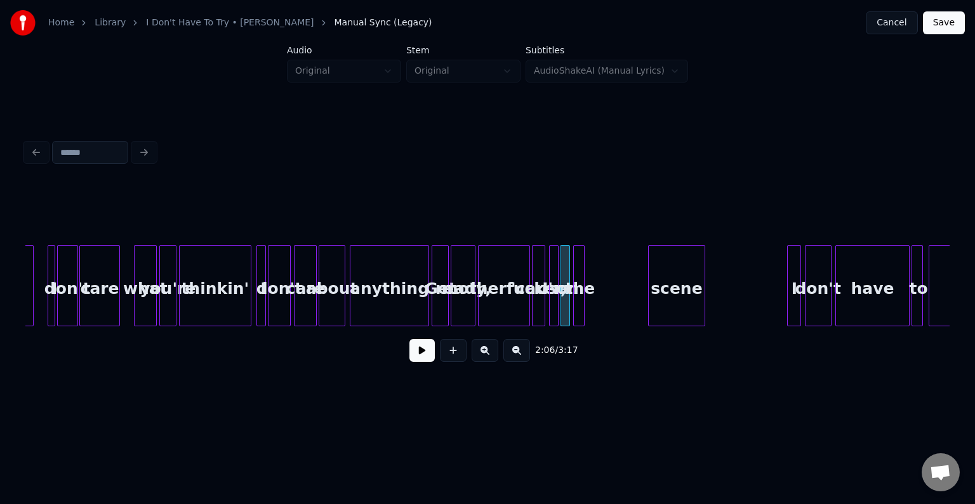
click at [577, 296] on div "the" at bounding box center [580, 289] width 13 height 86
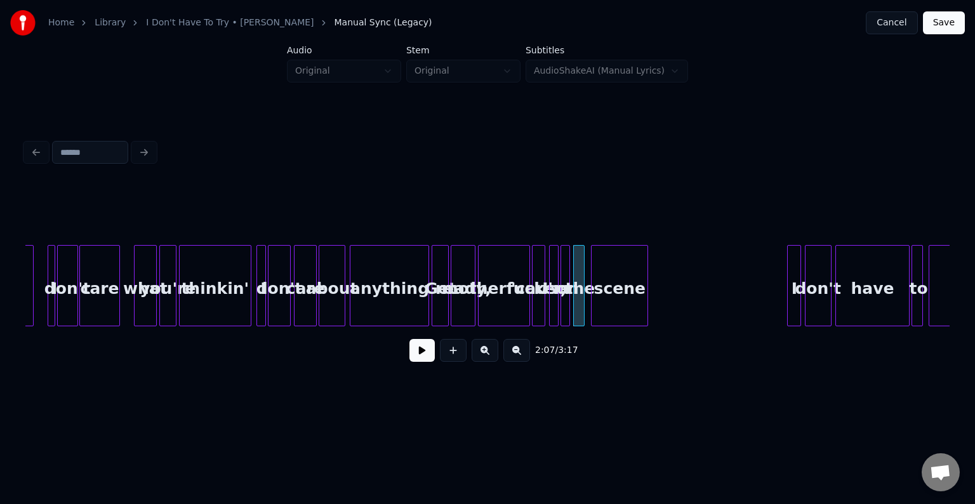
click at [624, 298] on div "scene" at bounding box center [619, 289] width 56 height 86
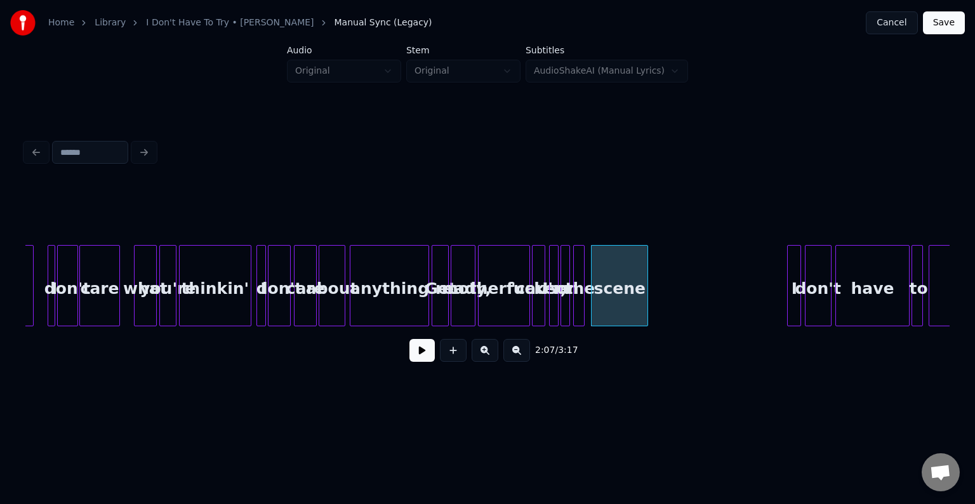
click at [234, 297] on div "thinkin'" at bounding box center [215, 289] width 71 height 86
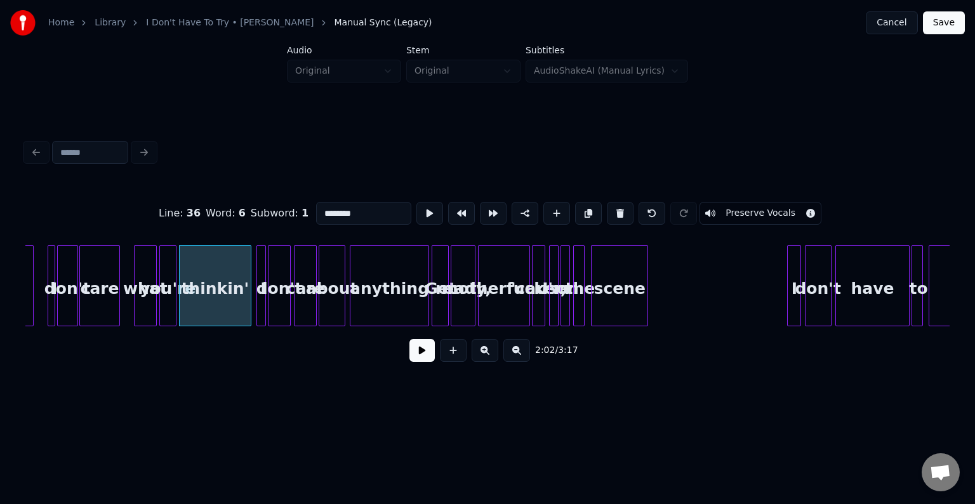
click at [416, 358] on button at bounding box center [421, 350] width 25 height 23
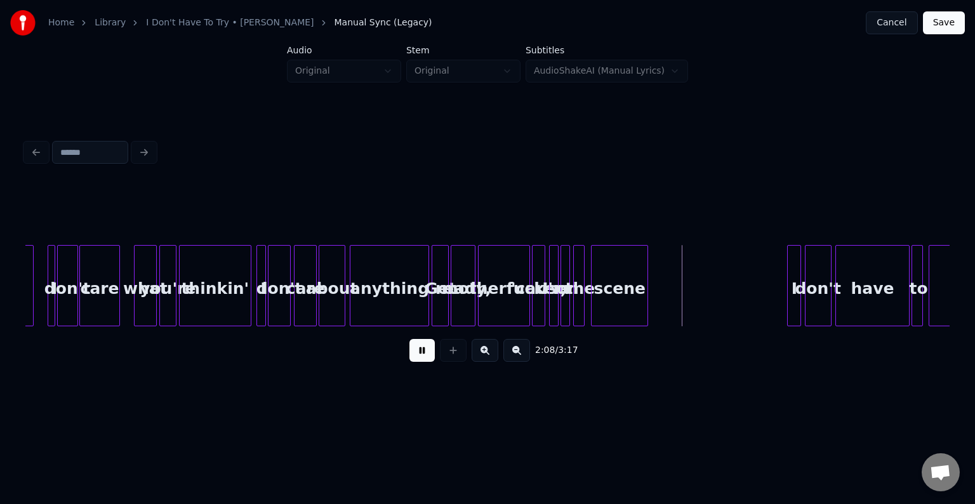
click at [416, 358] on button at bounding box center [421, 350] width 25 height 23
click at [684, 284] on div "I" at bounding box center [684, 289] width 13 height 86
click at [419, 353] on button at bounding box center [421, 350] width 25 height 23
click at [757, 315] on div at bounding box center [757, 286] width 4 height 80
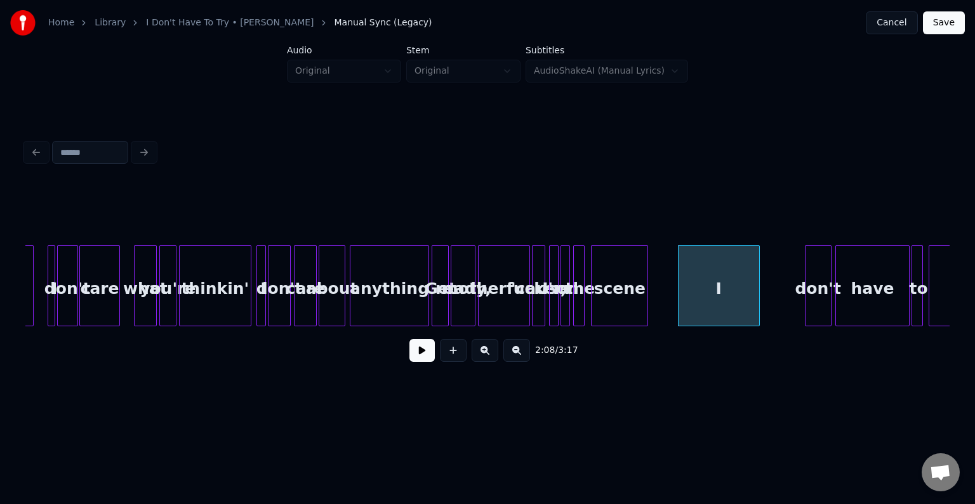
click at [414, 357] on button at bounding box center [421, 350] width 25 height 23
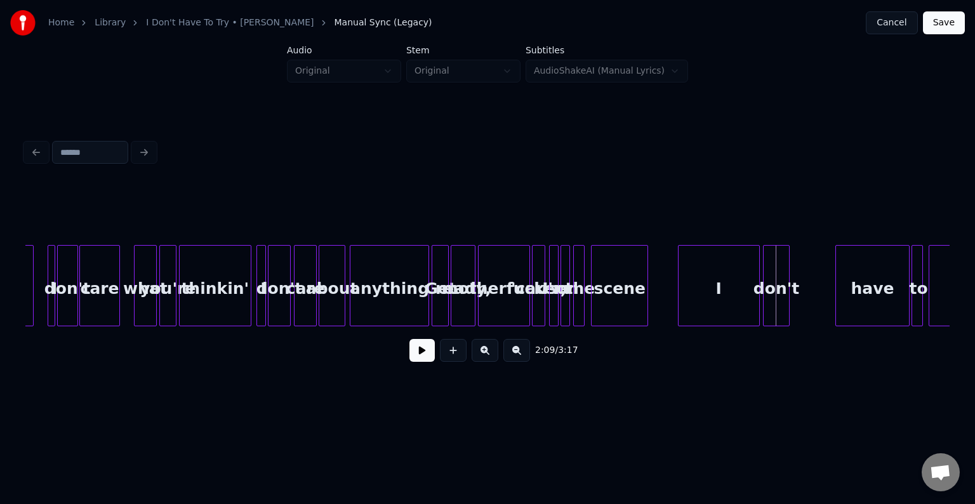
click at [777, 310] on div "don't" at bounding box center [775, 289] width 25 height 86
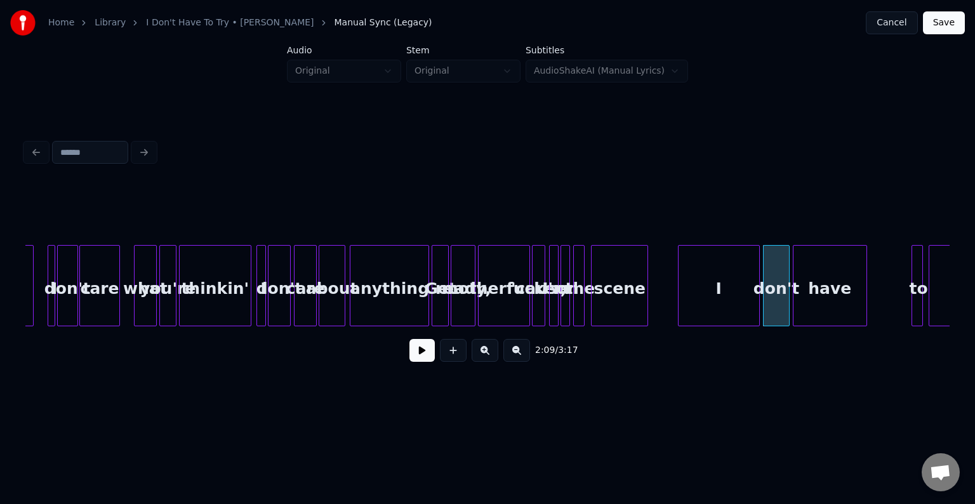
click at [820, 296] on div "have" at bounding box center [829, 289] width 73 height 86
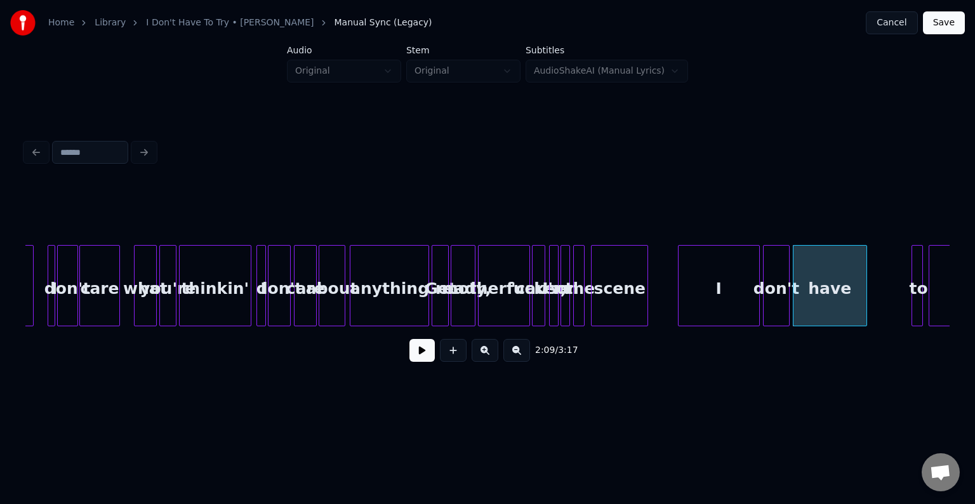
click at [424, 358] on button at bounding box center [421, 350] width 25 height 23
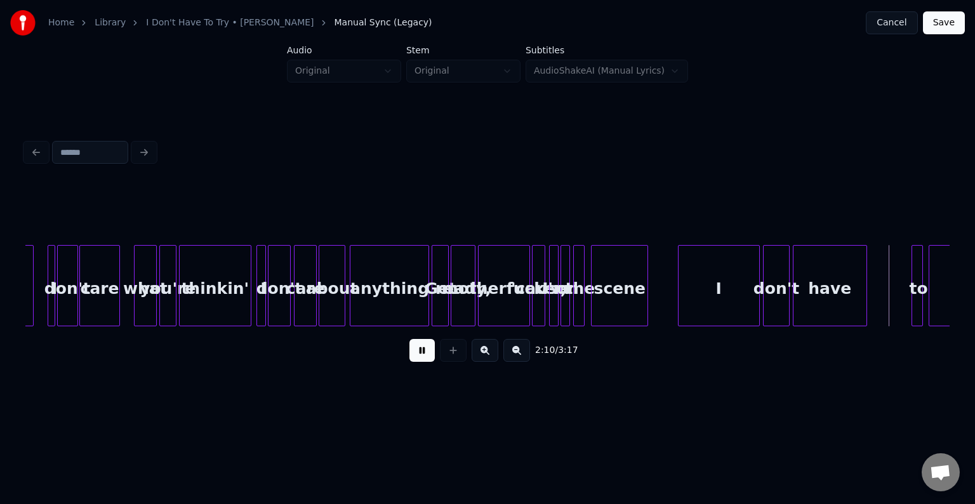
click at [424, 358] on button at bounding box center [421, 350] width 25 height 23
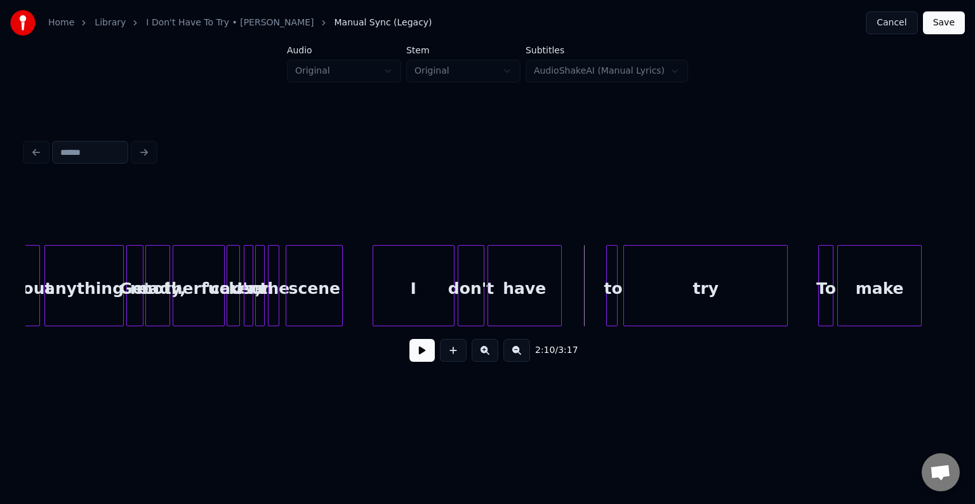
scroll to position [0, 11926]
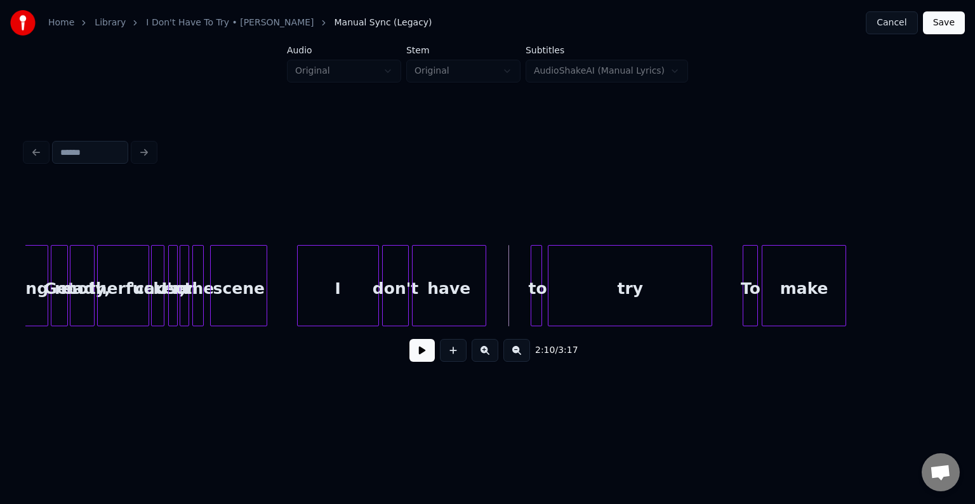
click at [440, 299] on div "have" at bounding box center [448, 289] width 73 height 86
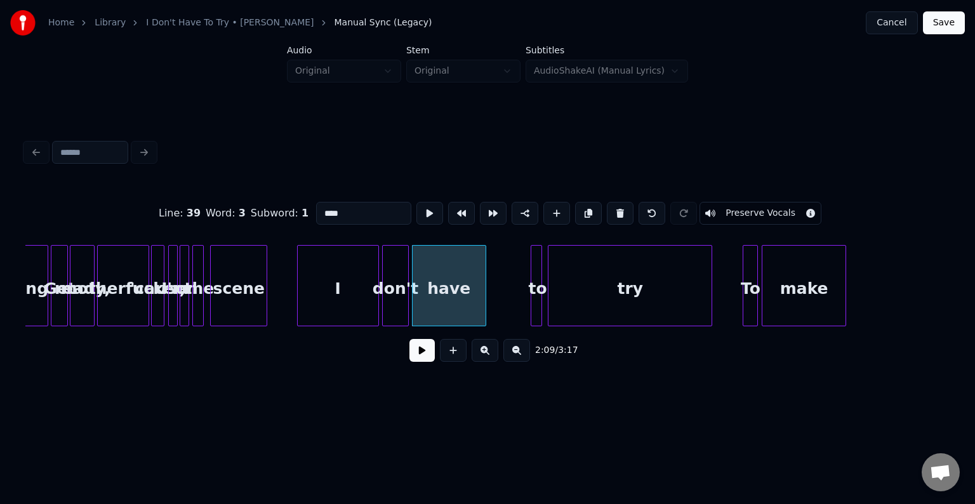
click at [419, 358] on button at bounding box center [421, 350] width 25 height 23
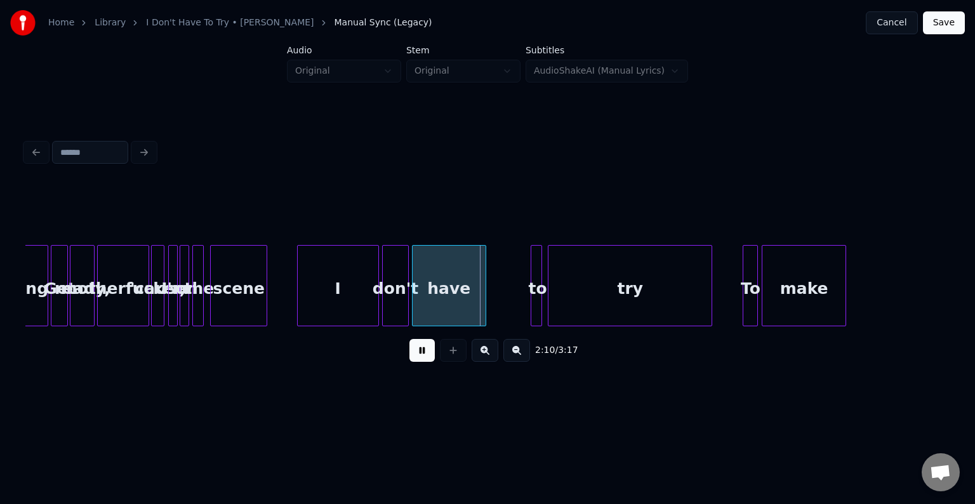
click at [421, 358] on button at bounding box center [421, 350] width 25 height 23
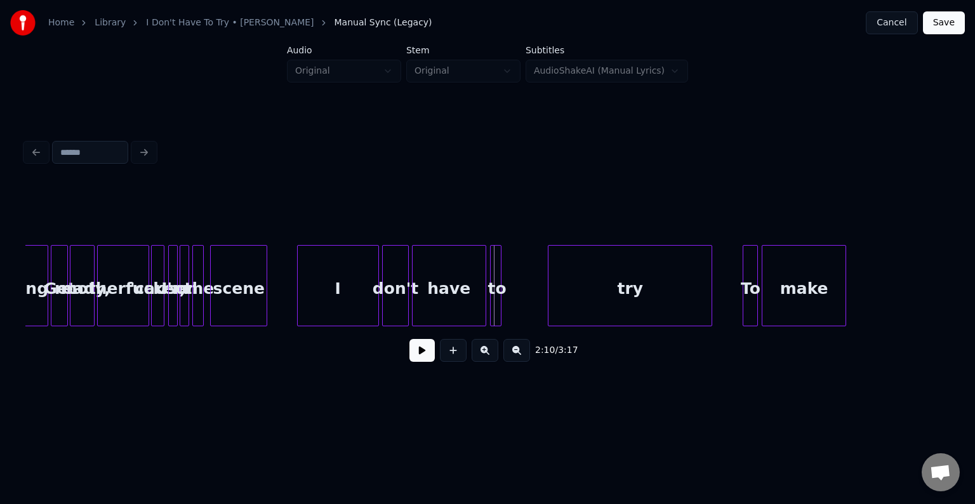
click at [494, 303] on div "to" at bounding box center [496, 289] width 13 height 86
click at [579, 302] on div "try" at bounding box center [587, 289] width 163 height 86
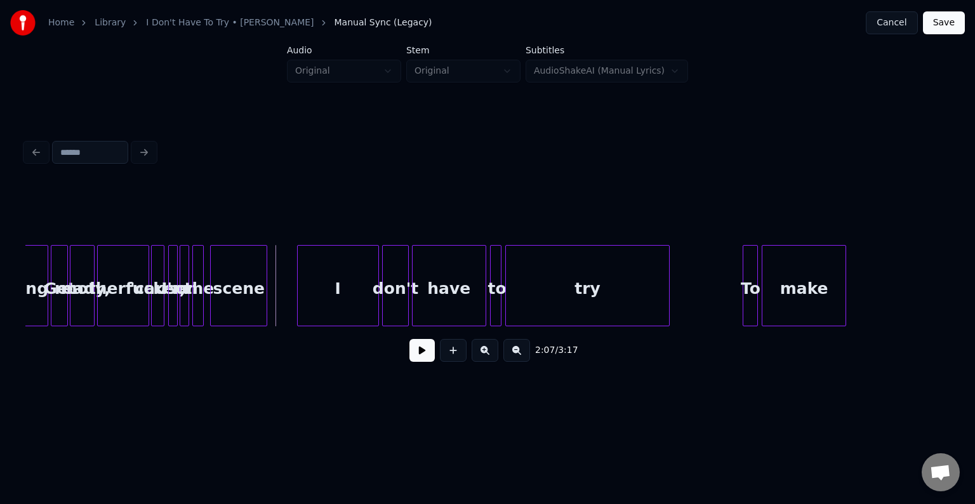
click at [420, 357] on button at bounding box center [421, 350] width 25 height 23
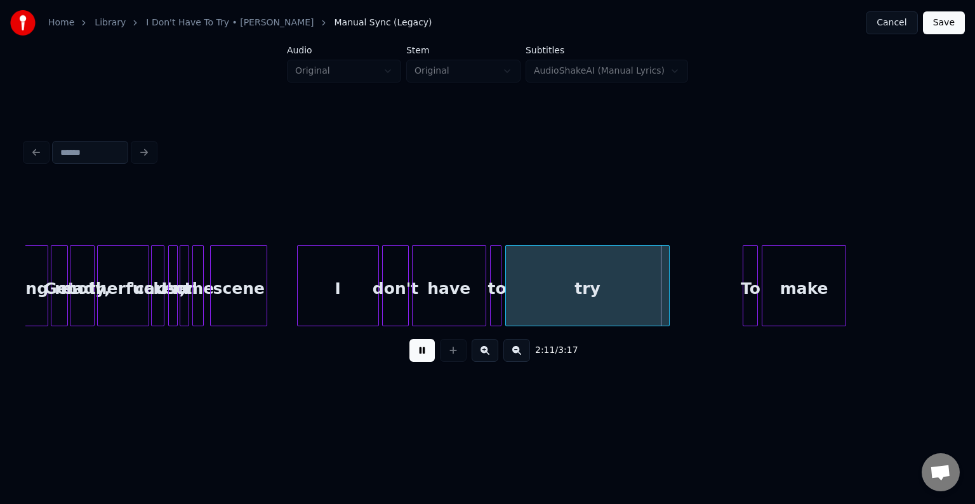
click at [420, 357] on button at bounding box center [421, 350] width 25 height 23
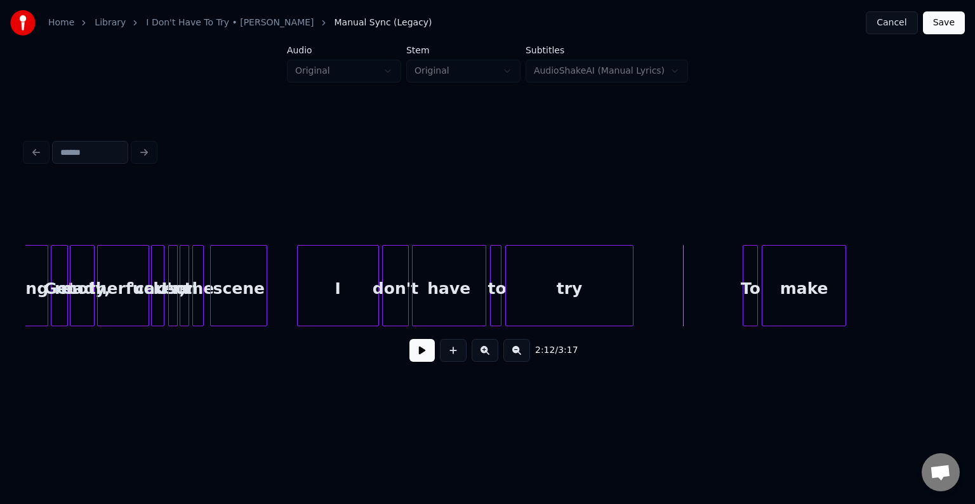
click at [629, 305] on div at bounding box center [631, 286] width 4 height 80
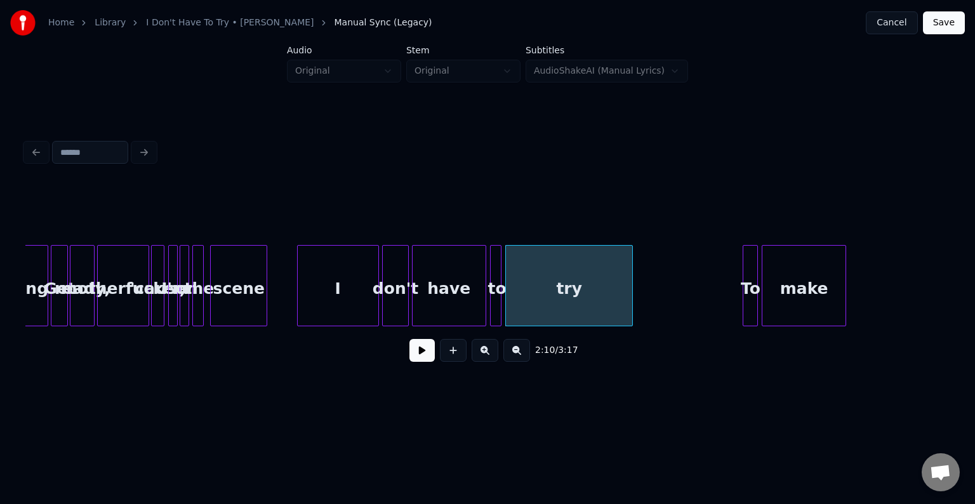
click at [423, 358] on button at bounding box center [421, 350] width 25 height 23
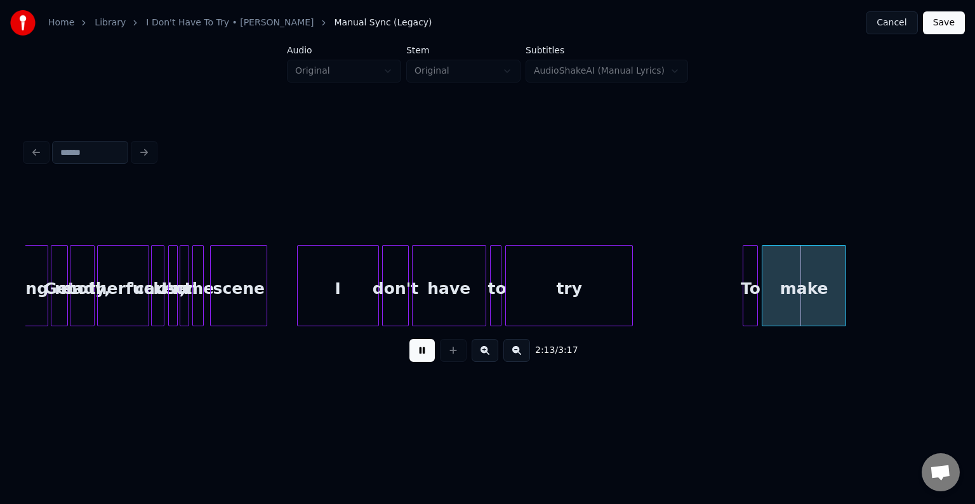
click at [423, 358] on button at bounding box center [421, 350] width 25 height 23
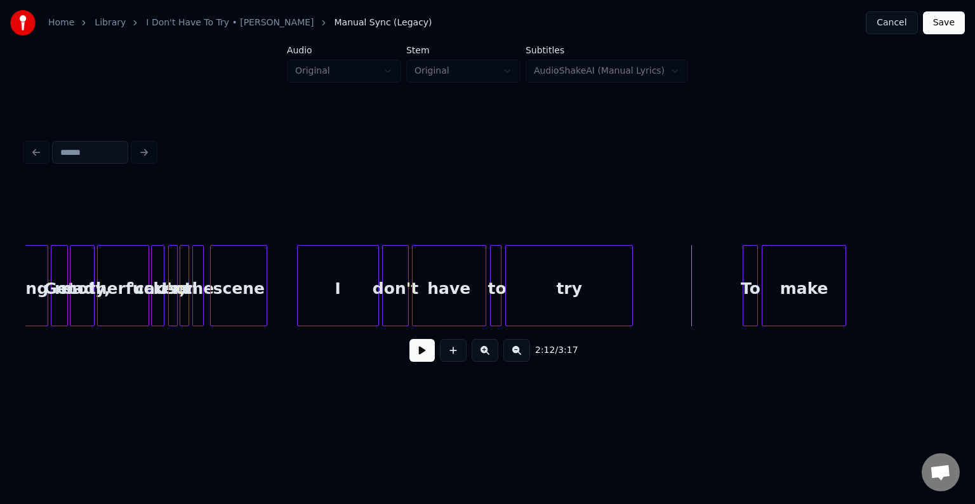
click at [427, 355] on button at bounding box center [421, 350] width 25 height 23
click at [733, 291] on div "To" at bounding box center [732, 289] width 14 height 86
click at [766, 296] on div "make" at bounding box center [783, 289] width 82 height 86
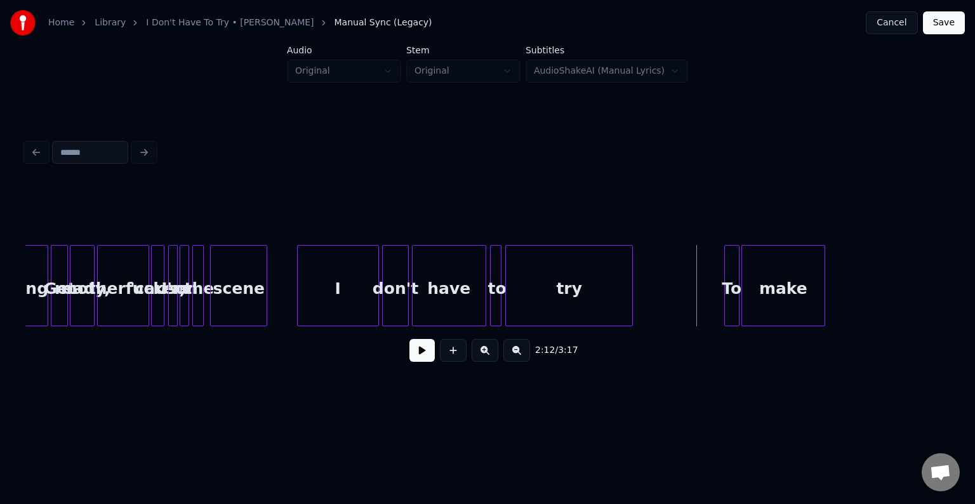
click at [414, 358] on button at bounding box center [421, 350] width 25 height 23
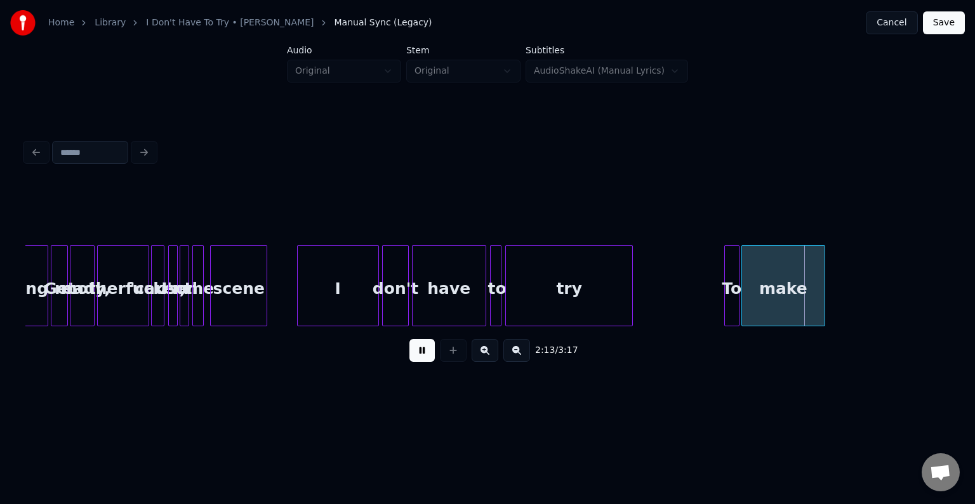
click at [414, 358] on button at bounding box center [421, 350] width 25 height 23
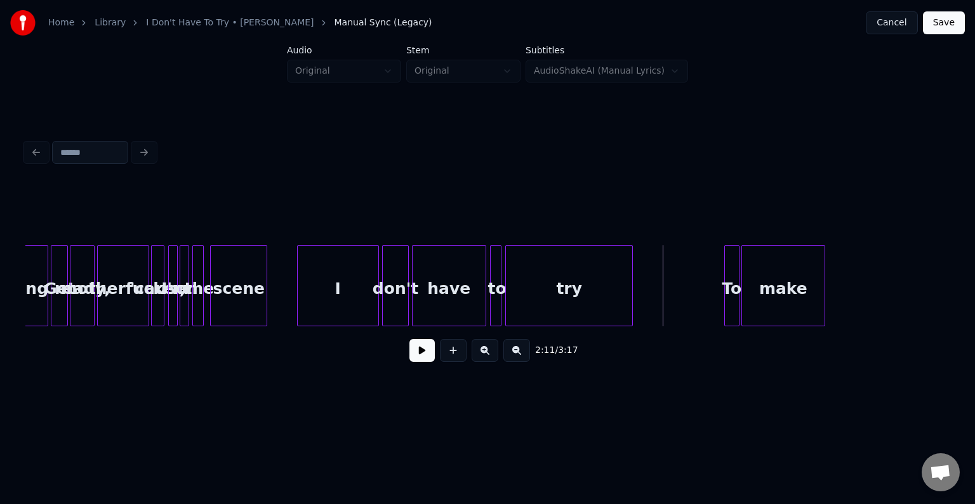
click at [412, 355] on button at bounding box center [421, 350] width 25 height 23
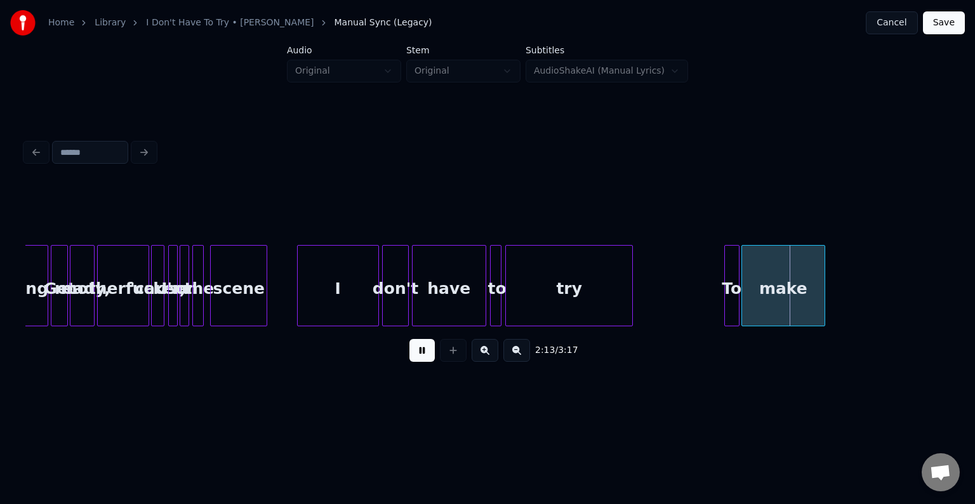
click at [412, 355] on button at bounding box center [421, 350] width 25 height 23
click at [722, 295] on div "To" at bounding box center [722, 289] width 14 height 86
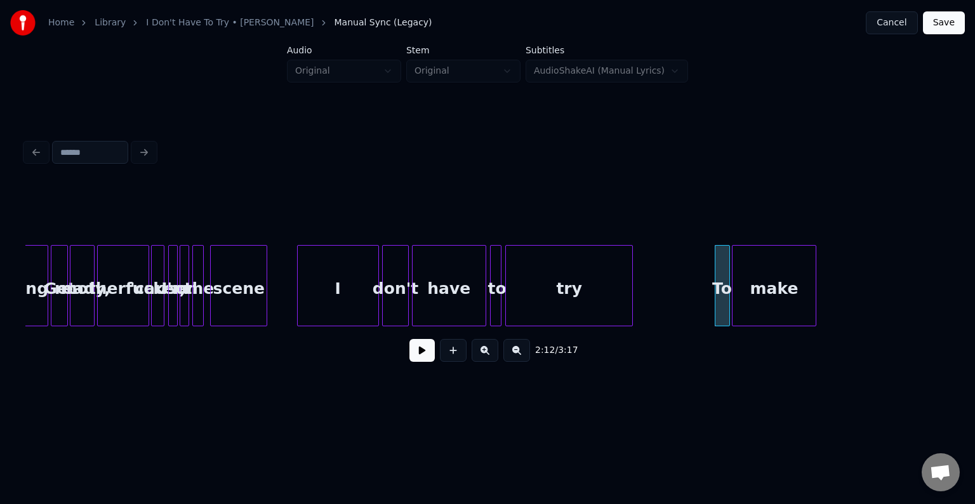
click at [744, 294] on div "make" at bounding box center [773, 289] width 83 height 86
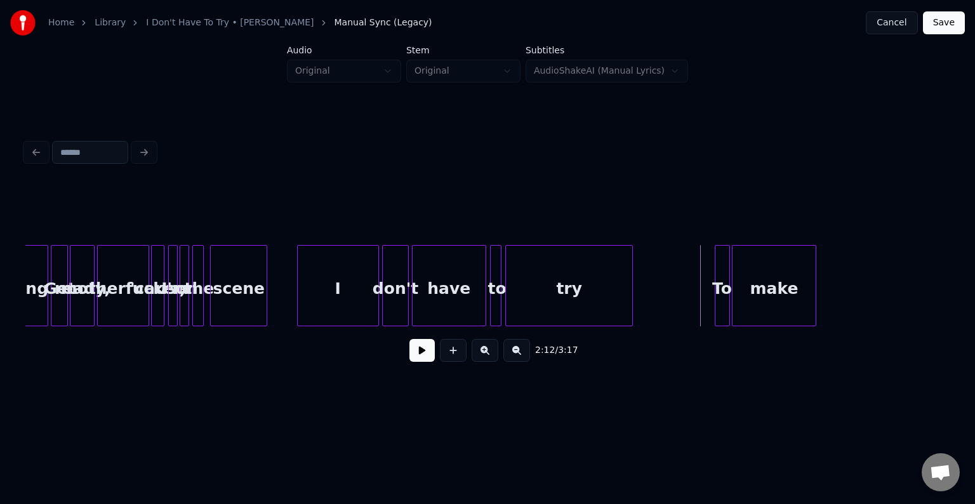
click at [425, 353] on button at bounding box center [421, 350] width 25 height 23
click at [424, 353] on button at bounding box center [421, 350] width 25 height 23
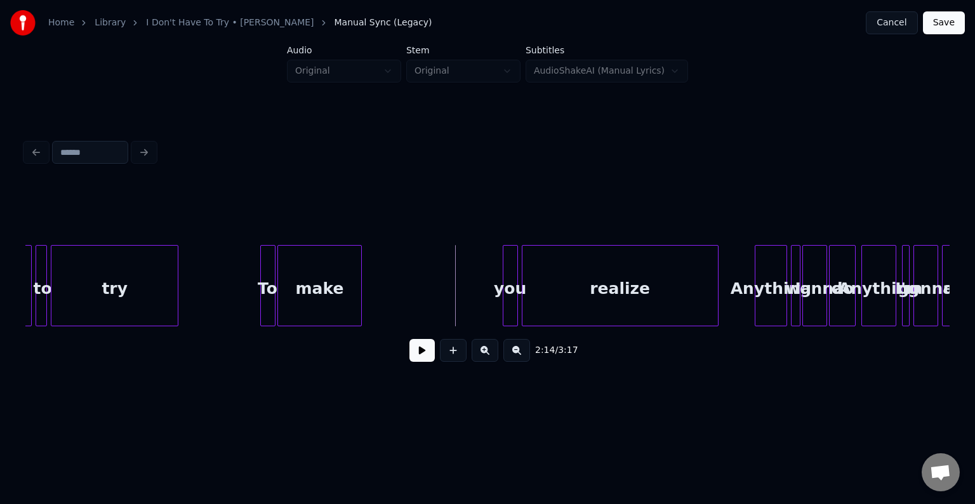
scroll to position [0, 12383]
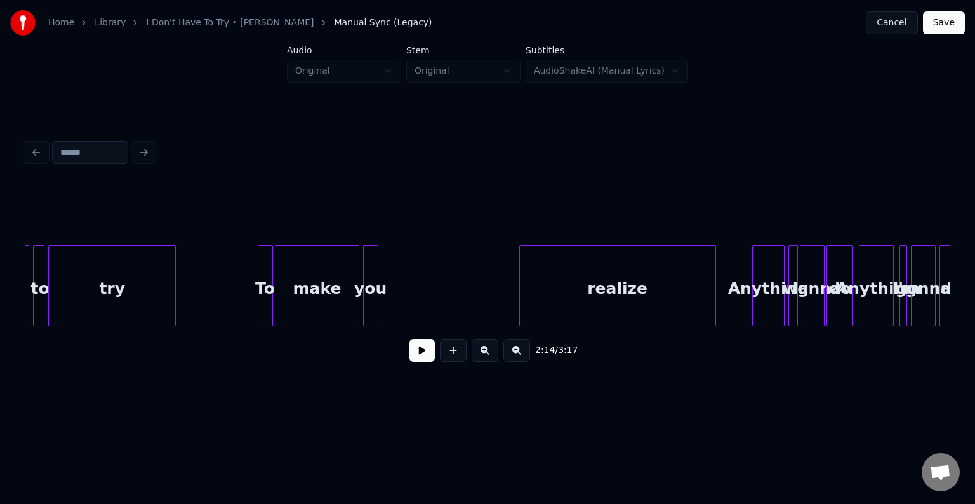
click at [371, 266] on div "you" at bounding box center [371, 289] width 14 height 86
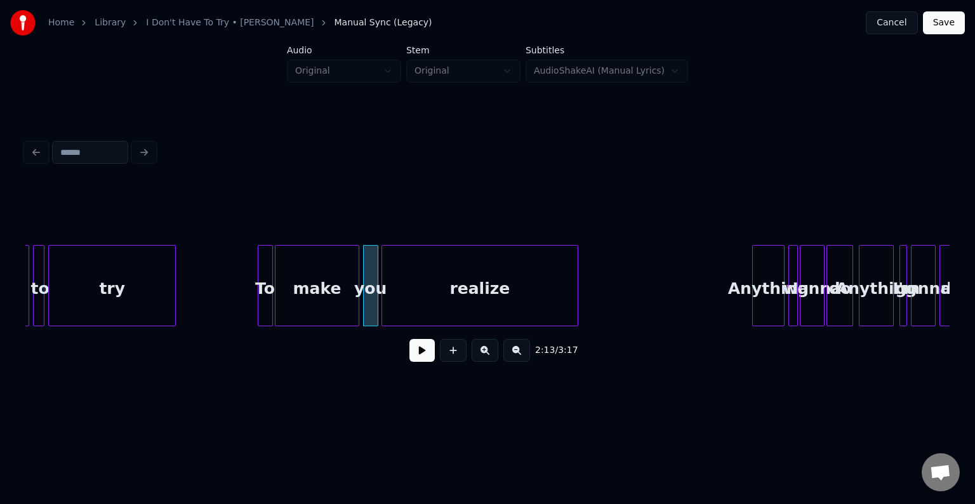
click at [464, 280] on div "realize" at bounding box center [479, 289] width 195 height 86
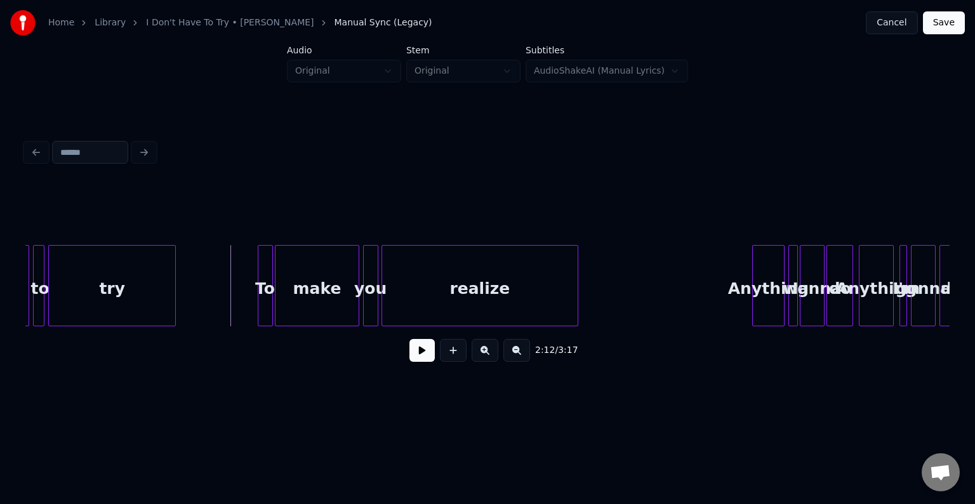
click at [419, 348] on button at bounding box center [421, 350] width 25 height 23
click at [643, 306] on div at bounding box center [642, 286] width 4 height 80
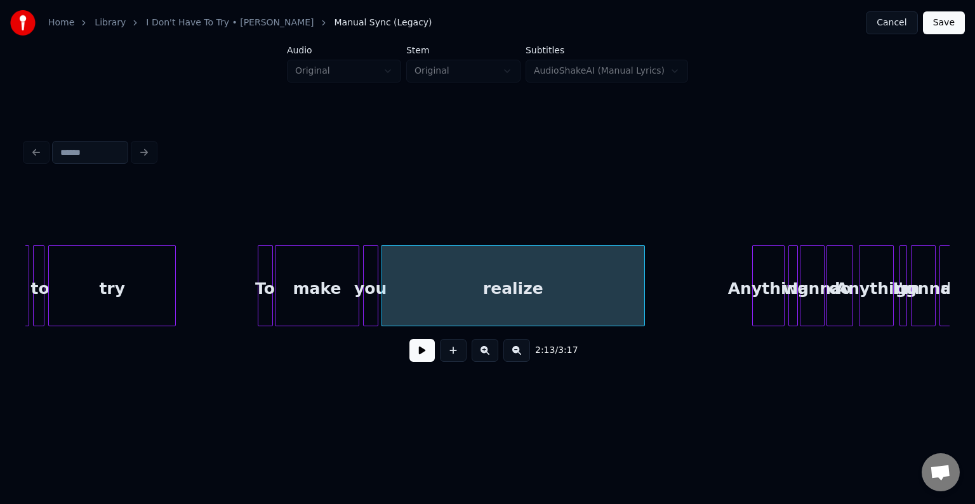
click at [421, 350] on button at bounding box center [421, 350] width 25 height 23
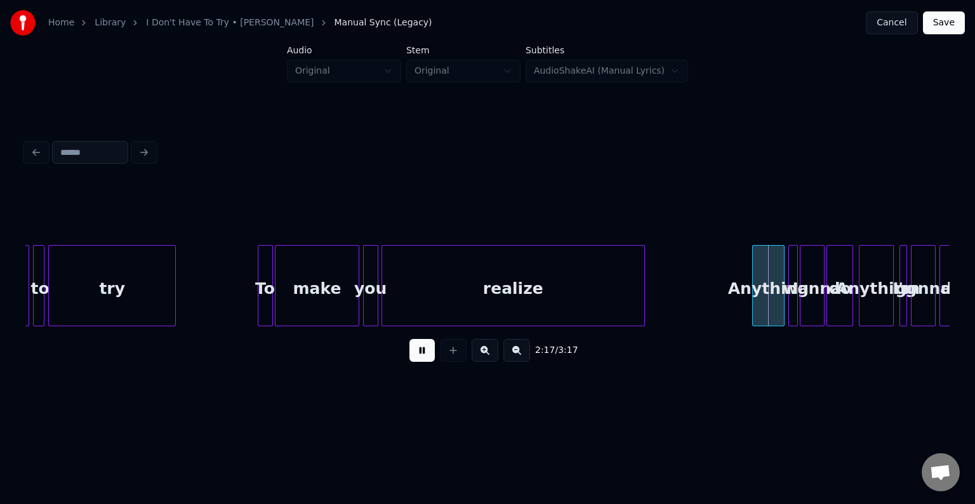
click at [421, 350] on button at bounding box center [421, 350] width 25 height 23
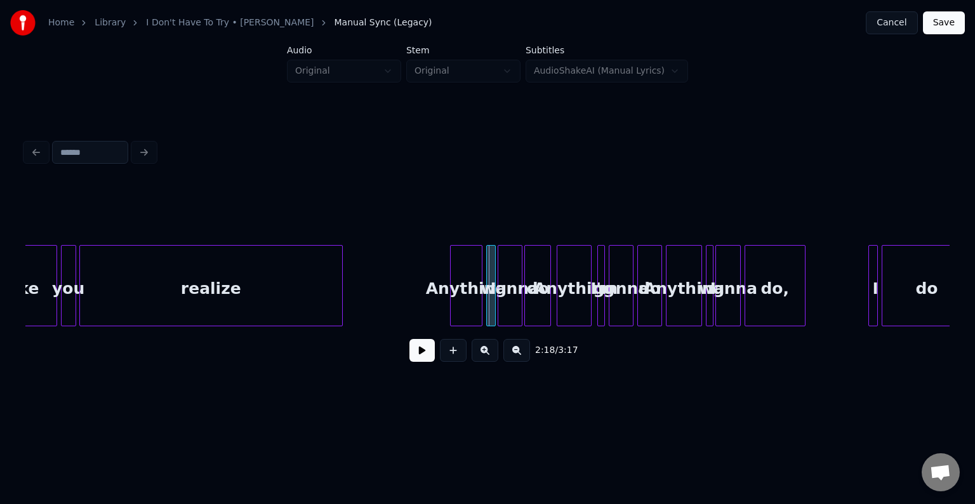
scroll to position [0, 12687]
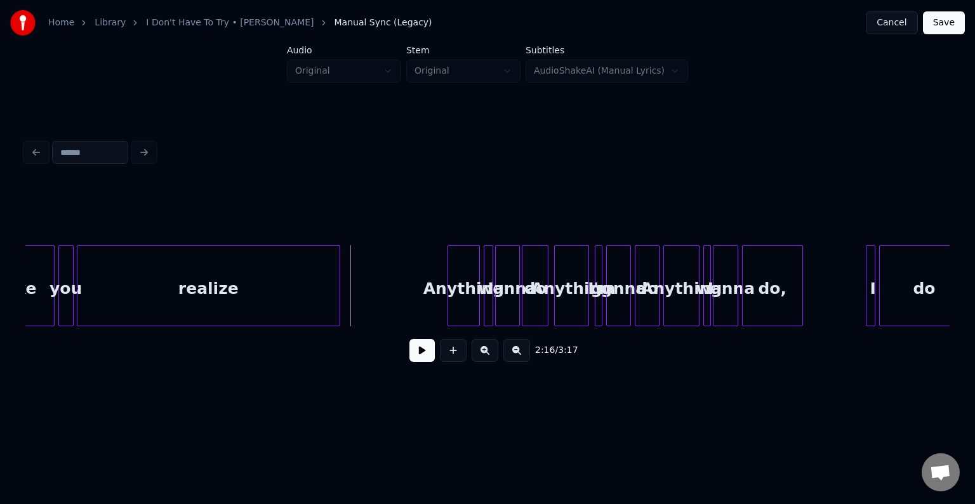
click at [415, 355] on button at bounding box center [421, 350] width 25 height 23
click at [429, 297] on div "Anything" at bounding box center [433, 289] width 31 height 86
click at [419, 358] on button at bounding box center [421, 350] width 25 height 23
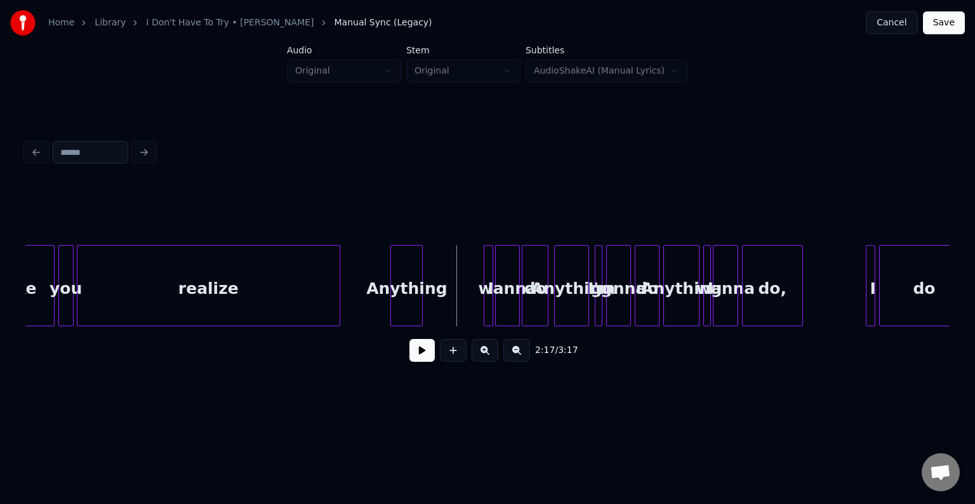
click at [406, 298] on div "Anything" at bounding box center [406, 289] width 31 height 86
click at [416, 355] on button at bounding box center [421, 350] width 25 height 23
click at [435, 306] on div "I" at bounding box center [432, 289] width 13 height 86
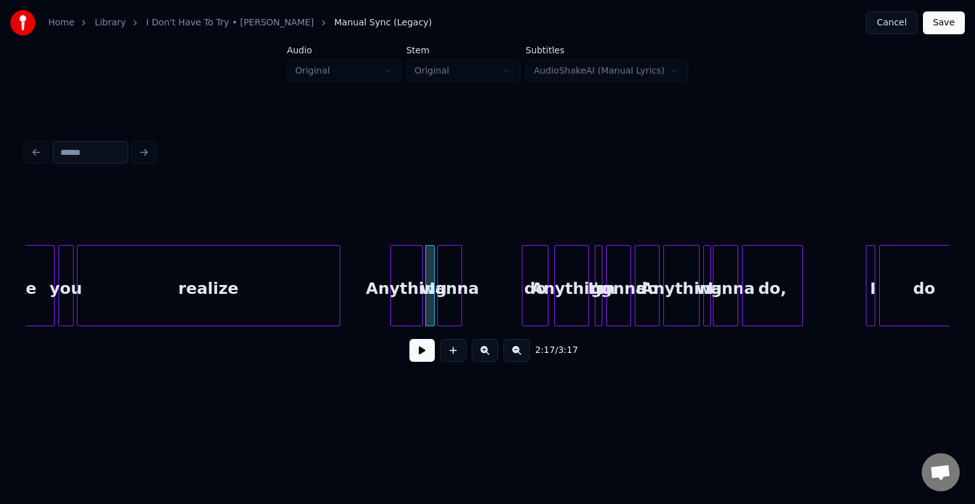
click at [452, 297] on div "wanna" at bounding box center [449, 289] width 23 height 86
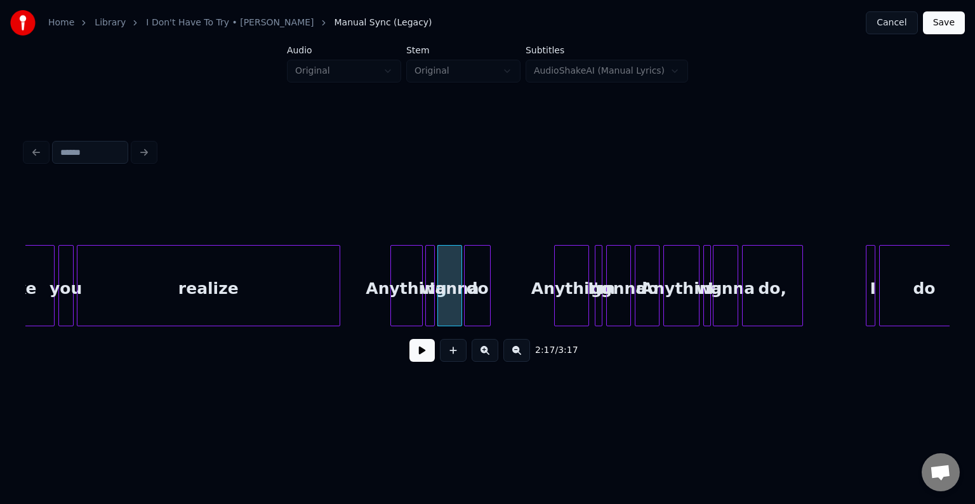
click at [473, 297] on div "do" at bounding box center [476, 289] width 25 height 86
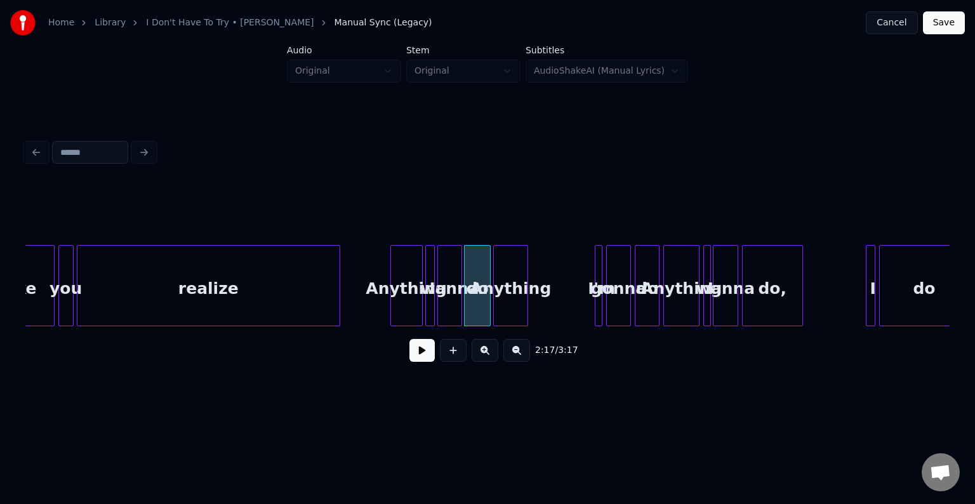
click at [510, 297] on div "Anything" at bounding box center [510, 289] width 33 height 86
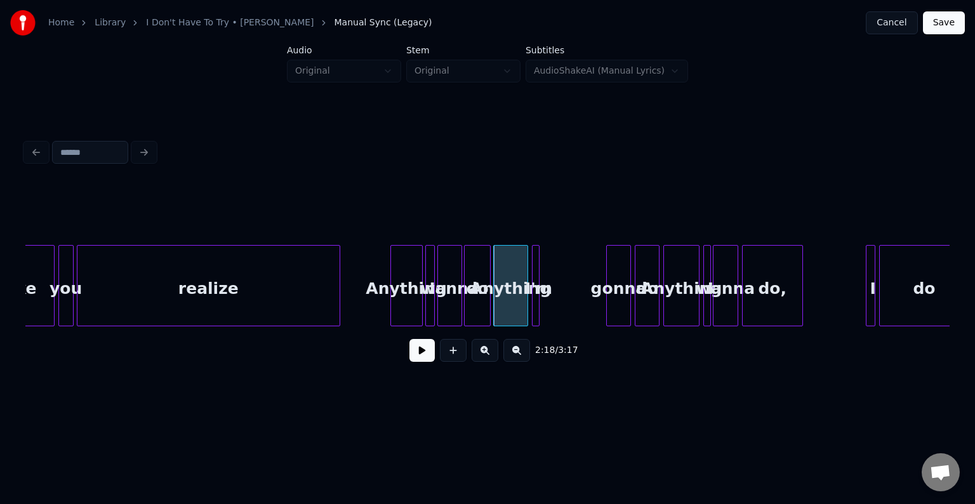
click at [541, 297] on div "I'm" at bounding box center [538, 289] width 13 height 86
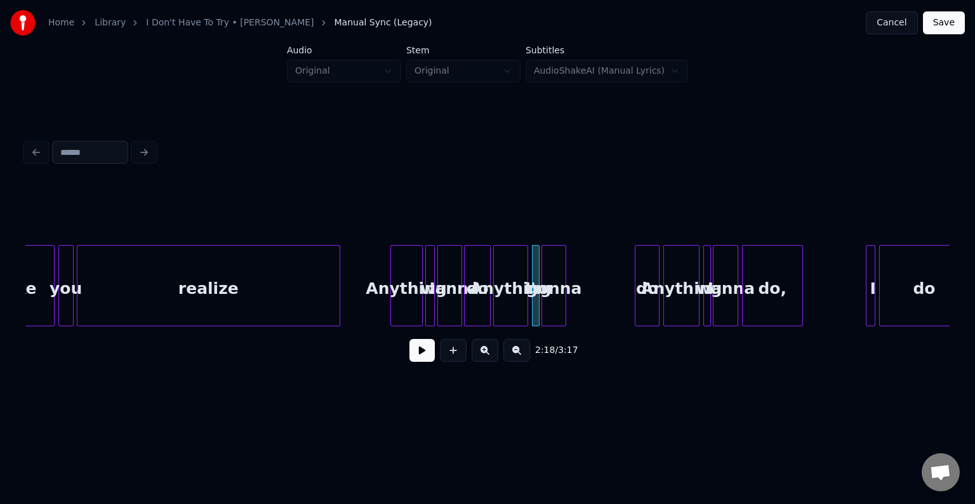
click at [555, 299] on div "gonna" at bounding box center [553, 289] width 23 height 86
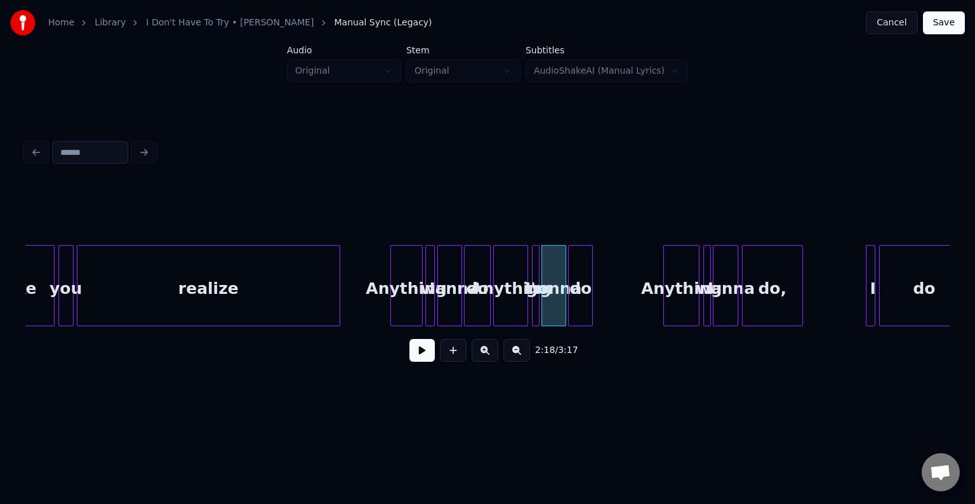
click at [584, 299] on div "do" at bounding box center [580, 289] width 23 height 86
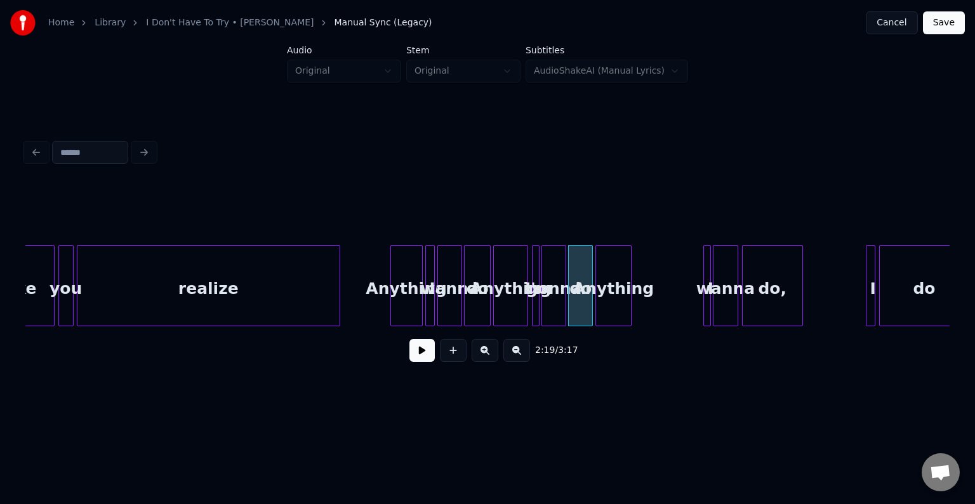
click at [607, 297] on div "Anything" at bounding box center [613, 289] width 35 height 86
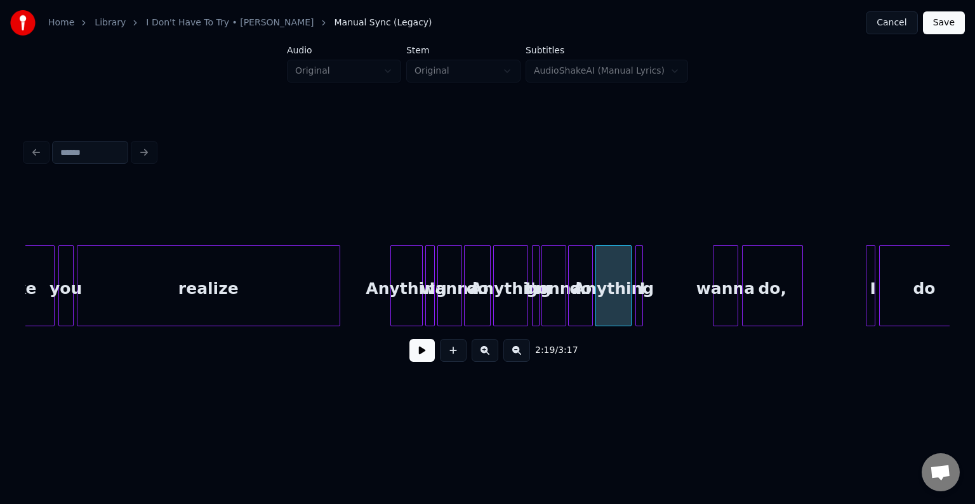
click at [635, 298] on div "I" at bounding box center [639, 285] width 8 height 81
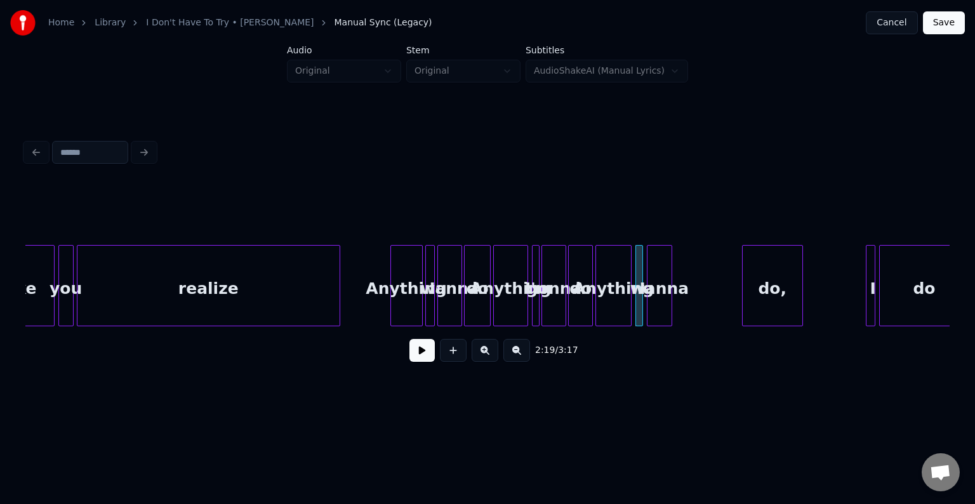
click at [657, 301] on div "wanna" at bounding box center [658, 289] width 23 height 86
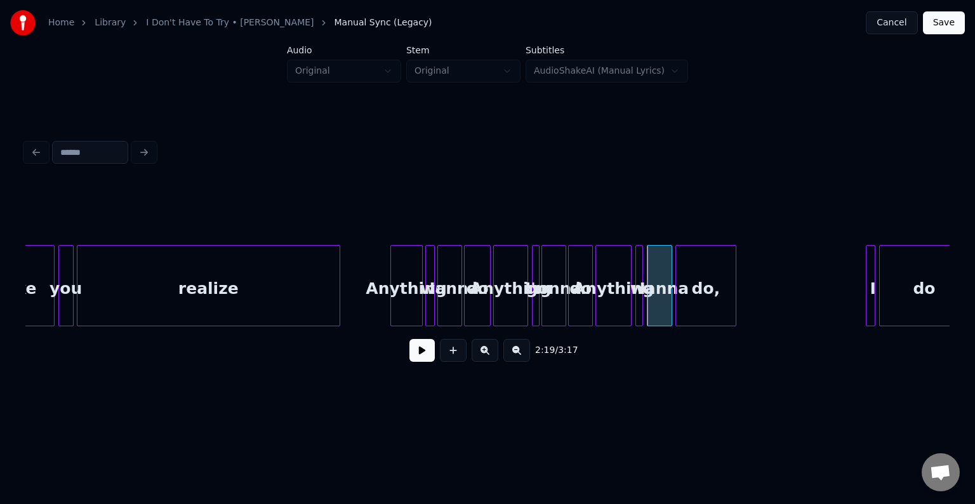
click at [704, 294] on div "do," at bounding box center [706, 289] width 60 height 86
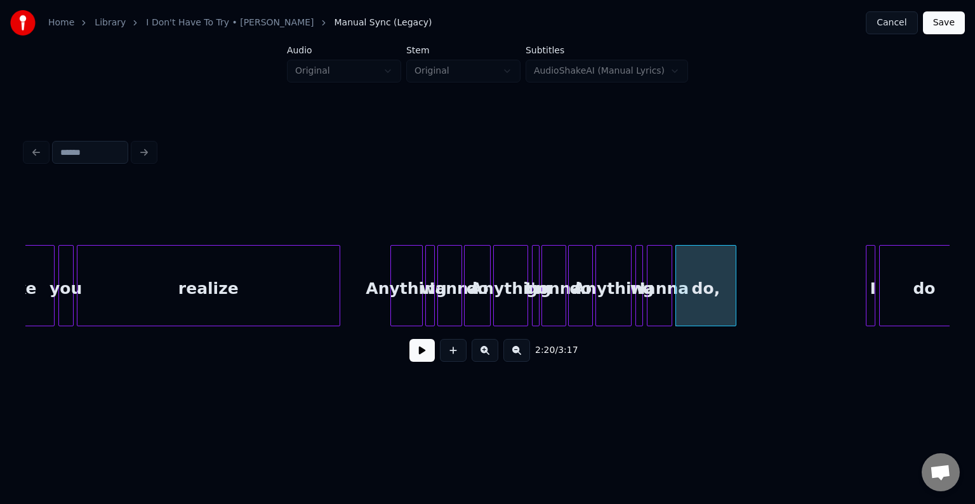
click at [419, 355] on button at bounding box center [421, 350] width 25 height 23
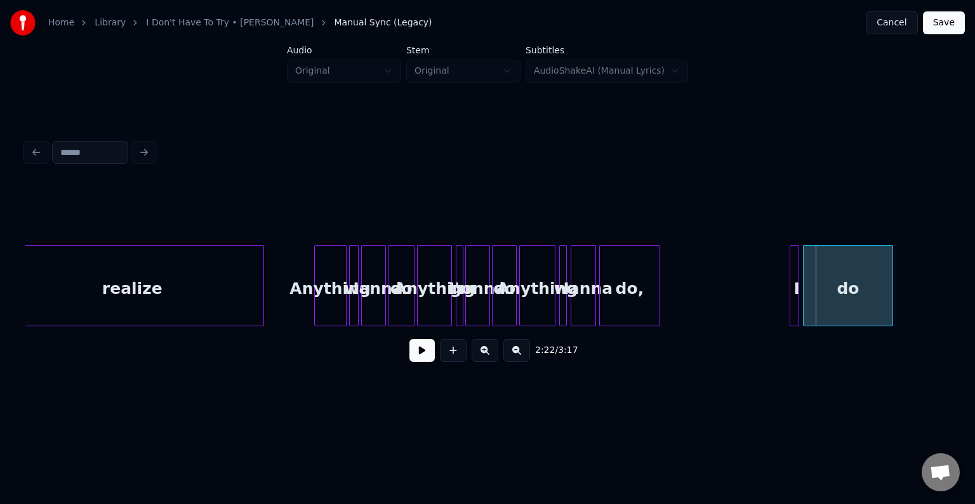
scroll to position [0, 12839]
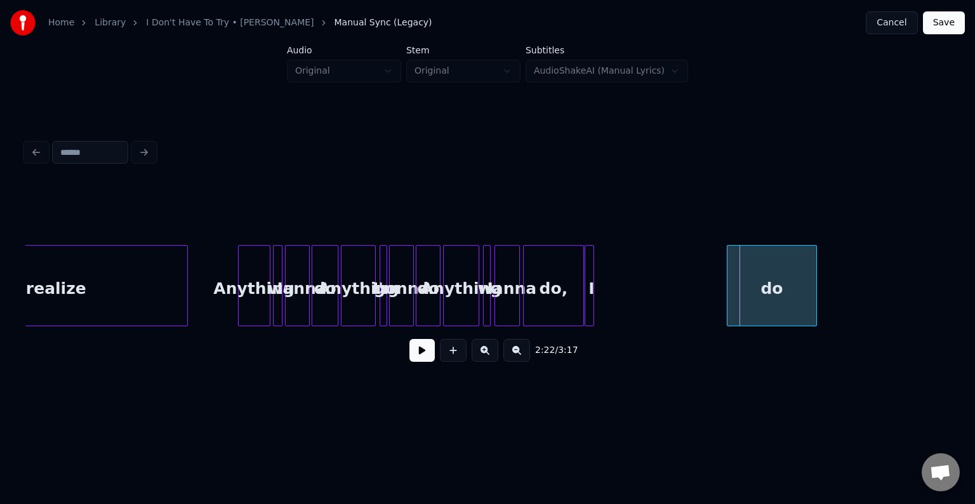
click at [588, 286] on div "I" at bounding box center [591, 289] width 13 height 86
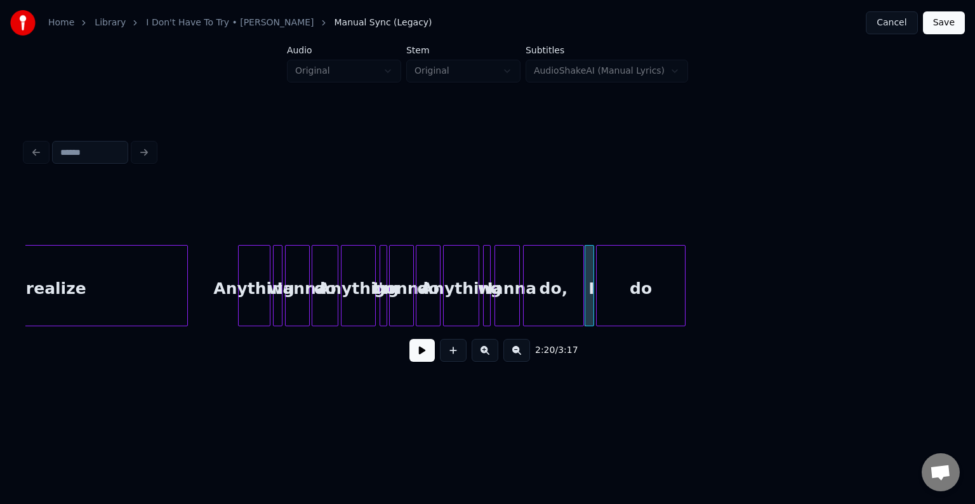
click at [617, 286] on div "do" at bounding box center [640, 289] width 89 height 86
click at [640, 300] on div at bounding box center [641, 286] width 4 height 80
click at [424, 358] on button at bounding box center [421, 350] width 25 height 23
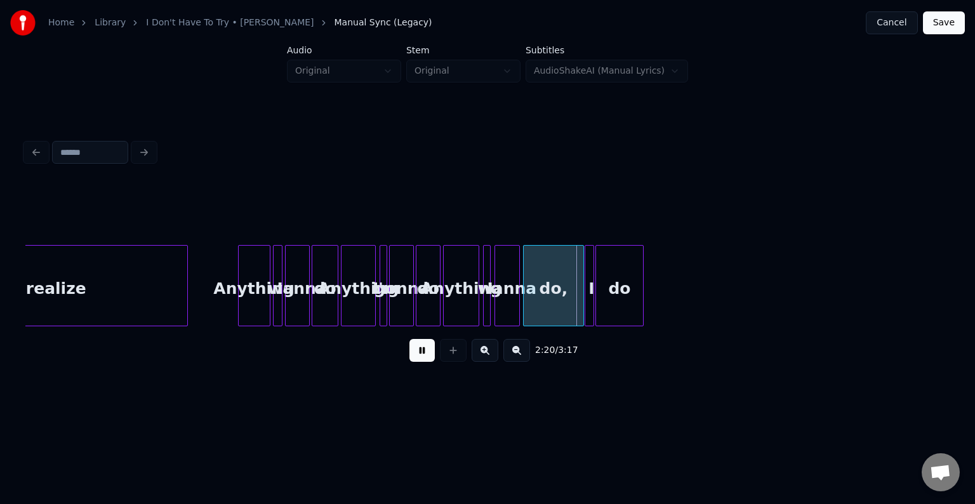
click at [426, 361] on button at bounding box center [421, 350] width 25 height 23
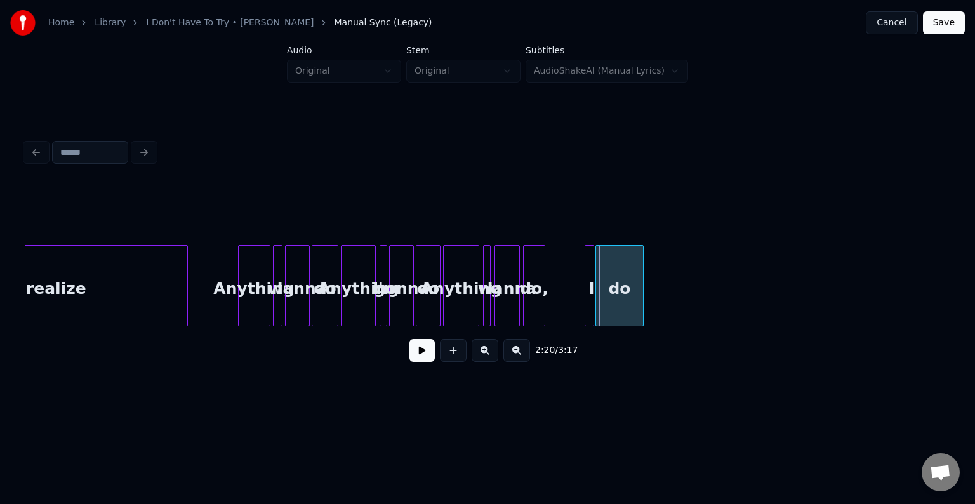
click at [541, 312] on div at bounding box center [543, 286] width 4 height 80
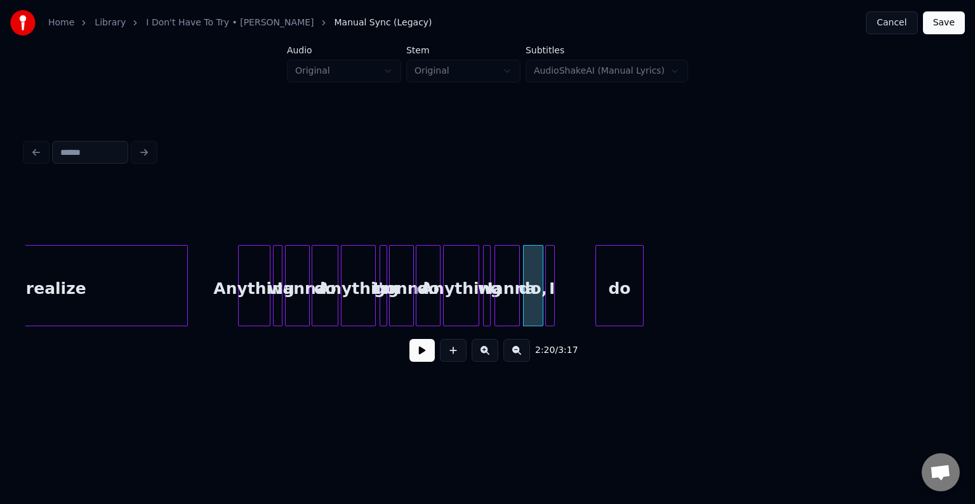
click at [548, 302] on div "I" at bounding box center [552, 289] width 13 height 86
click at [569, 299] on div "do" at bounding box center [580, 289] width 47 height 86
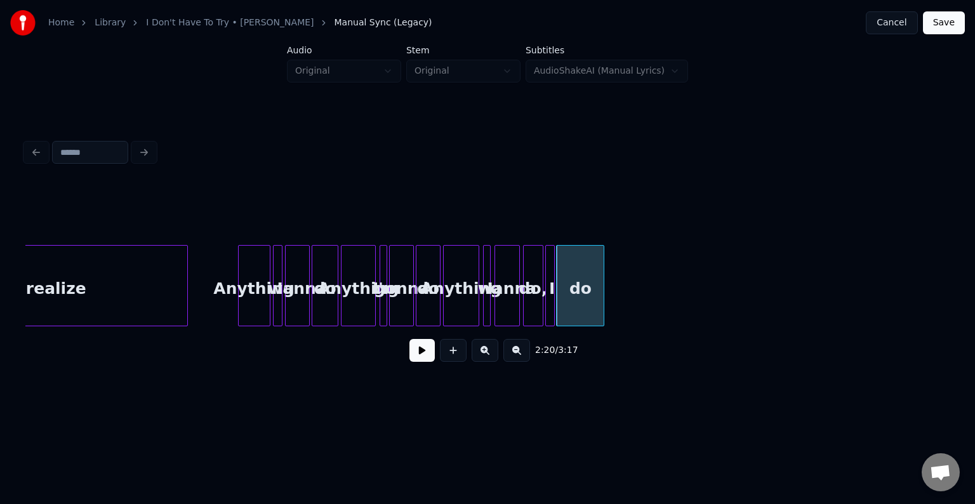
click at [534, 299] on div "do," at bounding box center [532, 289] width 19 height 86
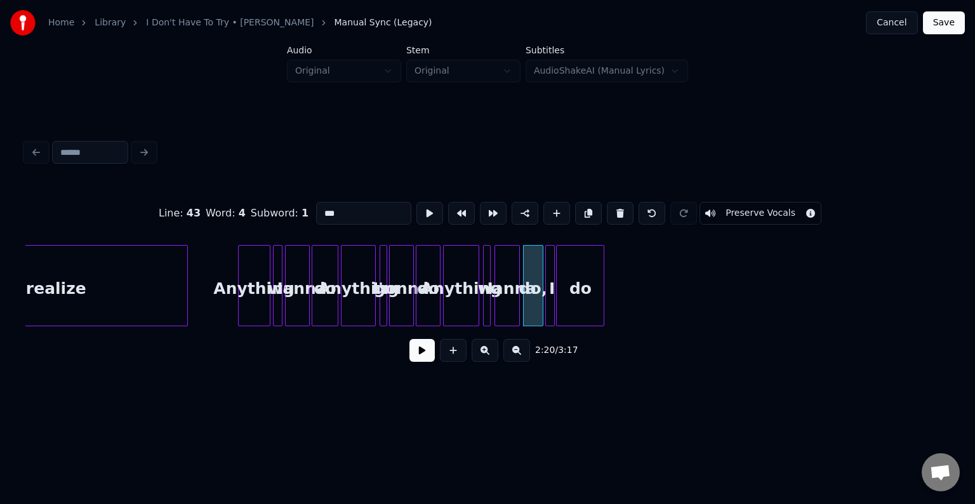
click at [419, 358] on button at bounding box center [421, 350] width 25 height 23
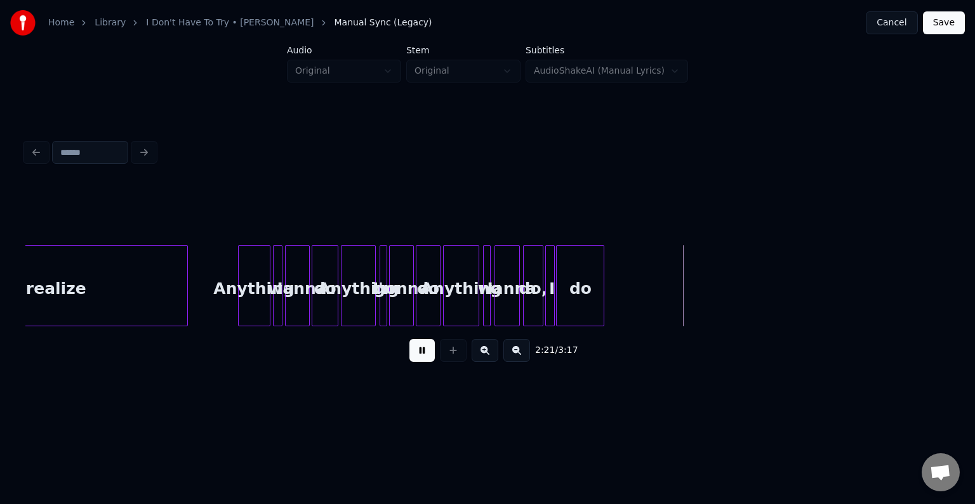
click at [419, 358] on button at bounding box center [421, 350] width 25 height 23
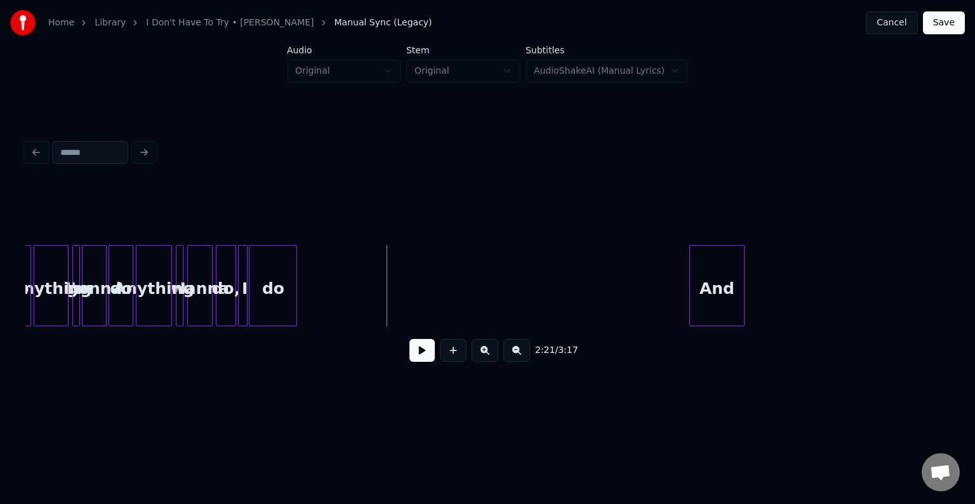
scroll to position [0, 13147]
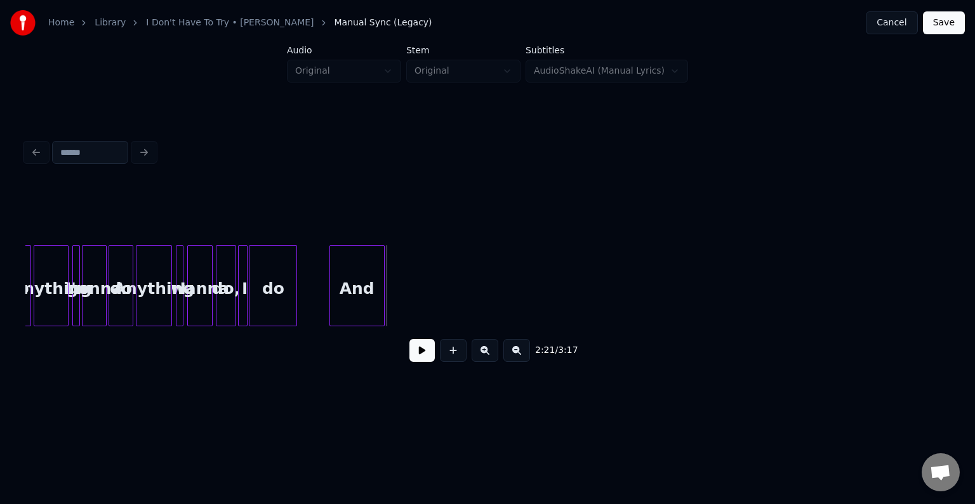
click at [349, 280] on div "And" at bounding box center [357, 289] width 54 height 86
click at [413, 353] on button at bounding box center [421, 350] width 25 height 23
click at [381, 292] on div at bounding box center [382, 286] width 4 height 80
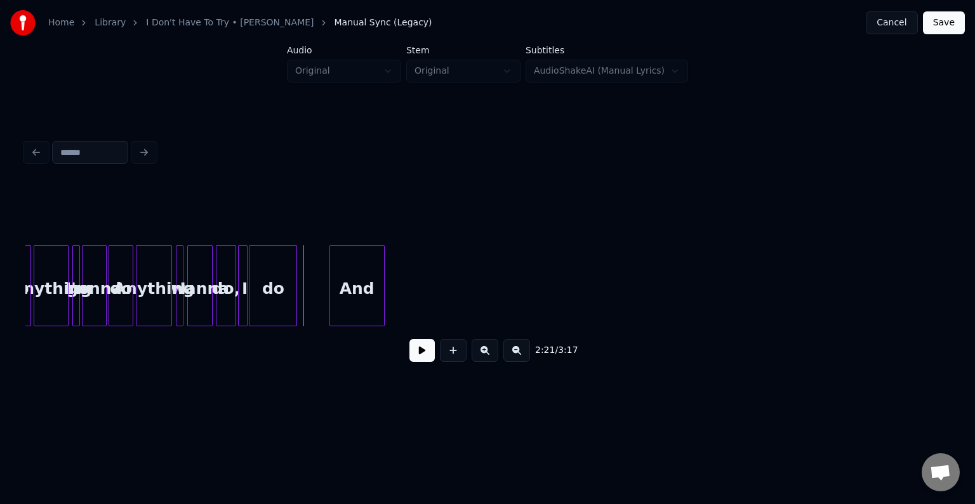
click at [416, 355] on button at bounding box center [421, 350] width 25 height 23
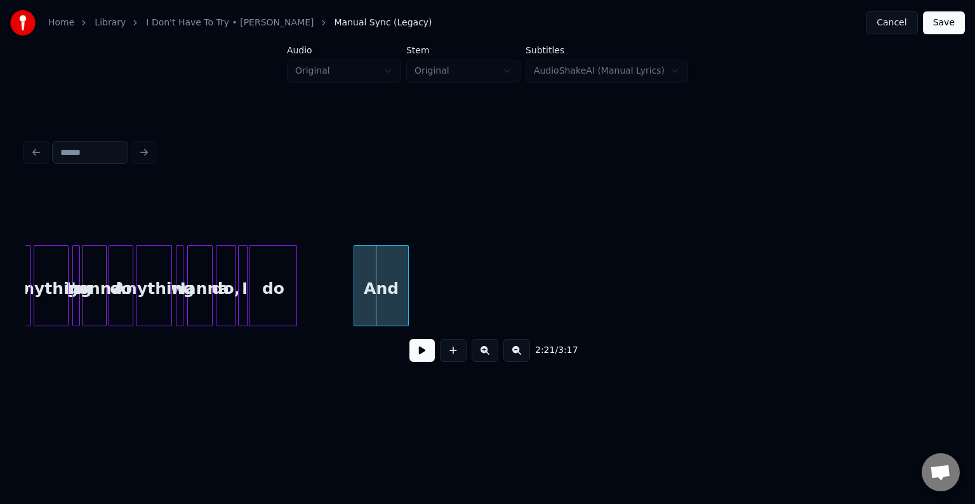
click at [377, 294] on div "And" at bounding box center [381, 289] width 54 height 86
click at [419, 350] on button at bounding box center [421, 350] width 25 height 23
click at [367, 307] on div at bounding box center [367, 286] width 4 height 80
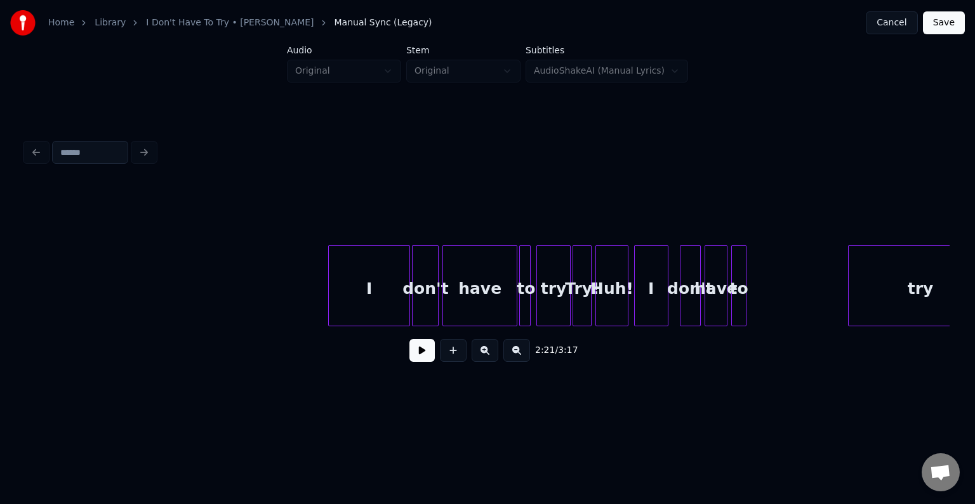
scroll to position [0, 16294]
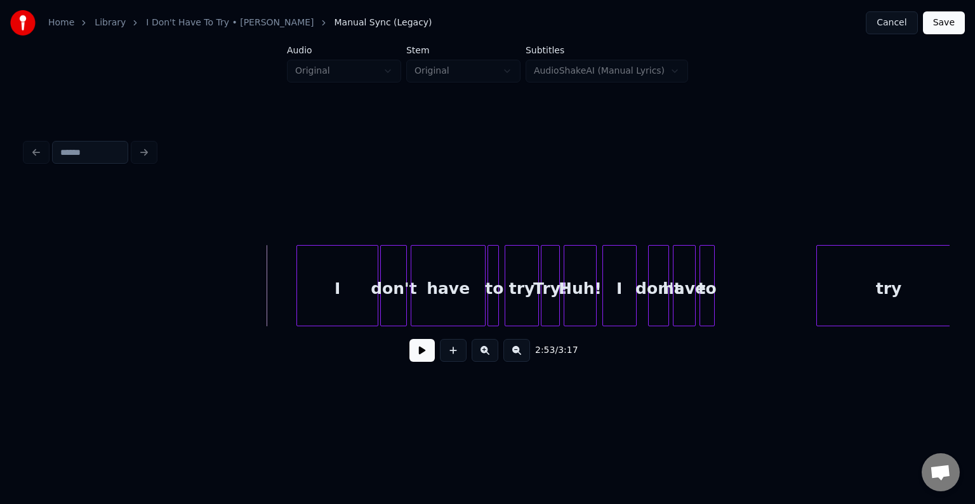
click at [429, 362] on button at bounding box center [421, 350] width 25 height 23
click at [416, 358] on button at bounding box center [421, 350] width 25 height 23
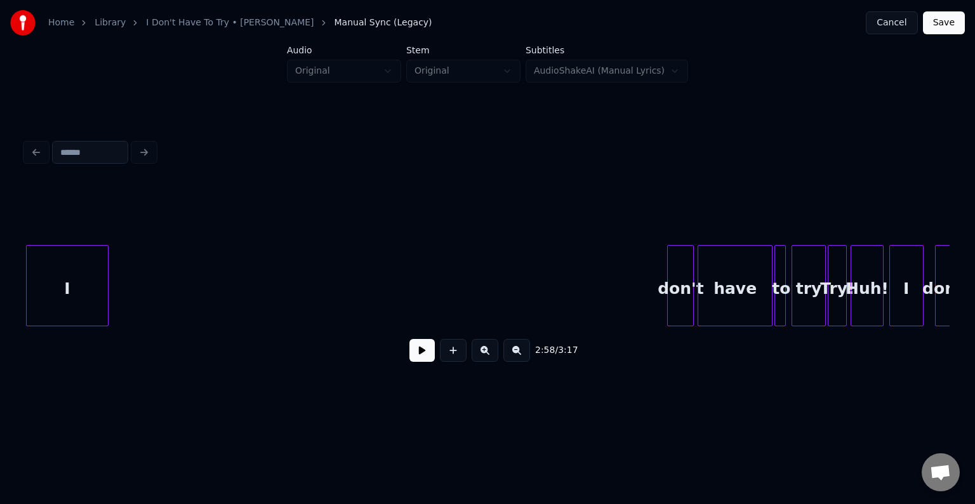
scroll to position [0, 15995]
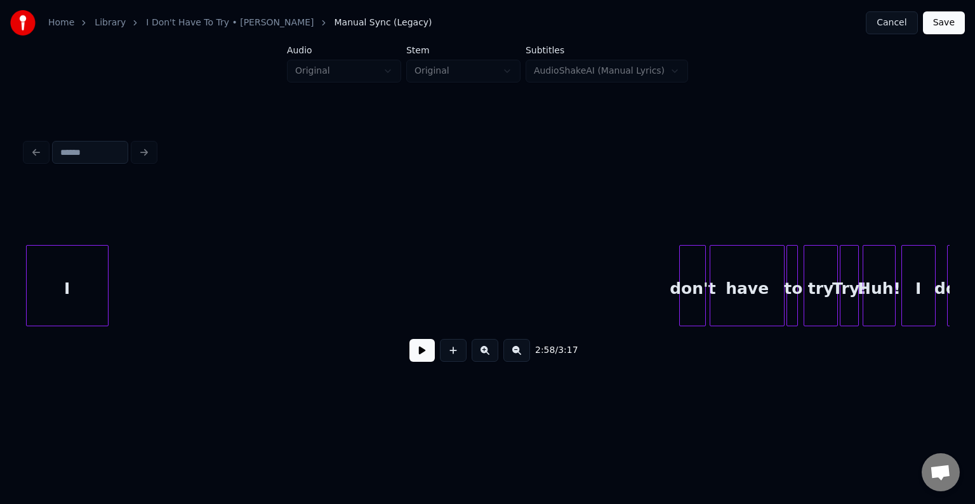
click at [0, 264] on div "Home Library I Don't Have To Try • [PERSON_NAME] Manual Sync (Legacy) Cancel Sa…" at bounding box center [487, 202] width 975 height 405
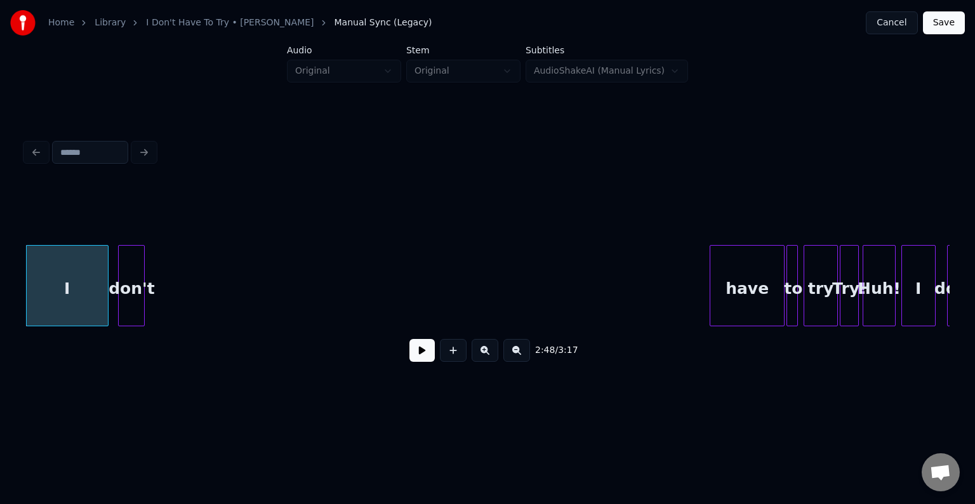
click at [130, 200] on div "2:48 / 3:17" at bounding box center [487, 277] width 924 height 193
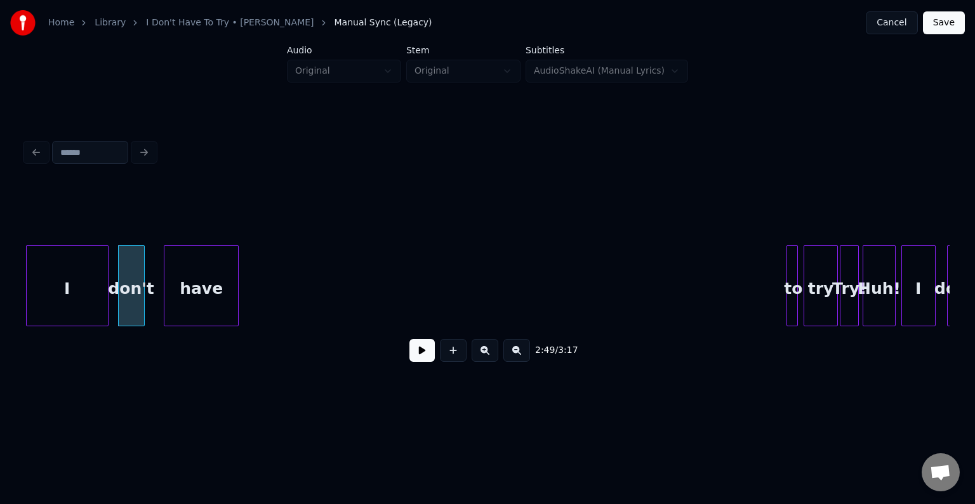
click at [185, 259] on div "have" at bounding box center [200, 289] width 73 height 86
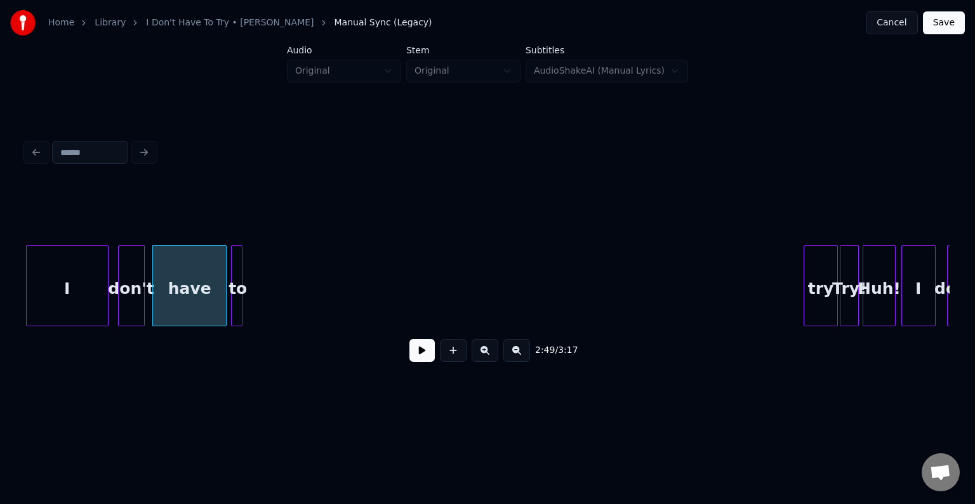
click at [235, 263] on div "to" at bounding box center [238, 289] width 13 height 86
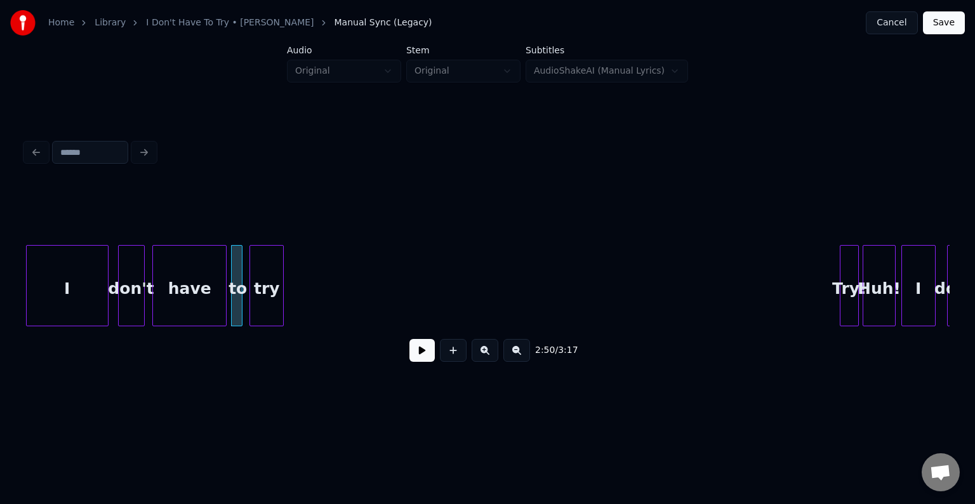
click at [258, 223] on div "2:50 / 3:17" at bounding box center [487, 277] width 924 height 193
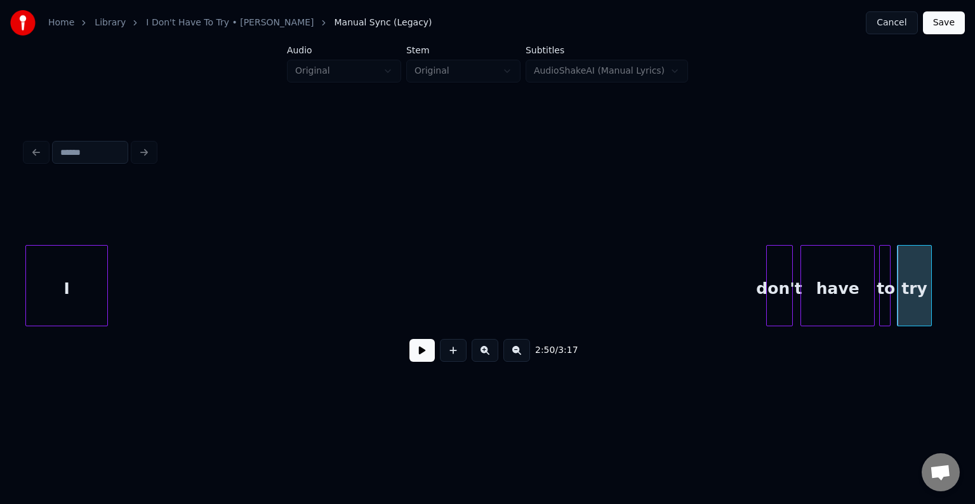
scroll to position [0, 15335]
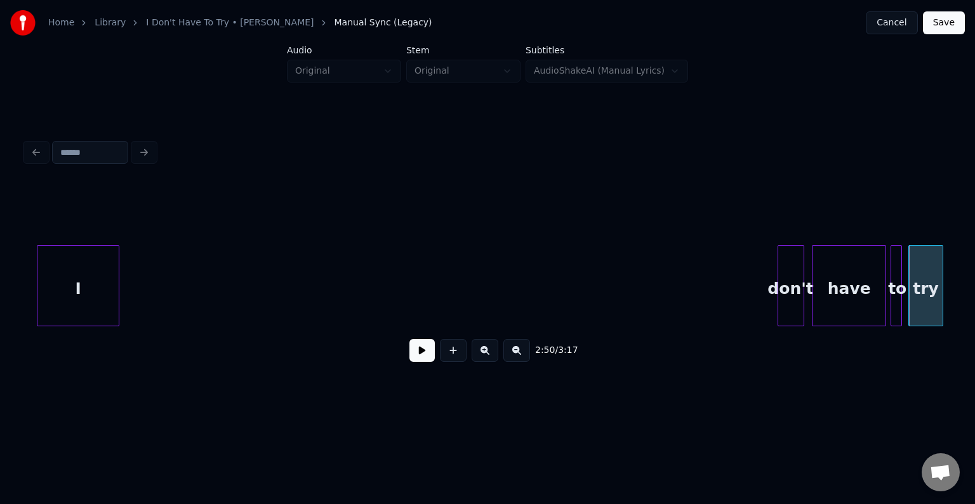
click at [13, 202] on div "Home Library I Don't Have To Try • [PERSON_NAME] Manual Sync (Legacy) Cancel Sa…" at bounding box center [487, 202] width 975 height 405
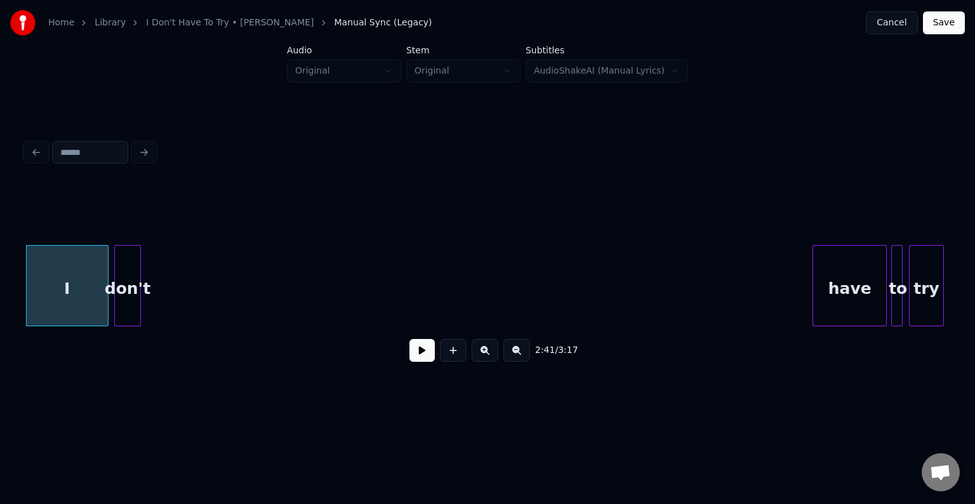
click at [133, 209] on div "2:41 / 3:17" at bounding box center [487, 277] width 924 height 193
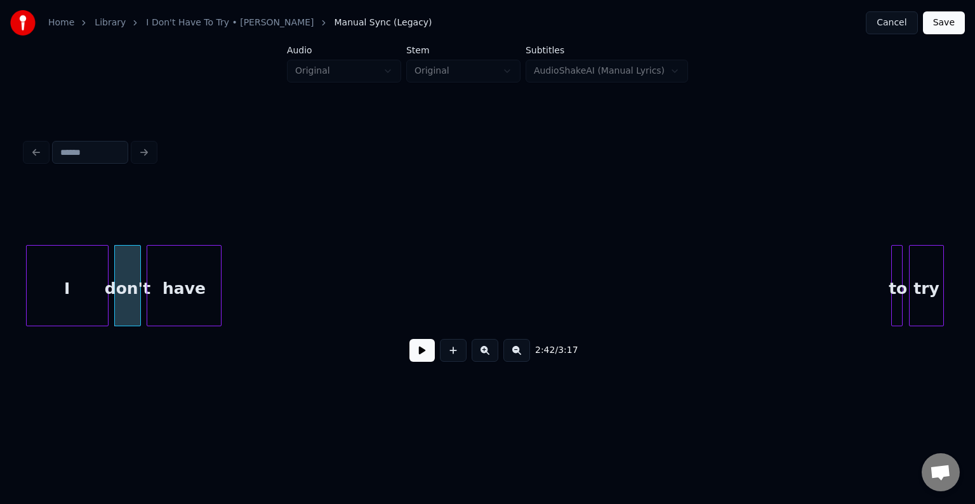
click at [170, 203] on div "2:42 / 3:17" at bounding box center [487, 277] width 924 height 193
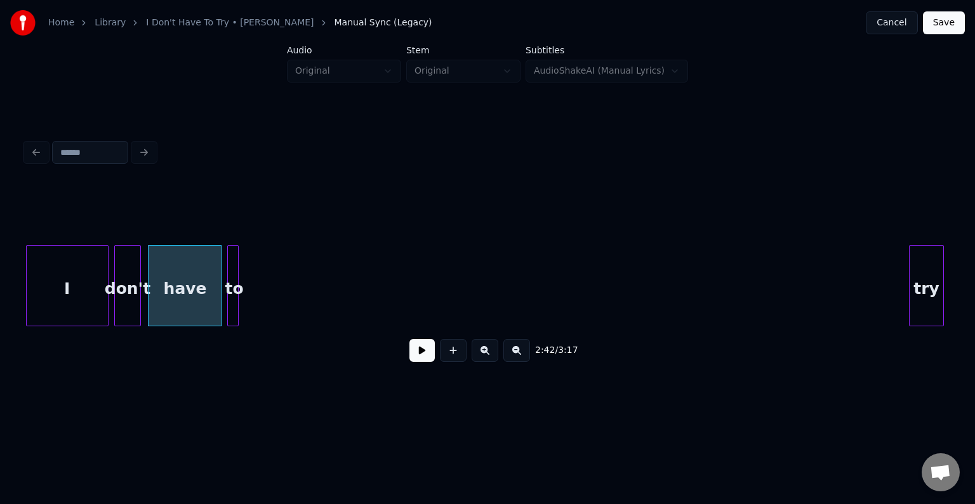
click at [226, 209] on div "2:42 / 3:17" at bounding box center [487, 277] width 924 height 193
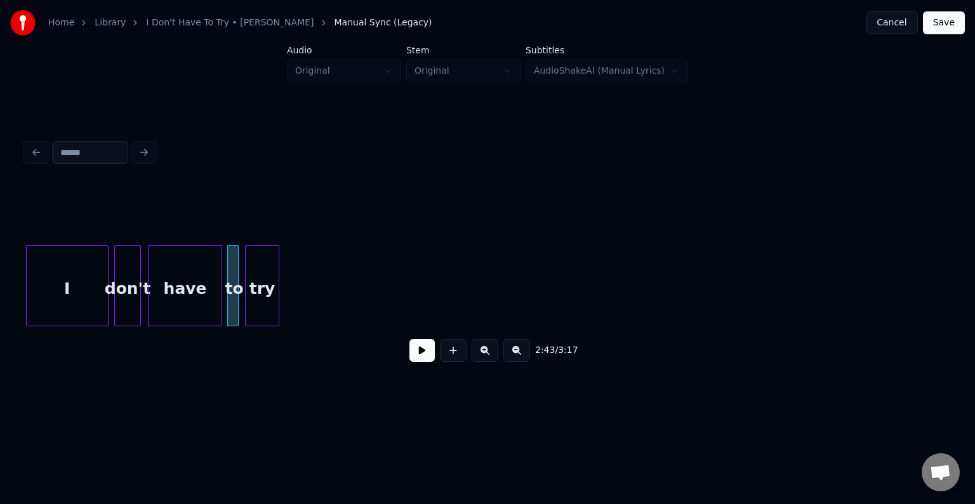
click at [263, 187] on div "2:43 / 3:17" at bounding box center [487, 277] width 924 height 193
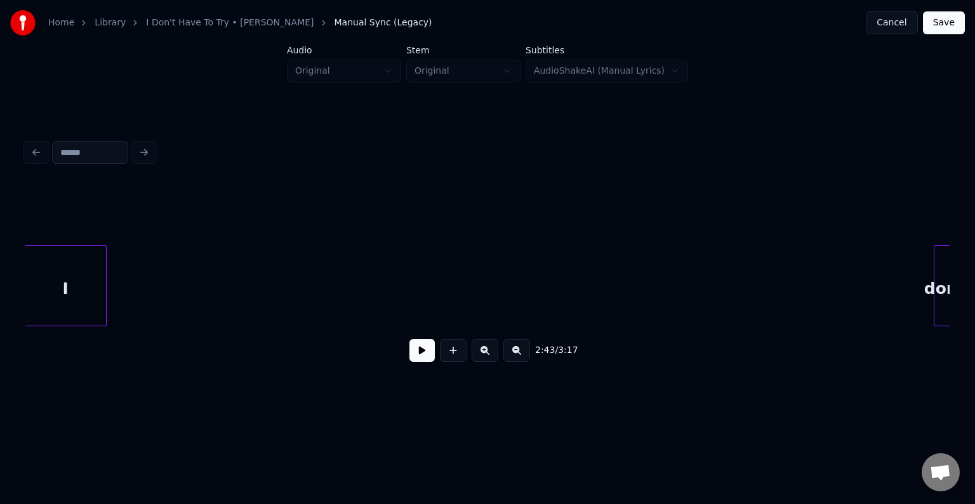
scroll to position [0, 14505]
click at [31, 218] on div "2:43 / 3:17" at bounding box center [487, 277] width 924 height 193
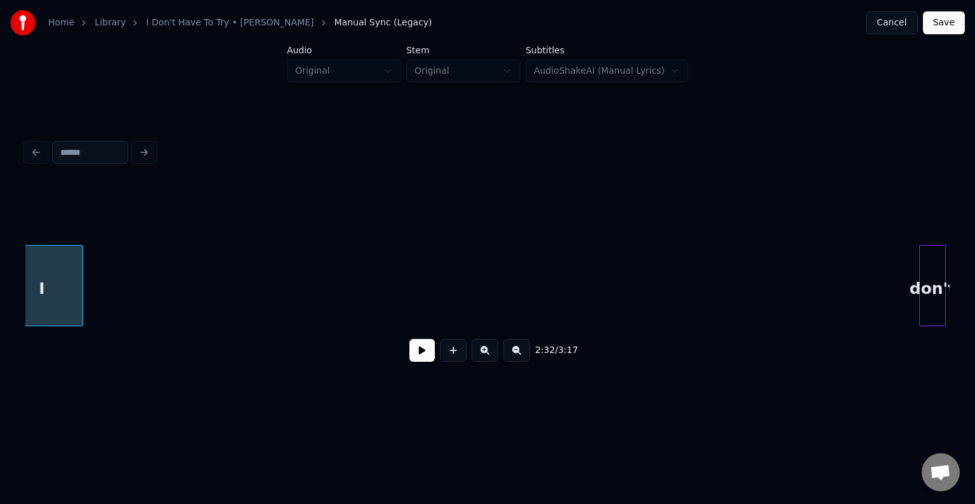
scroll to position [0, 14556]
click at [75, 228] on div "2:32 / 3:17" at bounding box center [487, 277] width 924 height 193
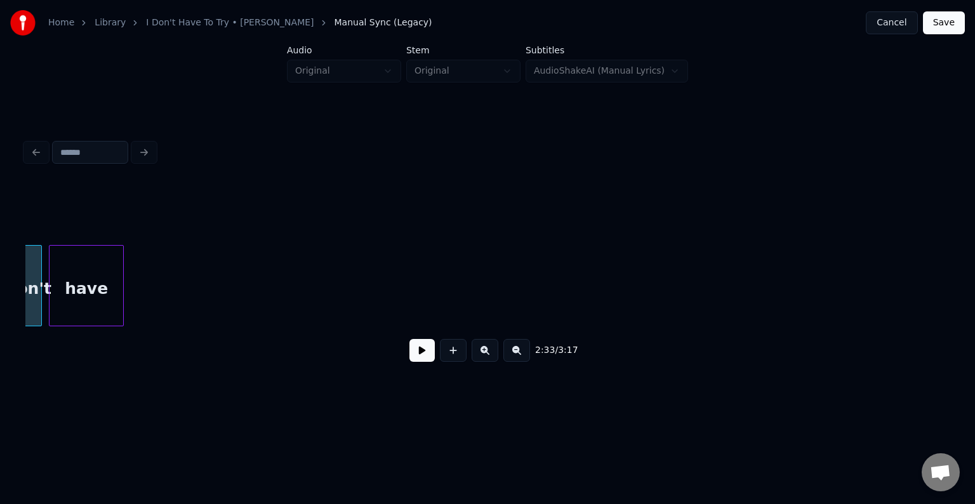
click at [111, 214] on div "2:33 / 3:17" at bounding box center [487, 277] width 924 height 193
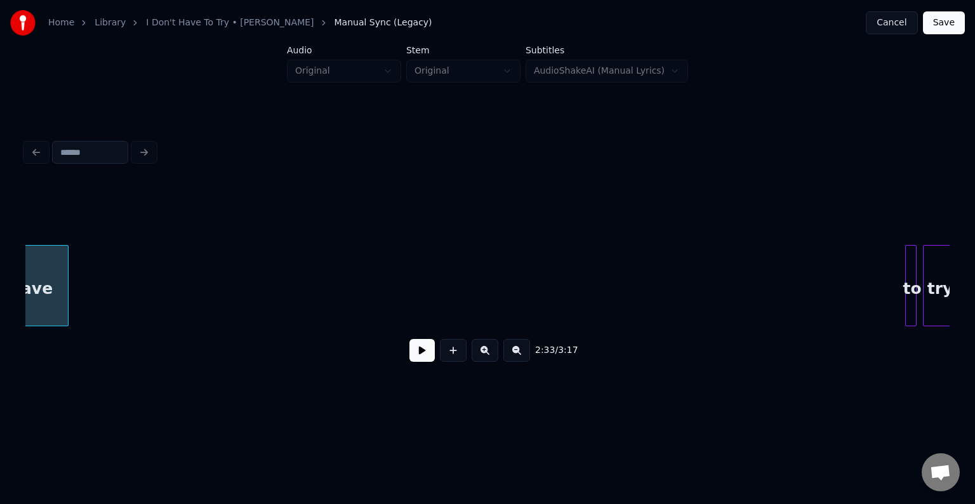
scroll to position [0, 14660]
click at [79, 164] on div "2:33 / 3:17" at bounding box center [487, 253] width 934 height 251
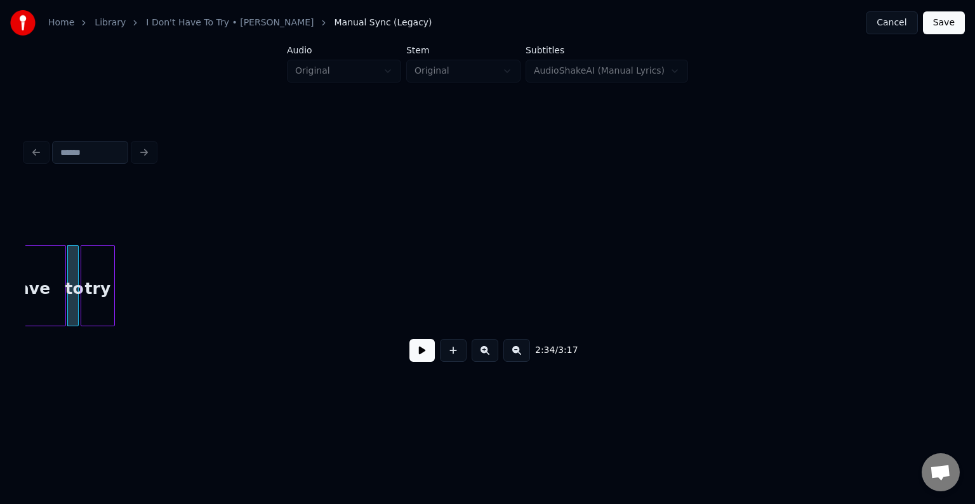
click at [94, 226] on div "2:34 / 3:17" at bounding box center [487, 277] width 924 height 193
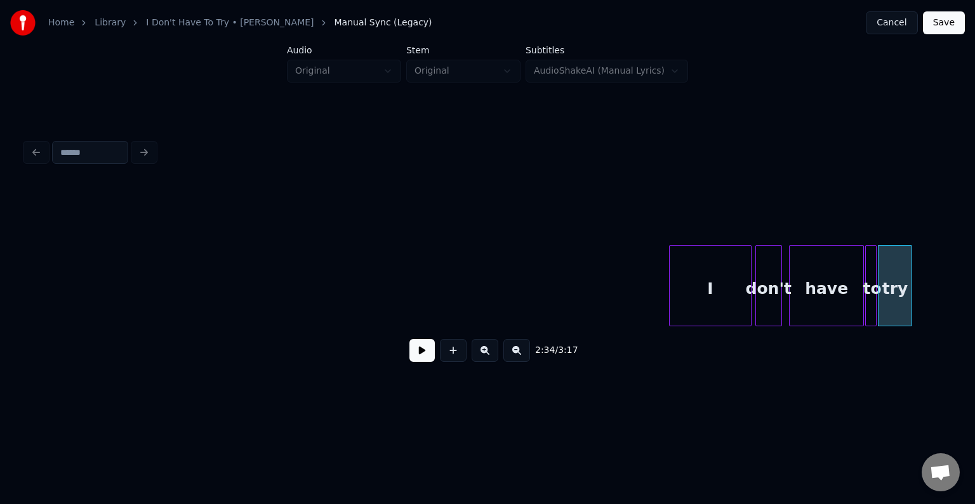
scroll to position [0, 13853]
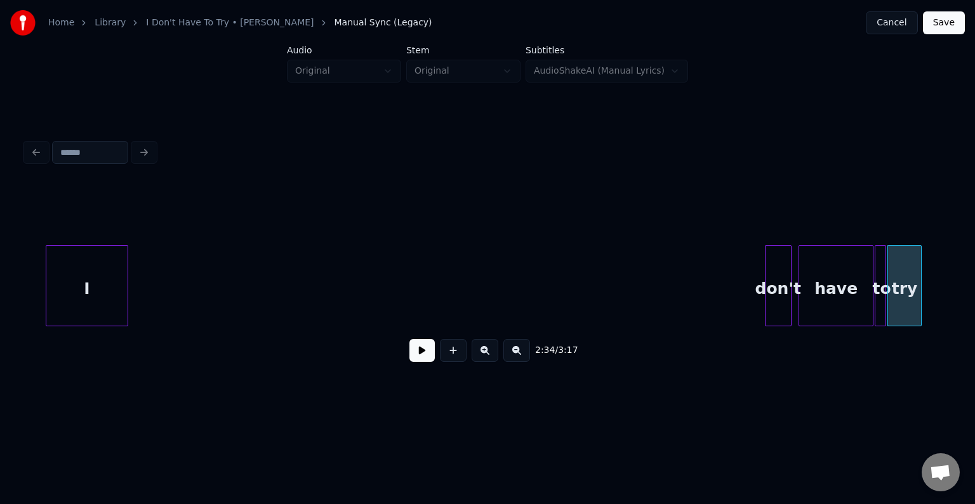
click at [49, 249] on div "I" at bounding box center [86, 289] width 81 height 86
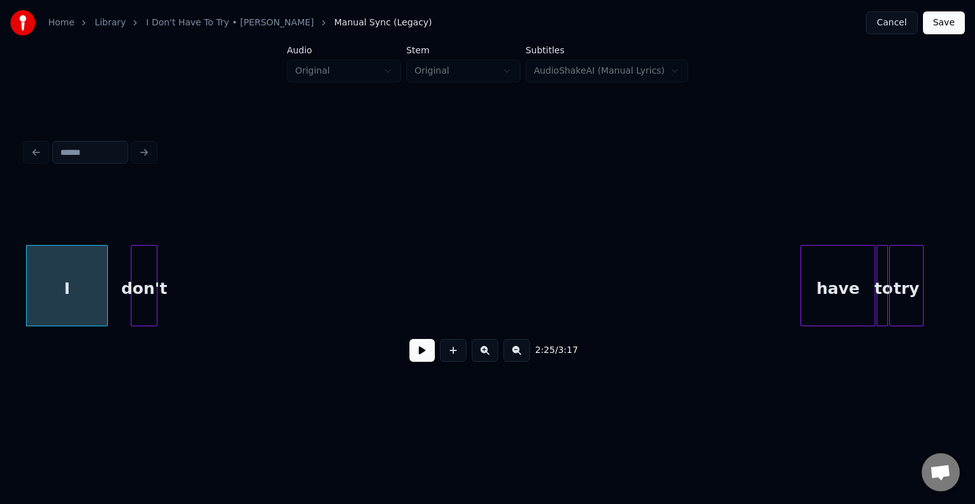
click at [127, 233] on div "2:25 / 3:17" at bounding box center [487, 277] width 924 height 193
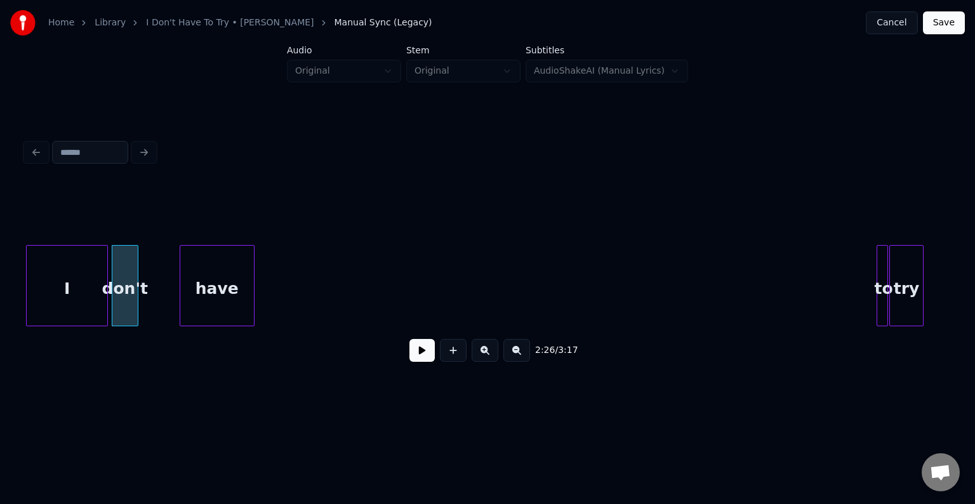
click at [221, 247] on div "have" at bounding box center [216, 289] width 73 height 86
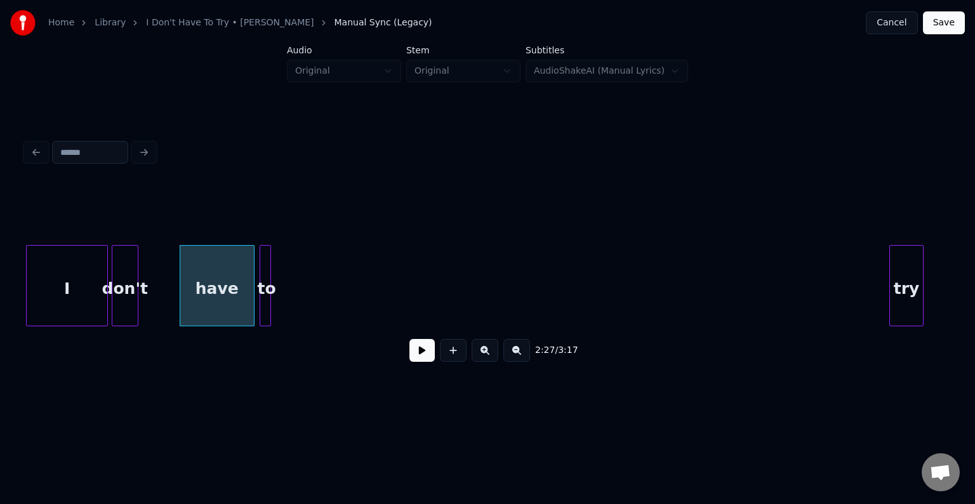
click at [266, 308] on div "to" at bounding box center [266, 289] width 13 height 86
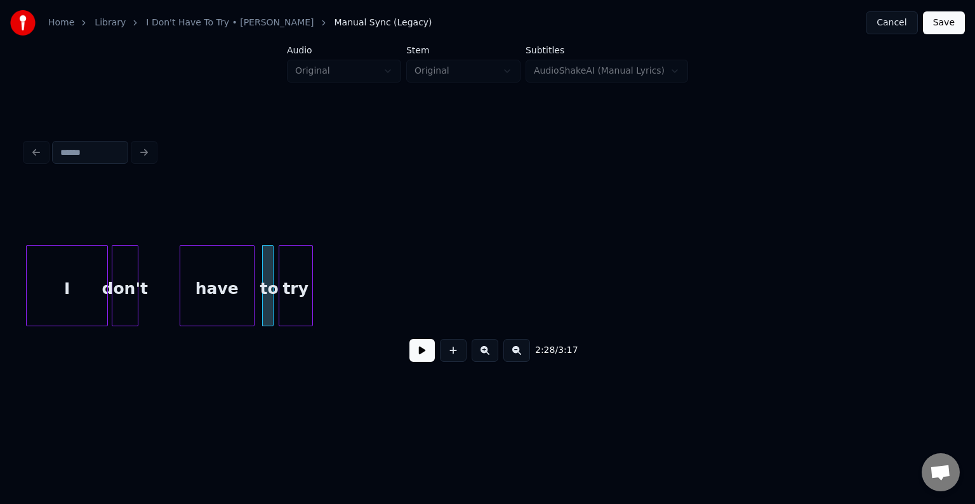
click at [299, 211] on div "2:28 / 3:17" at bounding box center [487, 277] width 924 height 193
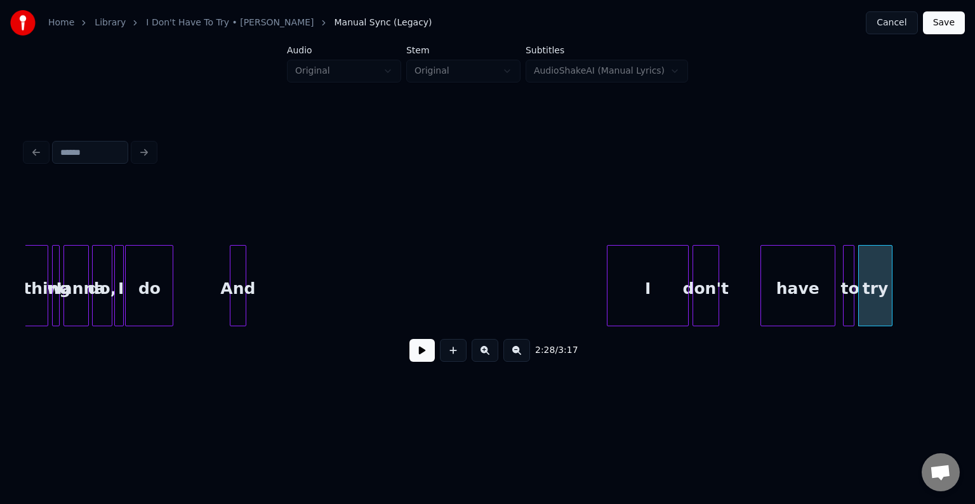
scroll to position [0, 13270]
click at [288, 255] on div "I" at bounding box center [289, 289] width 81 height 86
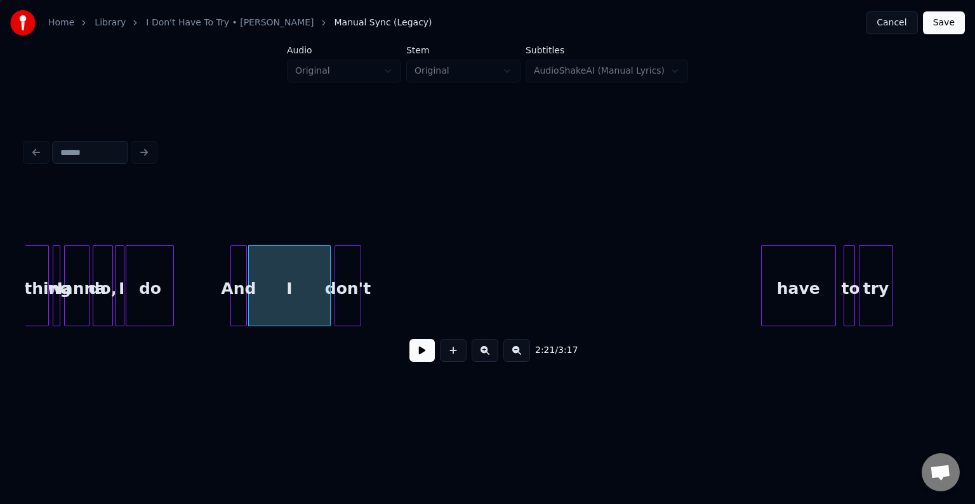
click at [351, 254] on div "don't" at bounding box center [347, 289] width 25 height 86
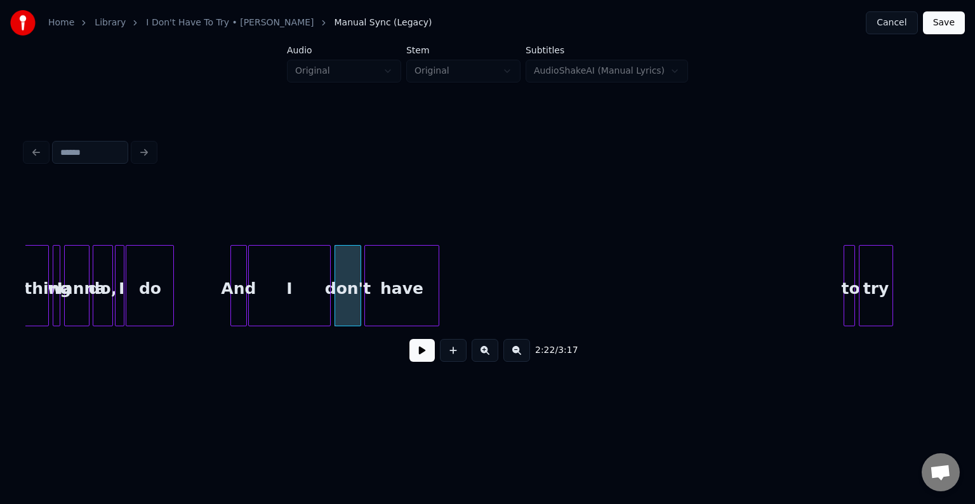
click at [383, 264] on div "have" at bounding box center [401, 289] width 73 height 86
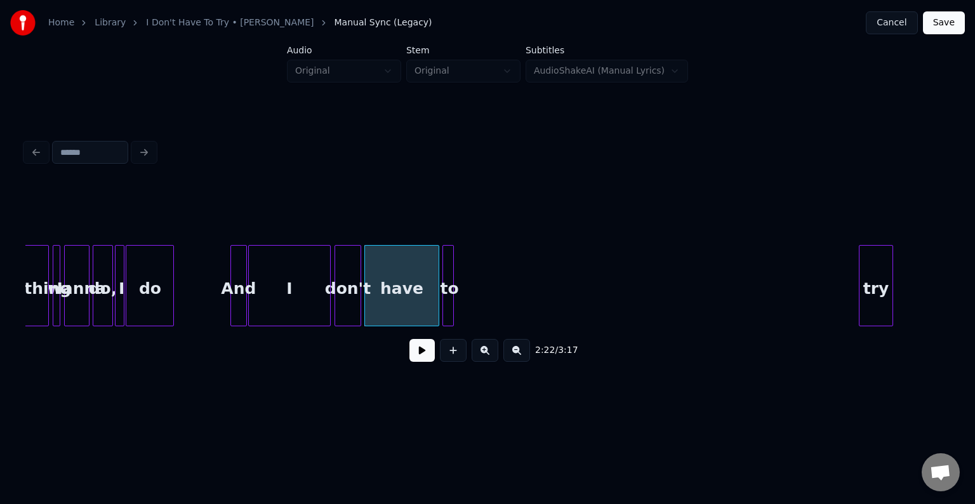
click at [447, 251] on div "to" at bounding box center [449, 289] width 13 height 86
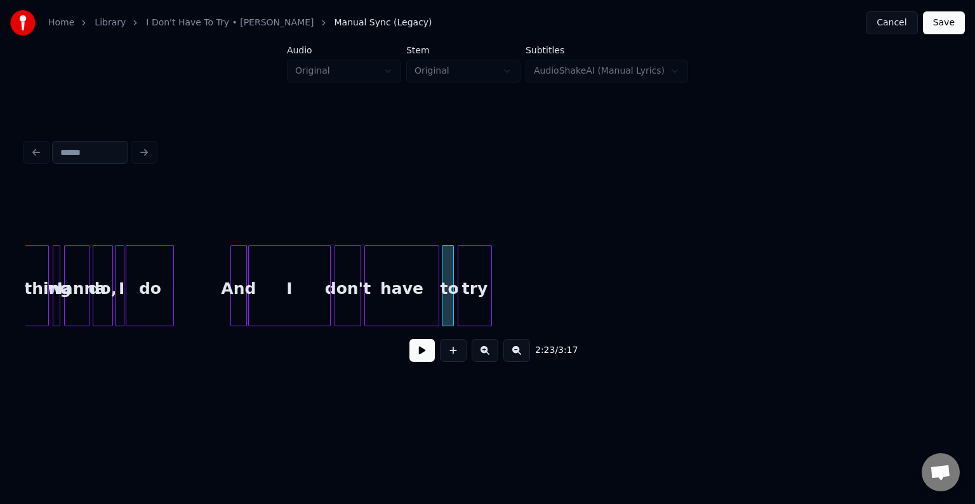
click at [475, 260] on div "try" at bounding box center [474, 289] width 33 height 86
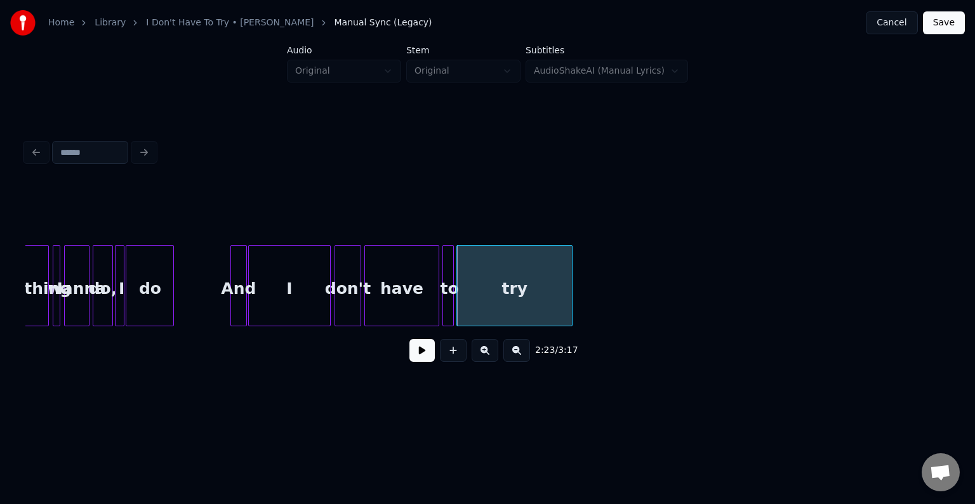
click at [569, 297] on div at bounding box center [570, 286] width 4 height 80
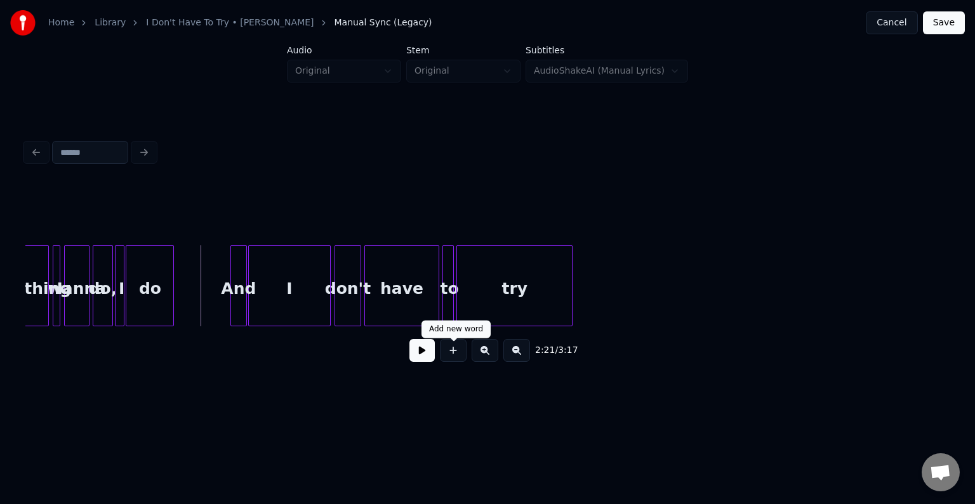
click at [420, 360] on button at bounding box center [421, 350] width 25 height 23
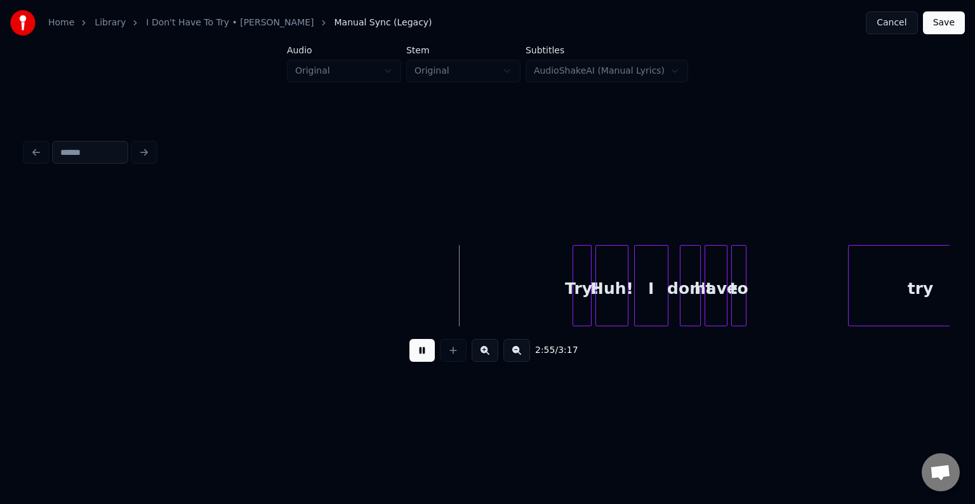
scroll to position [0, 16273]
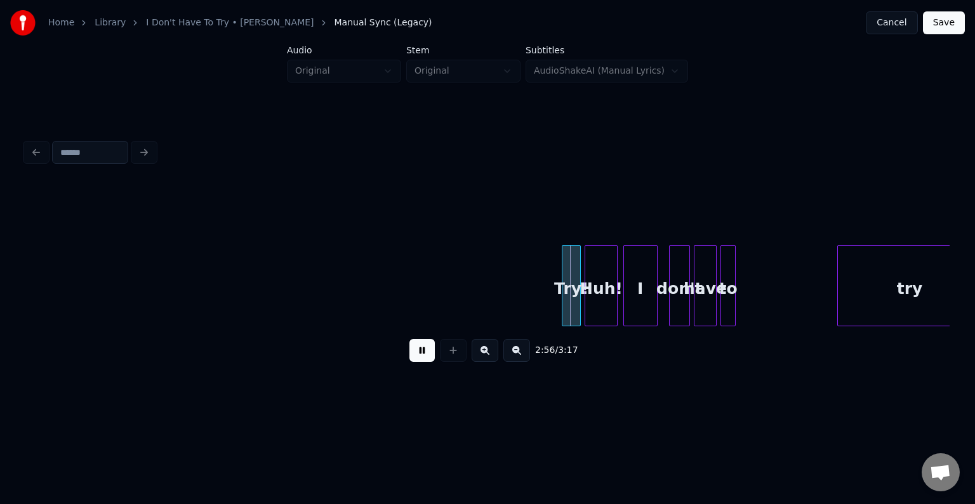
click at [412, 360] on button at bounding box center [421, 350] width 25 height 23
click at [589, 286] on div "Huh!" at bounding box center [600, 289] width 31 height 86
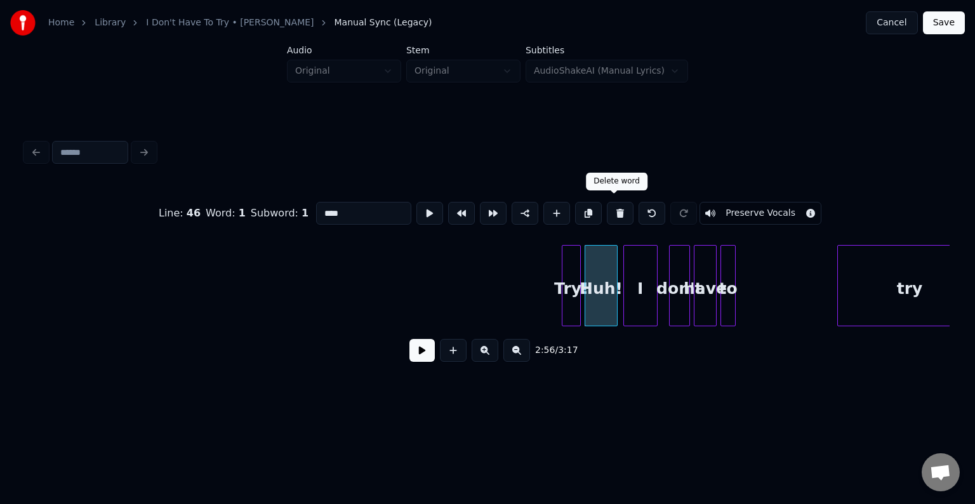
click at [612, 208] on button at bounding box center [620, 213] width 27 height 23
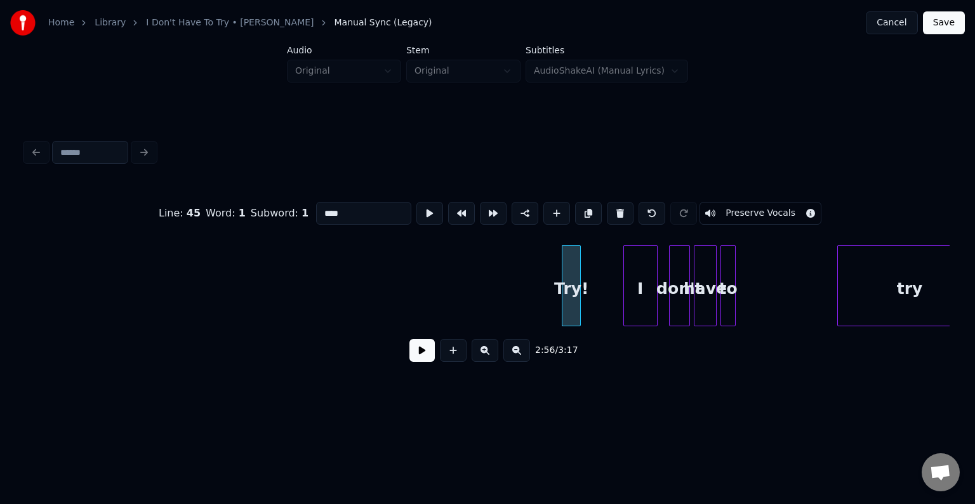
click at [612, 208] on button at bounding box center [620, 213] width 27 height 23
type input "*"
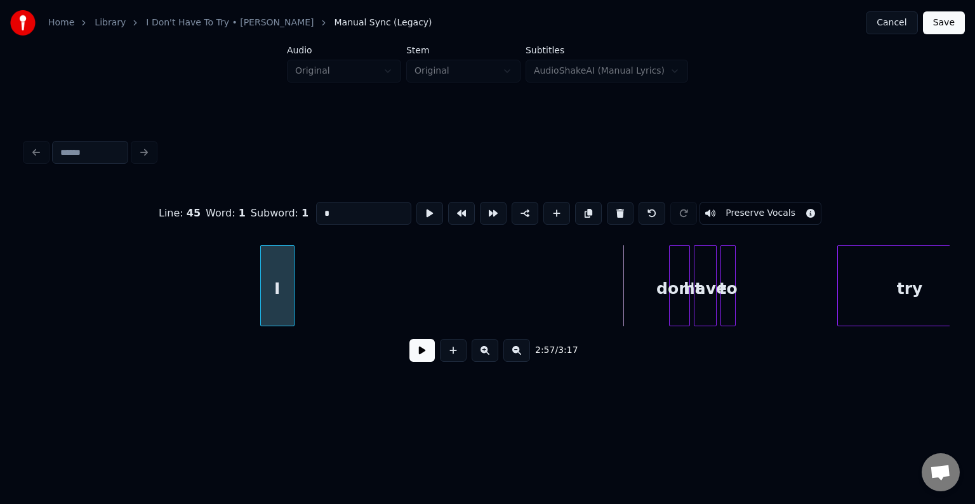
click at [279, 289] on div "I" at bounding box center [277, 289] width 33 height 86
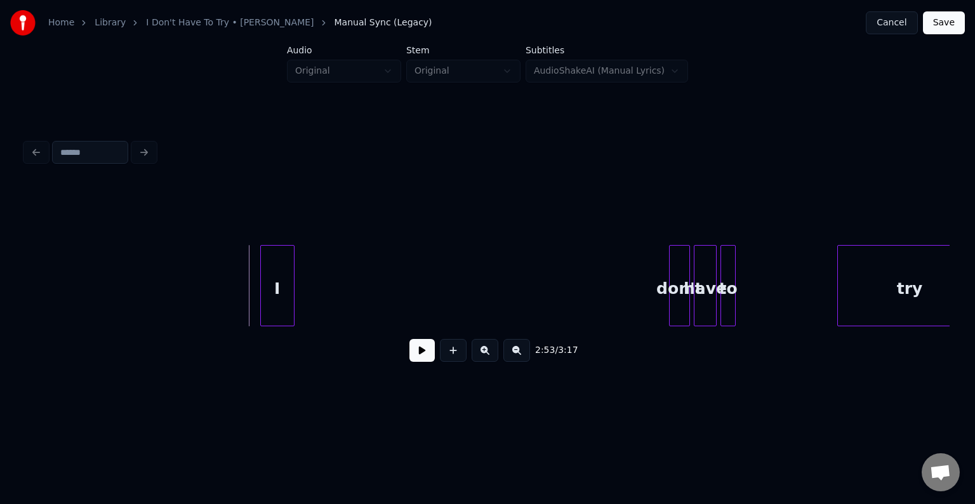
click at [420, 357] on button at bounding box center [421, 350] width 25 height 23
click at [334, 294] on div at bounding box center [335, 286] width 4 height 80
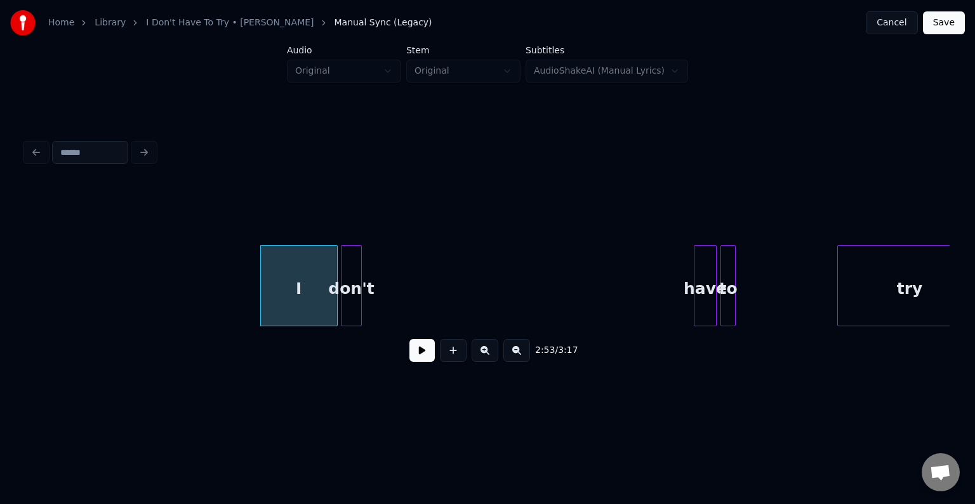
click at [353, 287] on div "don't" at bounding box center [351, 289] width 20 height 86
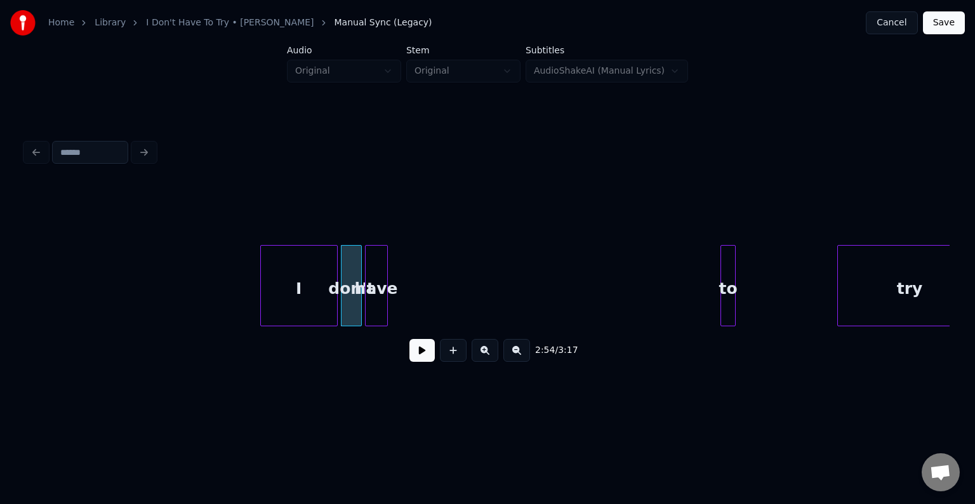
click at [377, 294] on div "have" at bounding box center [376, 289] width 22 height 86
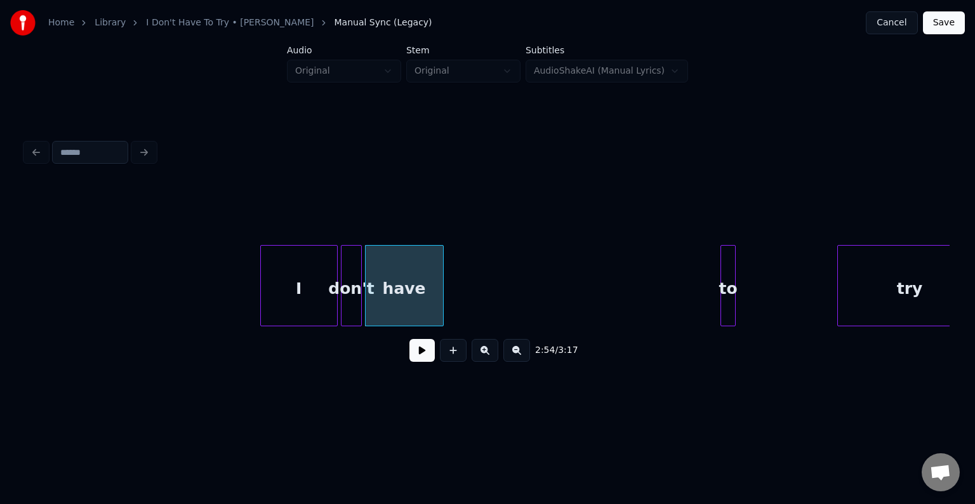
click at [440, 306] on div at bounding box center [441, 286] width 4 height 80
click at [454, 312] on div "to" at bounding box center [455, 289] width 14 height 86
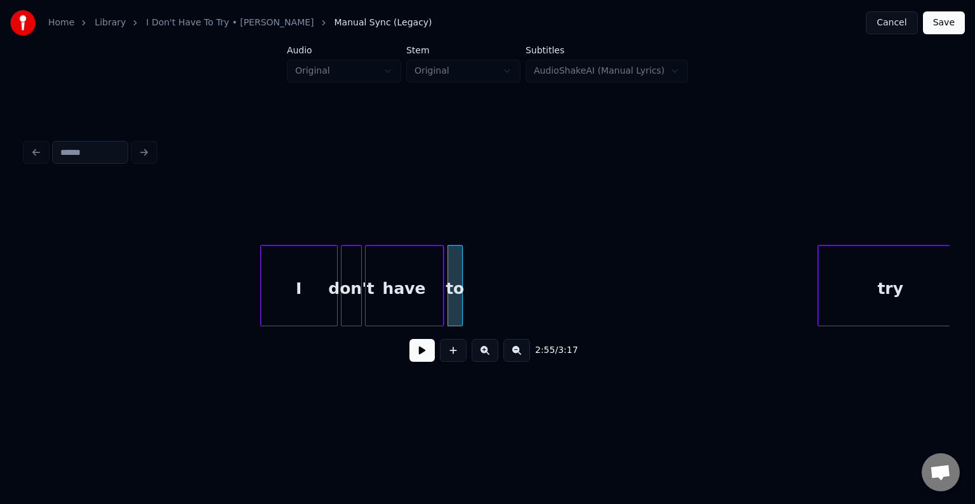
scroll to position [0, 16303]
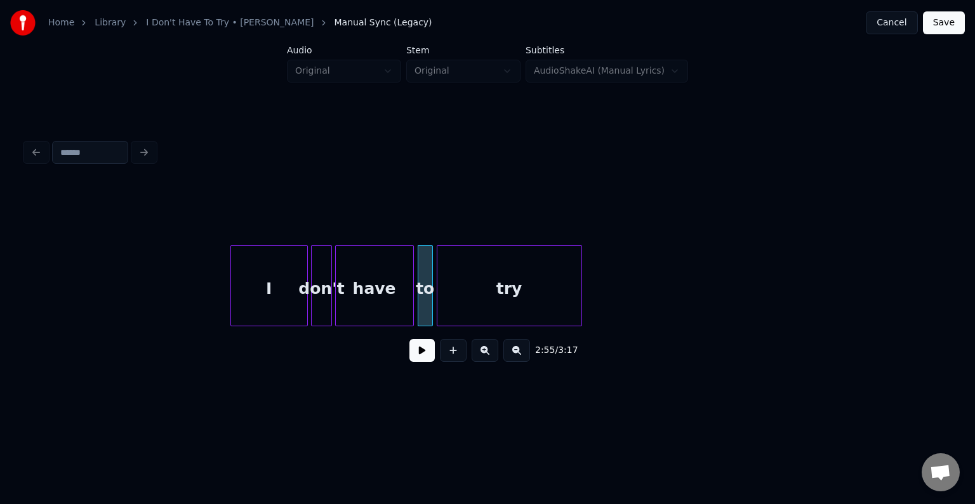
click at [518, 294] on div "try" at bounding box center [509, 289] width 144 height 86
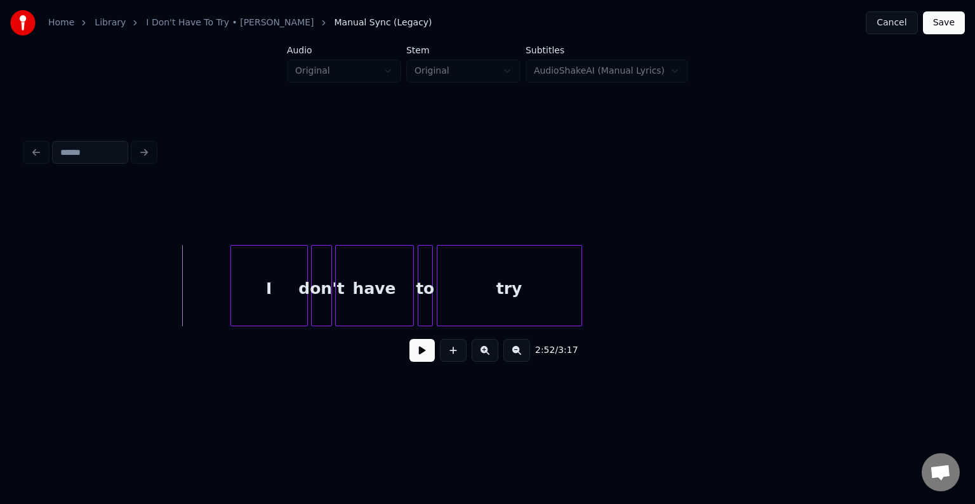
click at [423, 355] on button at bounding box center [421, 350] width 25 height 23
click at [562, 303] on div at bounding box center [562, 286] width 4 height 80
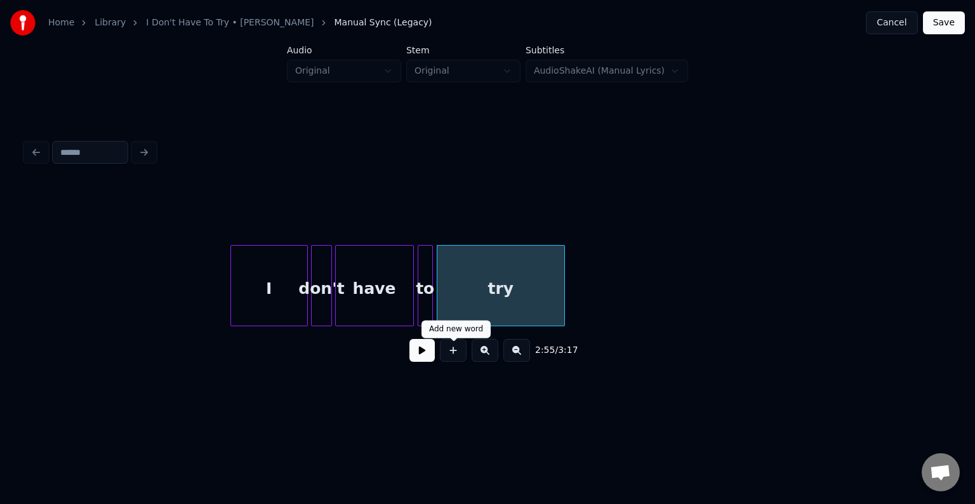
click at [420, 362] on button at bounding box center [421, 350] width 25 height 23
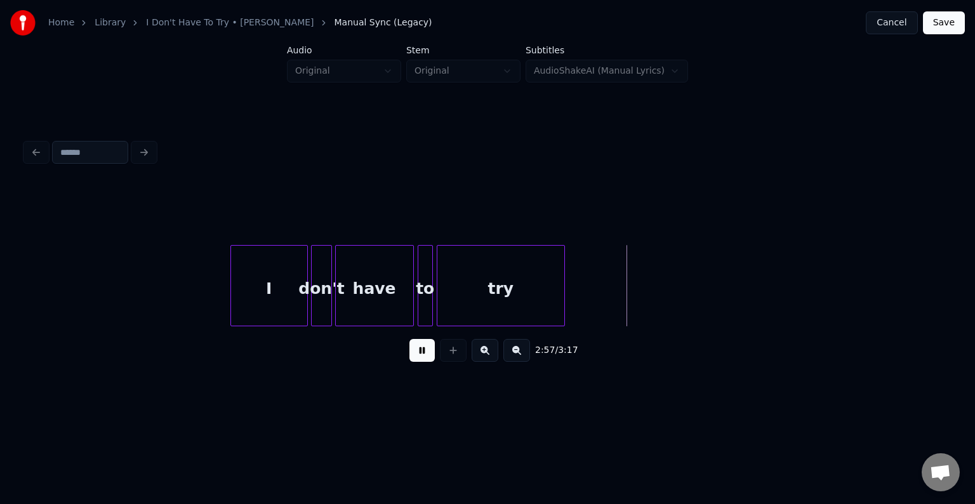
click at [419, 353] on button at bounding box center [421, 350] width 25 height 23
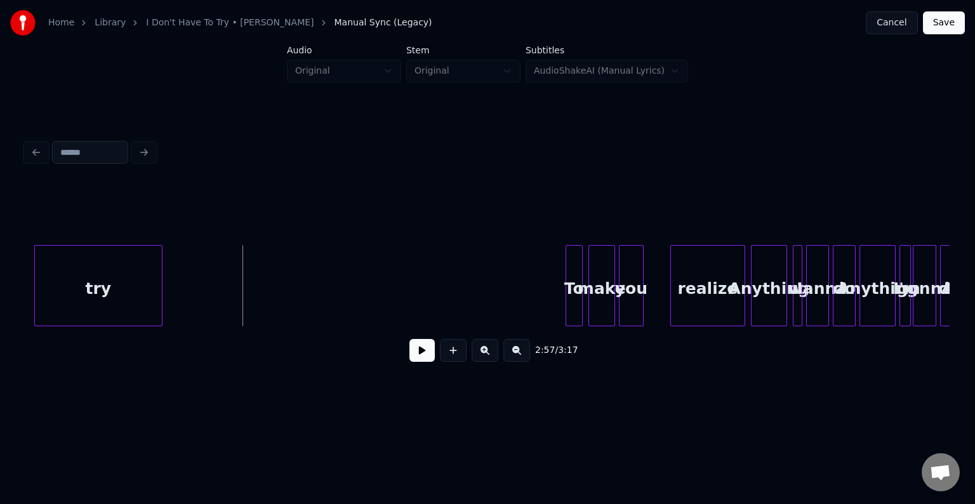
scroll to position [0, 16832]
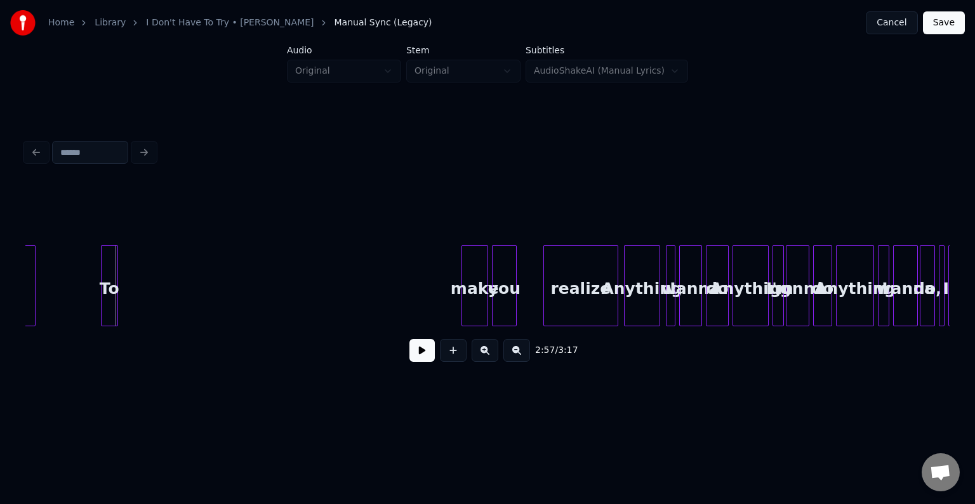
click at [106, 279] on div "To" at bounding box center [110, 289] width 16 height 86
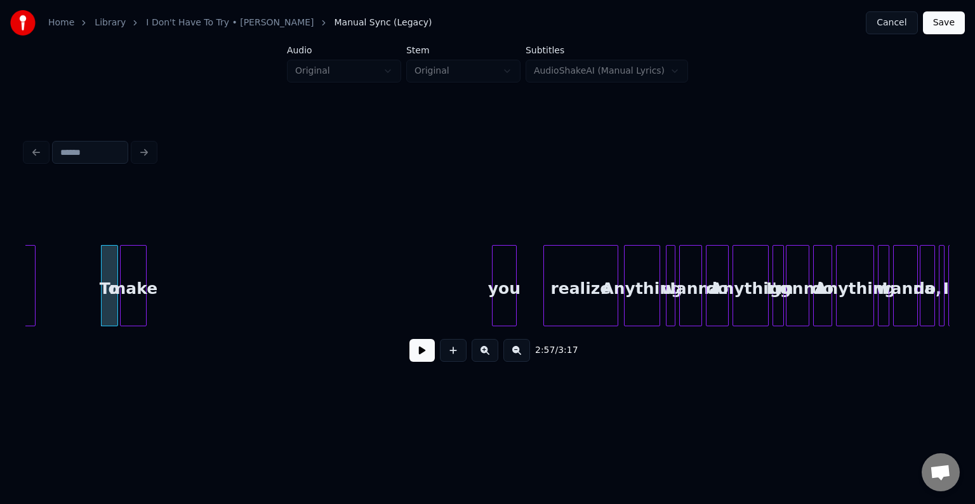
click at [131, 260] on div "make" at bounding box center [133, 289] width 25 height 86
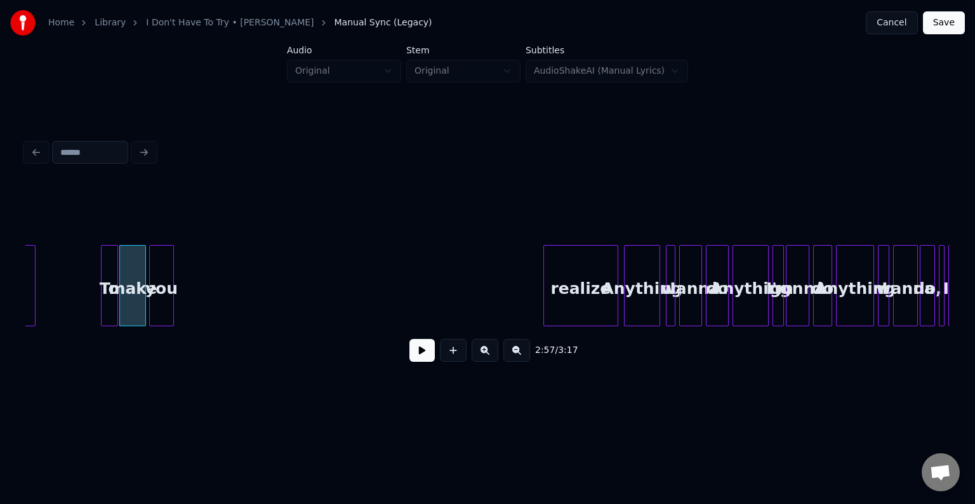
click at [161, 235] on div "2:57 / 3:17" at bounding box center [487, 277] width 924 height 193
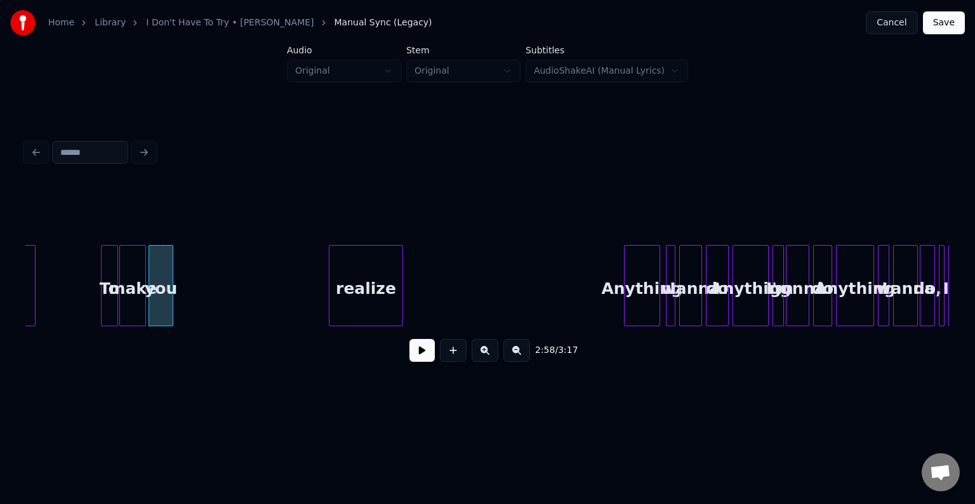
click at [361, 256] on div "realize" at bounding box center [365, 289] width 73 height 86
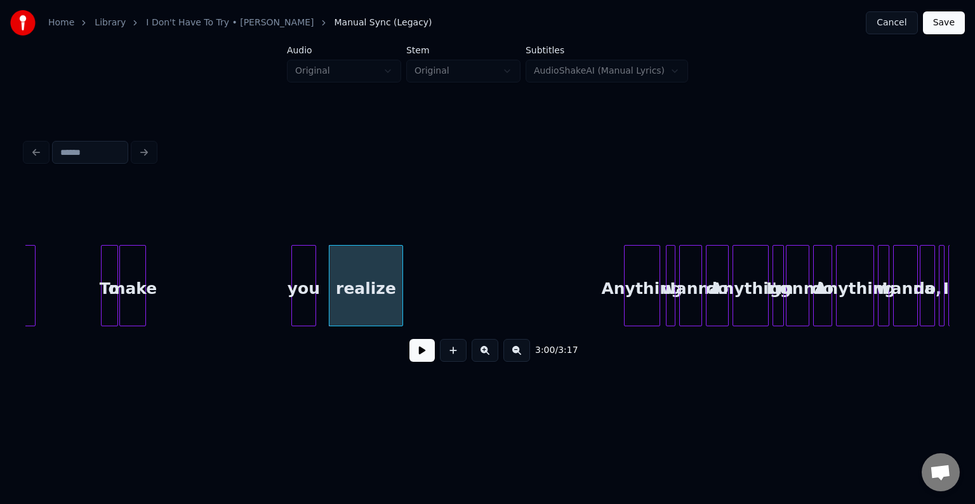
click at [302, 277] on div "you" at bounding box center [303, 289] width 23 height 86
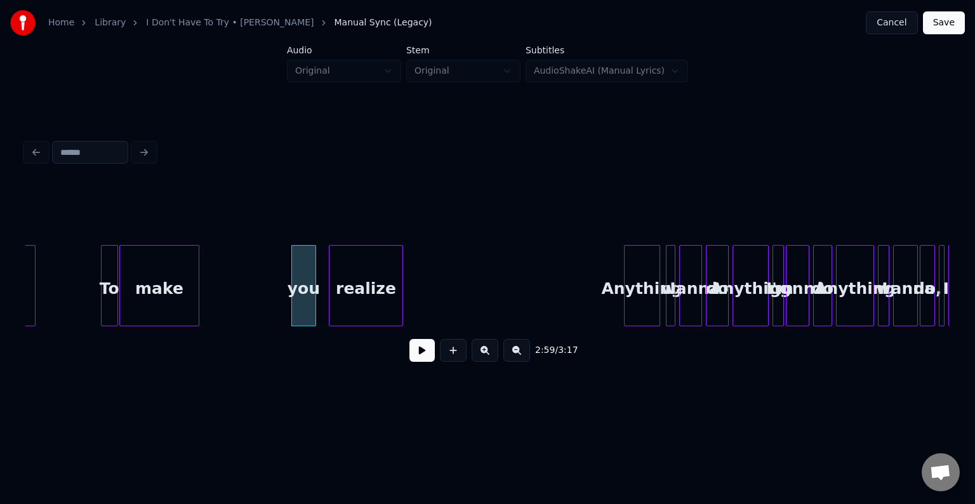
click at [196, 306] on div at bounding box center [197, 286] width 4 height 80
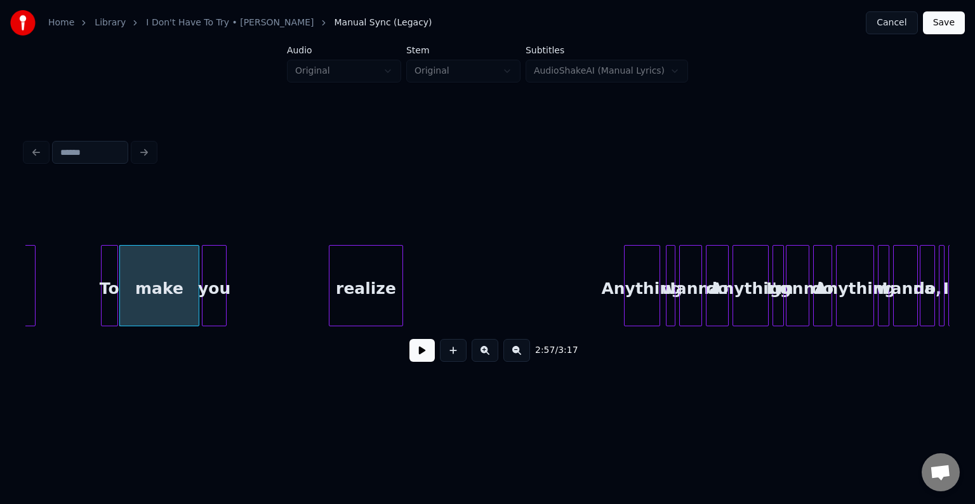
click at [217, 308] on div "you" at bounding box center [213, 289] width 23 height 86
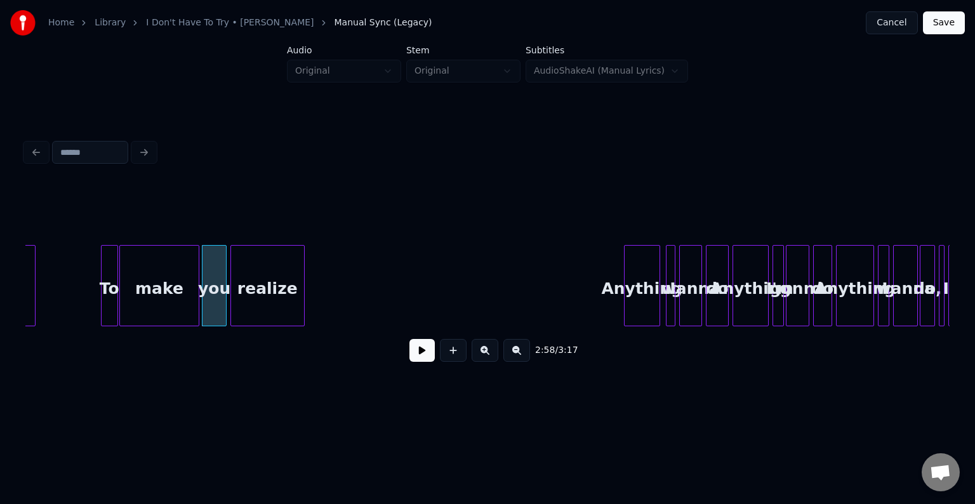
click at [258, 297] on div "realize" at bounding box center [267, 289] width 73 height 86
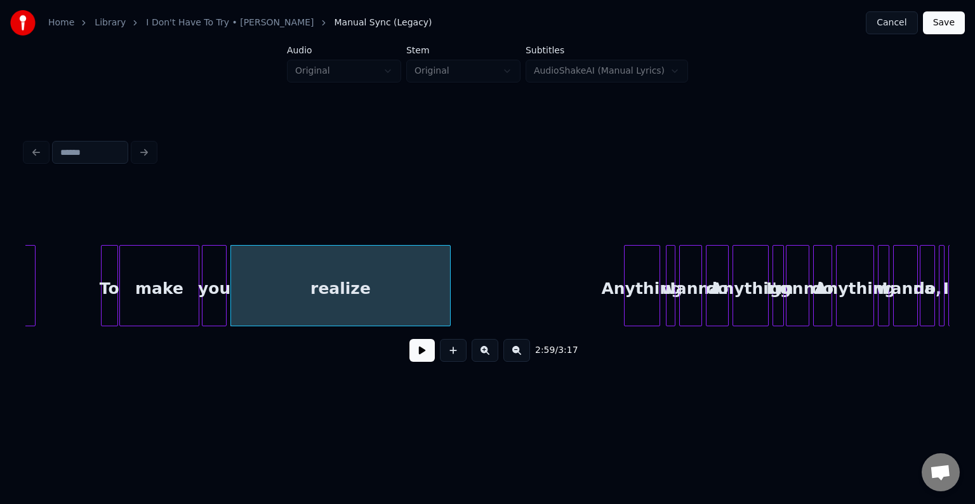
click at [449, 321] on div "try To make you realize Anything I wanna do Anything I'm gonna do Anything I wa…" at bounding box center [487, 285] width 924 height 81
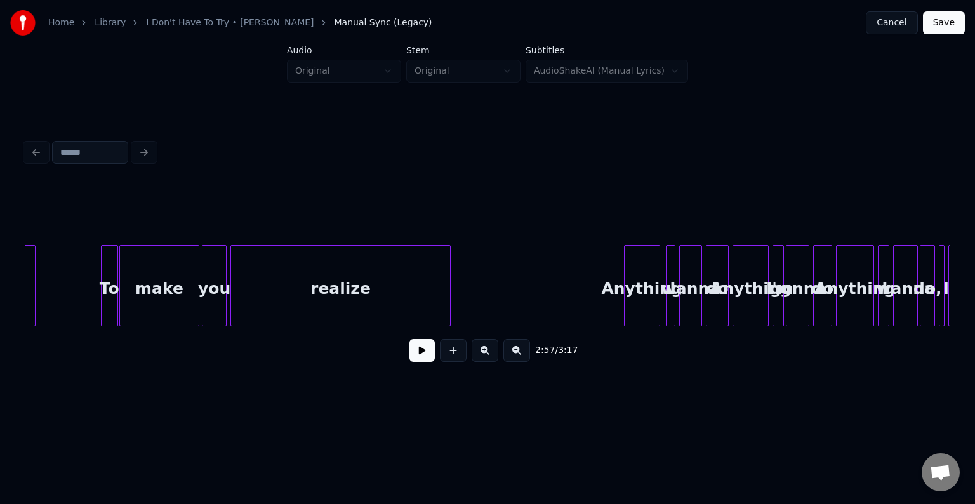
click at [421, 358] on button at bounding box center [421, 350] width 25 height 23
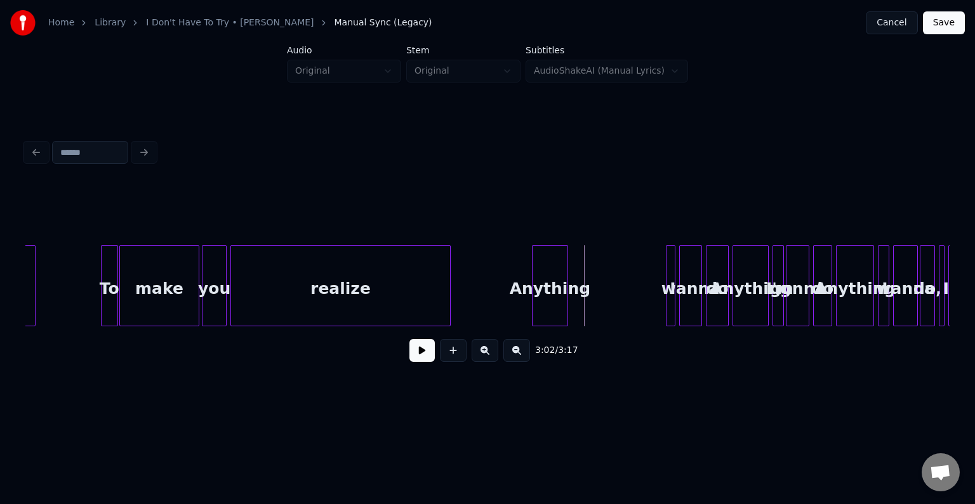
click at [548, 305] on div "Anything" at bounding box center [549, 289] width 35 height 86
click at [417, 360] on button at bounding box center [421, 350] width 25 height 23
click at [416, 362] on button at bounding box center [421, 350] width 25 height 23
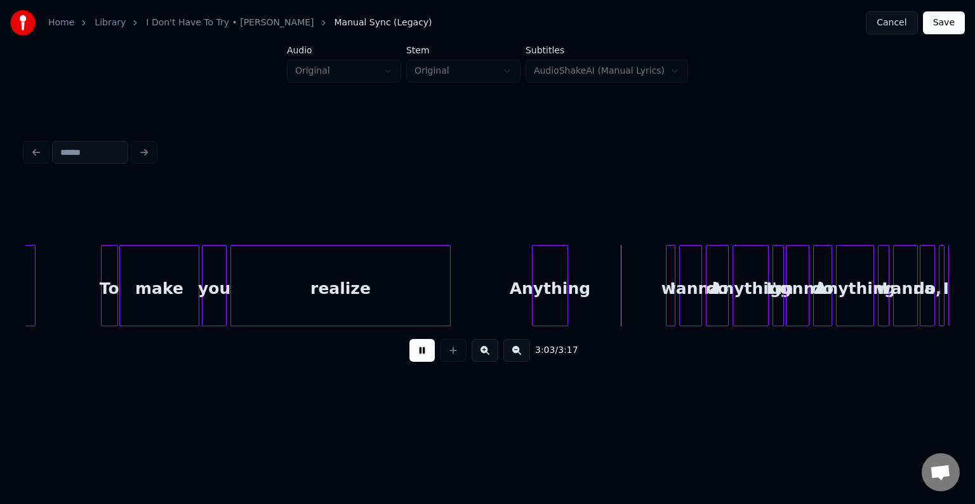
click at [416, 362] on button at bounding box center [421, 350] width 25 height 23
click at [579, 297] on div "Anything" at bounding box center [573, 289] width 35 height 86
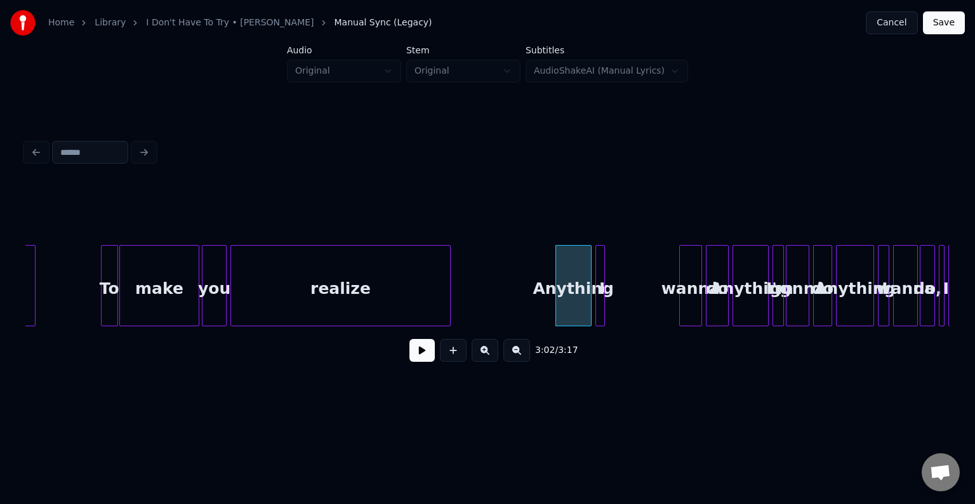
click at [598, 297] on div "I" at bounding box center [602, 289] width 13 height 86
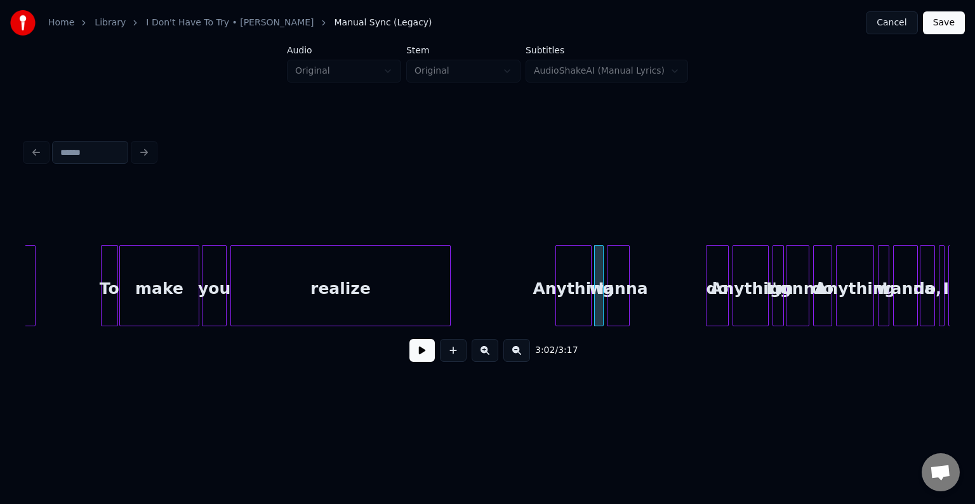
click at [619, 301] on div "wanna" at bounding box center [618, 289] width 22 height 86
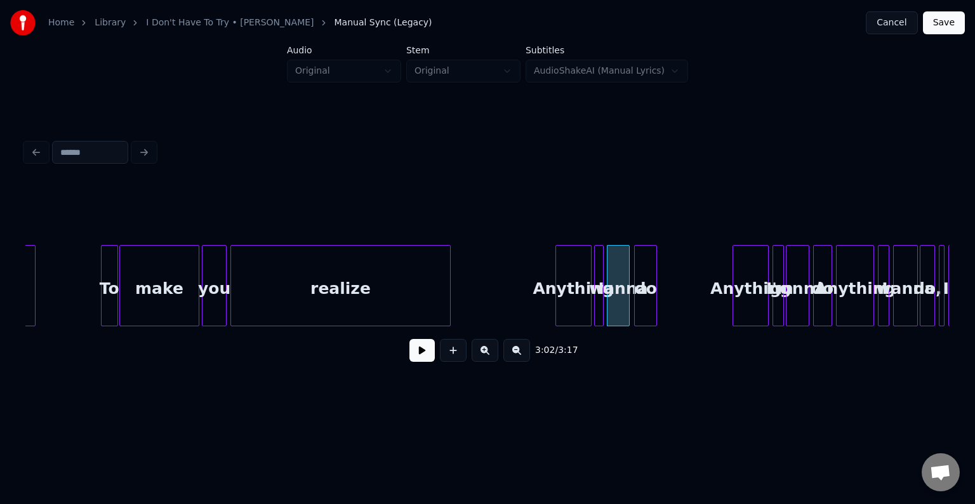
click at [645, 292] on div "do" at bounding box center [645, 289] width 22 height 86
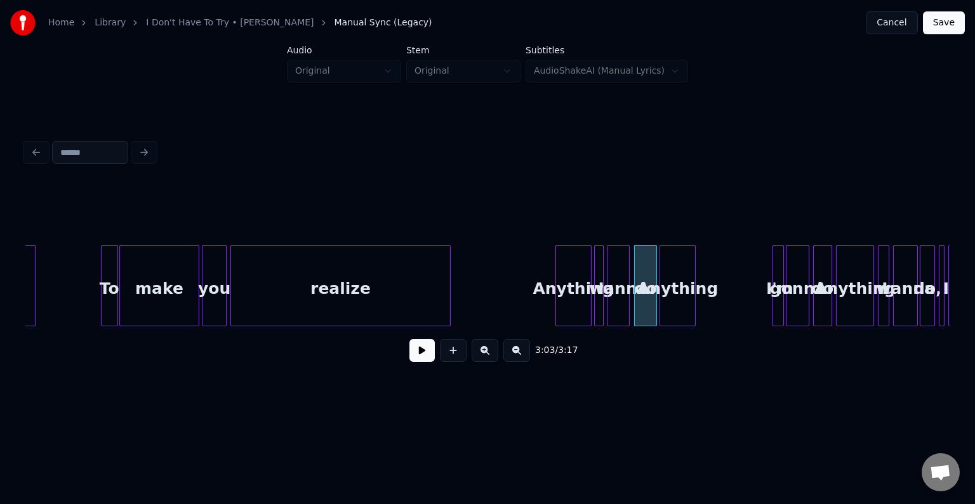
click at [682, 297] on div "Anything" at bounding box center [677, 289] width 35 height 86
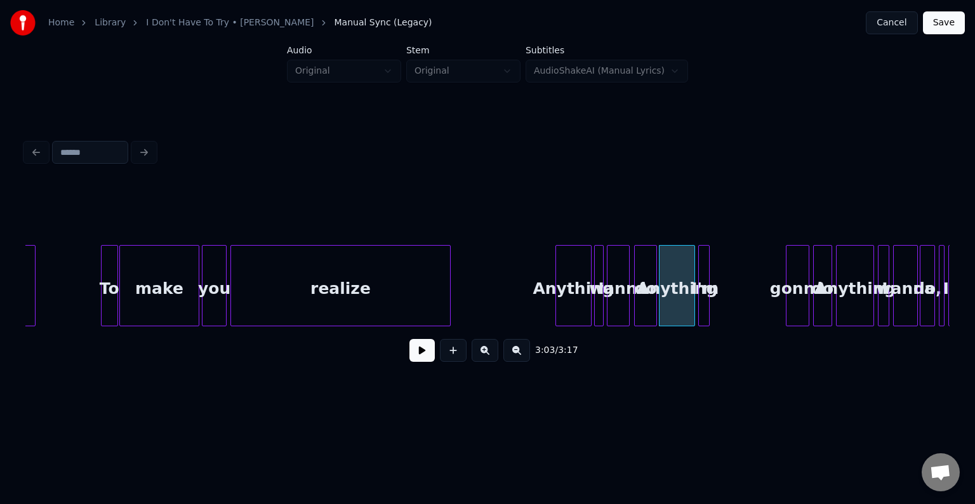
click at [702, 303] on div "I'm" at bounding box center [705, 289] width 13 height 86
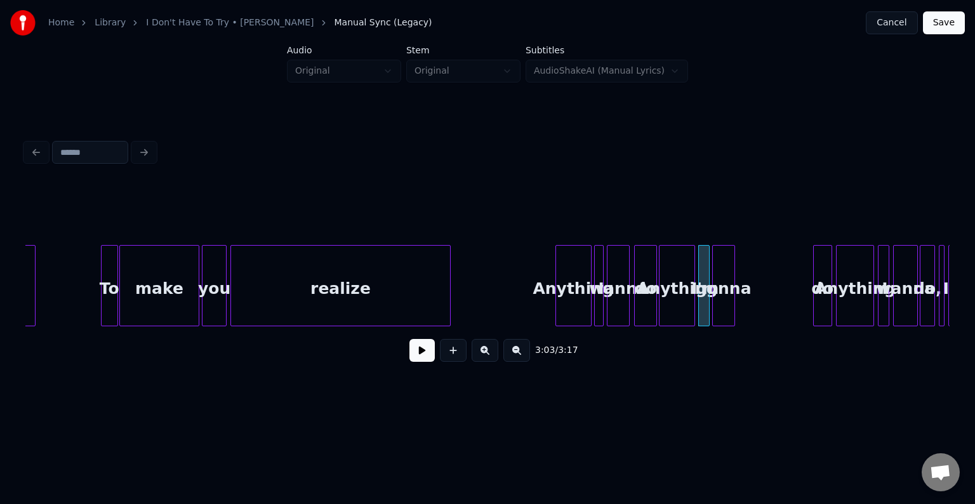
click at [726, 302] on div "gonna" at bounding box center [724, 289] width 22 height 86
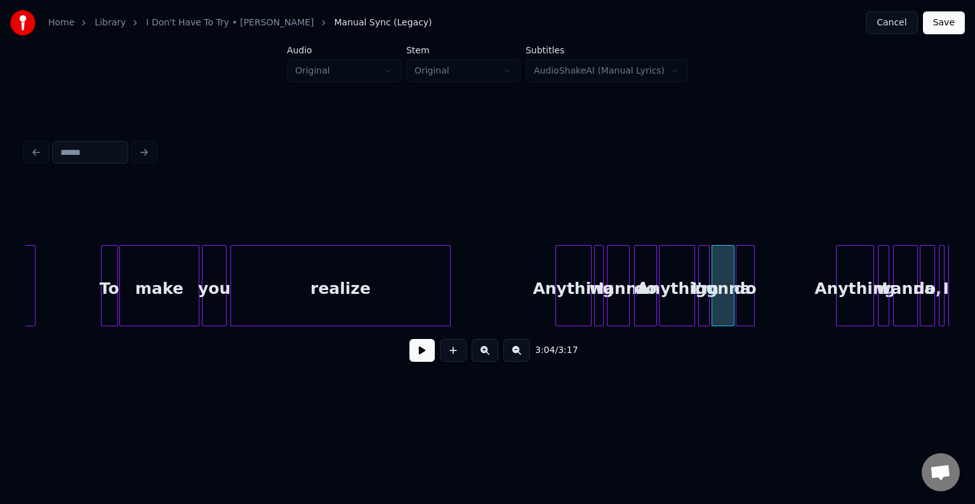
click at [747, 296] on div "do" at bounding box center [745, 289] width 18 height 86
click at [418, 352] on button at bounding box center [421, 350] width 25 height 23
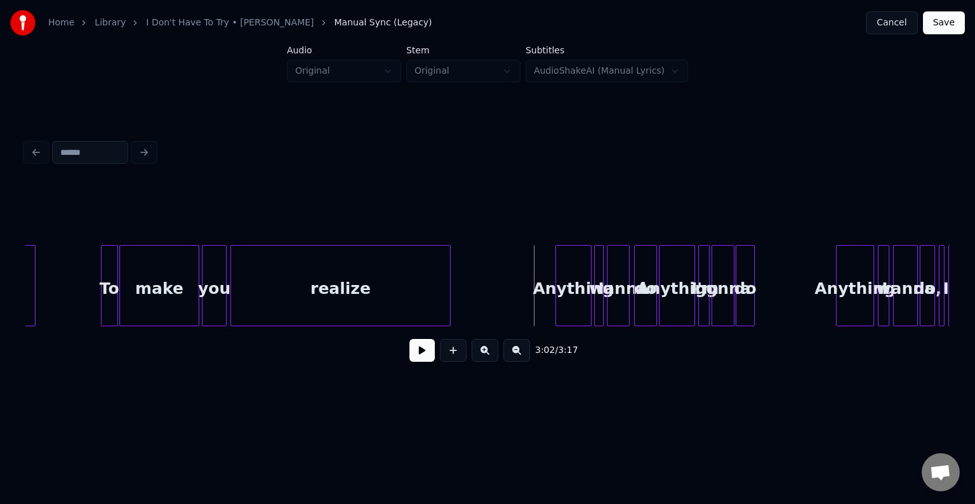
click at [424, 358] on button at bounding box center [421, 350] width 25 height 23
click at [423, 358] on button at bounding box center [421, 350] width 25 height 23
click at [759, 306] on div "do" at bounding box center [760, 289] width 18 height 86
click at [423, 362] on button at bounding box center [421, 350] width 25 height 23
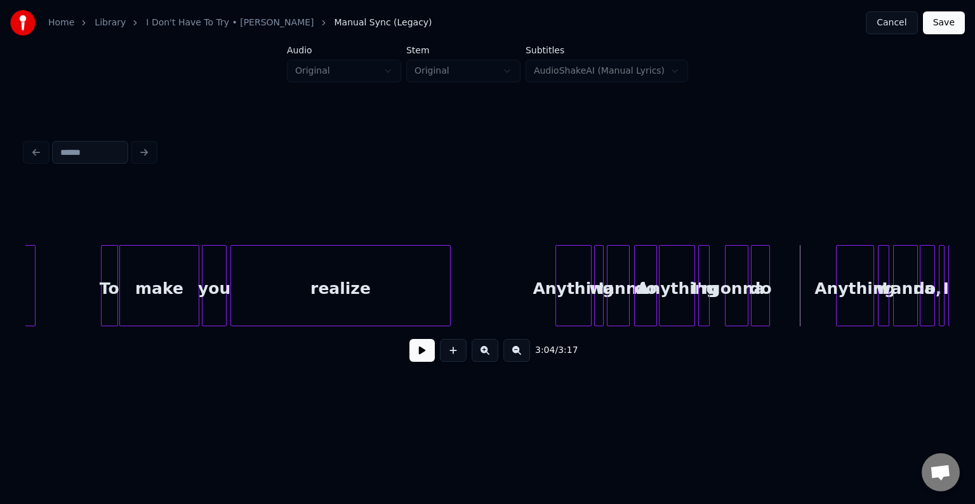
click at [737, 312] on div "gonna" at bounding box center [736, 289] width 22 height 86
click at [419, 360] on button at bounding box center [421, 350] width 25 height 23
click at [714, 303] on div "I'm" at bounding box center [715, 289] width 13 height 86
click at [417, 359] on button at bounding box center [421, 350] width 25 height 23
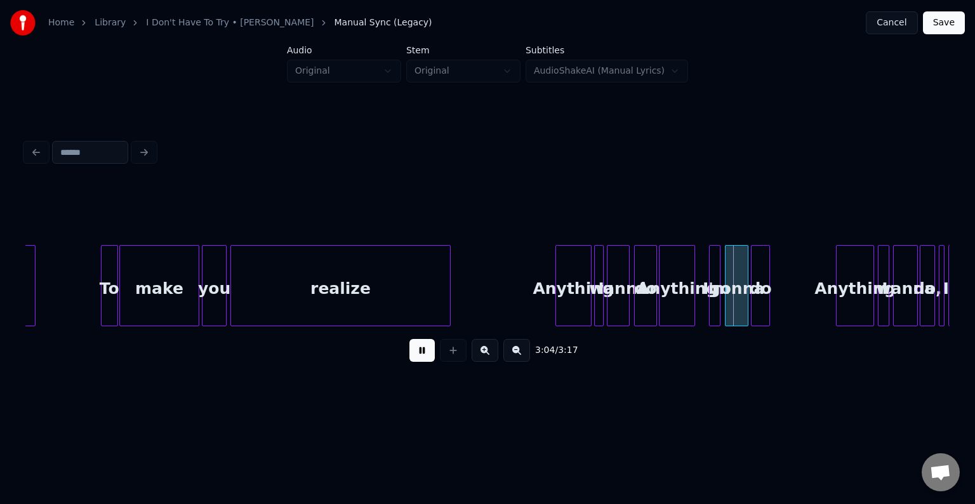
click at [417, 359] on button at bounding box center [421, 350] width 25 height 23
click at [671, 304] on div "Anything" at bounding box center [676, 289] width 35 height 86
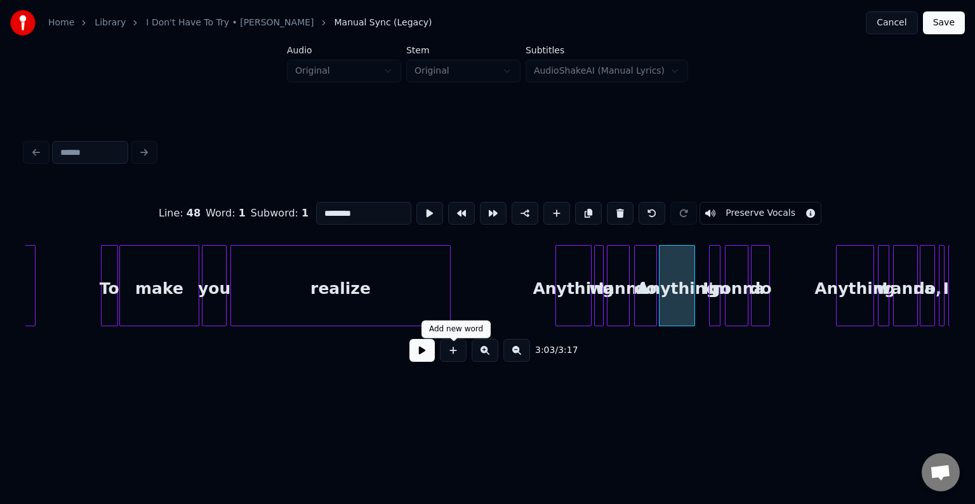
click at [420, 358] on button at bounding box center [421, 350] width 25 height 23
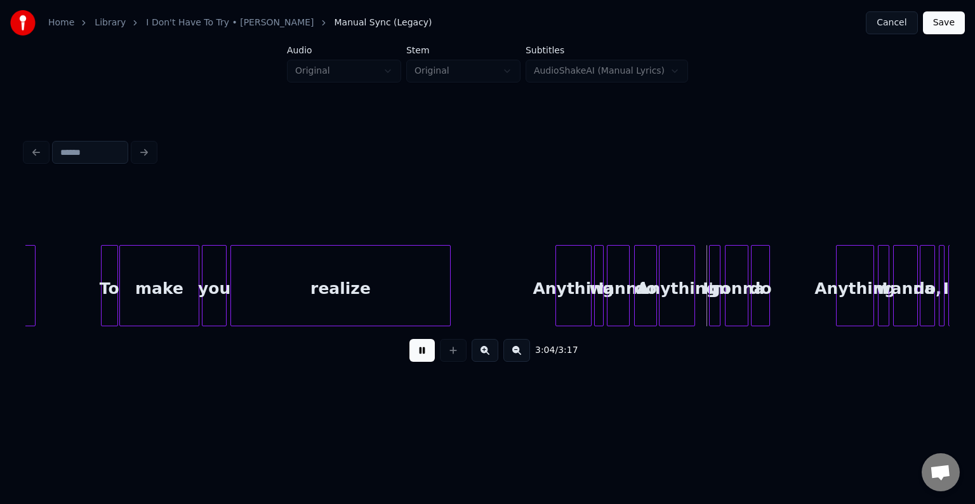
click at [420, 358] on button at bounding box center [421, 350] width 25 height 23
click at [701, 312] on div at bounding box center [701, 286] width 4 height 80
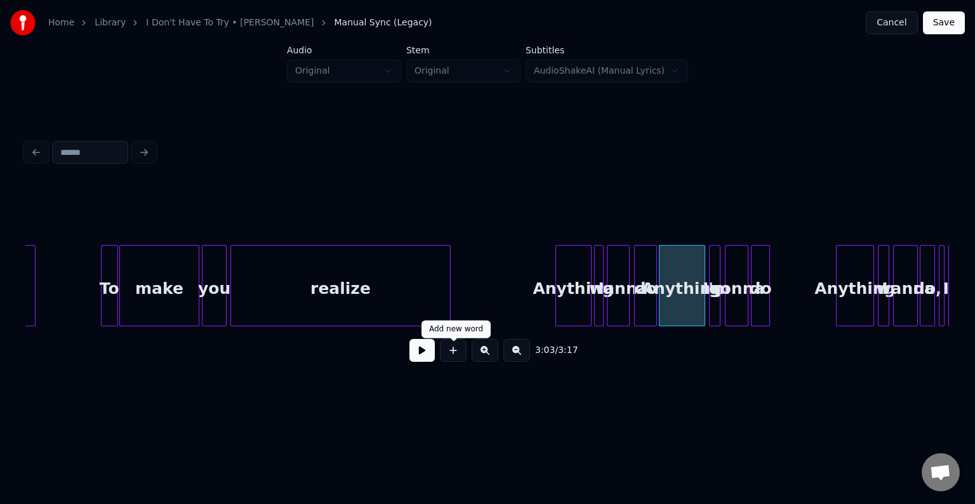
click at [421, 353] on button at bounding box center [421, 350] width 25 height 23
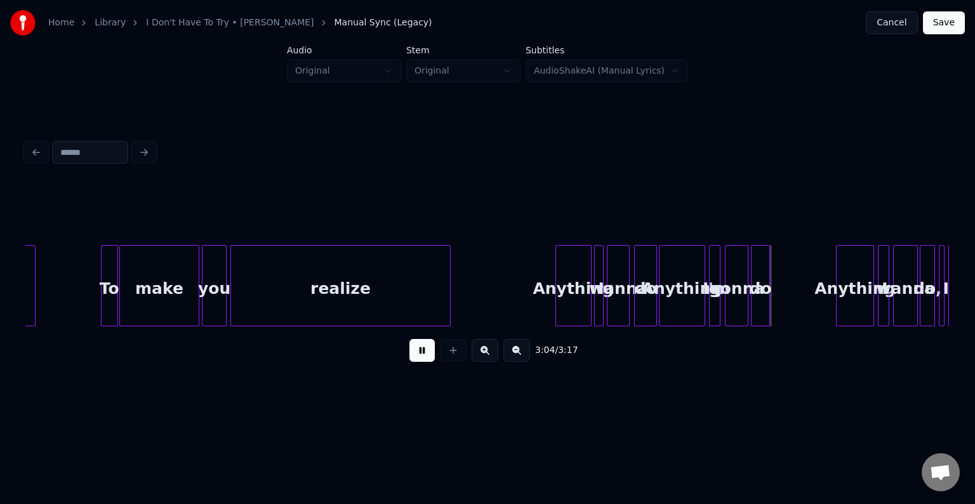
click at [421, 353] on button at bounding box center [421, 350] width 25 height 23
click at [791, 305] on div "Anything" at bounding box center [793, 289] width 37 height 86
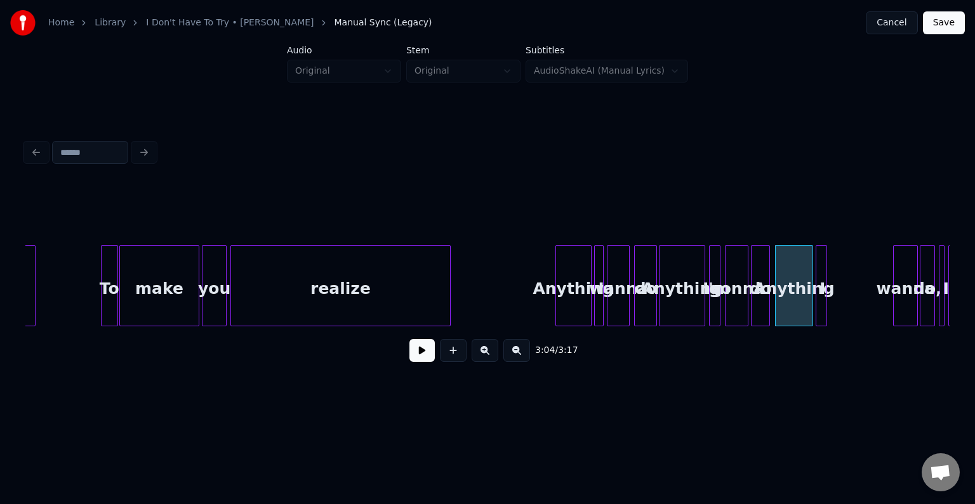
click at [820, 307] on div "I" at bounding box center [822, 289] width 13 height 86
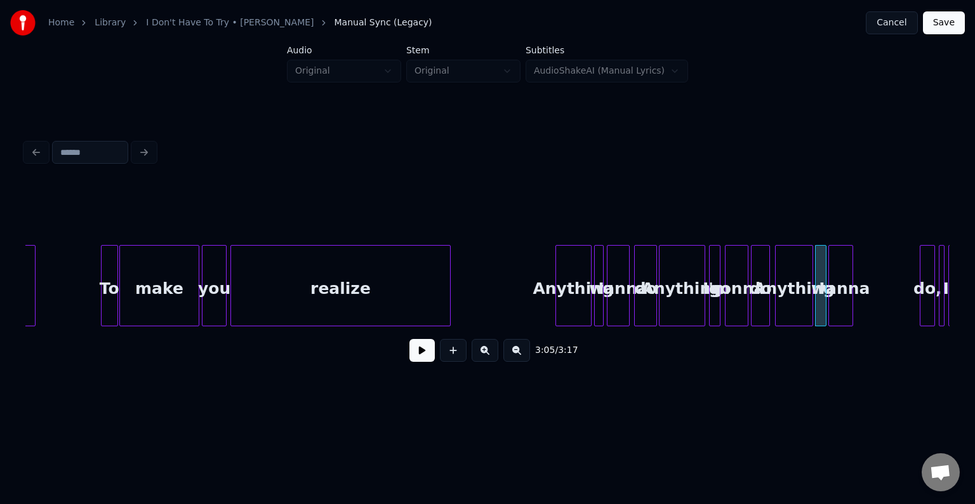
click at [840, 303] on div "wanna" at bounding box center [840, 289] width 23 height 86
click at [861, 306] on div "do," at bounding box center [862, 289] width 14 height 86
click at [792, 302] on div "Anything" at bounding box center [793, 289] width 37 height 86
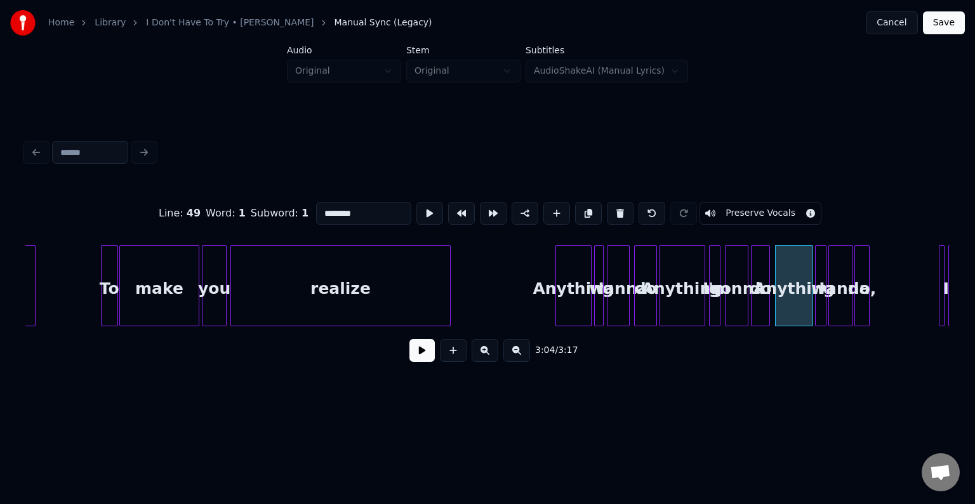
click at [426, 353] on button at bounding box center [421, 350] width 25 height 23
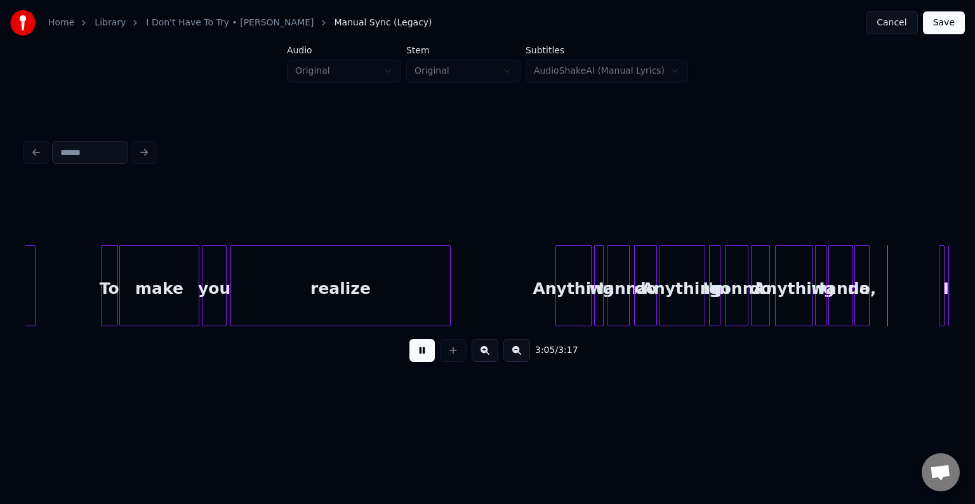
click at [426, 353] on button at bounding box center [421, 350] width 25 height 23
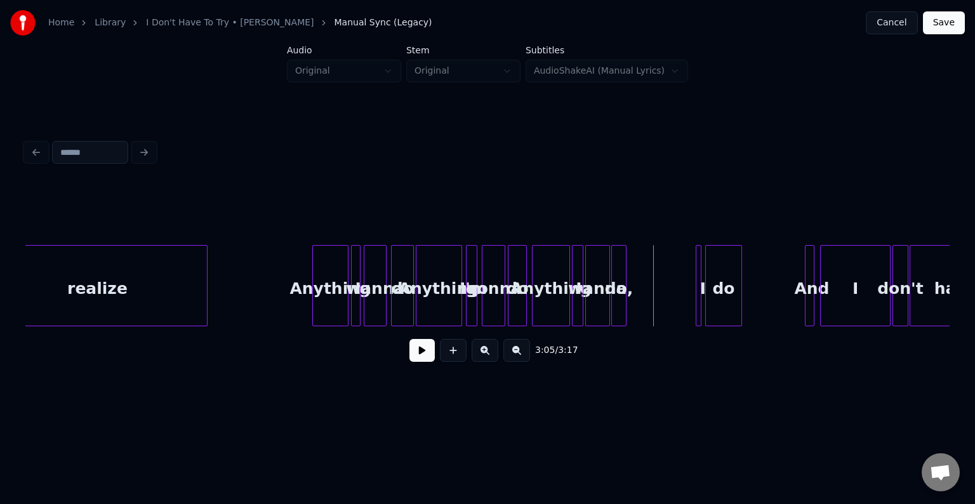
scroll to position [0, 17043]
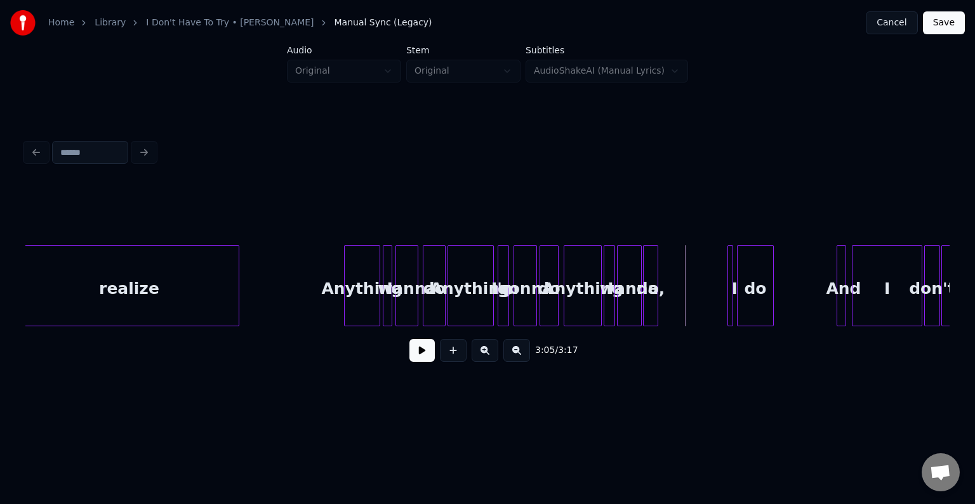
click at [575, 308] on div "Anything" at bounding box center [582, 289] width 37 height 86
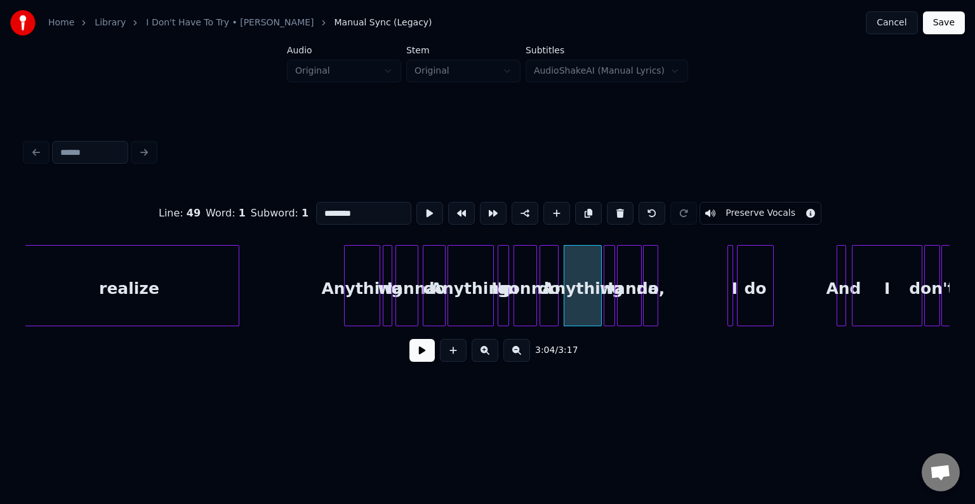
click at [421, 353] on button at bounding box center [421, 350] width 25 height 23
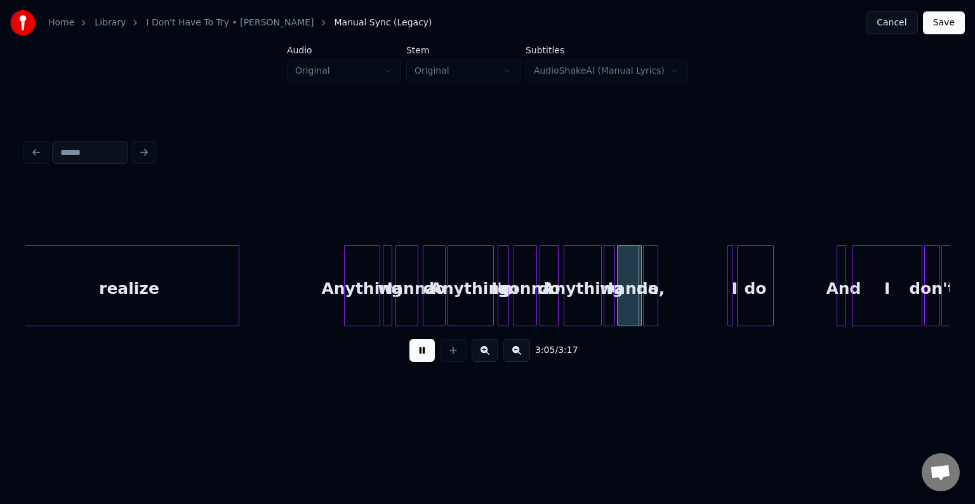
click at [421, 353] on button at bounding box center [421, 350] width 25 height 23
click at [735, 299] on div at bounding box center [736, 286] width 4 height 80
click at [665, 307] on div "I" at bounding box center [668, 289] width 13 height 86
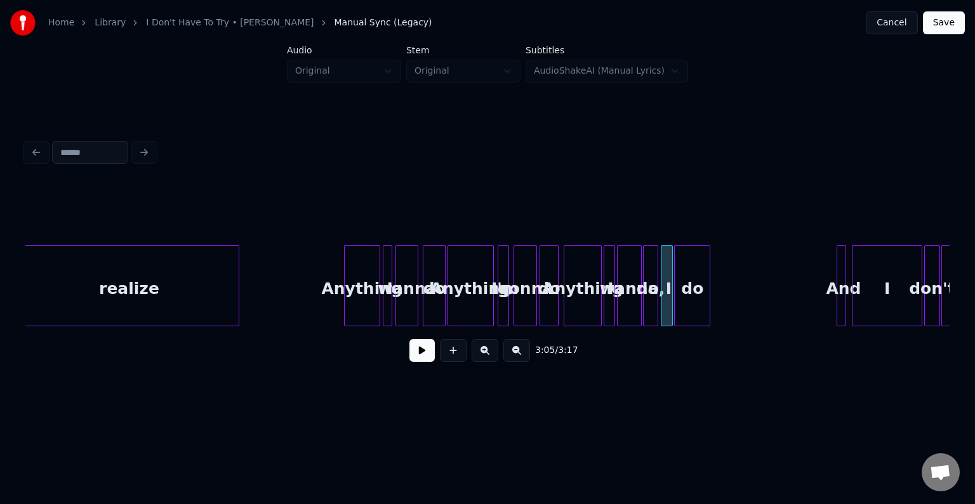
click at [699, 308] on div "do" at bounding box center [691, 289] width 35 height 86
click at [651, 310] on div "do," at bounding box center [650, 289] width 14 height 86
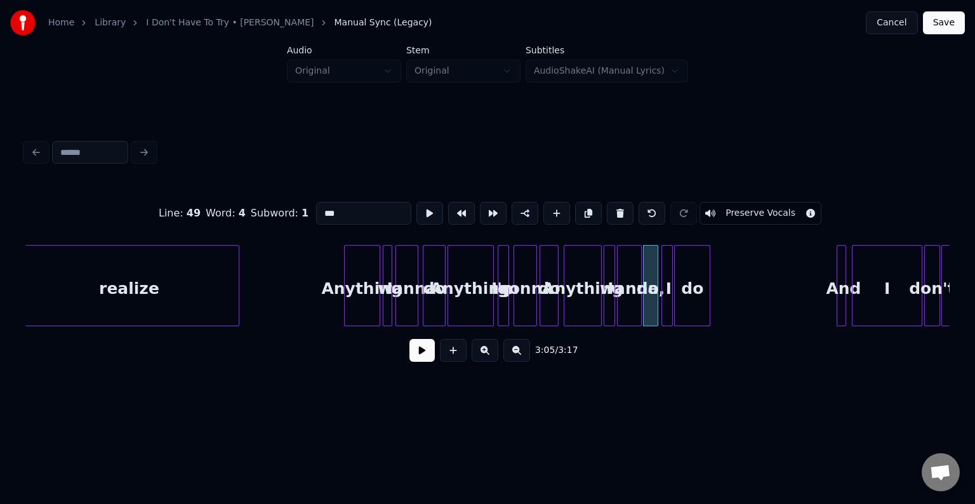
click at [411, 362] on button at bounding box center [421, 350] width 25 height 23
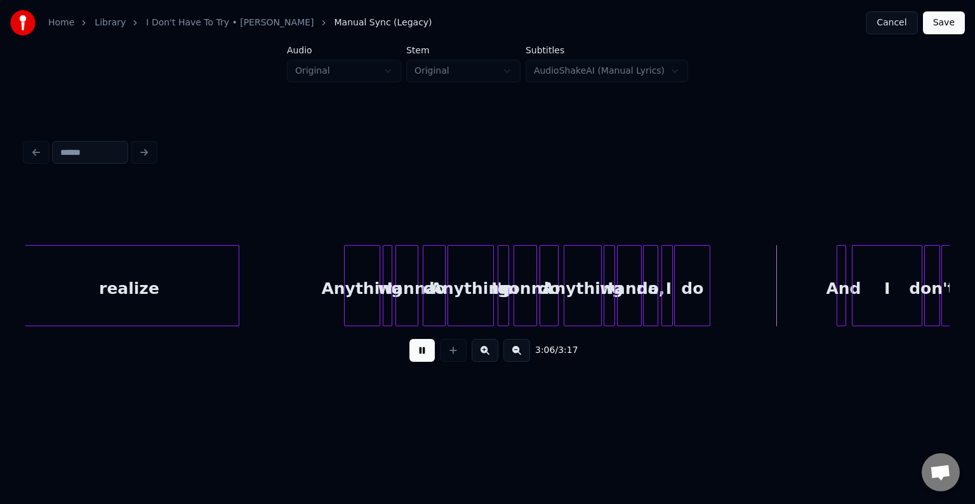
click at [411, 362] on button at bounding box center [421, 350] width 25 height 23
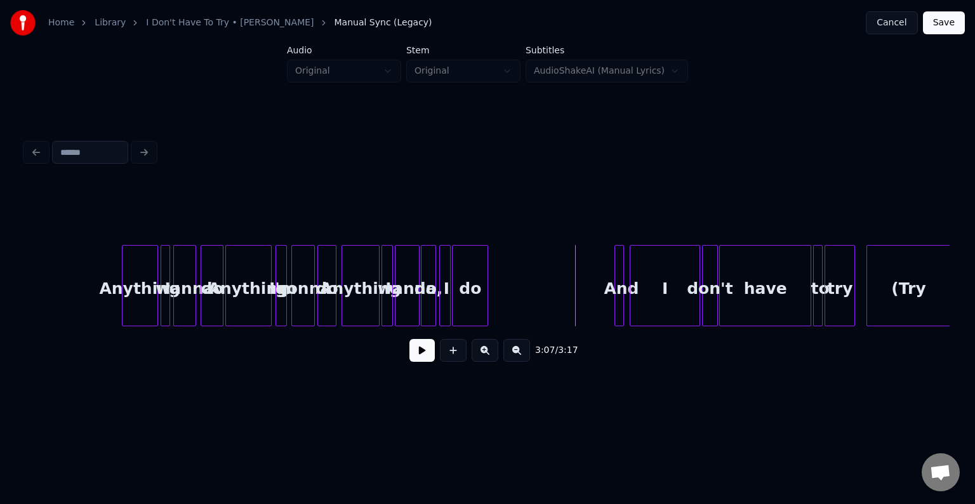
scroll to position [0, 17339]
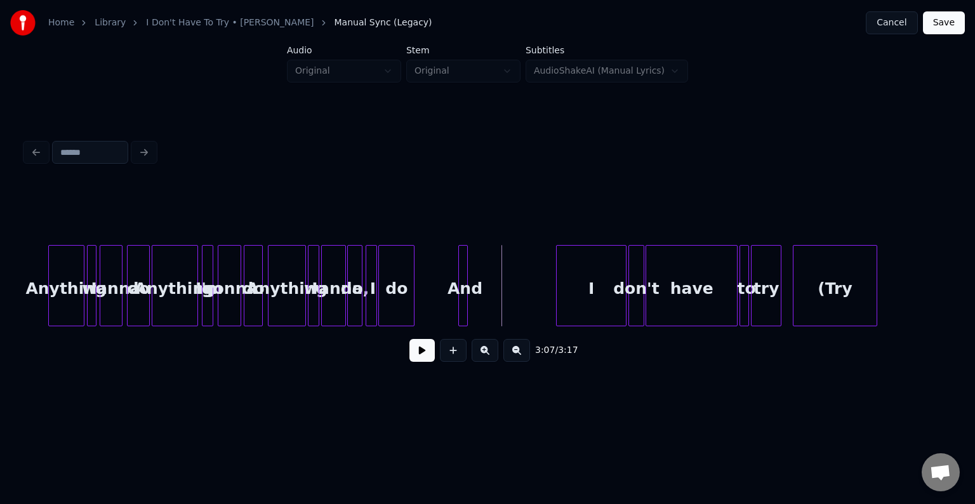
click at [459, 279] on div "And" at bounding box center [465, 289] width 13 height 86
click at [522, 284] on div "I" at bounding box center [505, 289] width 69 height 86
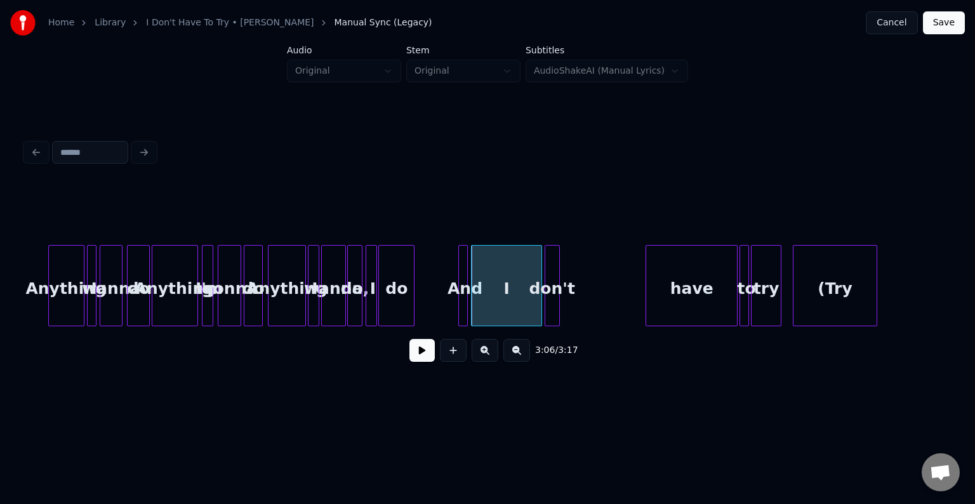
click at [552, 282] on div "don't" at bounding box center [552, 289] width 14 height 86
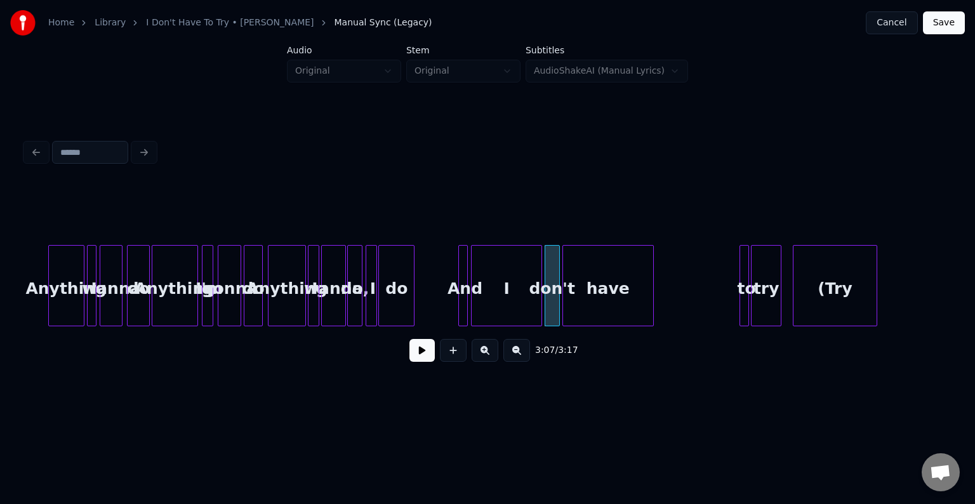
click at [600, 299] on div "have" at bounding box center [608, 289] width 91 height 86
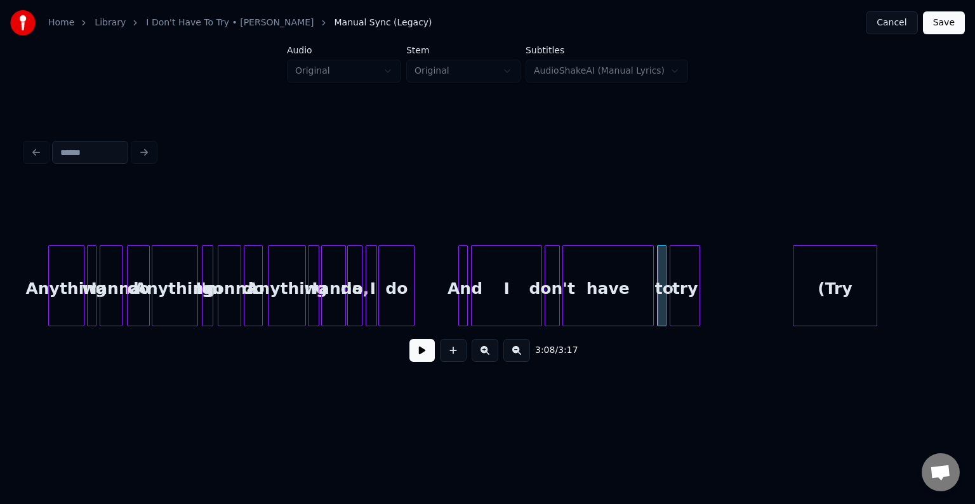
click at [687, 274] on div "try" at bounding box center [684, 289] width 29 height 86
click at [418, 362] on button at bounding box center [421, 350] width 25 height 23
click at [419, 355] on button at bounding box center [421, 350] width 25 height 23
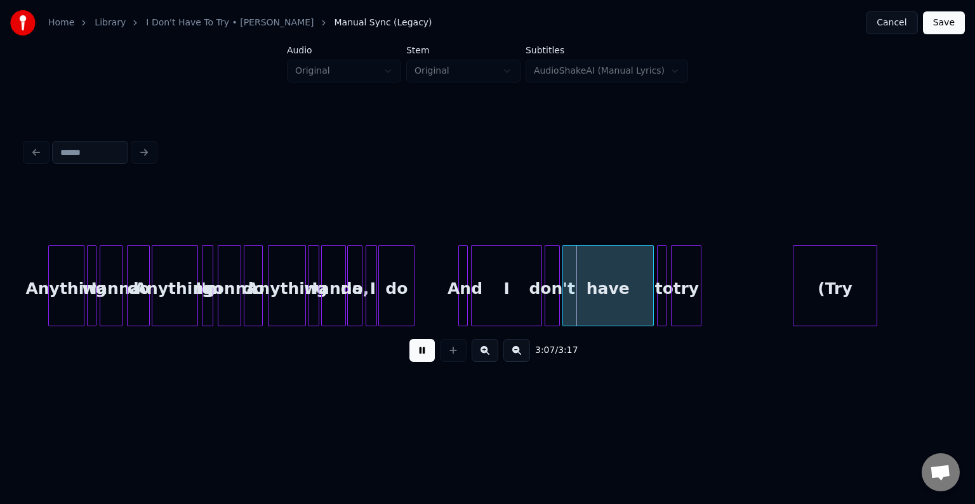
click at [467, 332] on body "Home Library I Don't Have To Try • [PERSON_NAME] Manual Sync (Legacy) Cancel Sa…" at bounding box center [487, 202] width 975 height 405
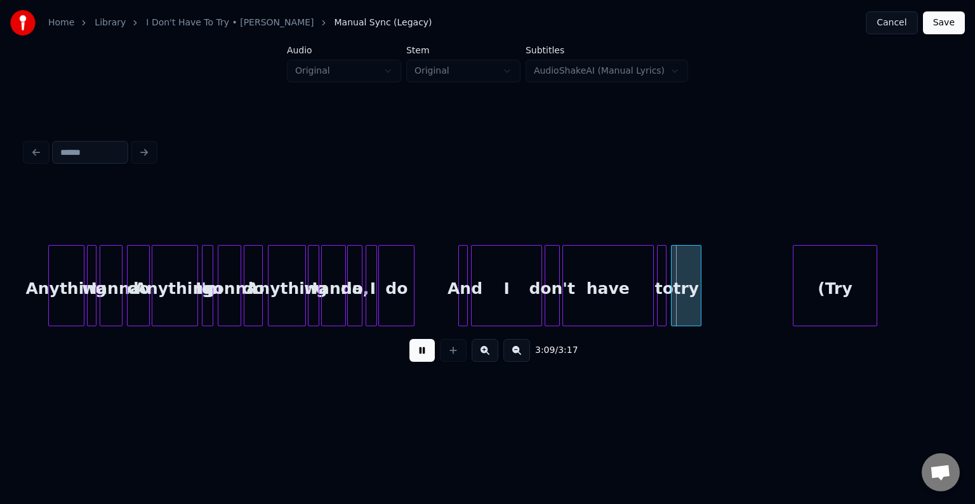
click at [510, 287] on div "I" at bounding box center [505, 289] width 69 height 86
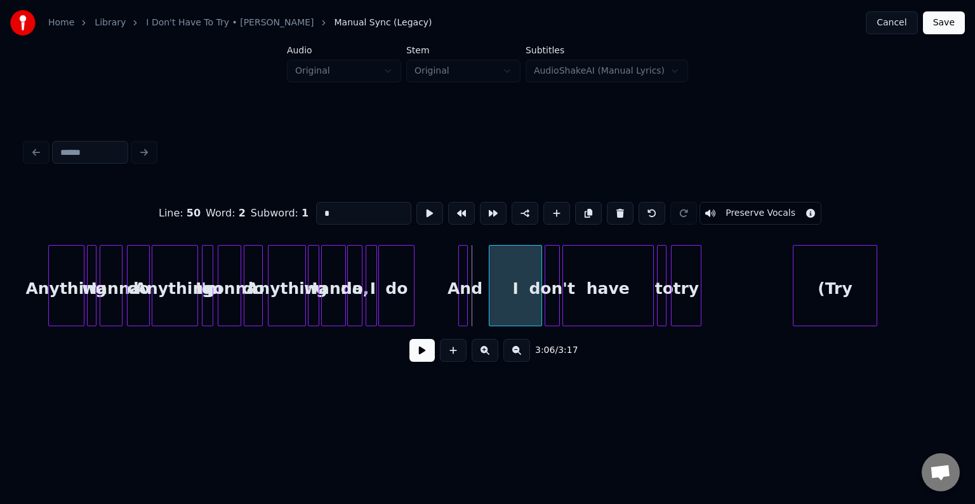
click at [490, 313] on div at bounding box center [491, 286] width 4 height 80
click at [485, 310] on div "And" at bounding box center [483, 289] width 13 height 86
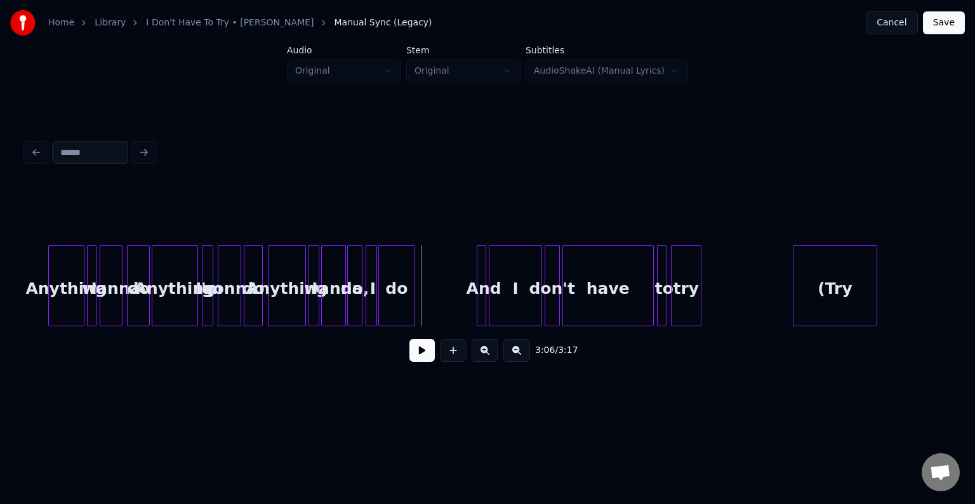
click at [421, 362] on button at bounding box center [421, 350] width 25 height 23
click at [419, 362] on button at bounding box center [421, 350] width 25 height 23
click at [427, 362] on button at bounding box center [421, 350] width 25 height 23
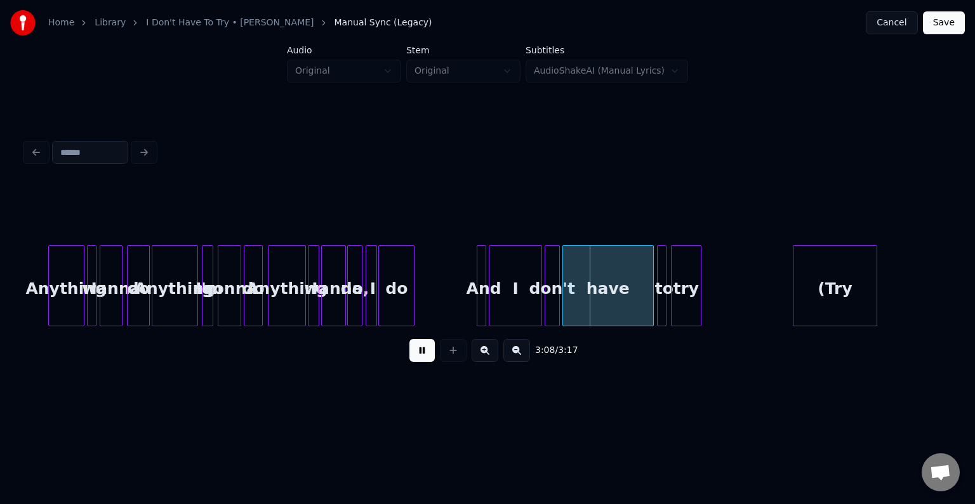
click at [427, 362] on button at bounding box center [421, 350] width 25 height 23
click at [770, 307] on div "try" at bounding box center [771, 289] width 29 height 86
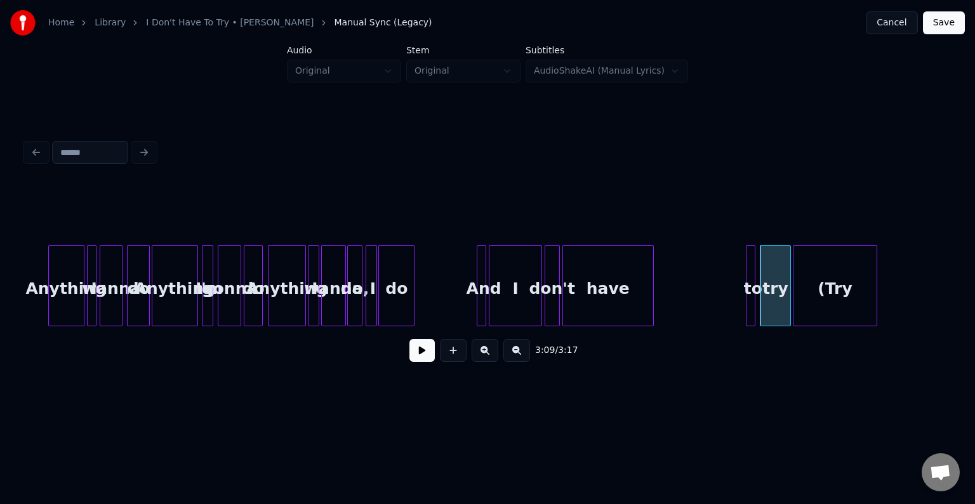
click at [756, 303] on div "to" at bounding box center [752, 289] width 13 height 86
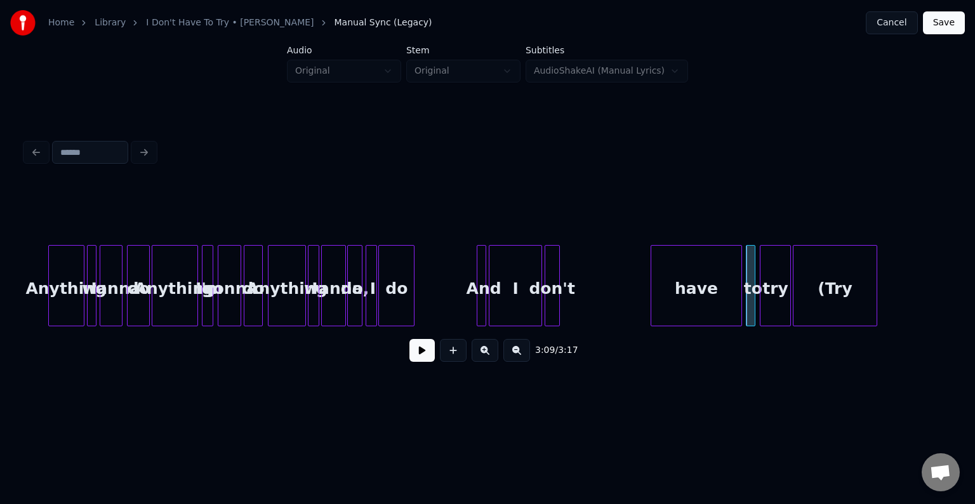
click at [709, 311] on div "have" at bounding box center [696, 289] width 91 height 86
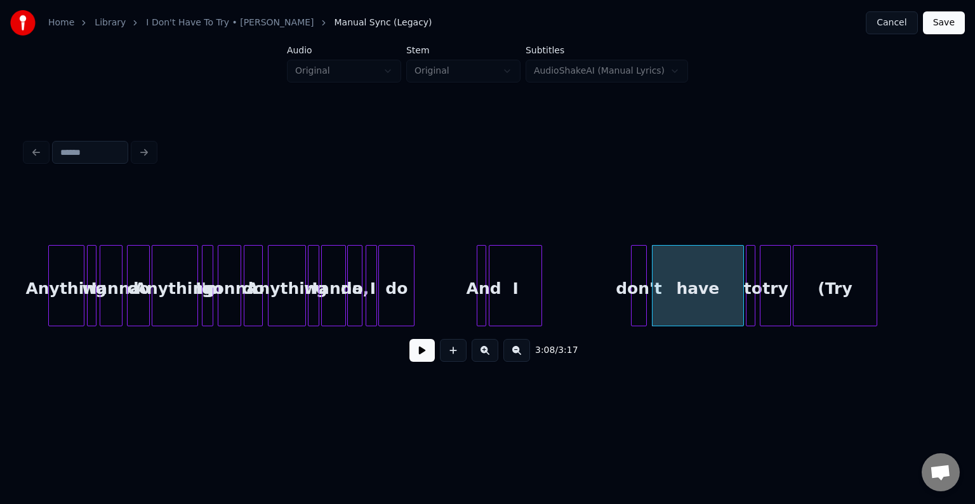
click at [640, 307] on div "don't" at bounding box center [638, 289] width 14 height 86
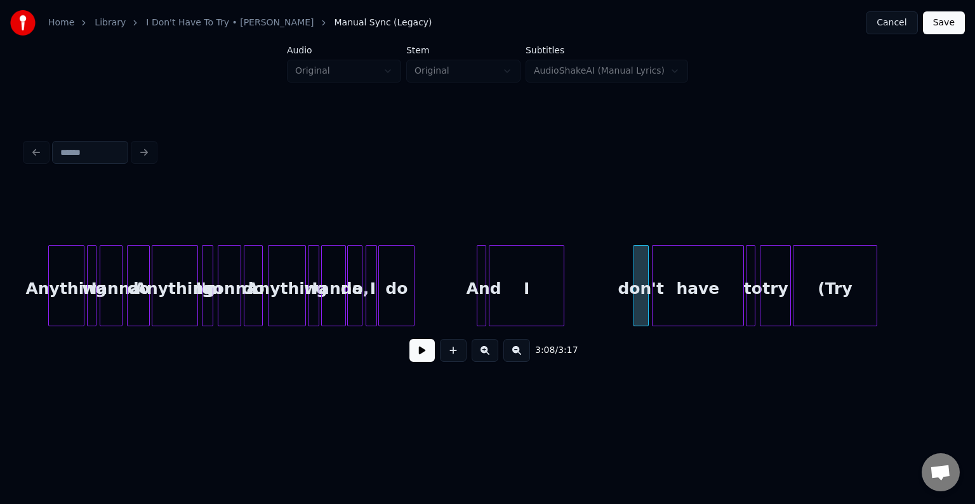
click at [561, 308] on div at bounding box center [562, 286] width 4 height 80
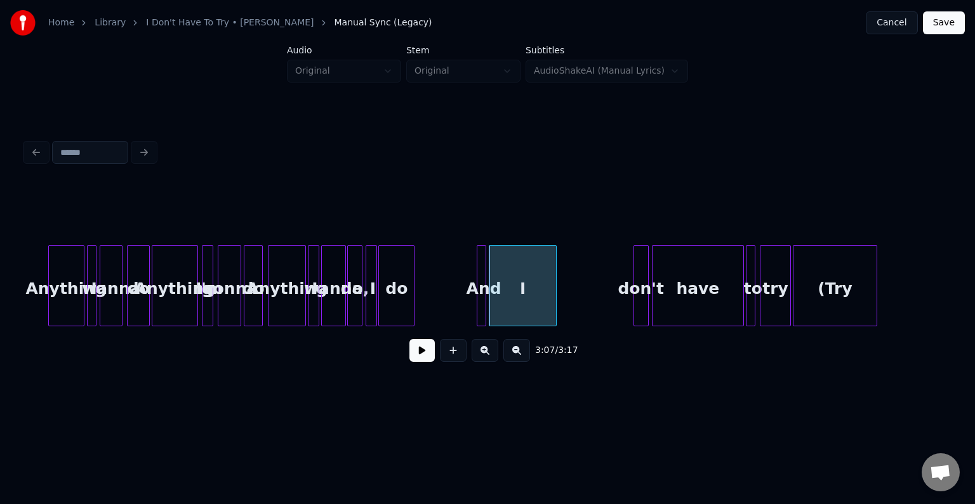
click at [554, 307] on div at bounding box center [554, 286] width 4 height 80
click at [416, 355] on button at bounding box center [421, 350] width 25 height 23
click at [563, 304] on div at bounding box center [564, 286] width 4 height 80
click at [578, 306] on div "don't" at bounding box center [577, 289] width 14 height 86
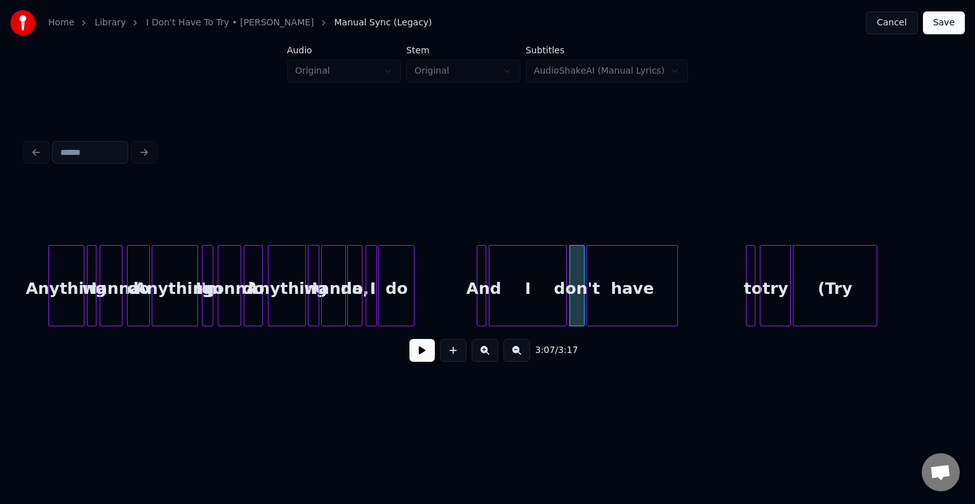
click at [620, 298] on div "have" at bounding box center [632, 289] width 91 height 86
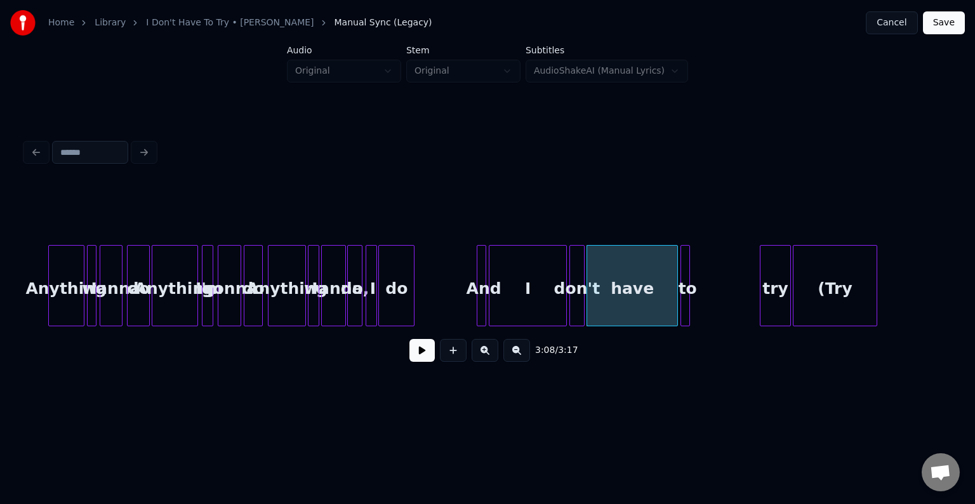
click at [685, 297] on div "to" at bounding box center [687, 289] width 13 height 86
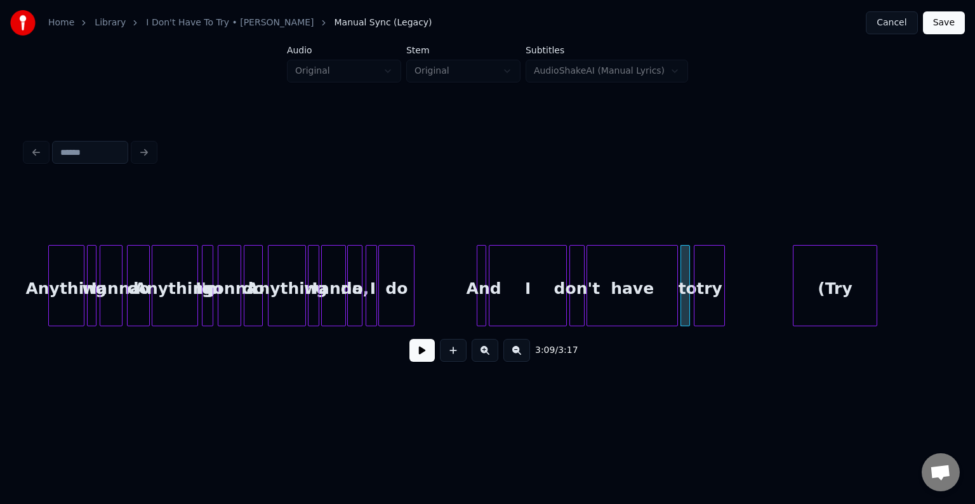
click at [708, 295] on div "try" at bounding box center [708, 289] width 29 height 86
click at [419, 354] on button at bounding box center [421, 350] width 25 height 23
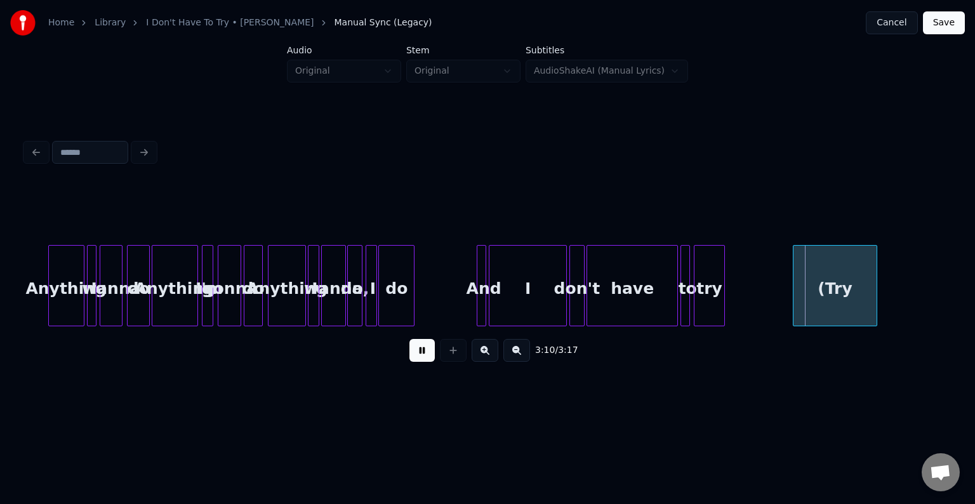
click at [419, 355] on button at bounding box center [421, 350] width 25 height 23
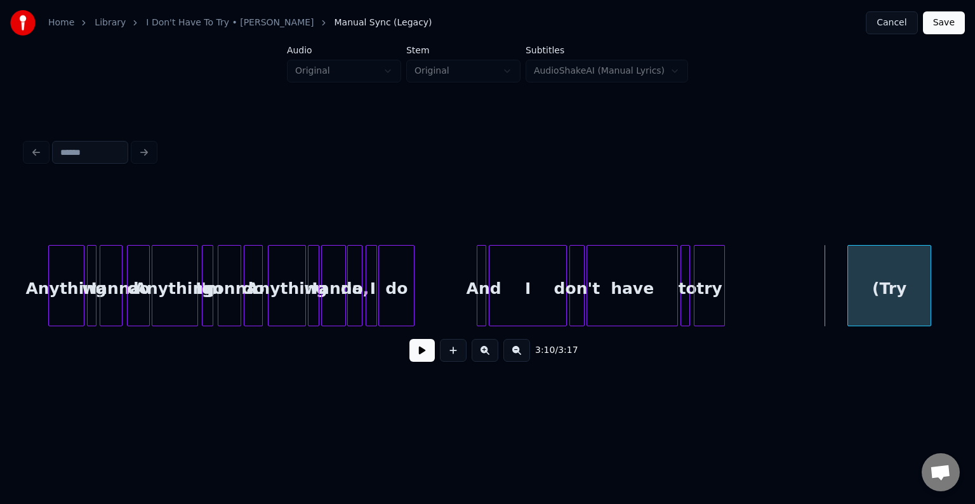
click at [882, 298] on div "(Try" at bounding box center [889, 289] width 82 height 86
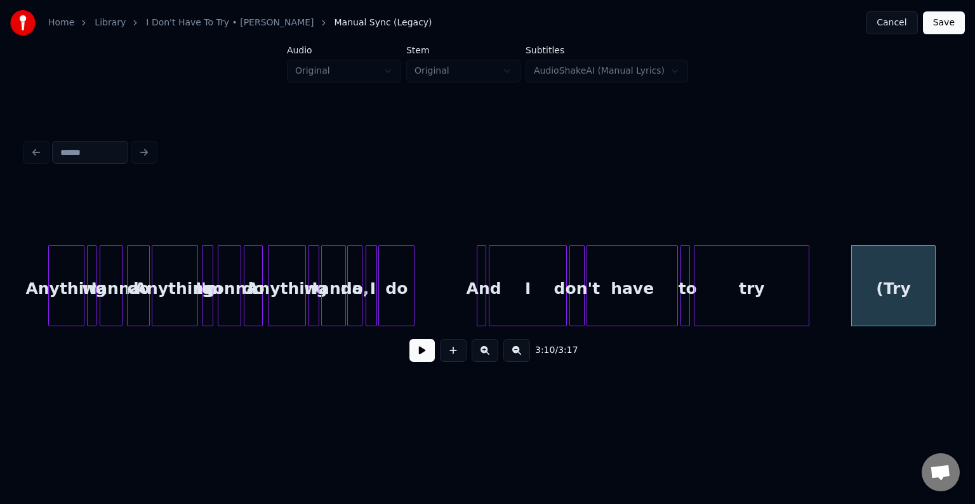
click at [805, 313] on div at bounding box center [807, 286] width 4 height 80
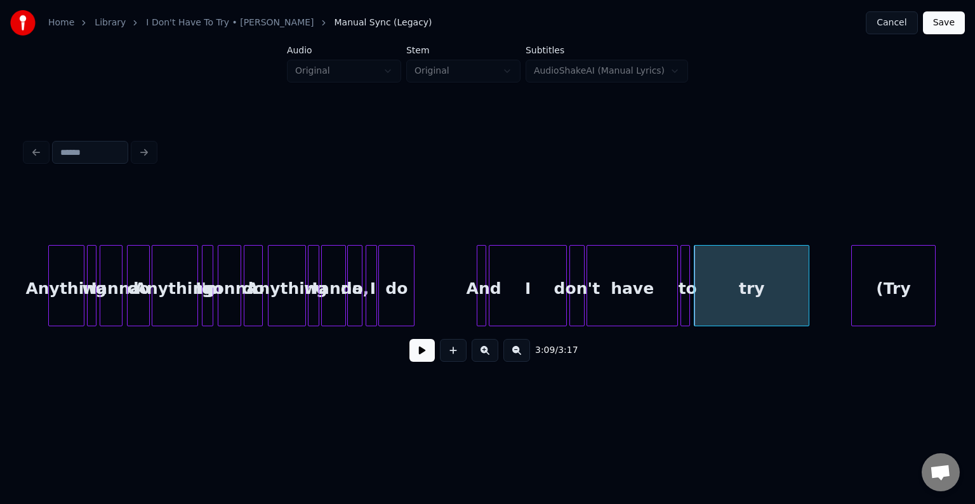
click at [414, 354] on button at bounding box center [421, 350] width 25 height 23
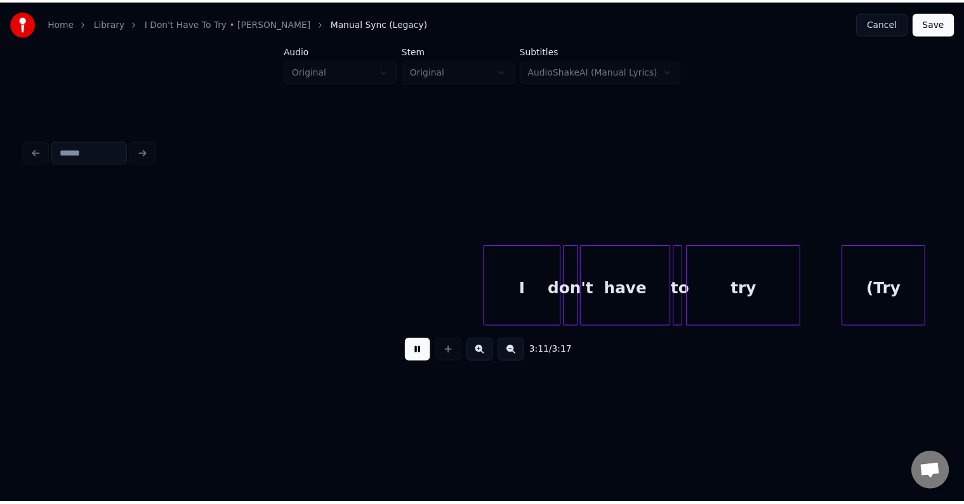
scroll to position [0, 17856]
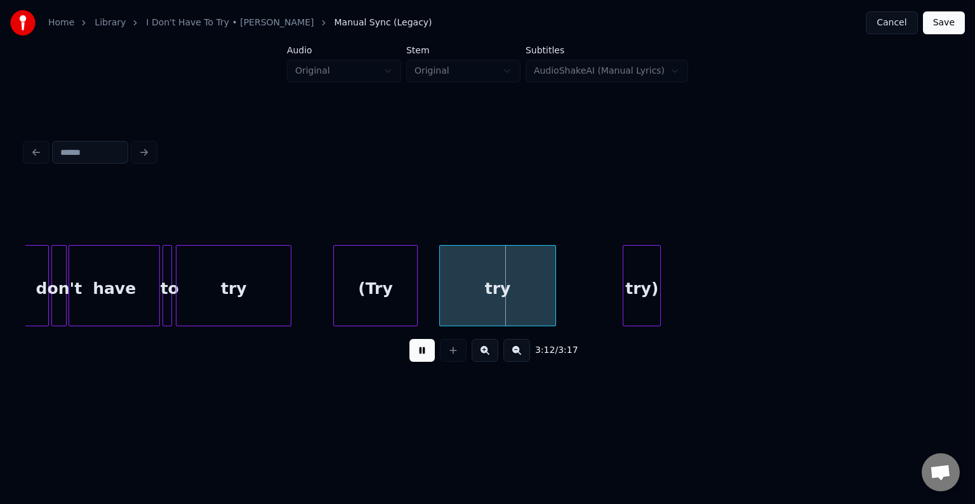
click at [411, 355] on button at bounding box center [421, 350] width 25 height 23
click at [638, 295] on div "try)" at bounding box center [641, 289] width 37 height 86
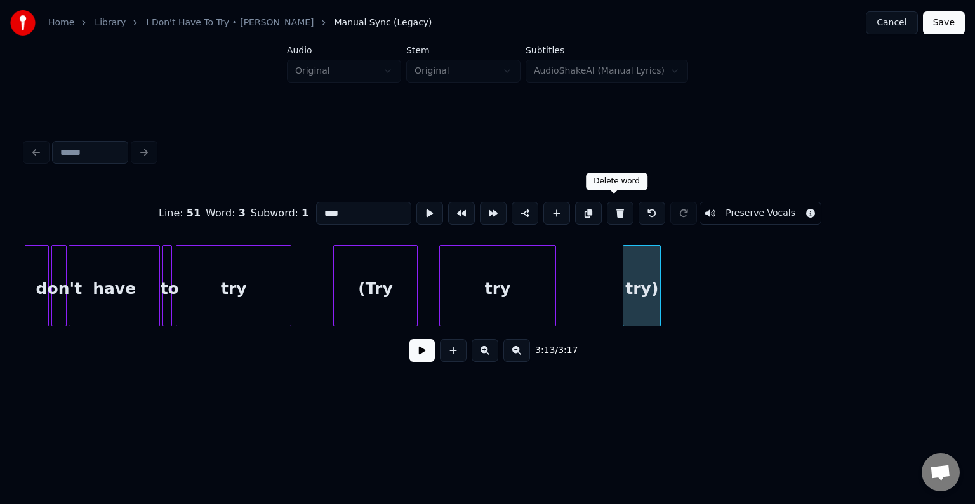
click at [613, 204] on button at bounding box center [620, 213] width 27 height 23
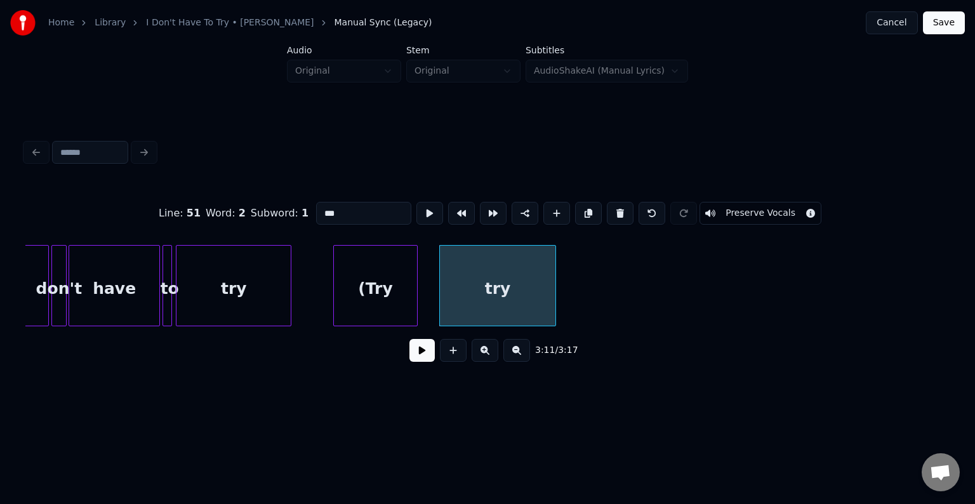
click at [613, 204] on button at bounding box center [620, 213] width 27 height 23
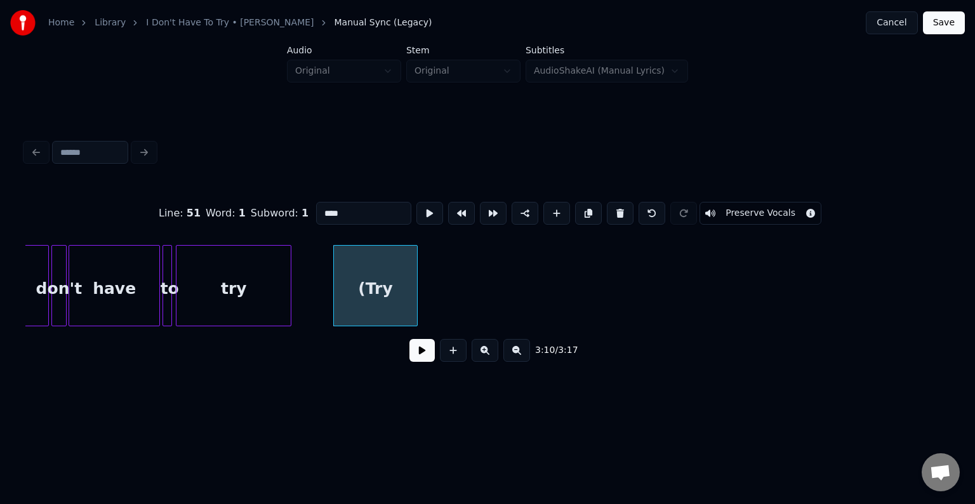
click at [613, 204] on button at bounding box center [620, 213] width 27 height 23
type input "***"
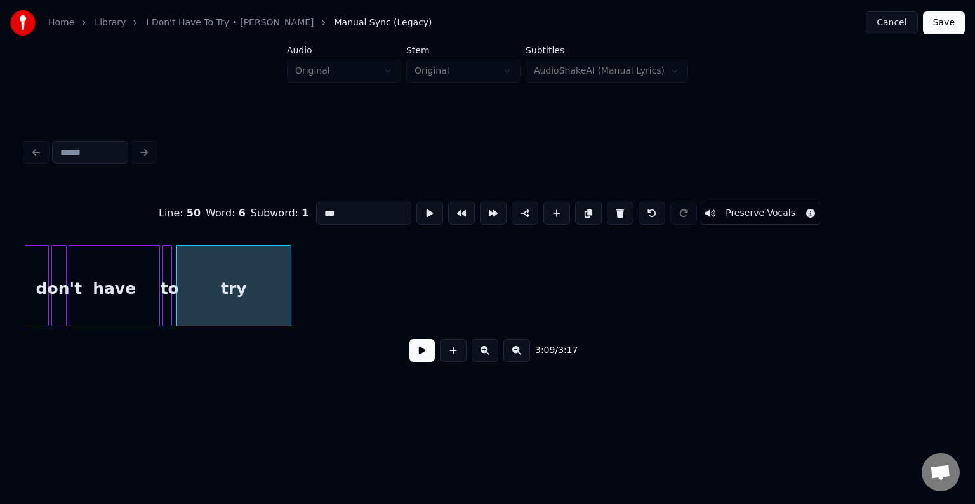
click at [919, 321] on div "I don't have to try" at bounding box center [487, 285] width 924 height 81
click at [935, 24] on button "Save" at bounding box center [944, 22] width 42 height 23
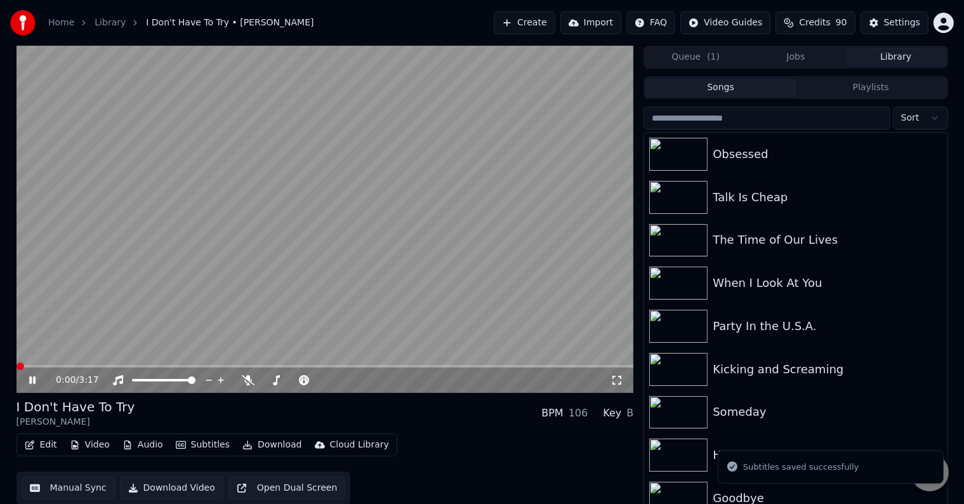
click at [244, 455] on div "Edit Video Audio Subtitles Download Cloud Library" at bounding box center [206, 444] width 381 height 23
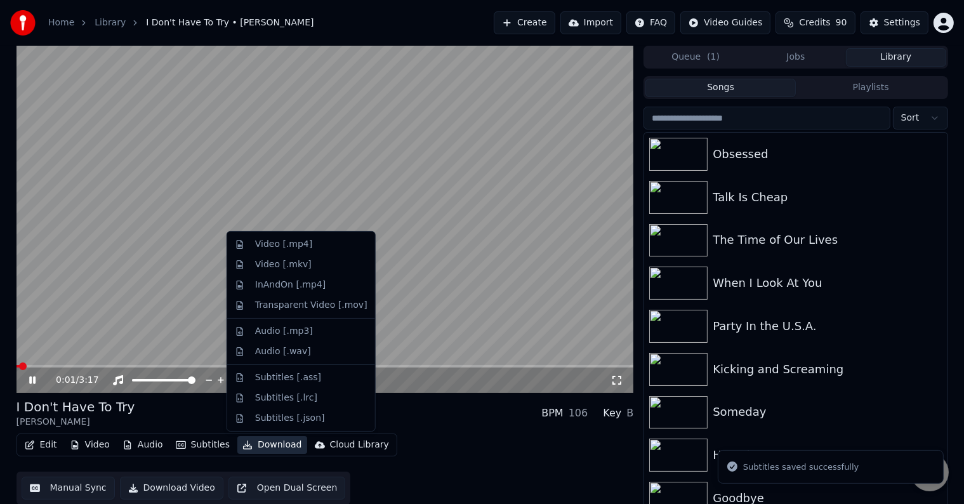
click at [251, 446] on button "Download" at bounding box center [272, 445] width 70 height 18
click at [273, 240] on div "Video [.mp4]" at bounding box center [283, 244] width 57 height 13
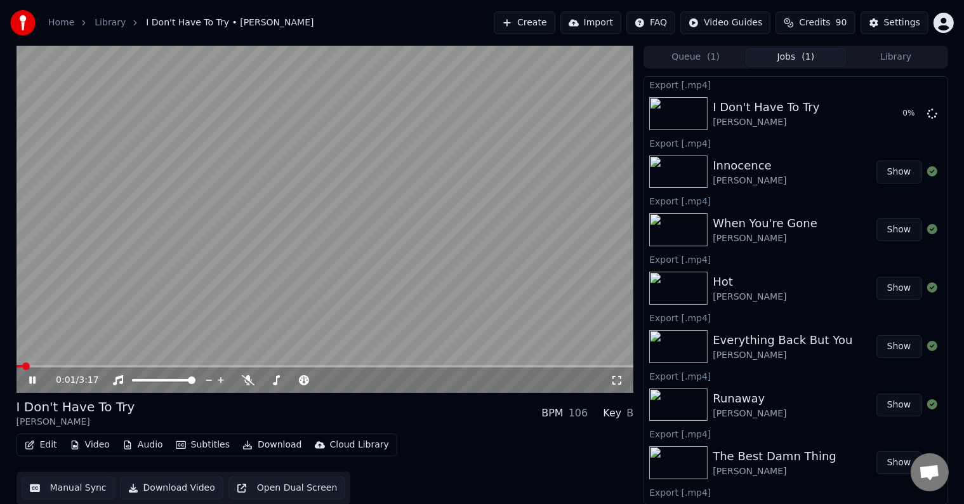
click at [33, 377] on icon at bounding box center [32, 380] width 6 height 8
click at [878, 56] on button "Library" at bounding box center [896, 57] width 100 height 18
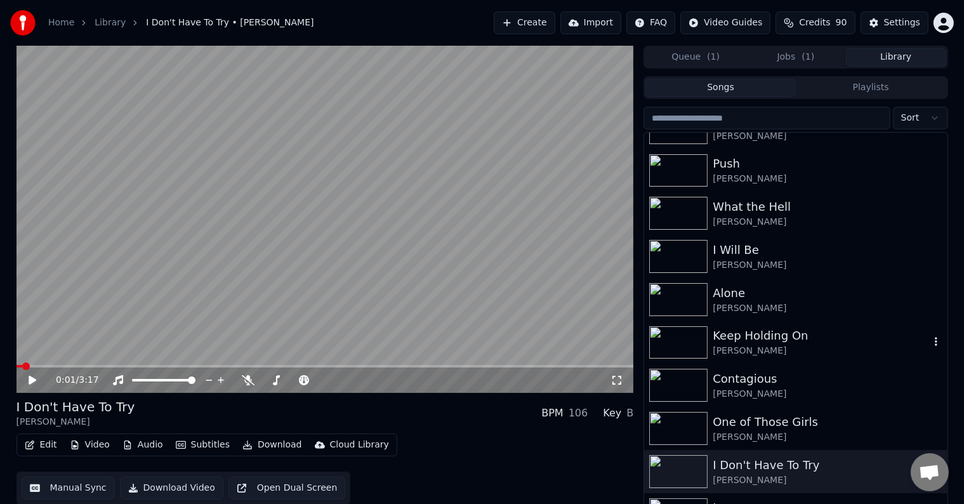
scroll to position [19456, 0]
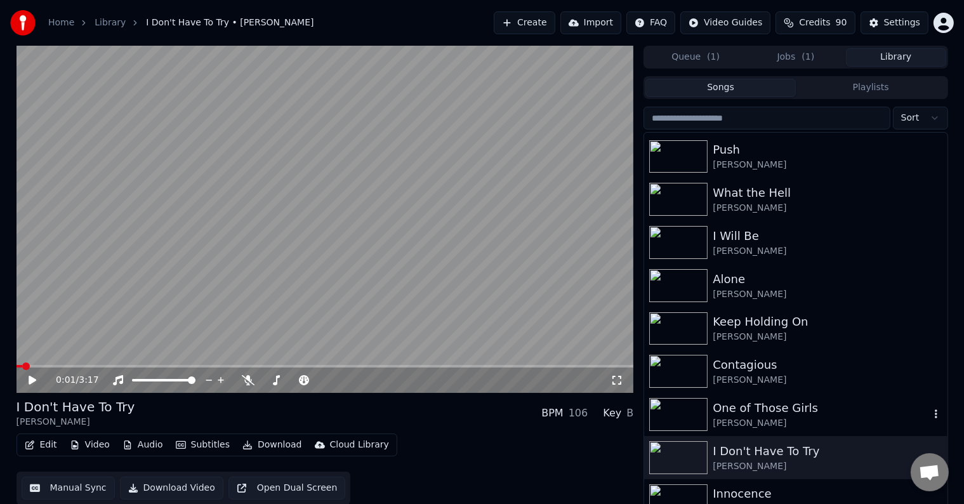
click at [763, 421] on div "[PERSON_NAME]" at bounding box center [821, 423] width 216 height 13
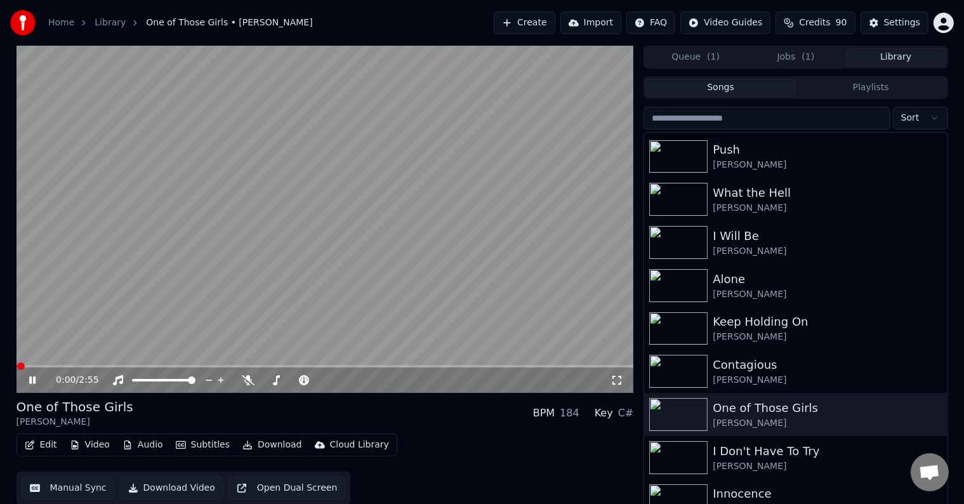
click at [29, 381] on icon at bounding box center [32, 380] width 6 height 8
